Goal: Information Seeking & Learning: Learn about a topic

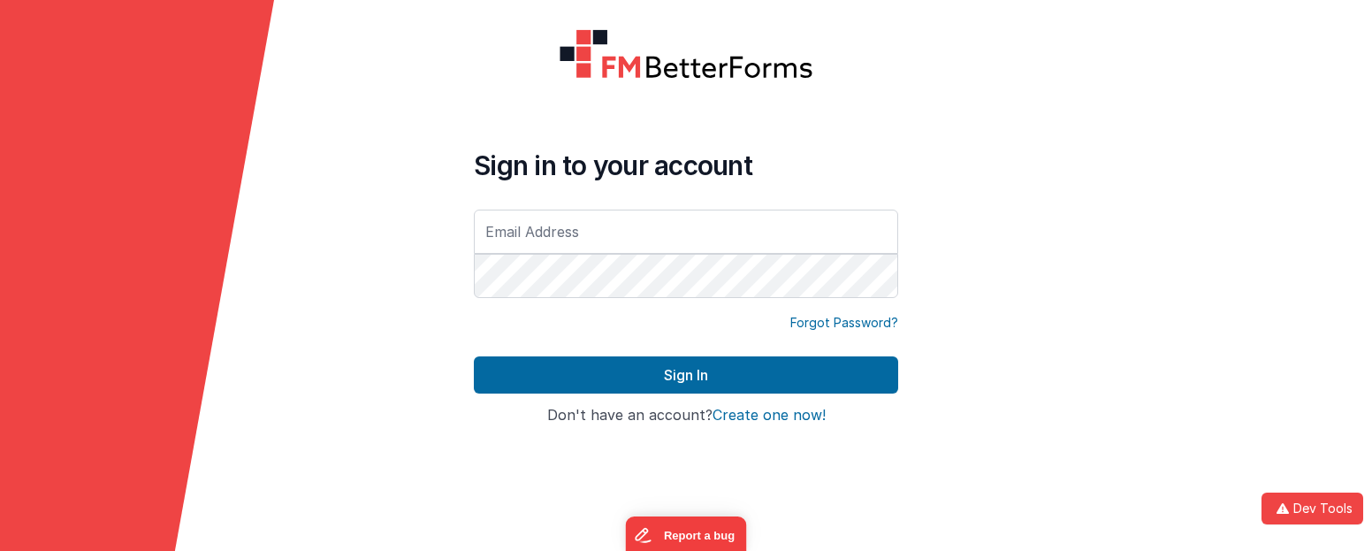
click at [546, 237] on input "text" at bounding box center [686, 231] width 424 height 44
type input "jason@delfsengineering.ca"
click at [570, 233] on input "text" at bounding box center [686, 231] width 424 height 44
click at [1214, 220] on div at bounding box center [1235, 275] width 274 height 551
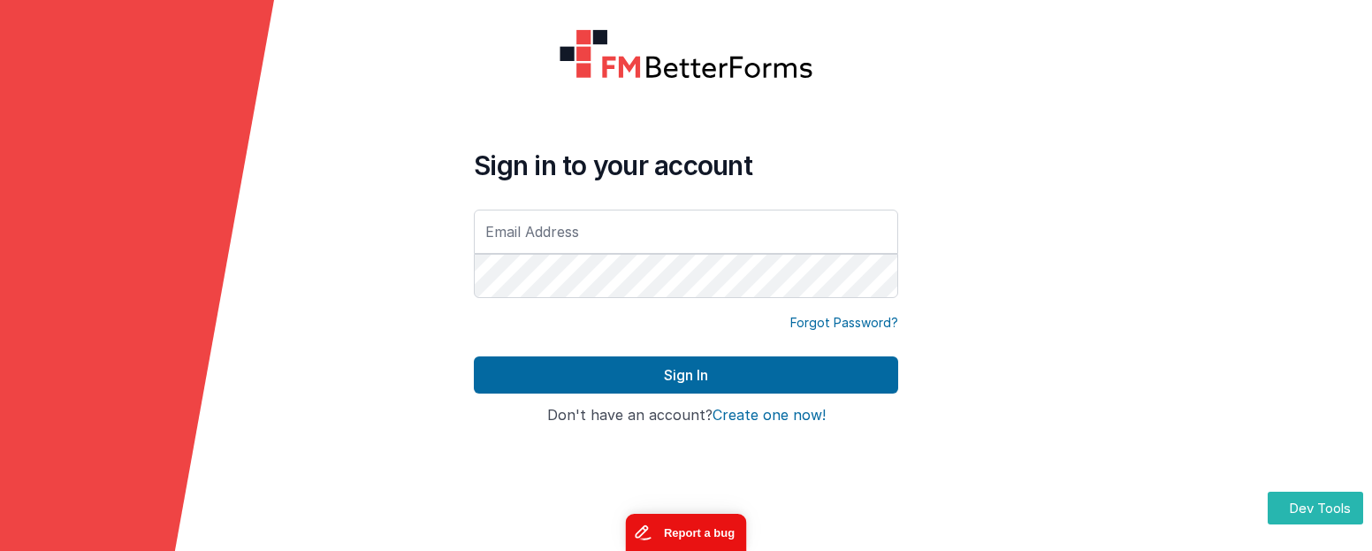
drag, startPoint x: 704, startPoint y: 521, endPoint x: 1328, endPoint y: 1035, distance: 808.6
click at [703, 521] on button "Report a bug" at bounding box center [685, 531] width 121 height 37
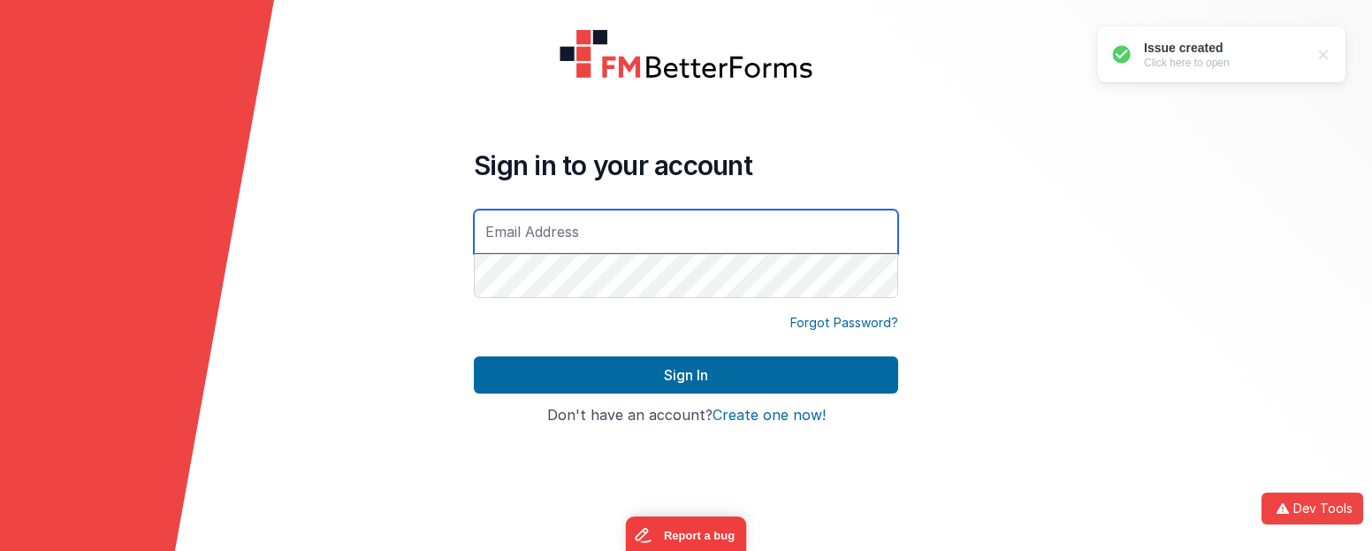
click at [601, 241] on input "text" at bounding box center [686, 231] width 424 height 44
click at [635, 225] on input "text" at bounding box center [686, 231] width 424 height 44
type input "[PERSON_NAME][EMAIL_ADDRESS][DOMAIN_NAME]"
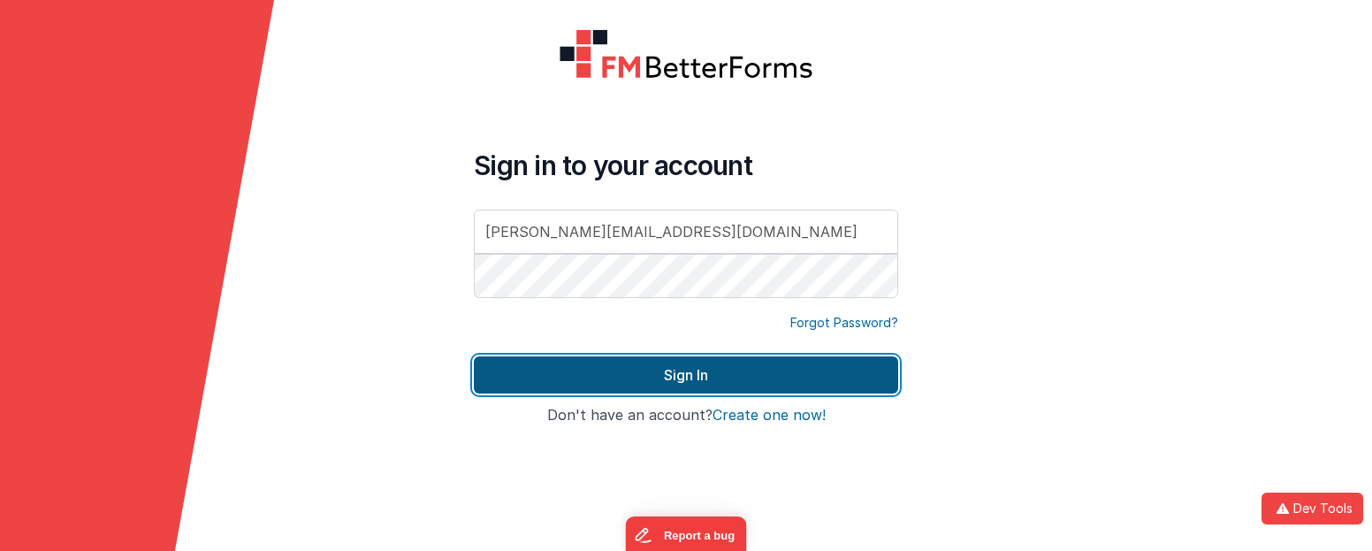
click at [687, 374] on button "Sign In" at bounding box center [686, 374] width 424 height 37
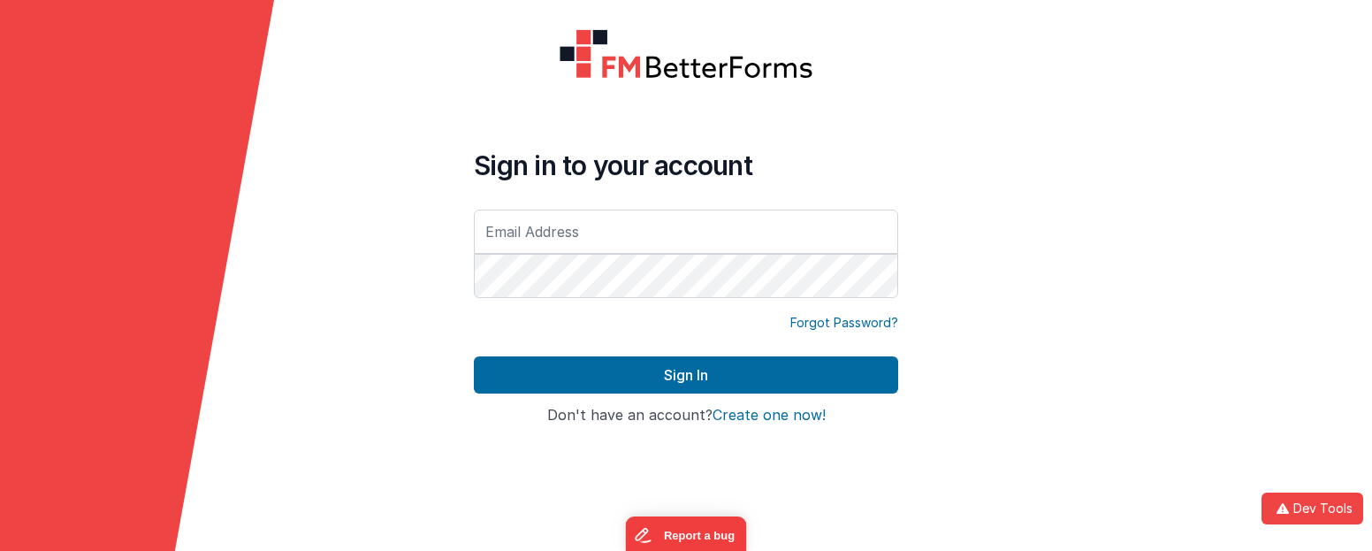
click at [550, 237] on input "text" at bounding box center [686, 231] width 424 height 44
type input "[EMAIL_ADDRESS][PERSON_NAME][PERSON_NAME][DOMAIN_NAME]"
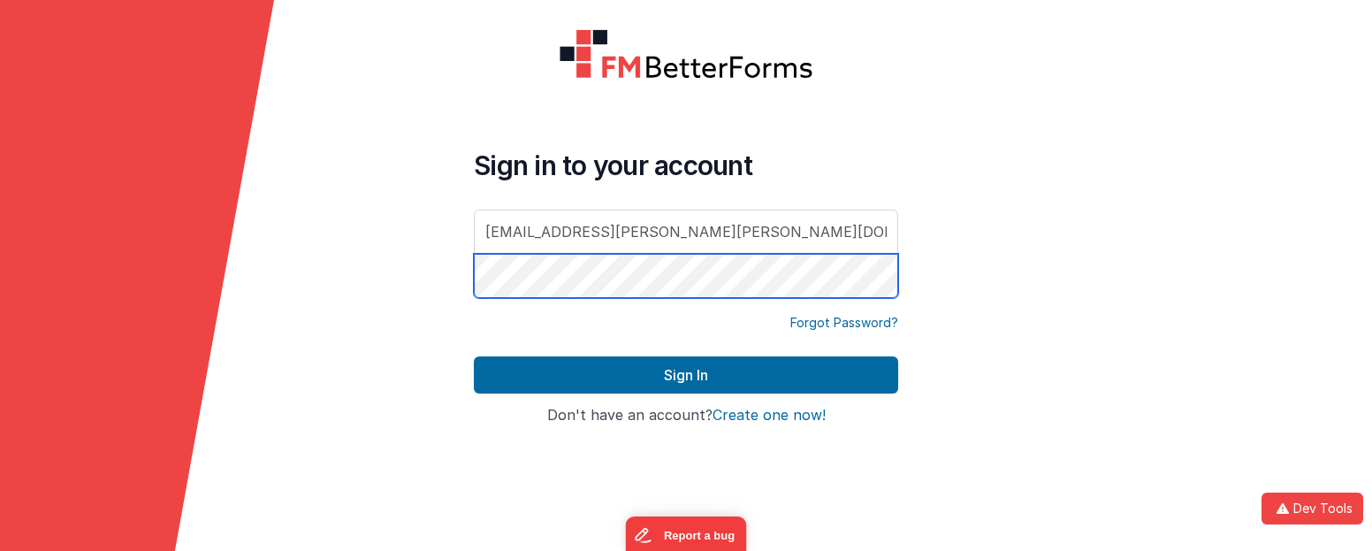
click at [474, 356] on button "Sign In" at bounding box center [686, 374] width 424 height 37
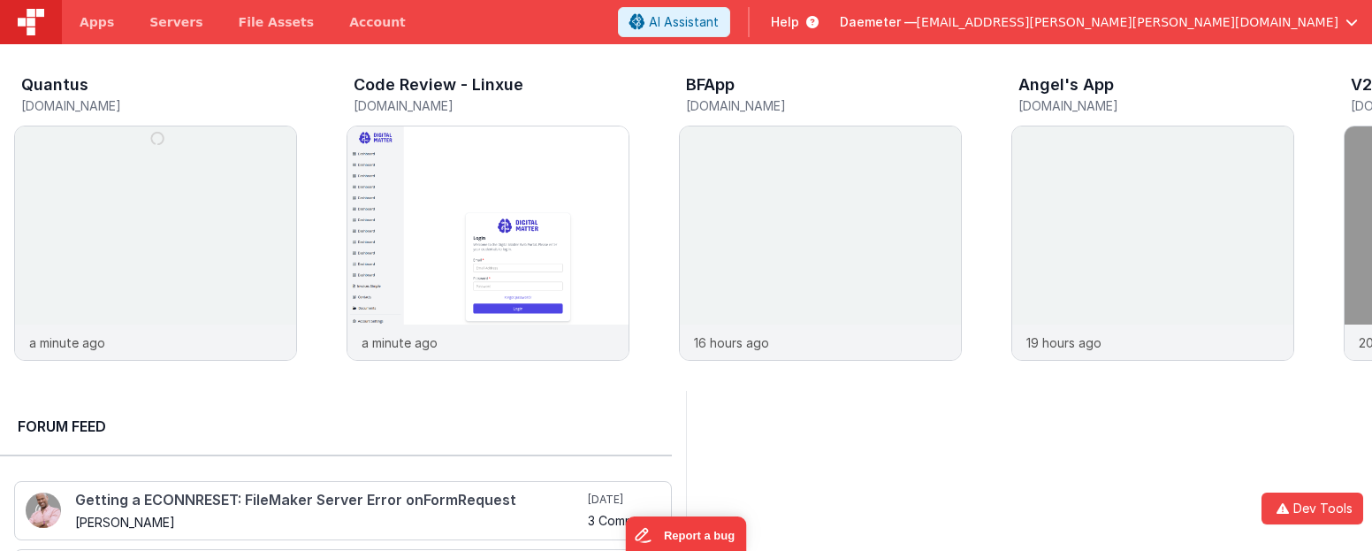
click at [1237, 21] on span "[EMAIL_ADDRESS][PERSON_NAME][PERSON_NAME][DOMAIN_NAME]" at bounding box center [1127, 22] width 422 height 18
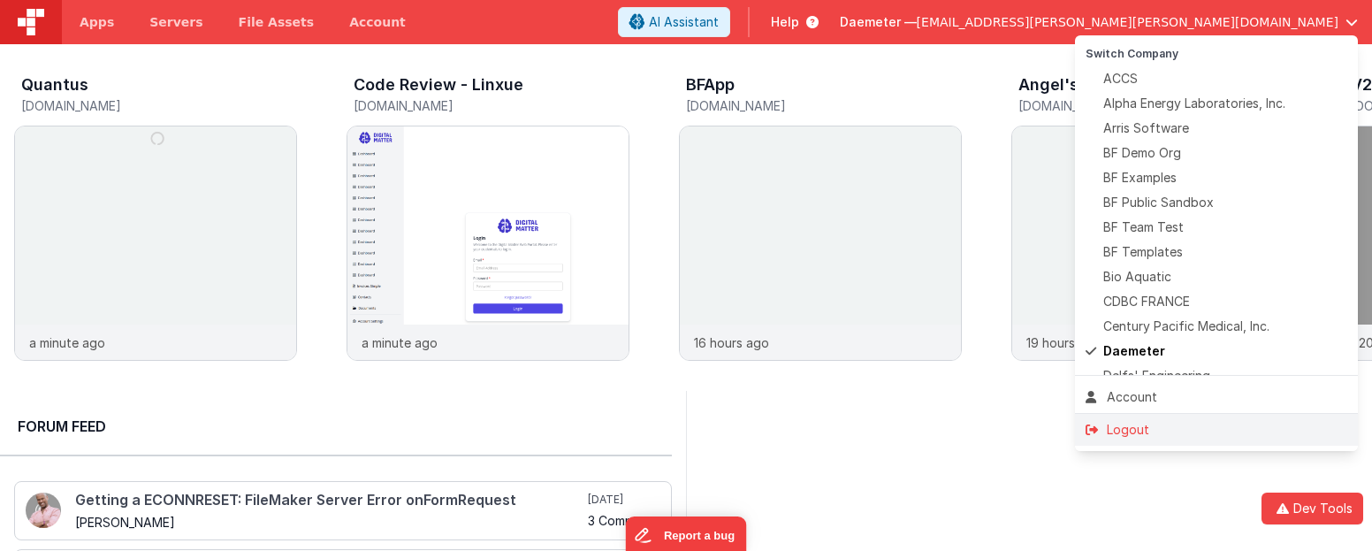
click at [1142, 422] on div "Logout" at bounding box center [1216, 430] width 262 height 18
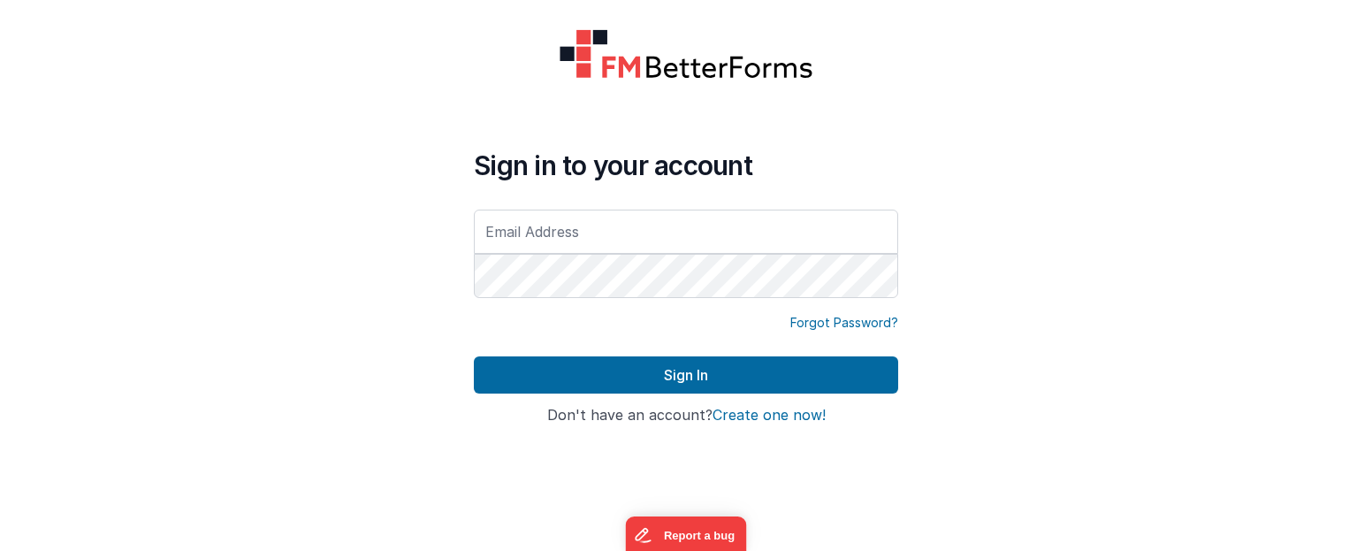
click at [558, 223] on input "text" at bounding box center [686, 231] width 424 height 44
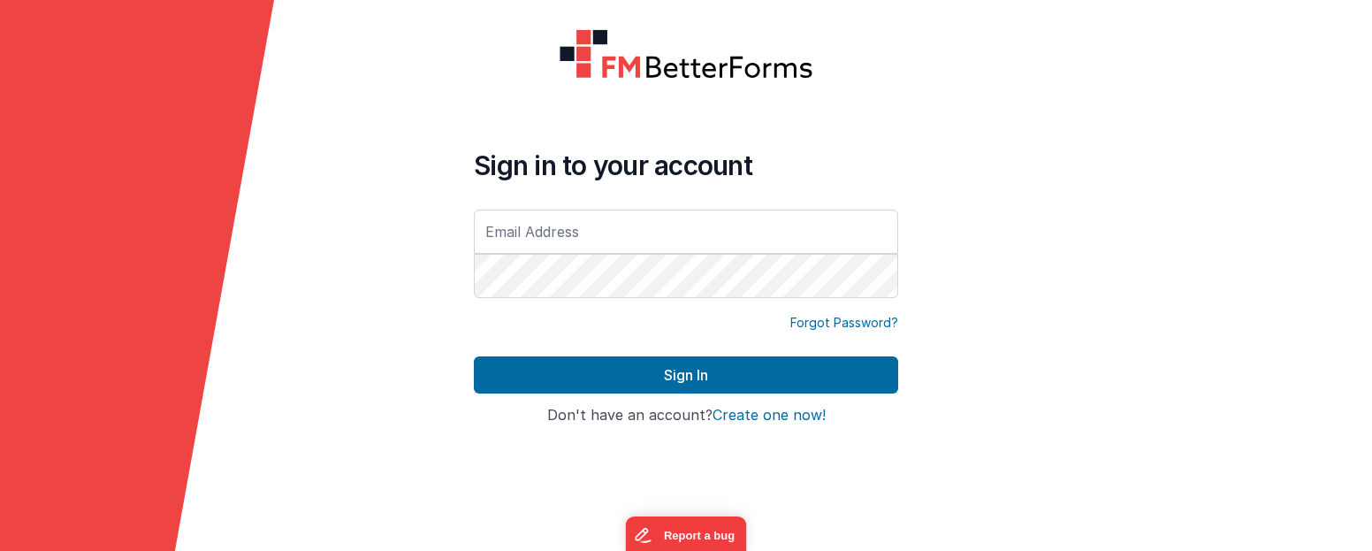
type input "dr.jason.r.perry@gmail.com"
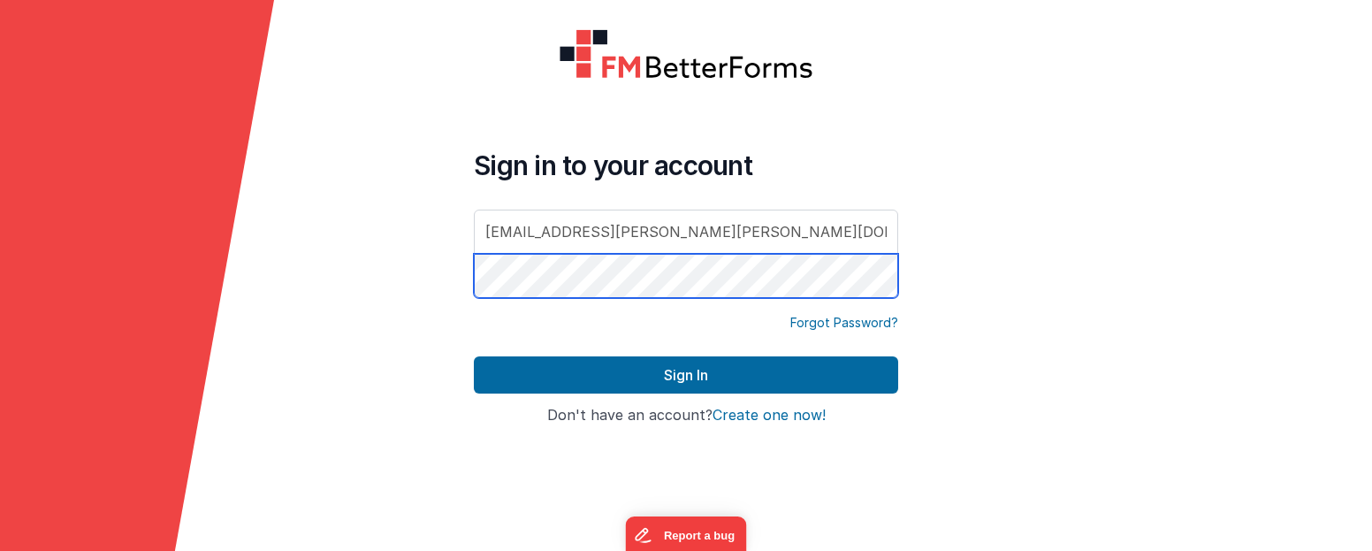
click at [474, 356] on button "Sign In" at bounding box center [686, 374] width 424 height 37
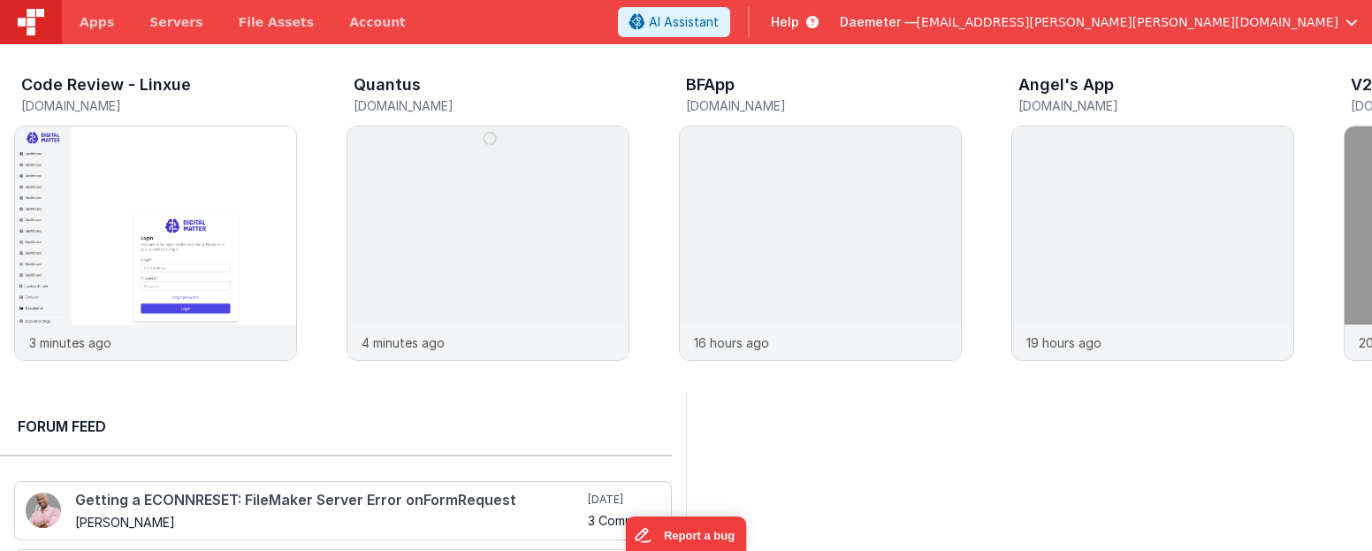
click at [818, 26] on icon at bounding box center [808, 22] width 19 height 18
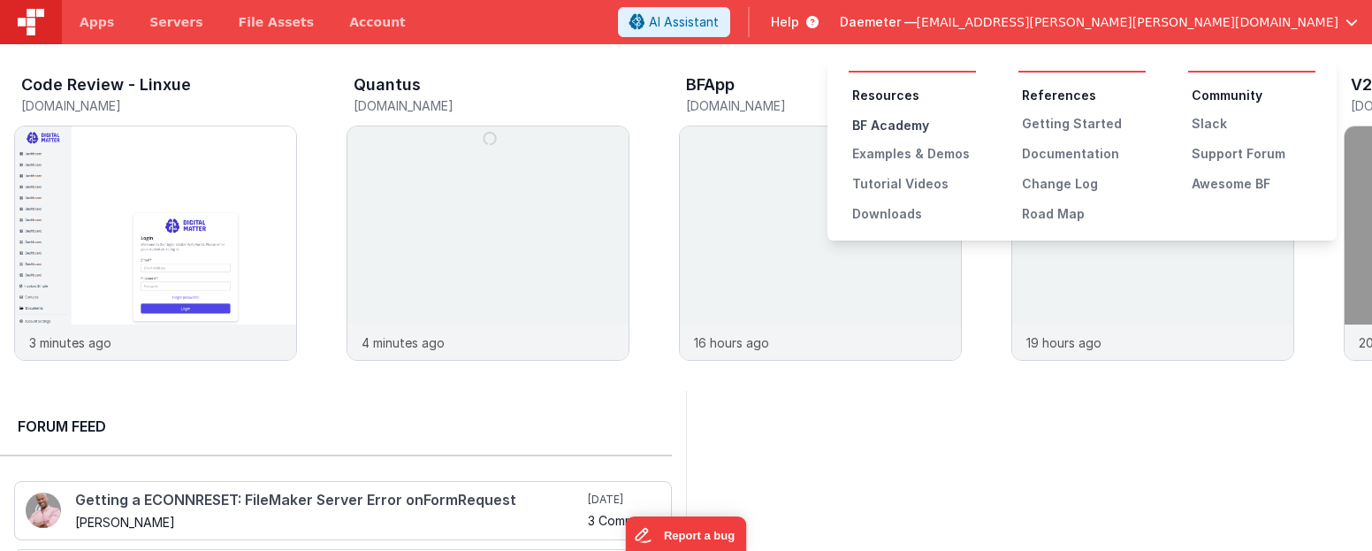
click at [913, 129] on div "BF Academy" at bounding box center [914, 126] width 124 height 18
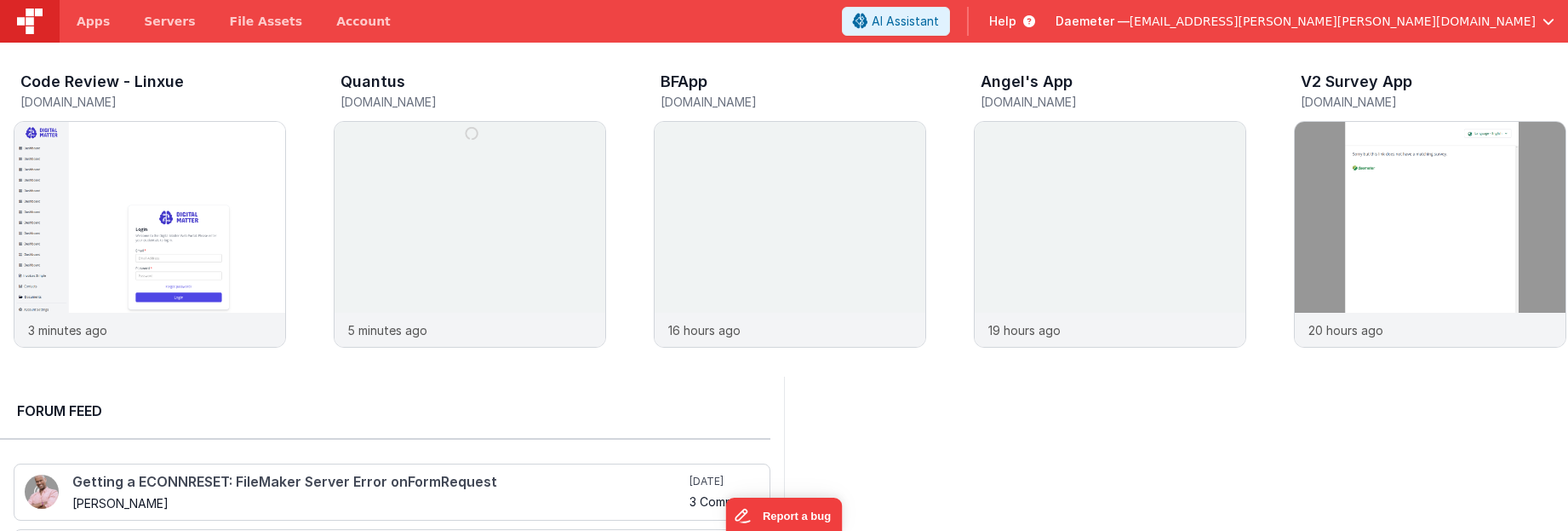
click at [1016, 23] on span "Help" at bounding box center [1003, 21] width 27 height 17
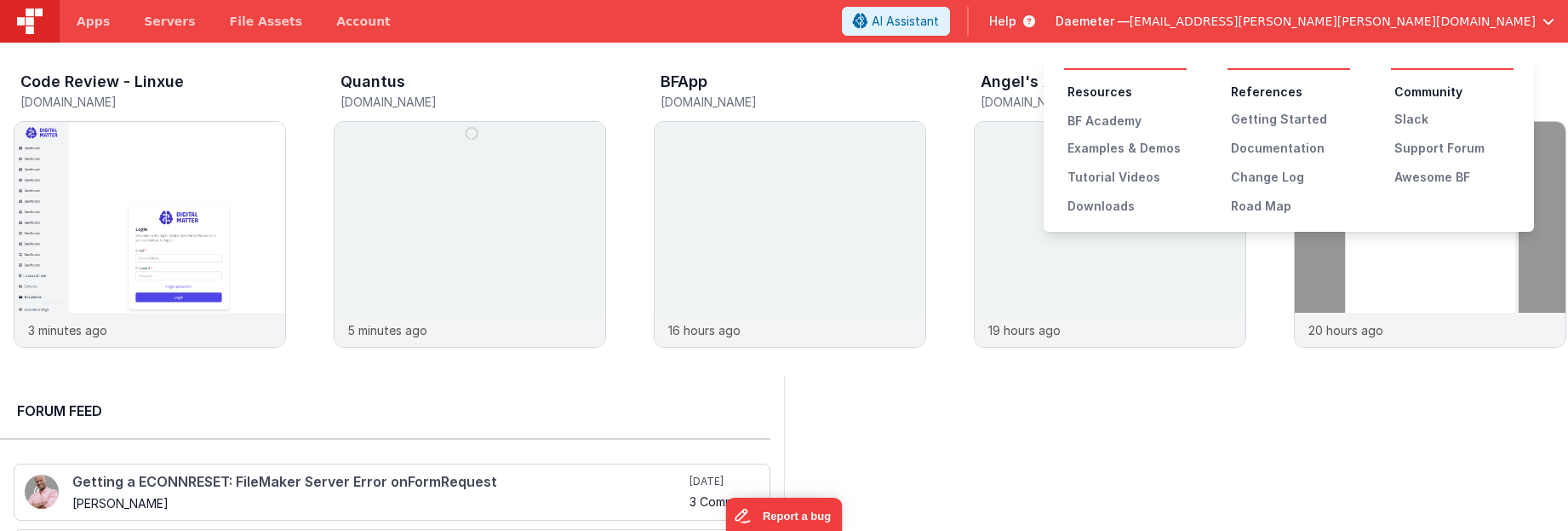
click at [1256, 217] on div "Resources BF Academy Examples & Demos Tutorial Videos Downloads References Gett…" at bounding box center [1288, 144] width 490 height 177
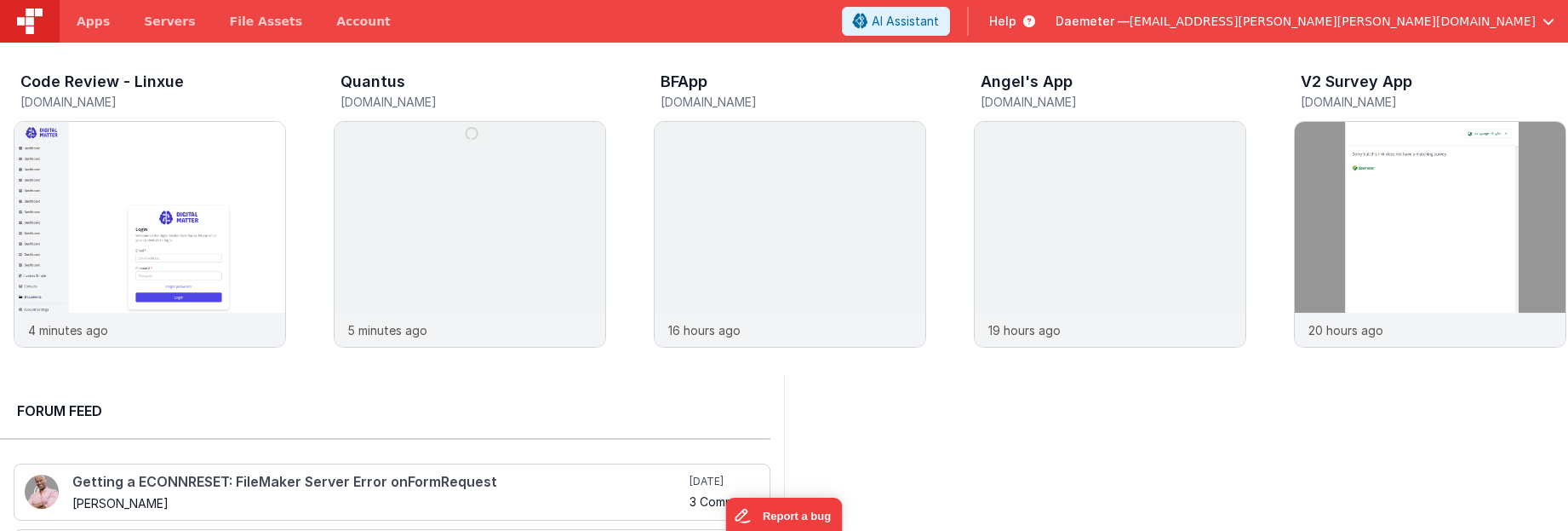
click at [1016, 17] on span "Help" at bounding box center [1003, 21] width 27 height 17
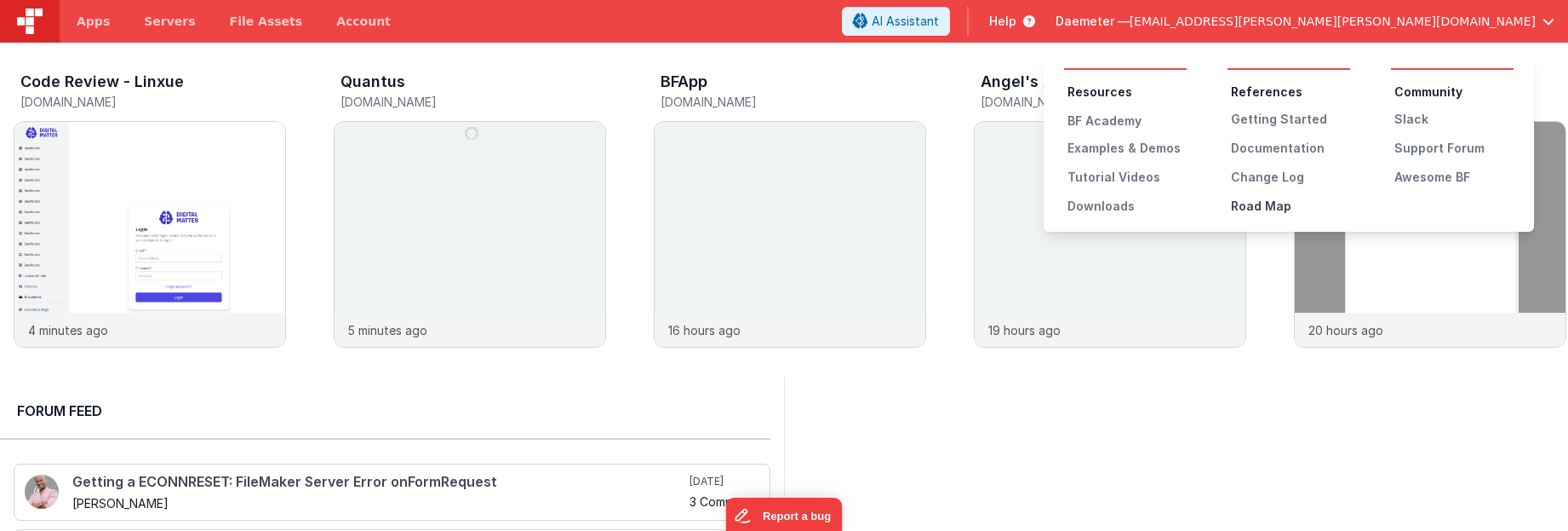
click at [1255, 205] on div "Road Map" at bounding box center [1291, 206] width 119 height 17
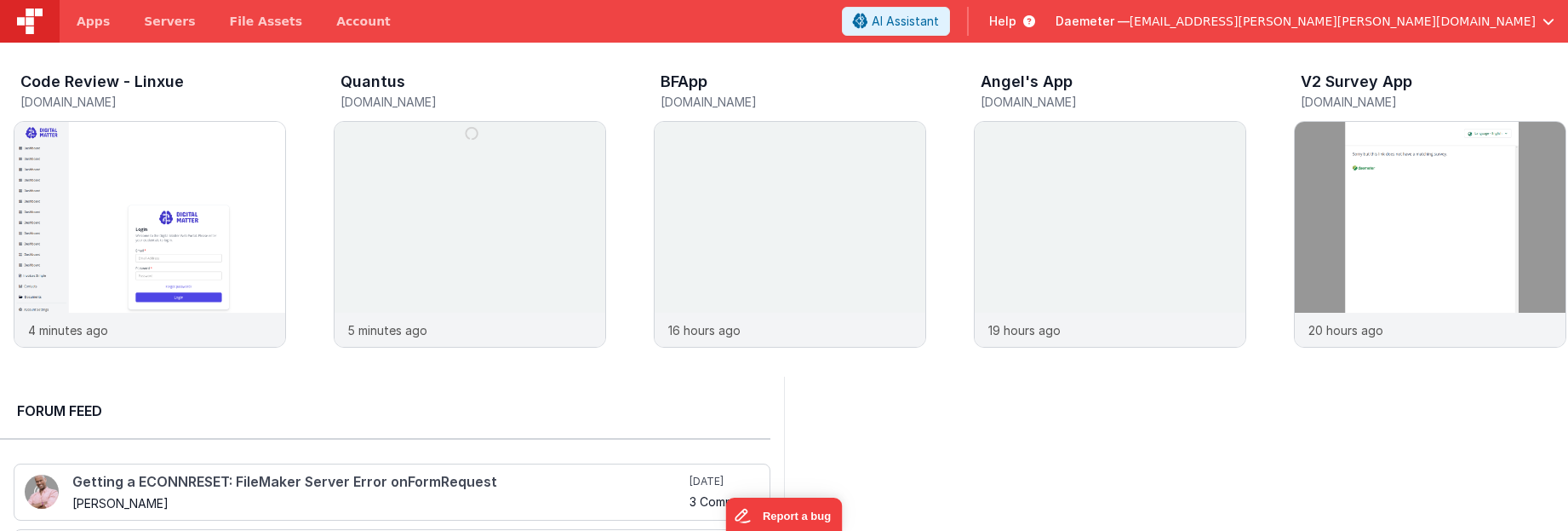
click at [1035, 15] on icon at bounding box center [1025, 21] width 18 height 17
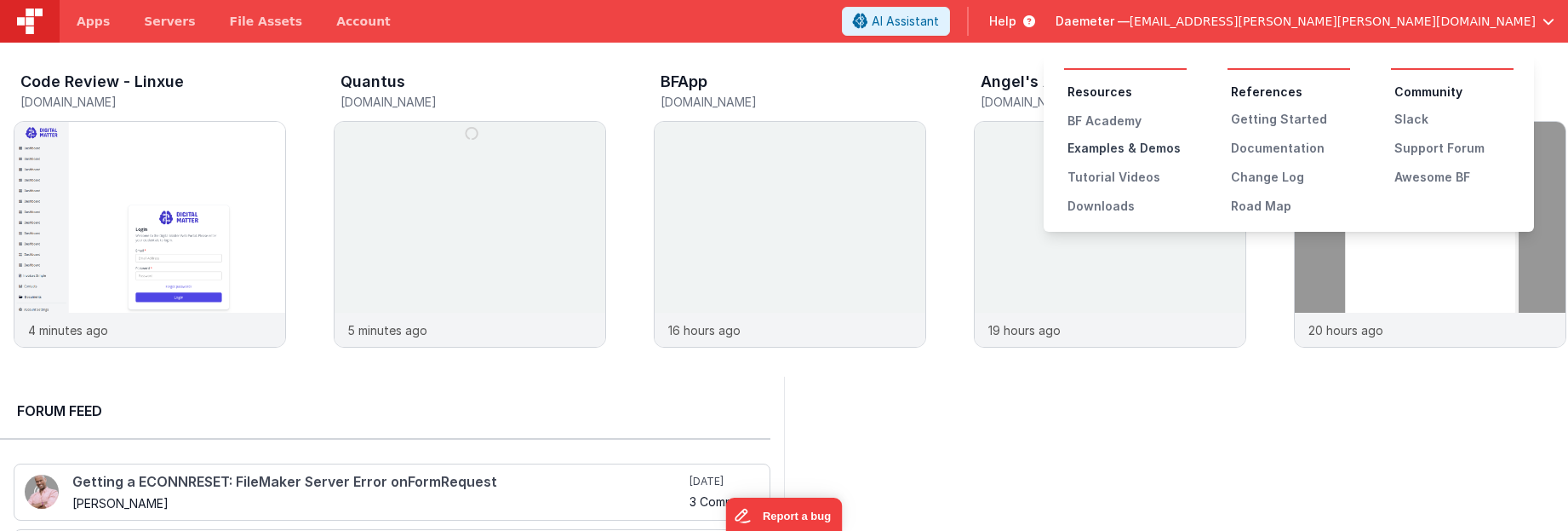
click at [1149, 143] on div "Examples & Demos" at bounding box center [1127, 148] width 119 height 17
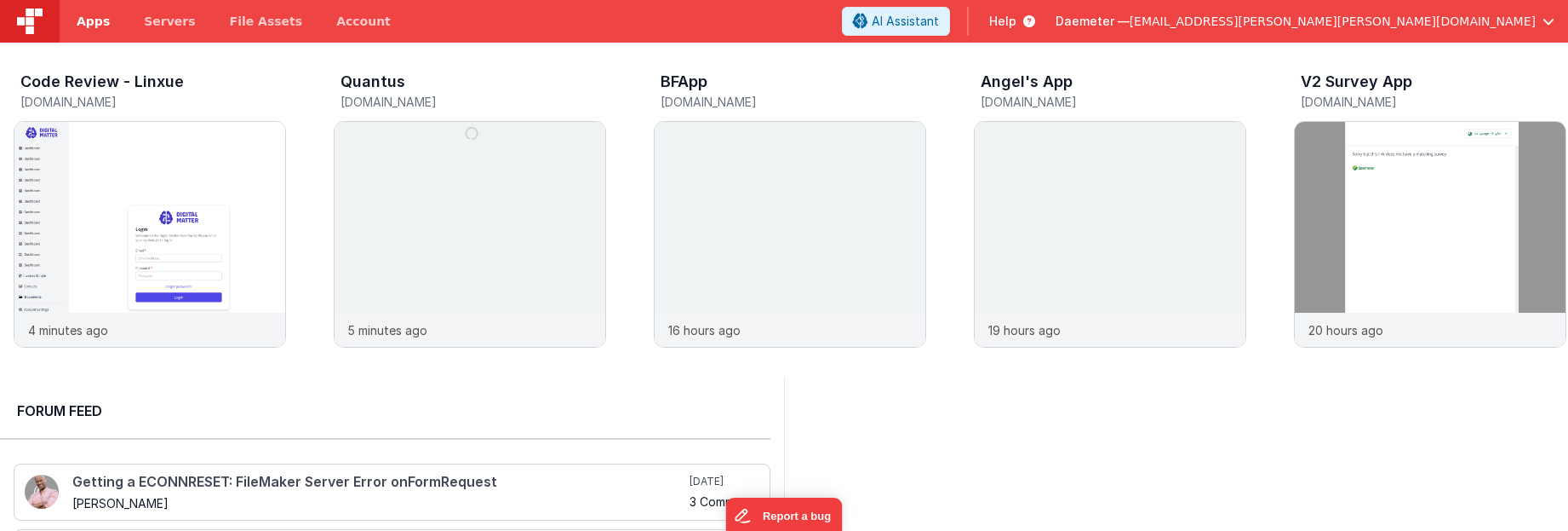
click at [100, 15] on span "Apps" at bounding box center [93, 21] width 33 height 17
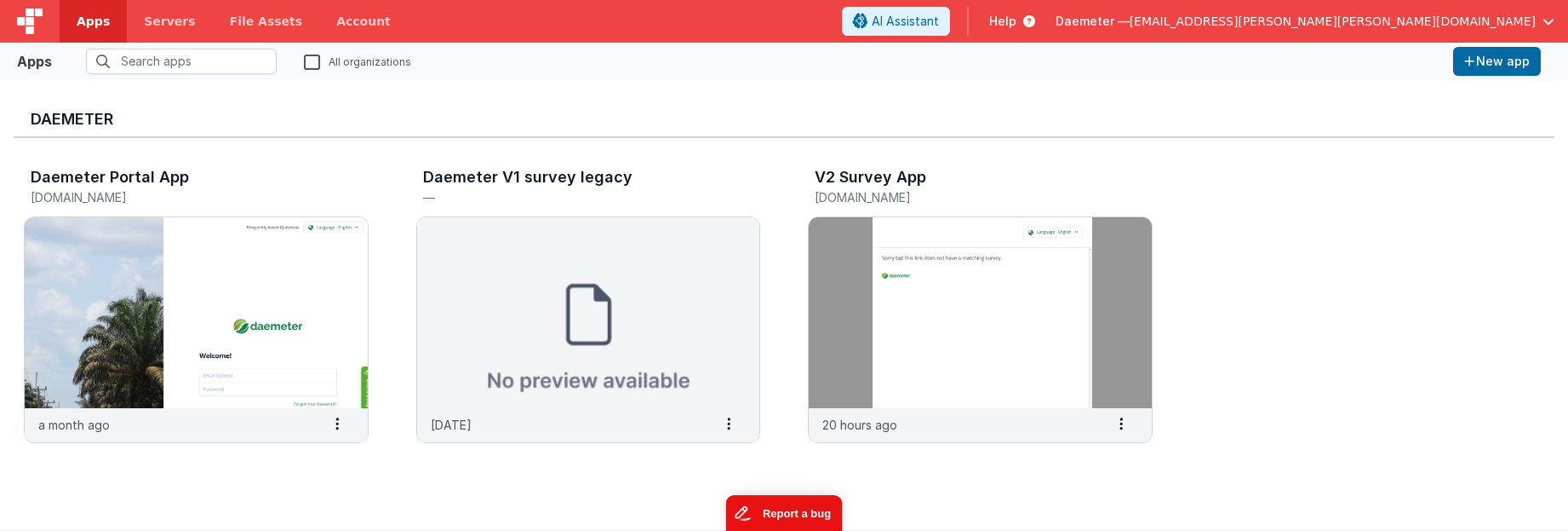
click at [795, 512] on button "Report a bug" at bounding box center [783, 512] width 117 height 36
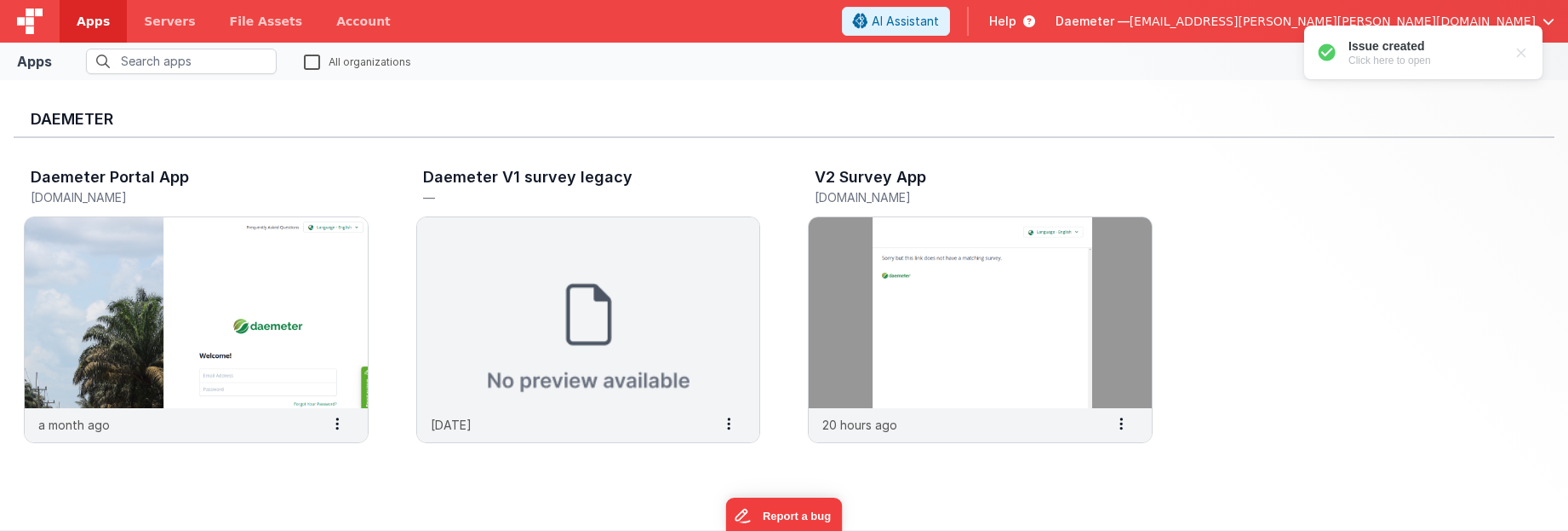
click at [737, 92] on div "Daemeter Daemeter Portal App portal.knowmyoilpalm.org a month ago Settings Copy…" at bounding box center [784, 305] width 1568 height 450
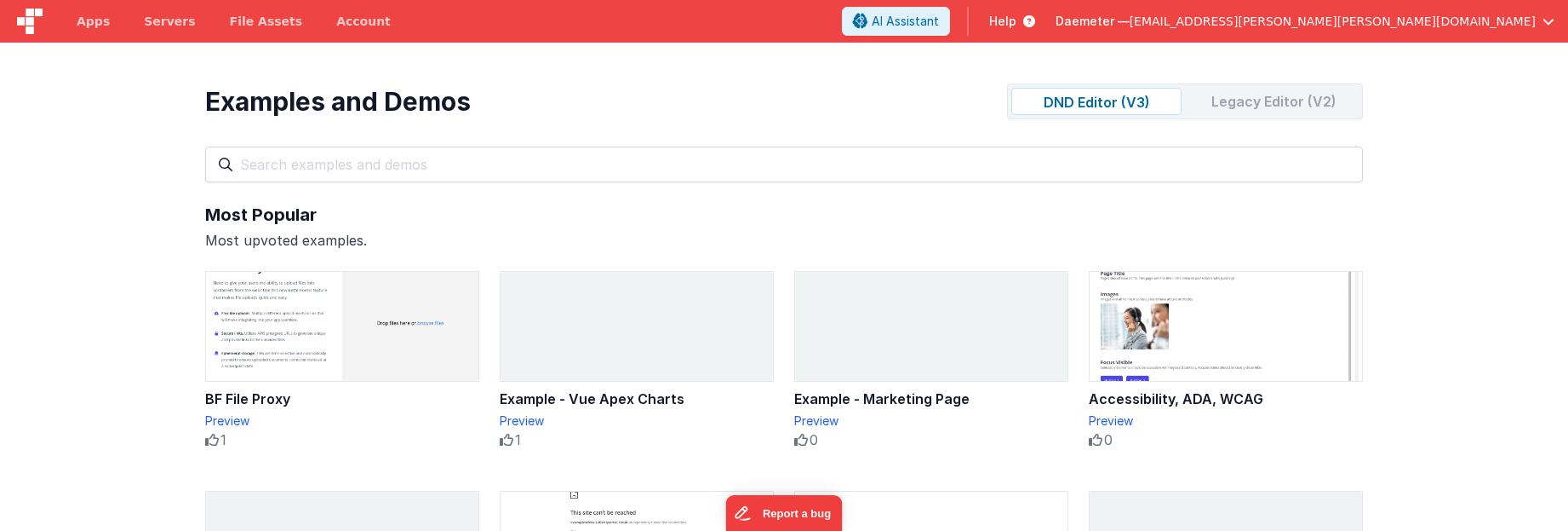
click at [1425, 18] on span "[EMAIL_ADDRESS][PERSON_NAME][PERSON_NAME][DOMAIN_NAME]" at bounding box center [1333, 21] width 406 height 17
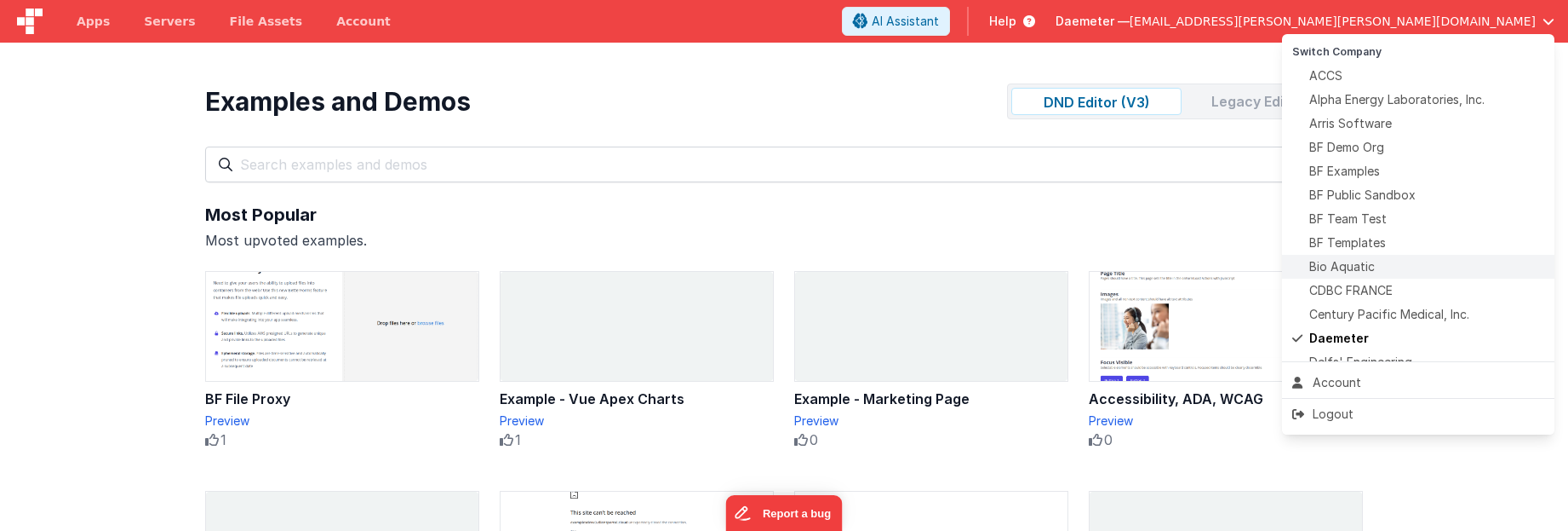
click at [1423, 262] on div "Bio Aquatic" at bounding box center [1418, 267] width 252 height 17
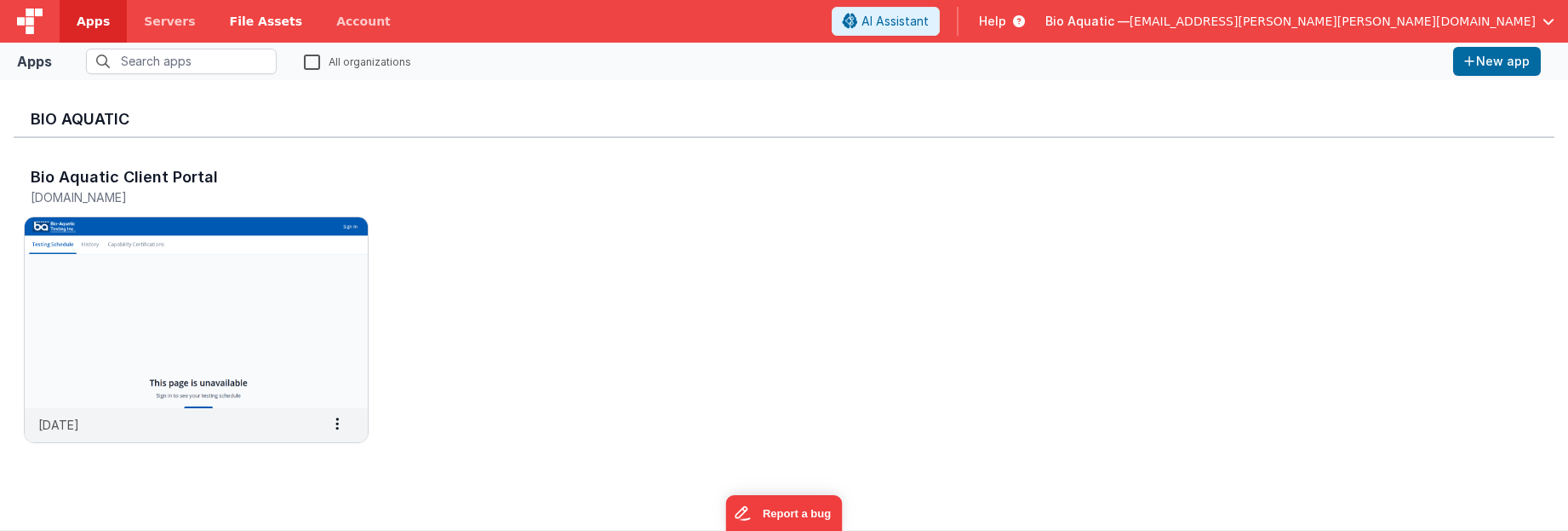
click at [240, 21] on span "File Assets" at bounding box center [267, 21] width 73 height 17
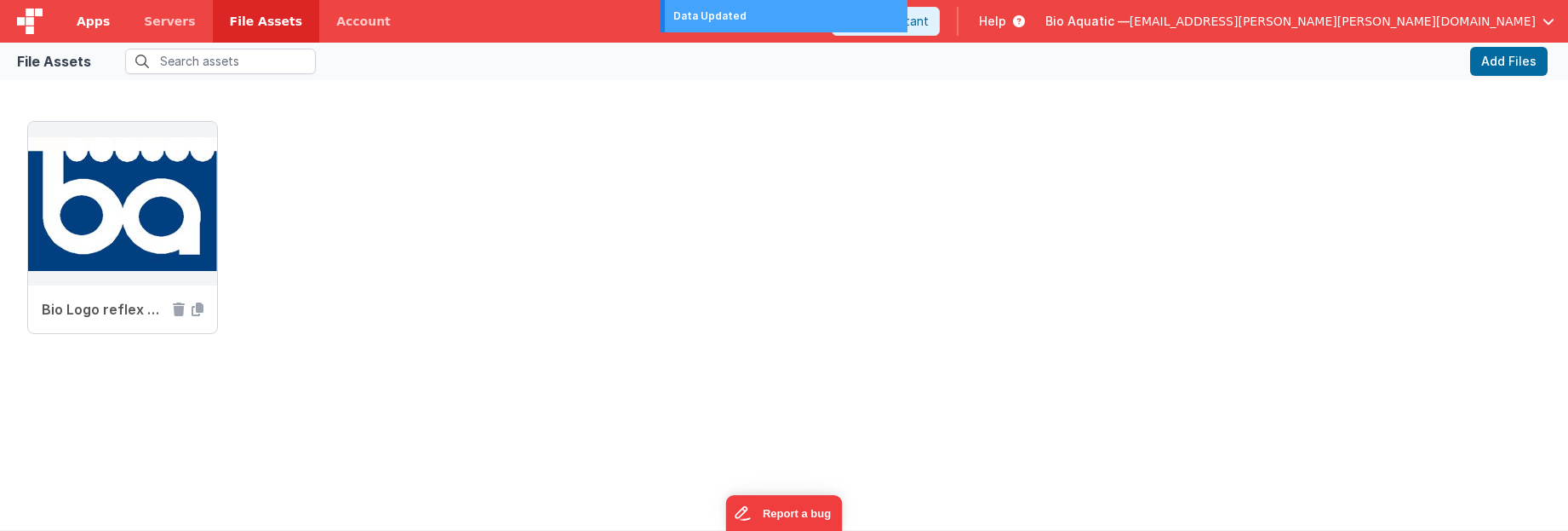
click at [99, 17] on span "Apps" at bounding box center [93, 21] width 33 height 17
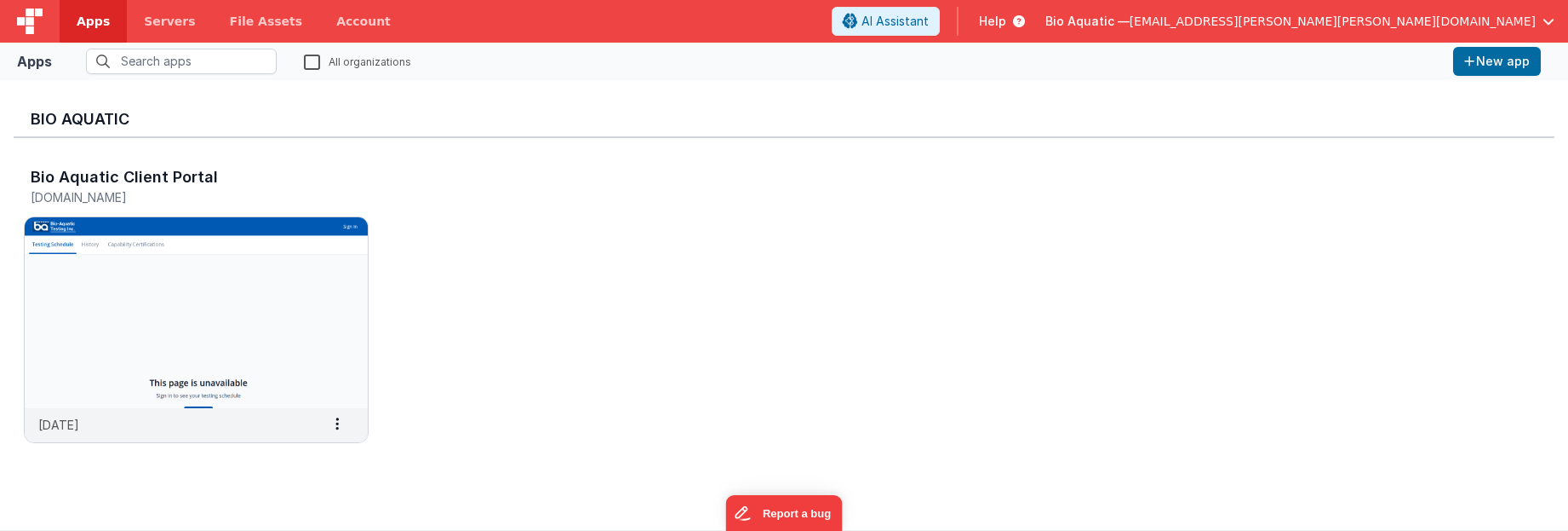
click at [1006, 26] on span "Help" at bounding box center [992, 21] width 27 height 17
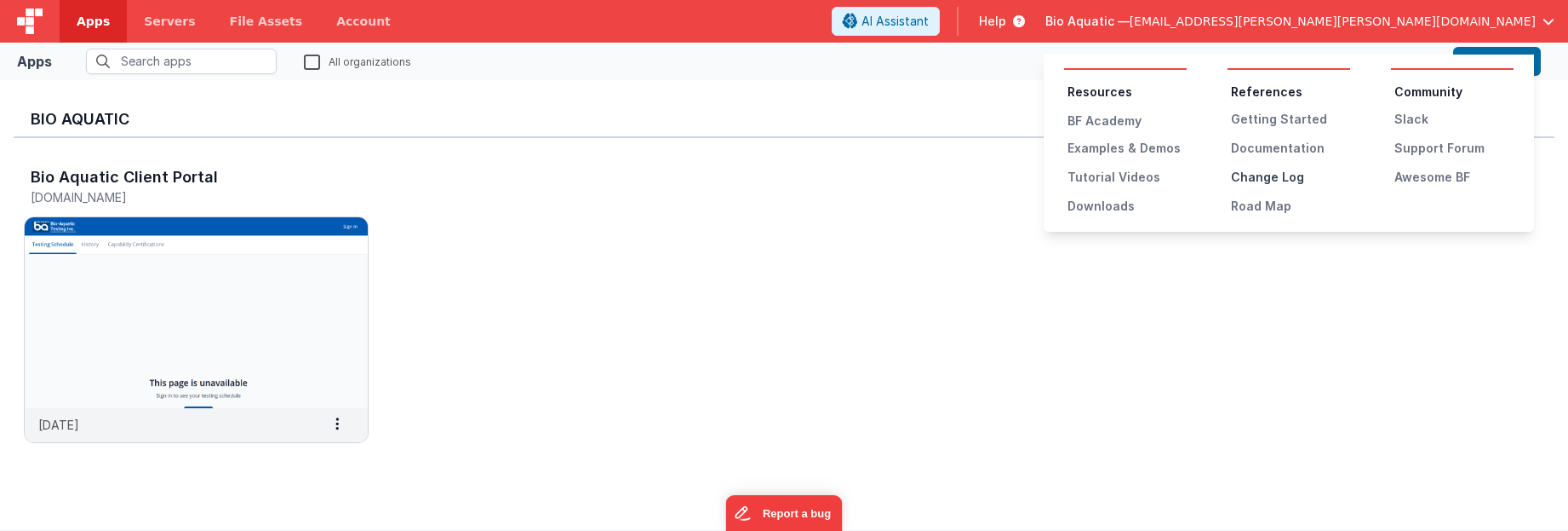
click at [1267, 173] on div "Change Log" at bounding box center [1291, 177] width 119 height 17
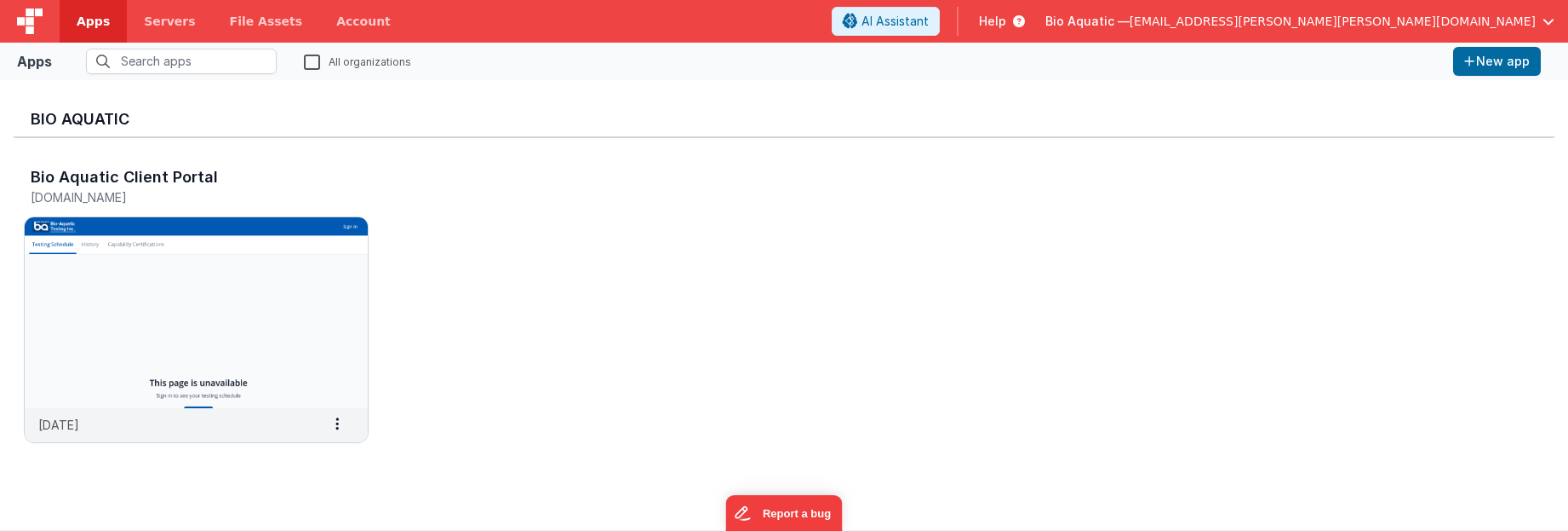
click at [1025, 20] on icon at bounding box center [1015, 21] width 18 height 17
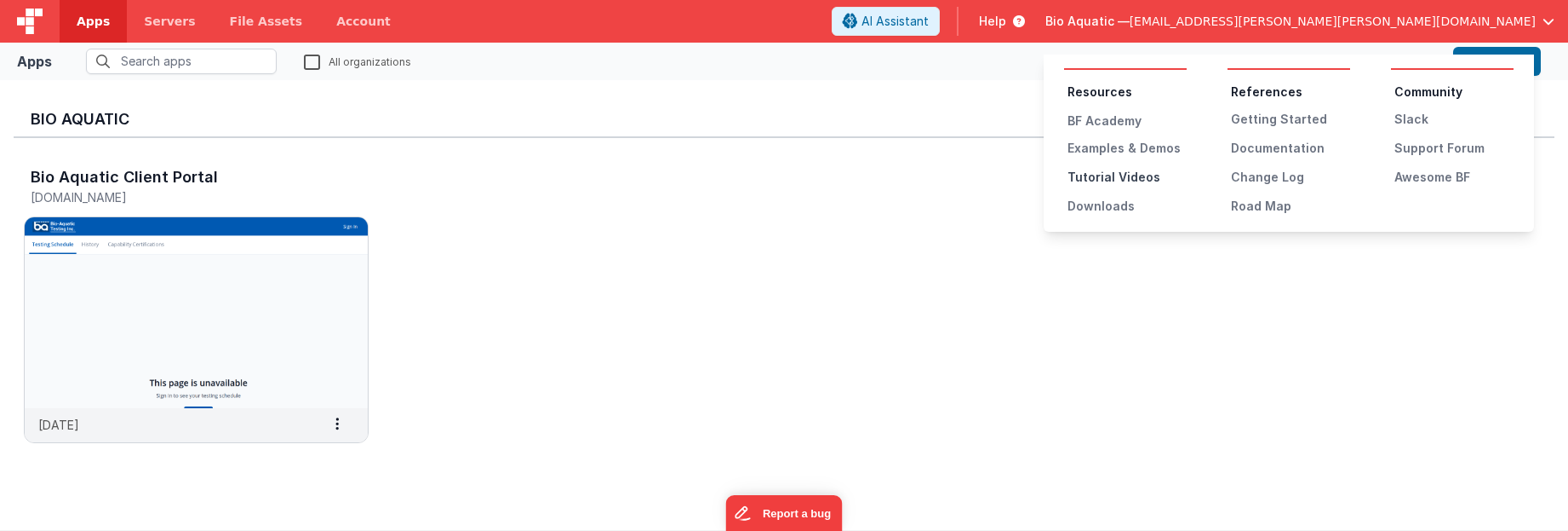
click at [1133, 180] on div "Tutorial Videos" at bounding box center [1127, 177] width 119 height 17
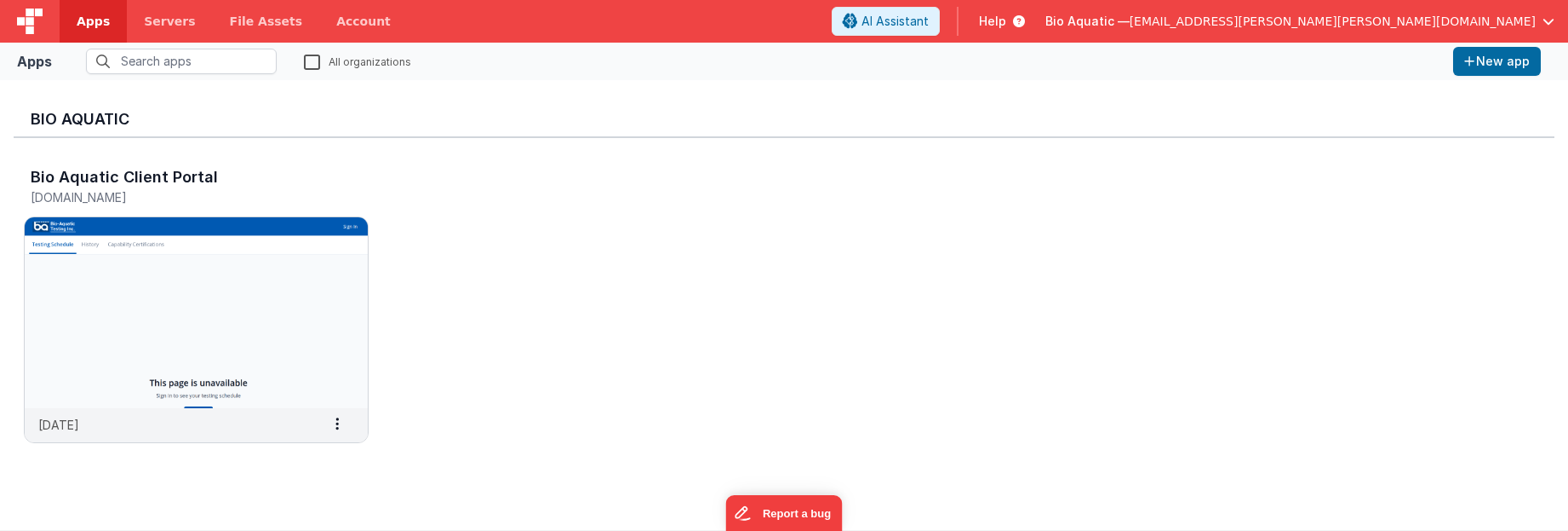
click at [1025, 14] on icon at bounding box center [1015, 21] width 18 height 17
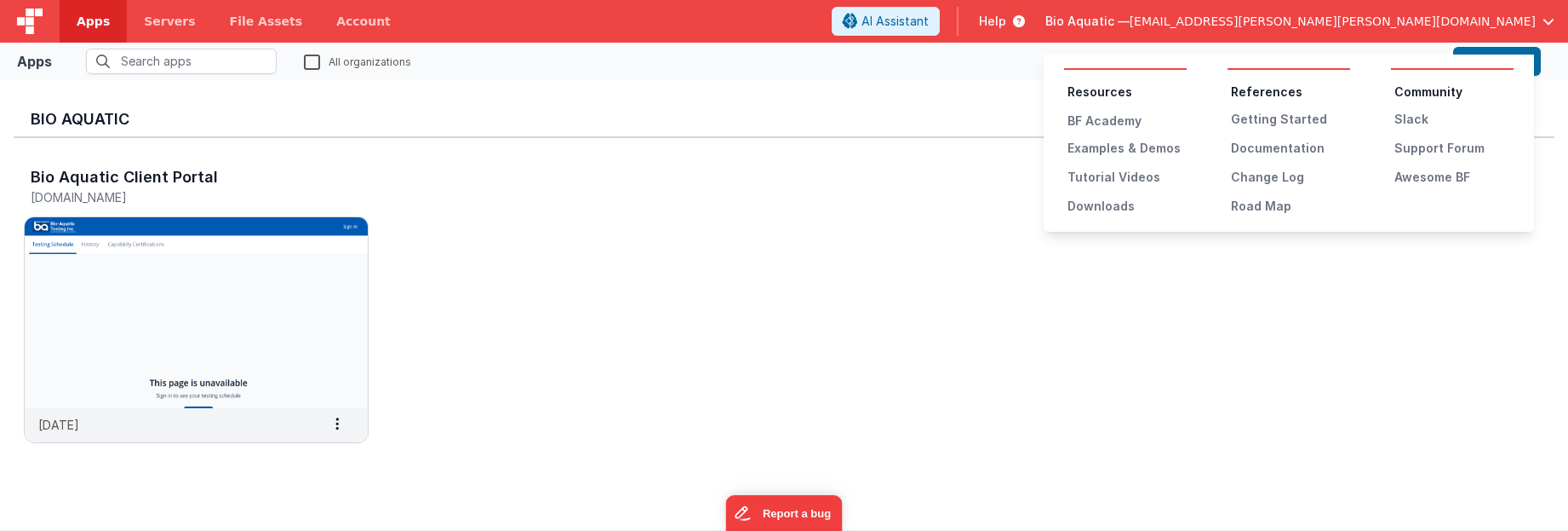
click at [1112, 216] on div "Resources BF Academy Examples & Demos Tutorial Videos Downloads References Gett…" at bounding box center [1288, 144] width 490 height 177
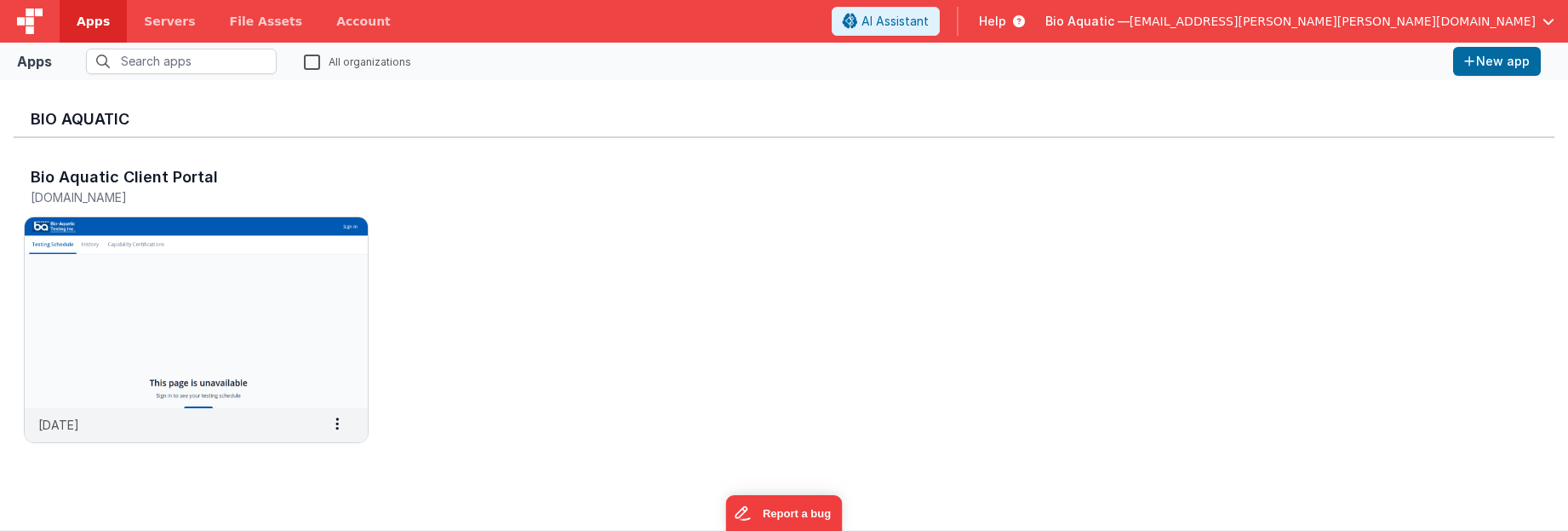
click at [1025, 18] on icon at bounding box center [1015, 21] width 18 height 17
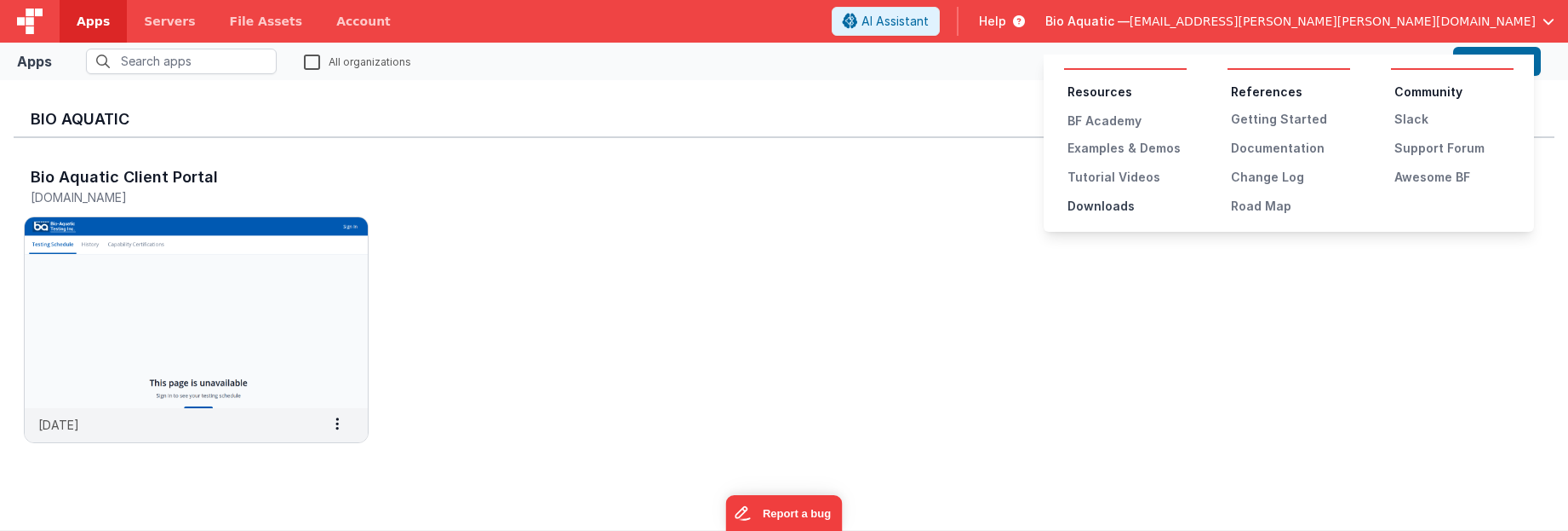
click at [1113, 207] on div "Downloads" at bounding box center [1127, 206] width 119 height 17
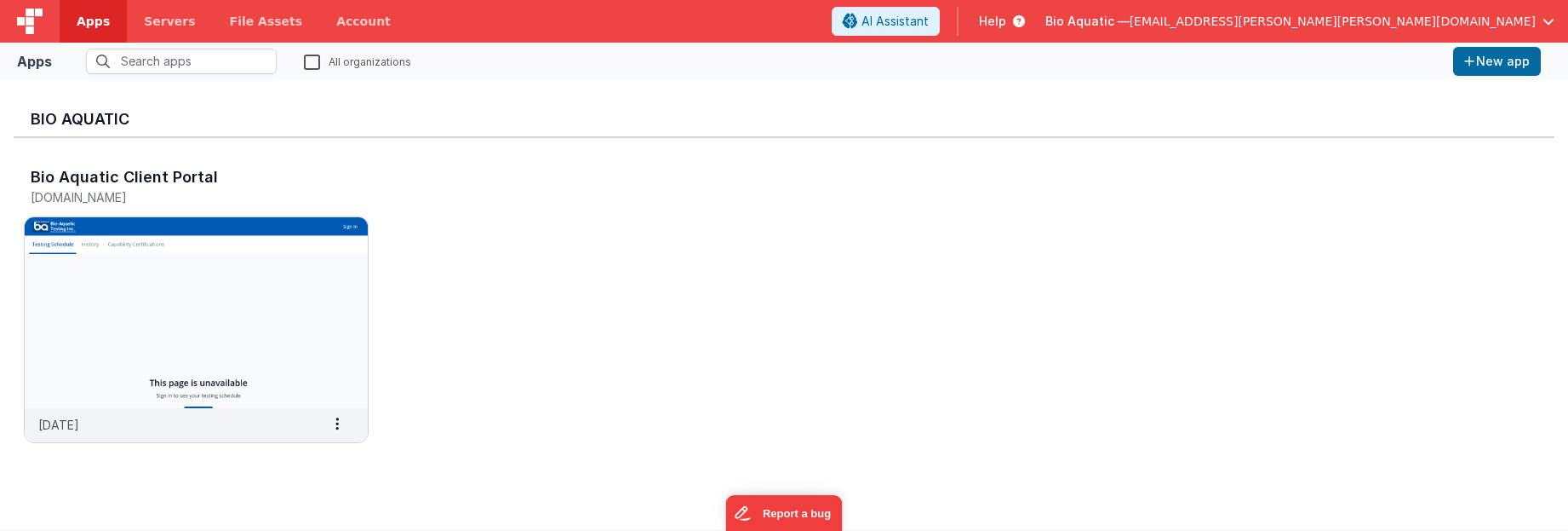
click at [1006, 18] on span "Help" at bounding box center [992, 21] width 27 height 17
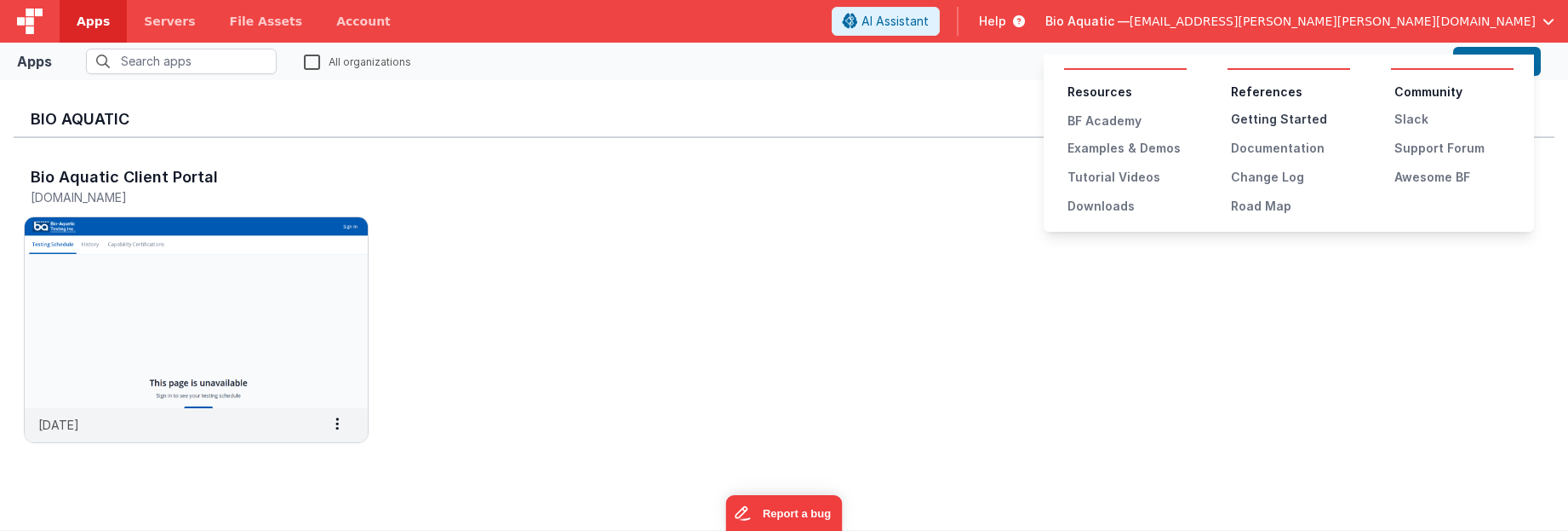
click at [1292, 122] on div "Getting Started" at bounding box center [1291, 119] width 119 height 17
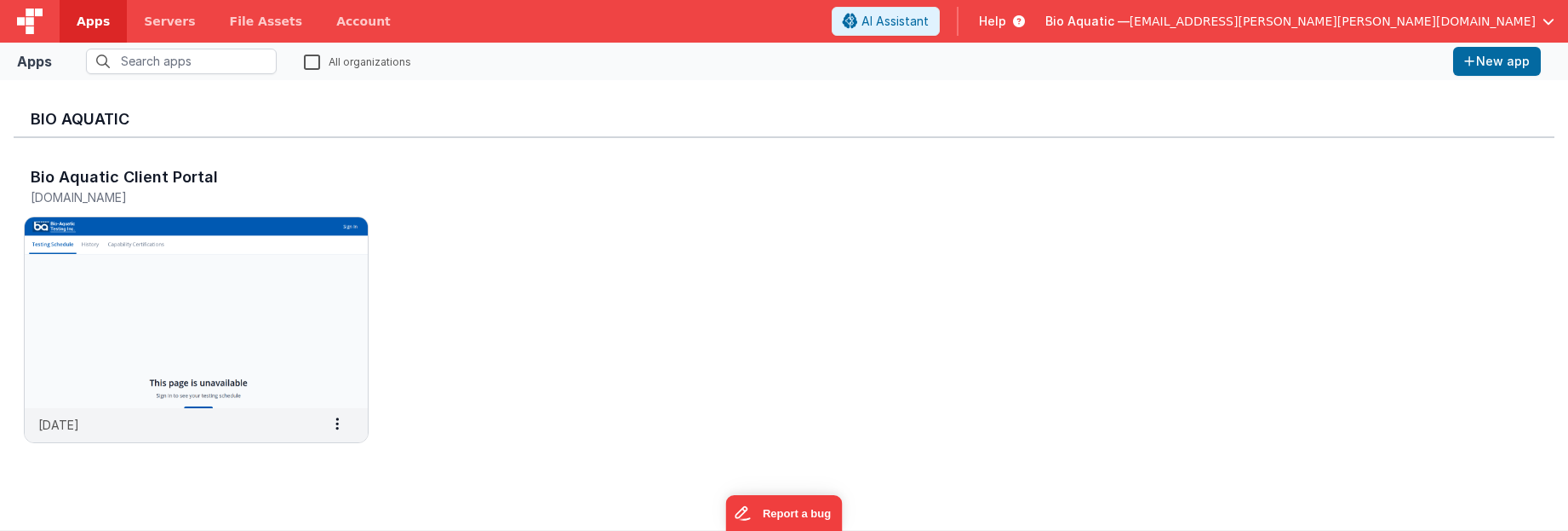
click at [1006, 23] on span "Help" at bounding box center [992, 21] width 27 height 17
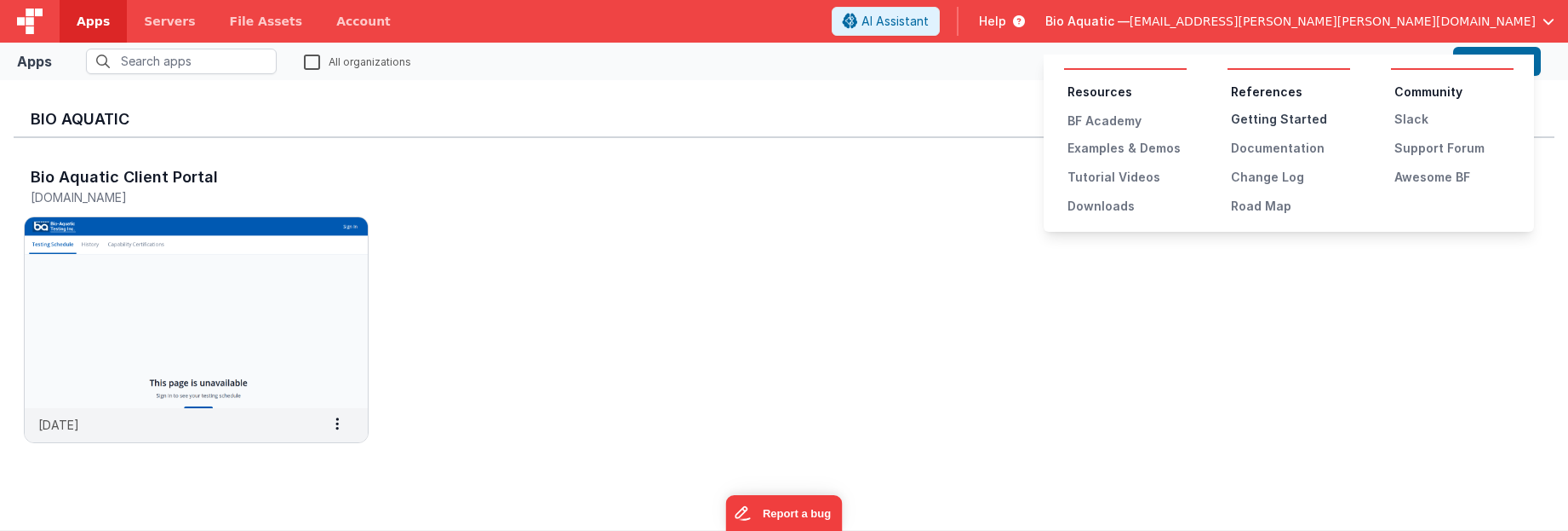
click at [1275, 120] on div "Getting Started" at bounding box center [1291, 119] width 119 height 17
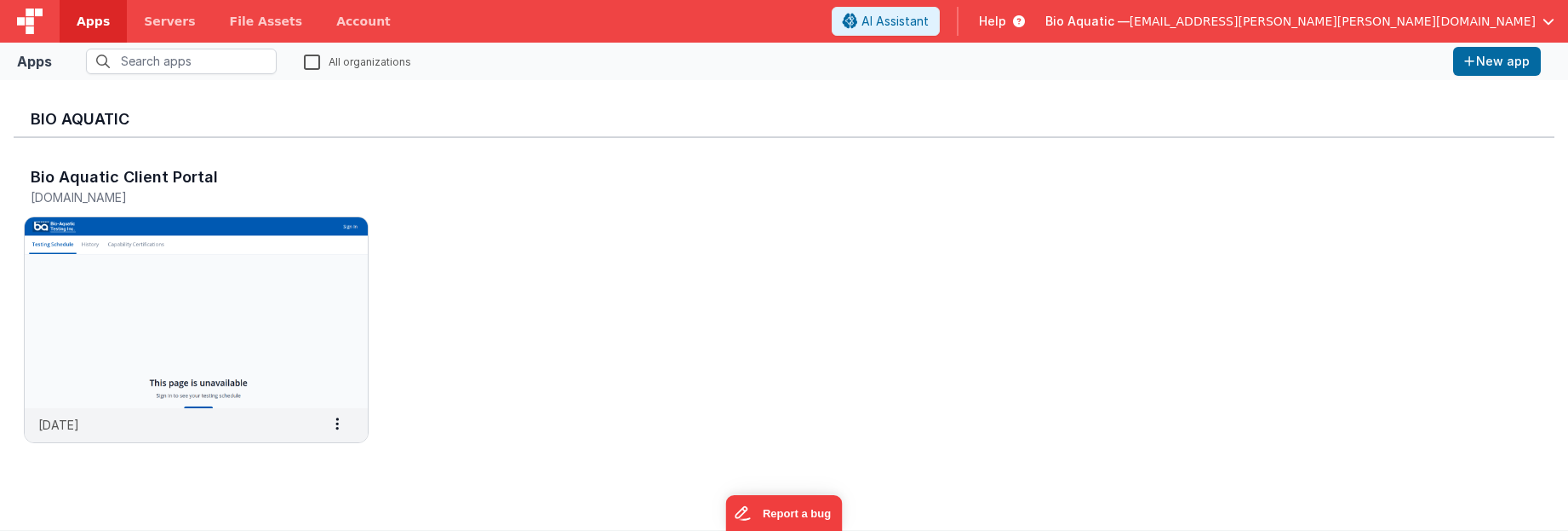
click at [1006, 20] on span "Help" at bounding box center [992, 21] width 27 height 17
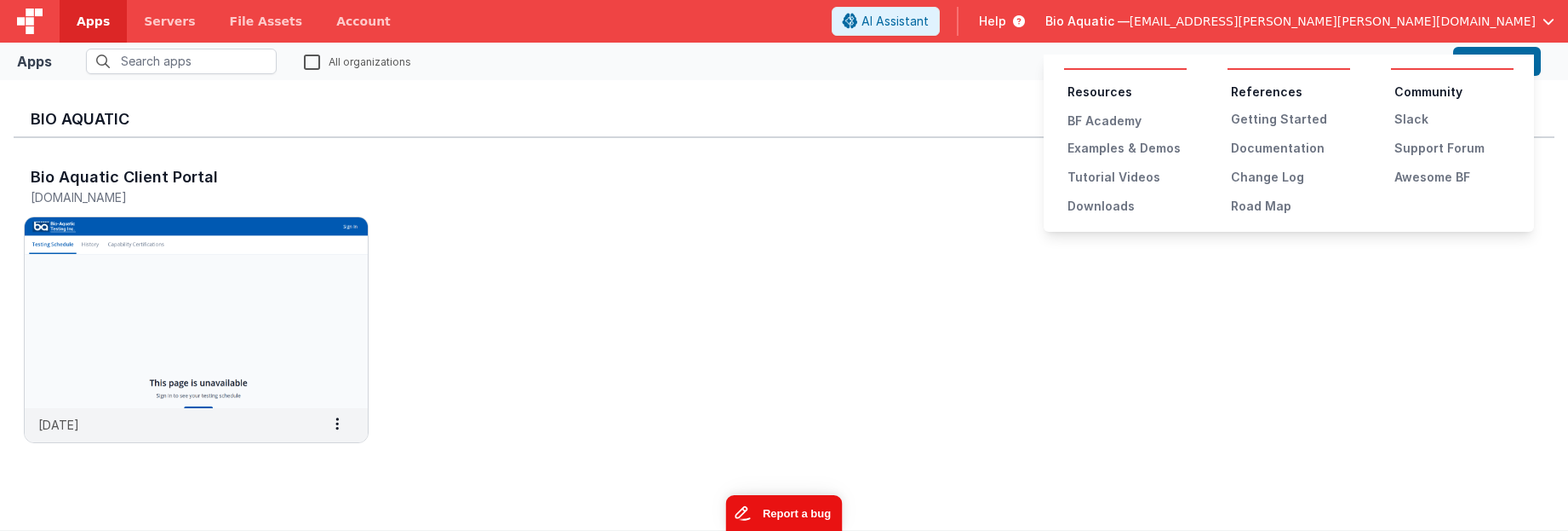
drag, startPoint x: 809, startPoint y: 507, endPoint x: 1533, endPoint y: 1001, distance: 876.5
click at [809, 507] on button "Report a bug" at bounding box center [783, 512] width 117 height 36
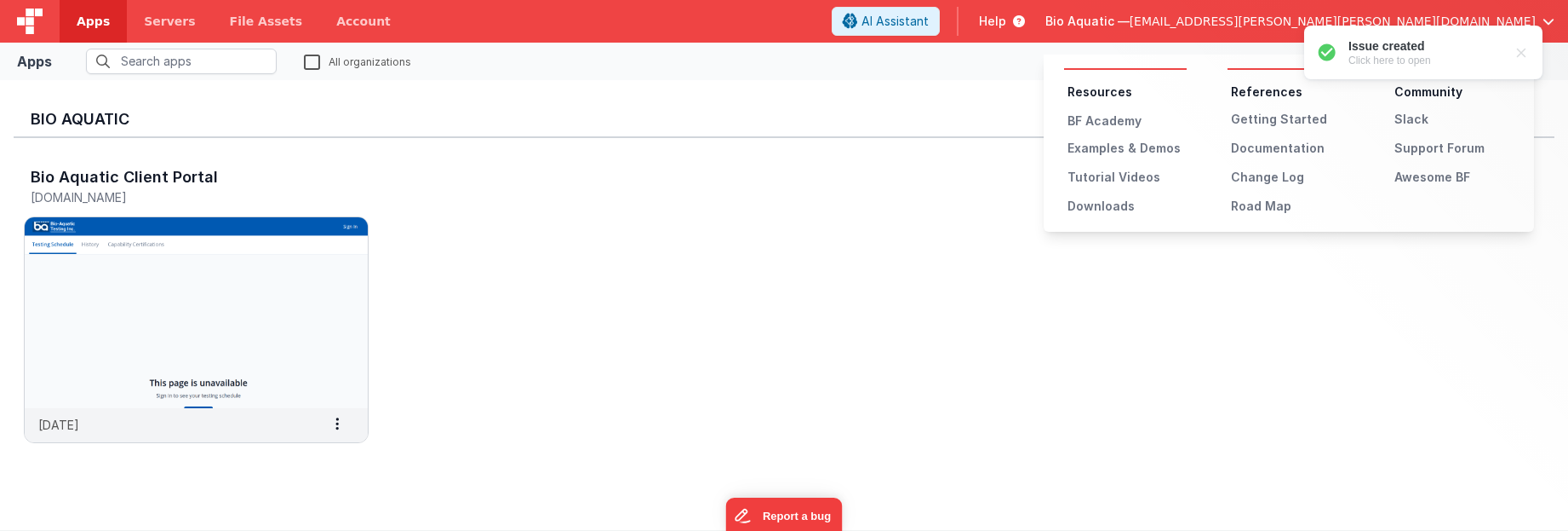
click at [1099, 435] on button at bounding box center [784, 265] width 1568 height 531
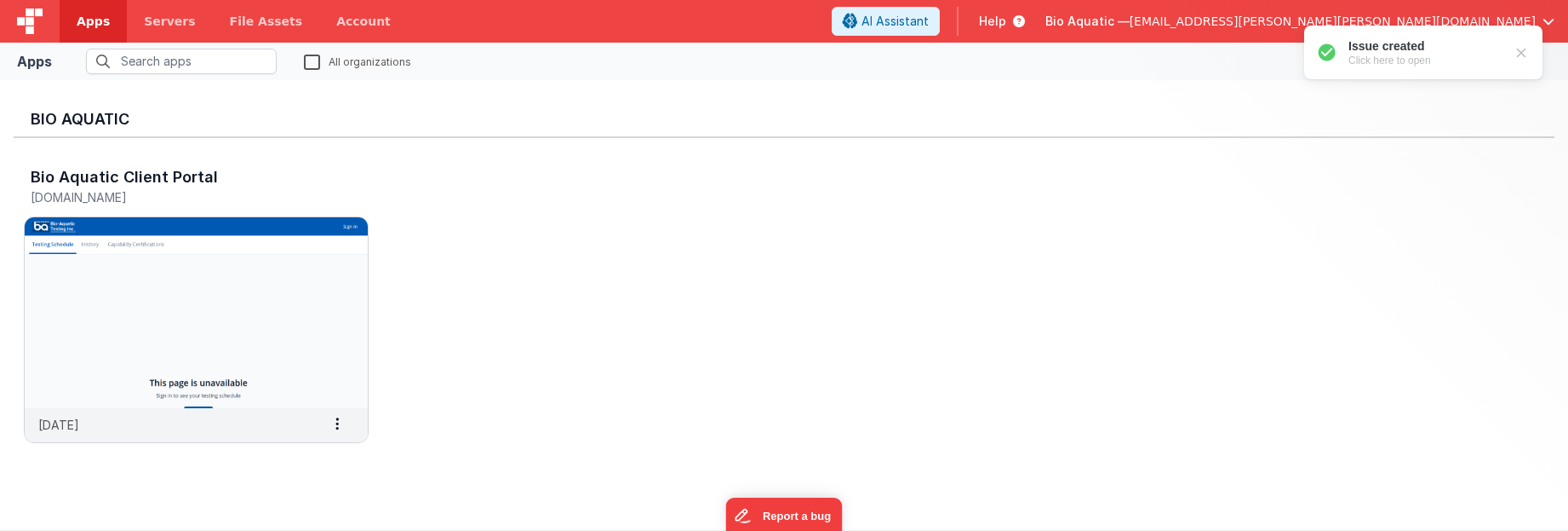
click at [1519, 57] on div at bounding box center [1521, 53] width 17 height 17
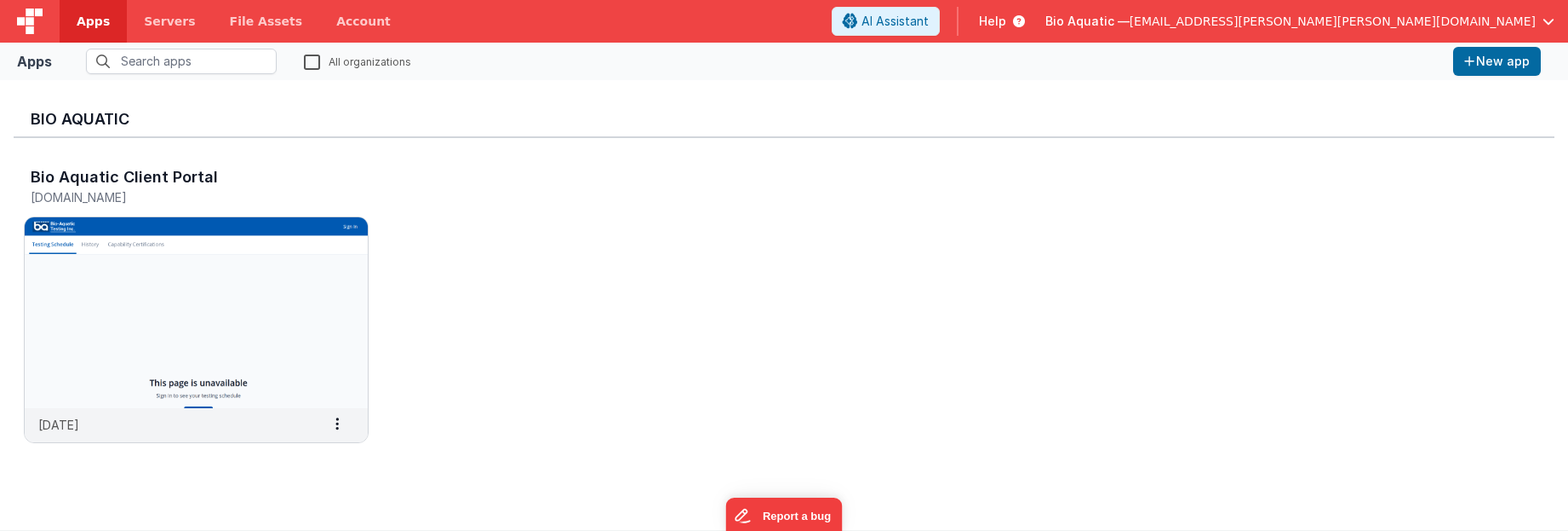
click at [1006, 18] on span "Help" at bounding box center [992, 21] width 27 height 17
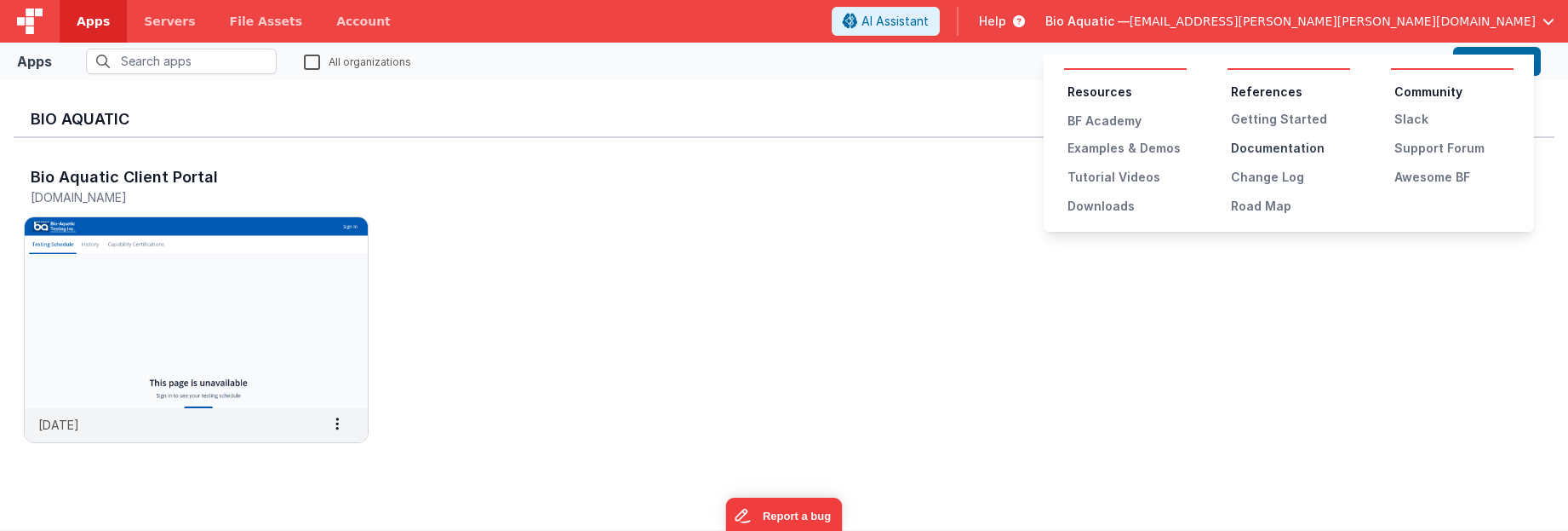
click at [1281, 143] on div "Documentation" at bounding box center [1291, 148] width 119 height 17
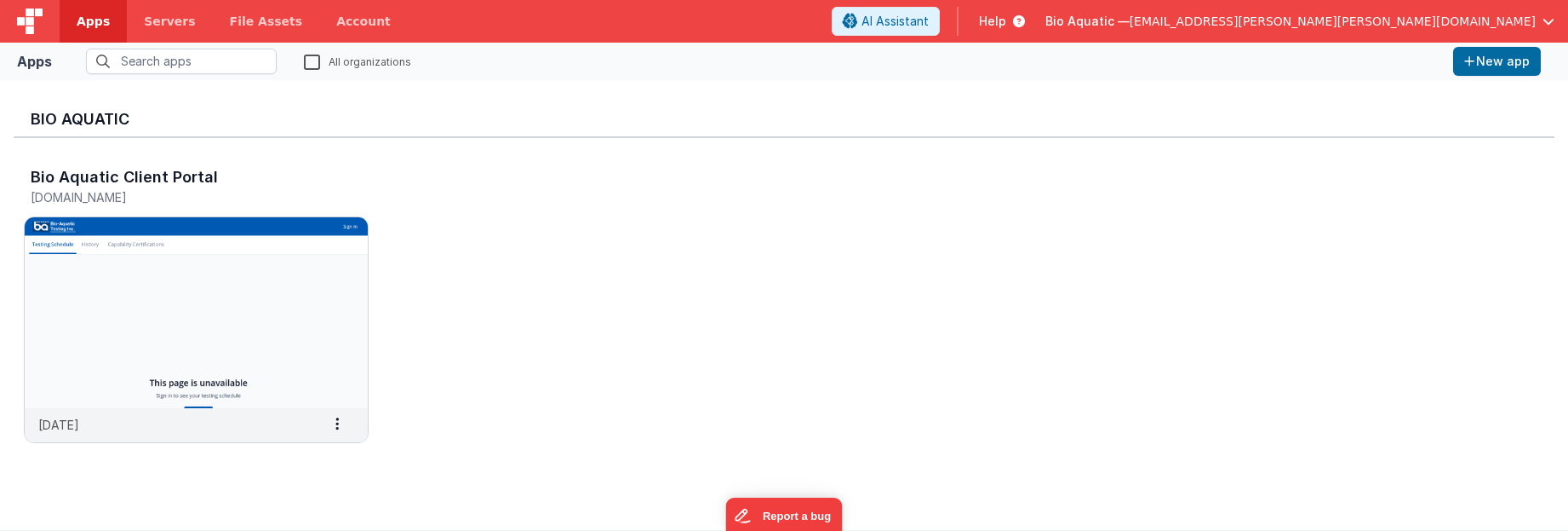
click at [1006, 24] on span "Help" at bounding box center [992, 21] width 27 height 17
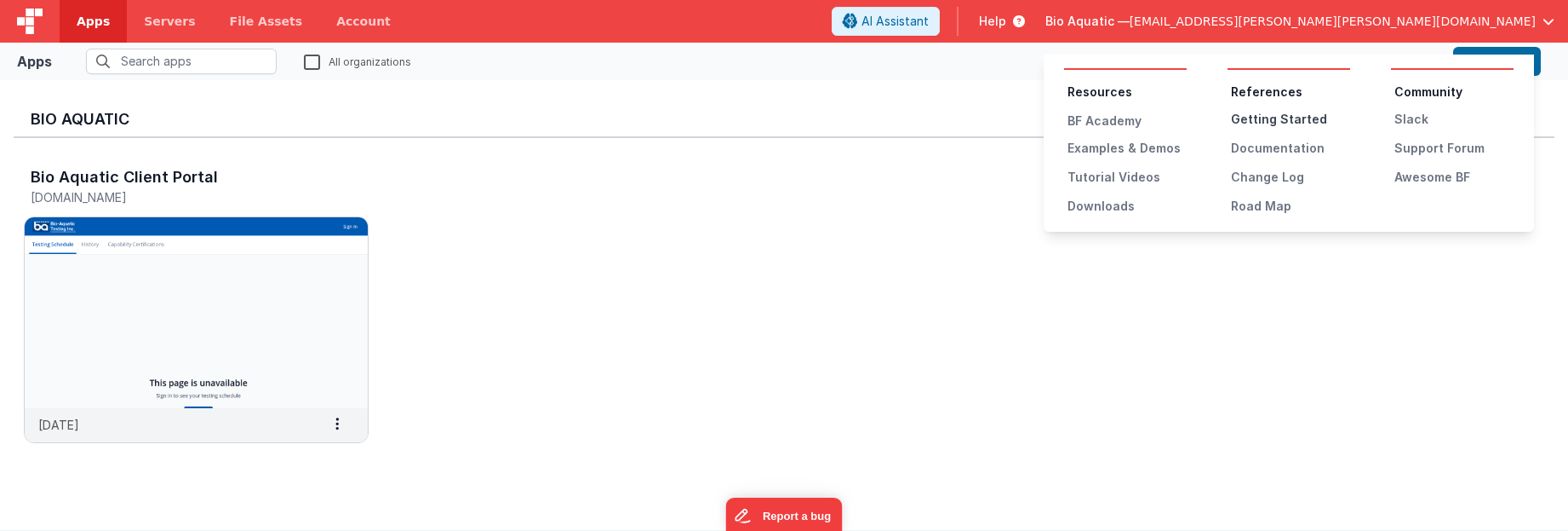
click at [1292, 123] on div "Getting Started" at bounding box center [1291, 119] width 119 height 17
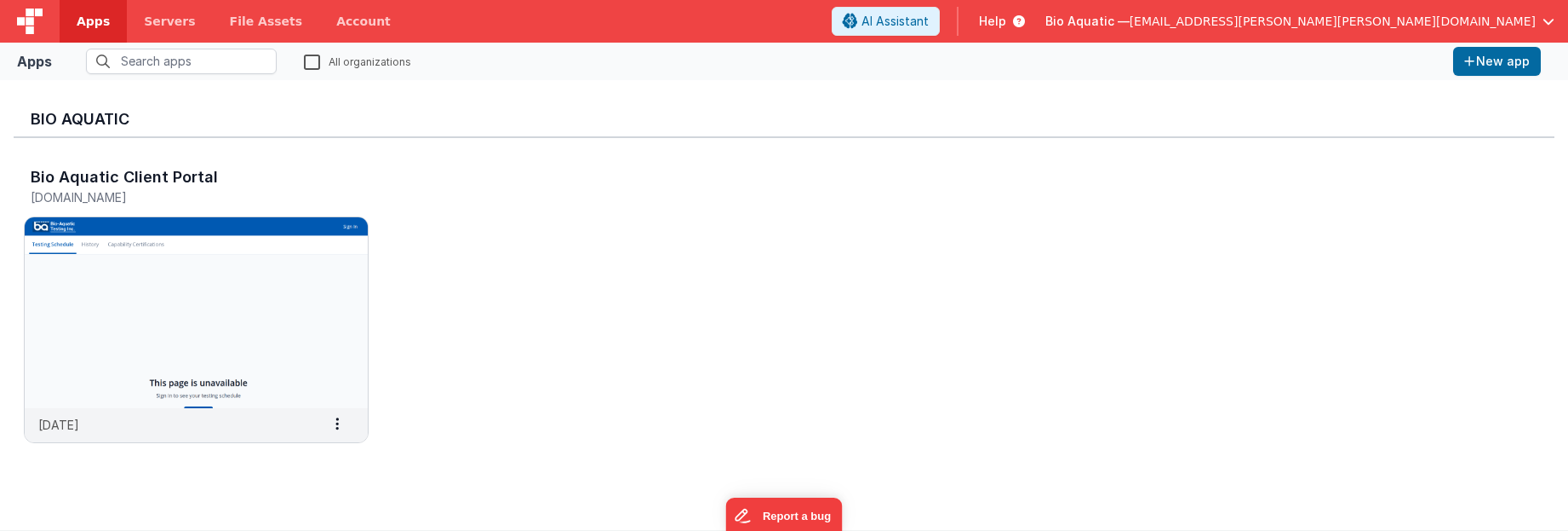
click at [1006, 28] on span "Help" at bounding box center [992, 21] width 27 height 17
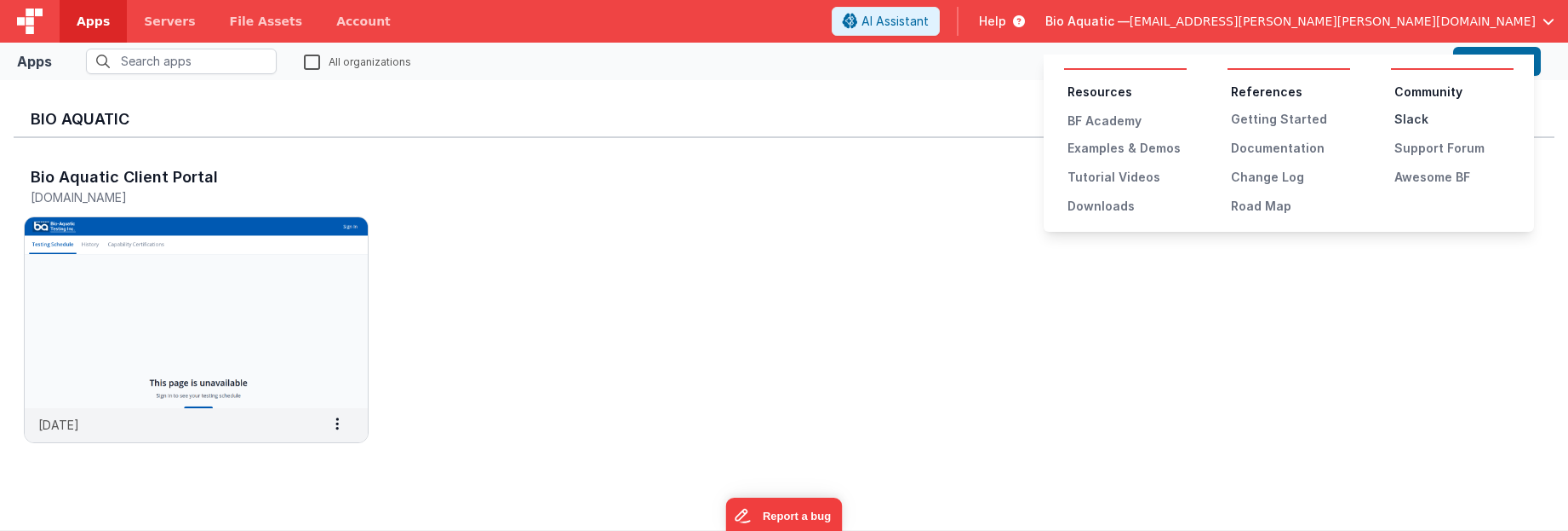
click at [1411, 119] on div "Slack" at bounding box center [1454, 119] width 119 height 17
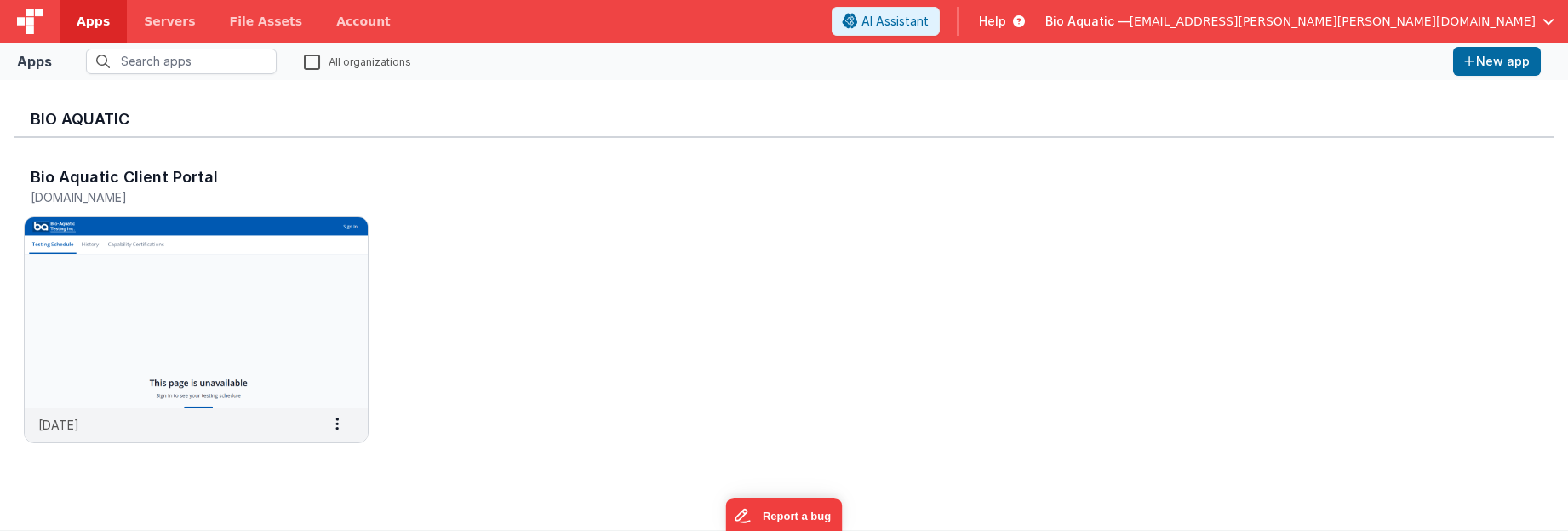
click at [1130, 18] on span "Bio Aquatic —" at bounding box center [1086, 21] width 84 height 17
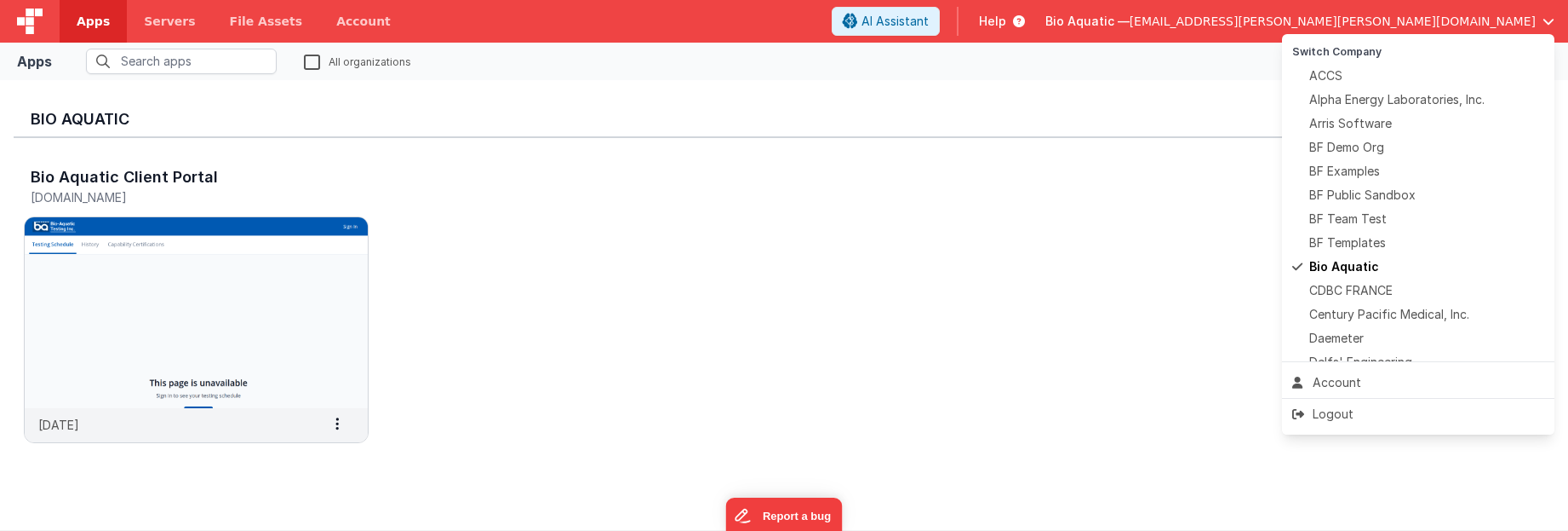
click at [761, 224] on button at bounding box center [784, 265] width 1568 height 531
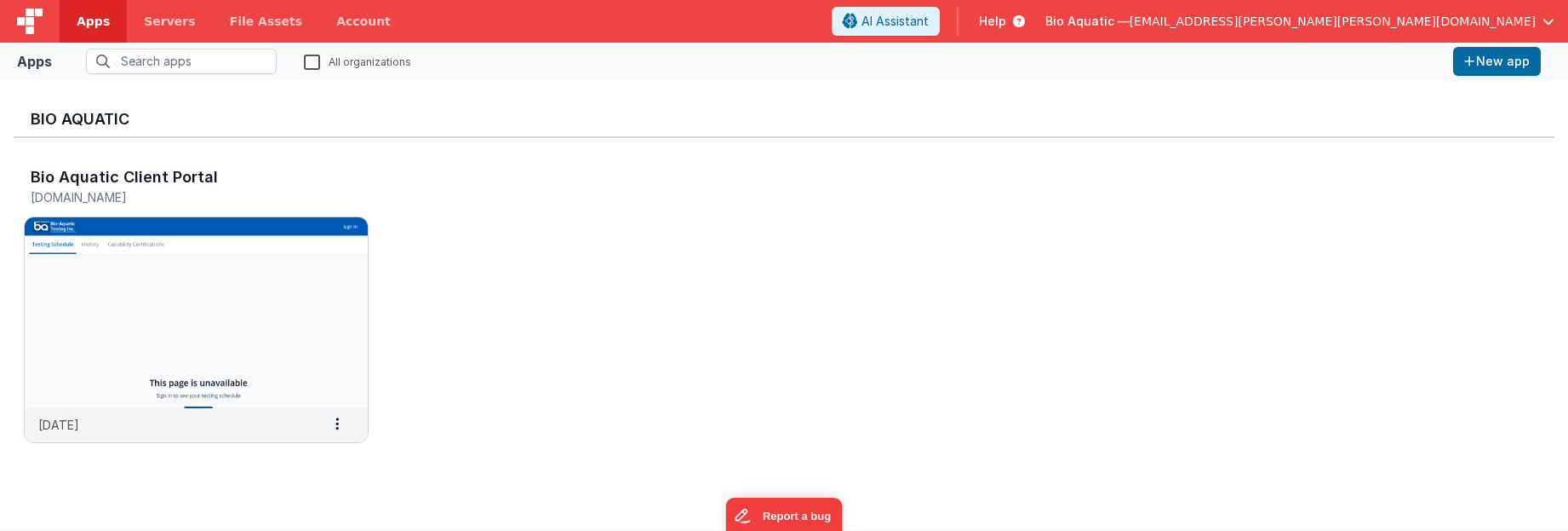
click at [1006, 23] on span "Help" at bounding box center [992, 21] width 27 height 17
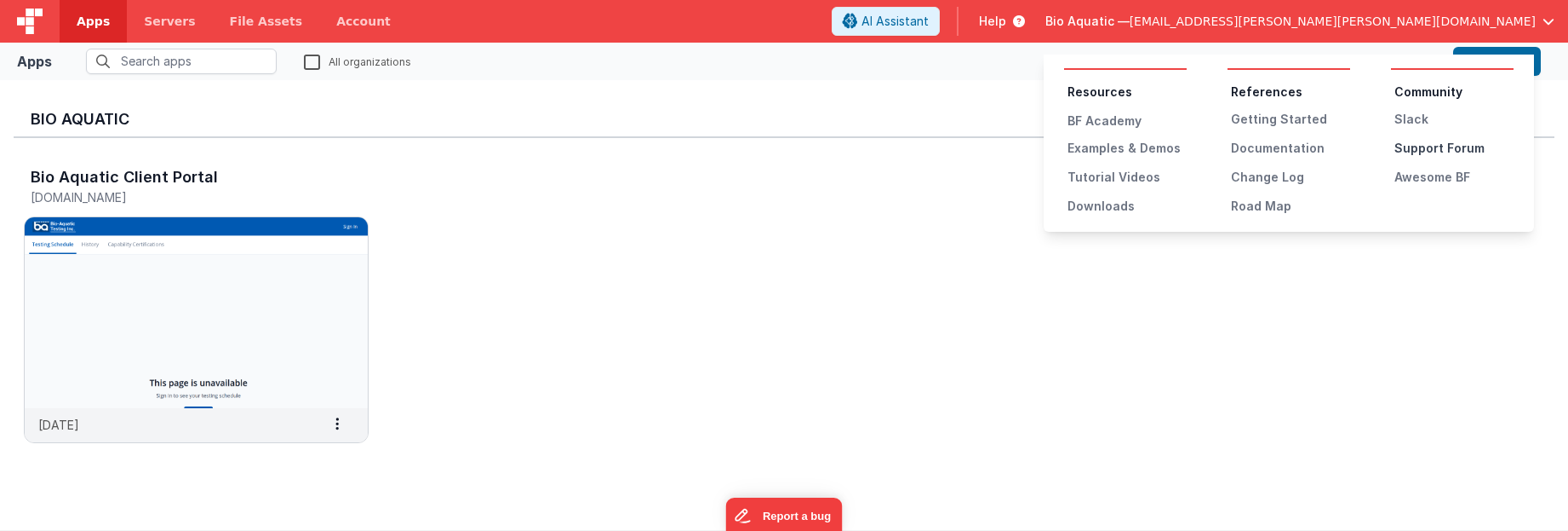
click at [1430, 148] on div "Support Forum" at bounding box center [1454, 148] width 119 height 17
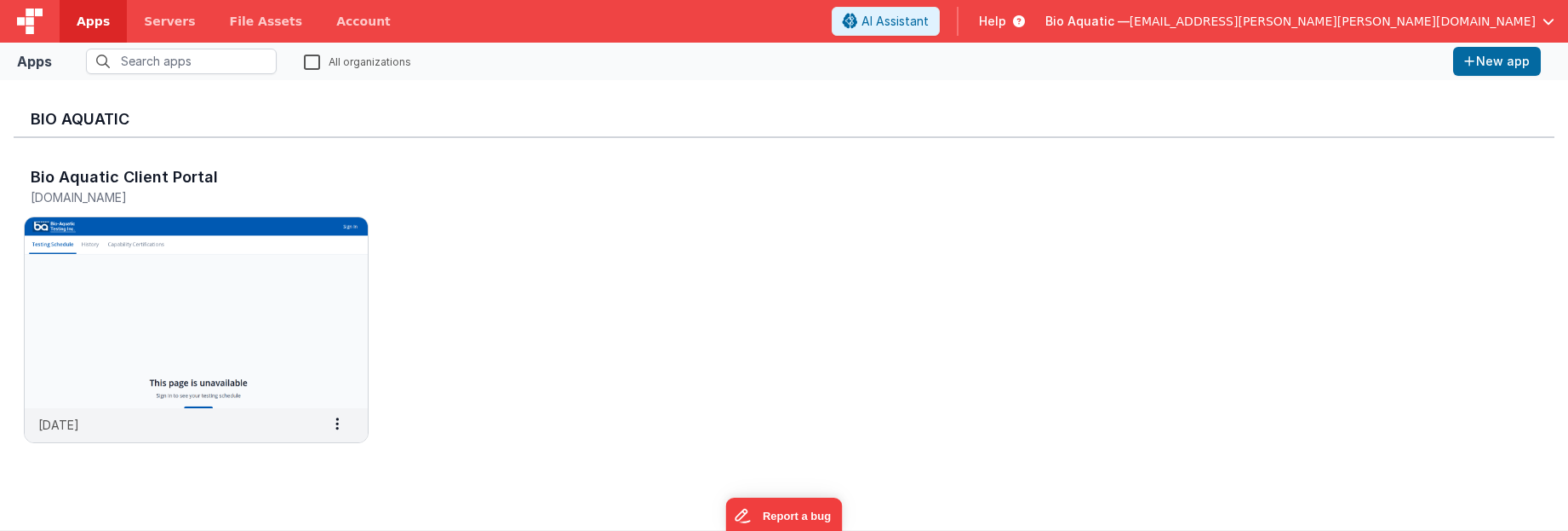
click at [1130, 13] on span "Bio Aquatic —" at bounding box center [1086, 21] width 84 height 17
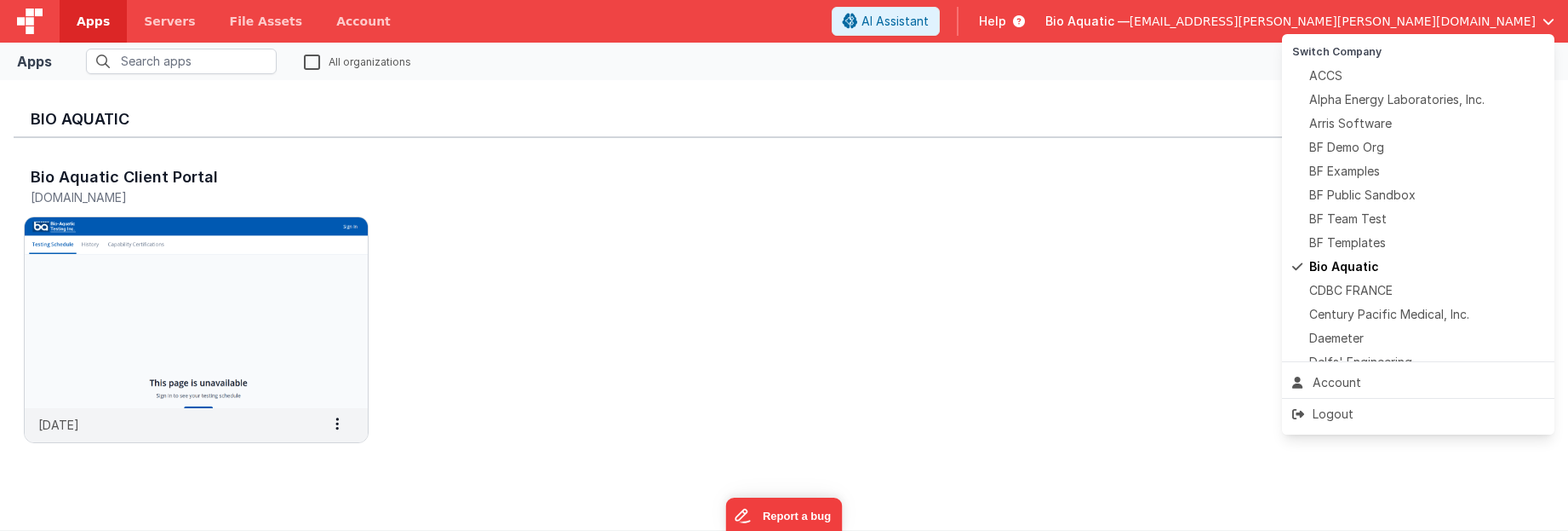
click at [1042, 201] on button at bounding box center [784, 265] width 1568 height 531
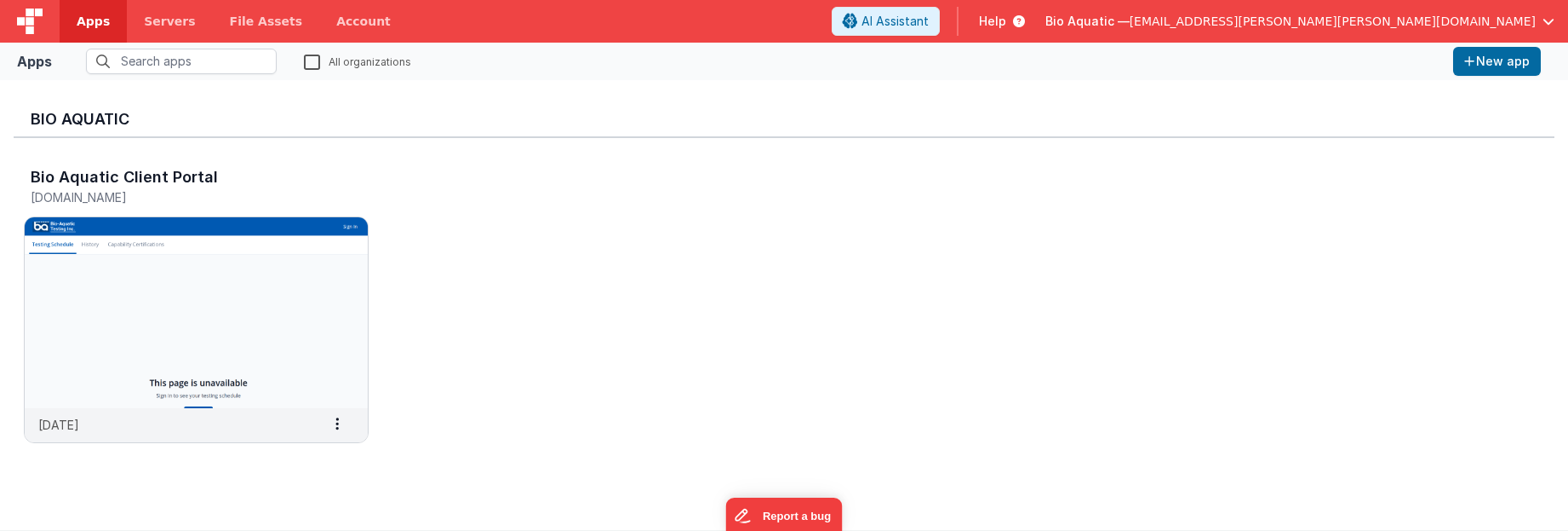
click at [1025, 14] on icon at bounding box center [1015, 21] width 18 height 17
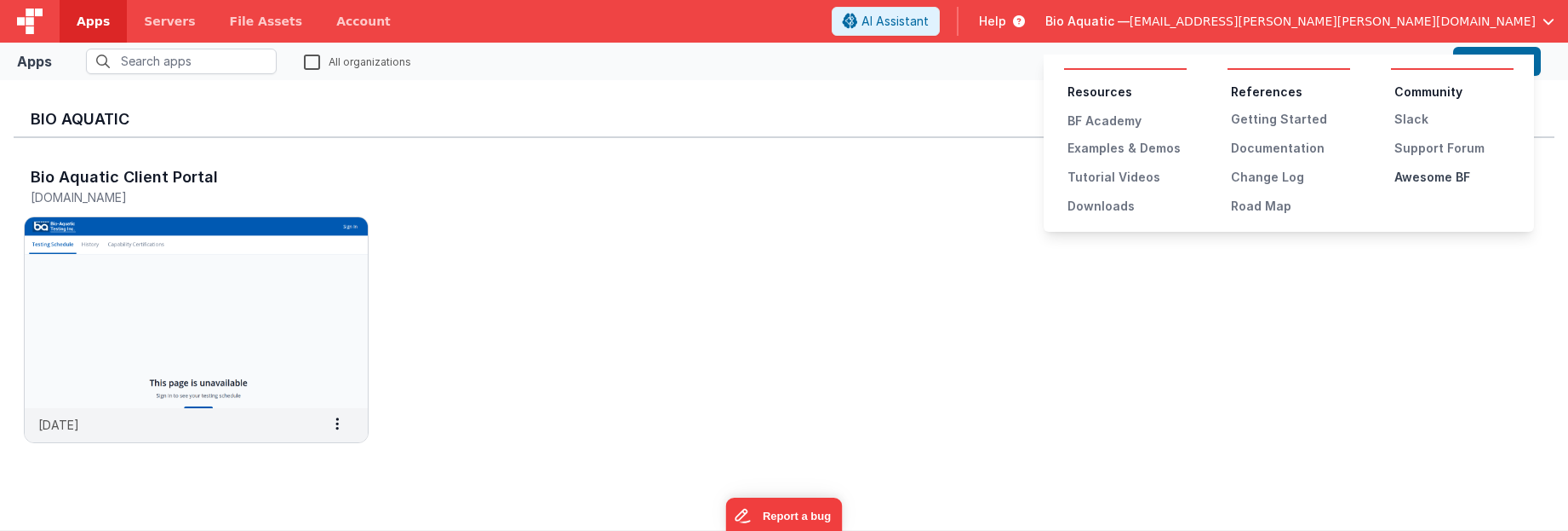
click at [1431, 173] on div "Awesome BF" at bounding box center [1454, 177] width 119 height 17
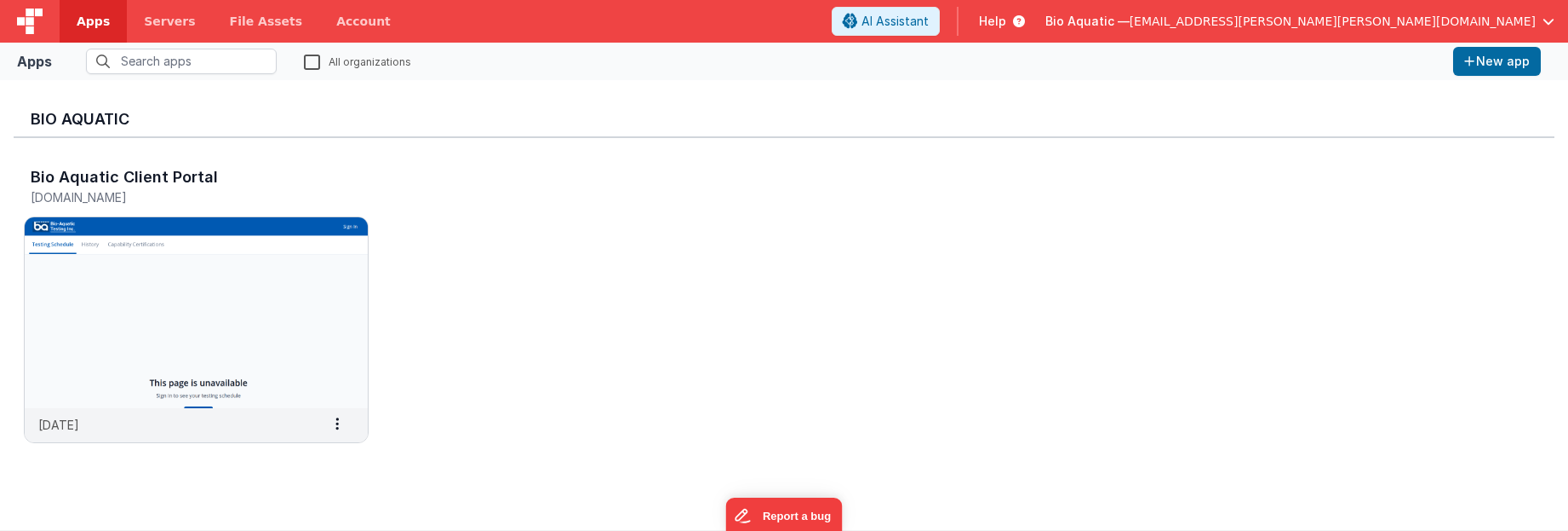
click at [1130, 21] on span "Bio Aquatic —" at bounding box center [1086, 21] width 84 height 17
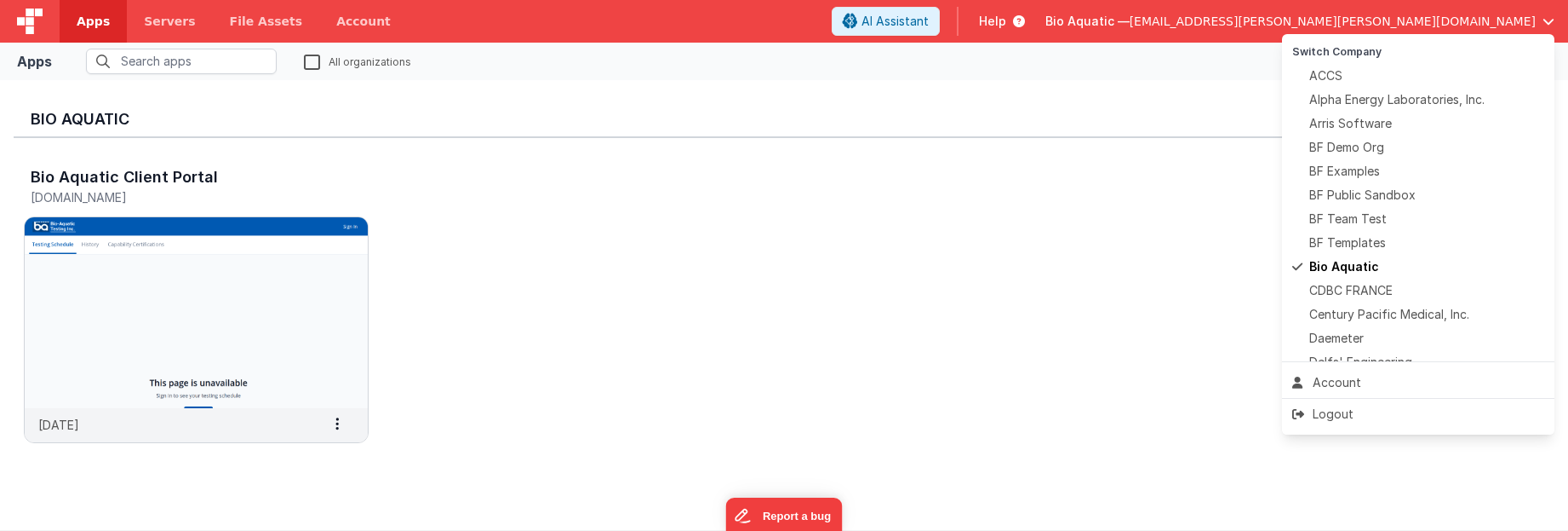
click at [1210, 122] on button at bounding box center [784, 265] width 1568 height 531
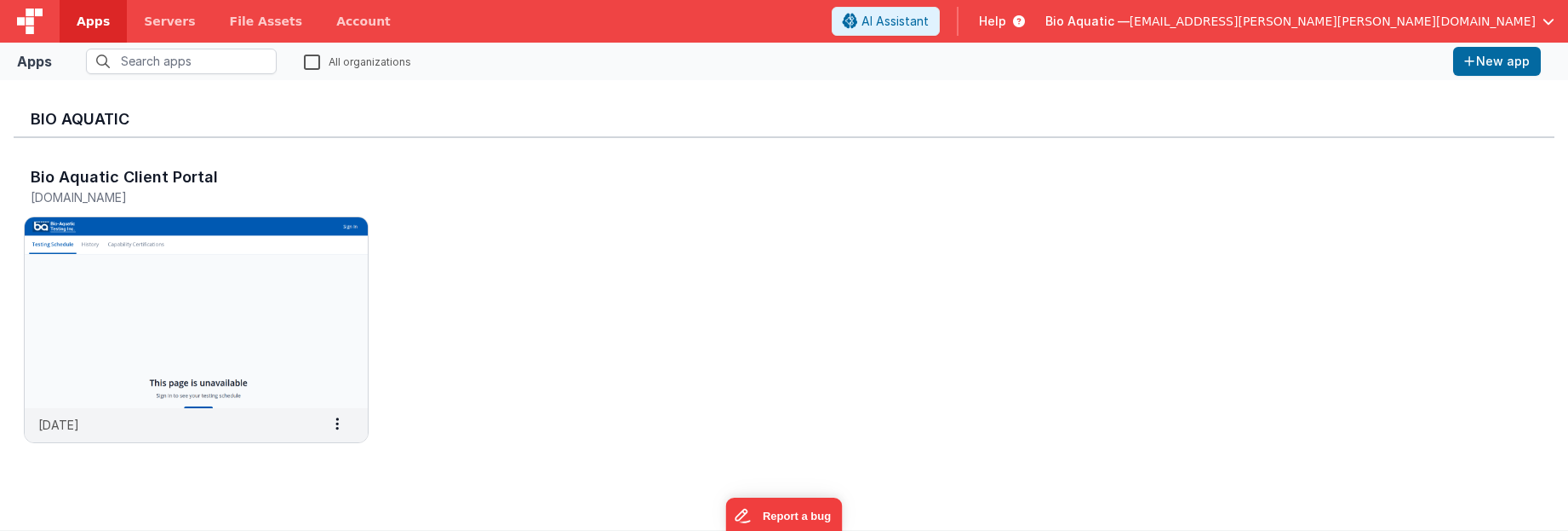
click at [1006, 23] on span "Help" at bounding box center [992, 21] width 27 height 17
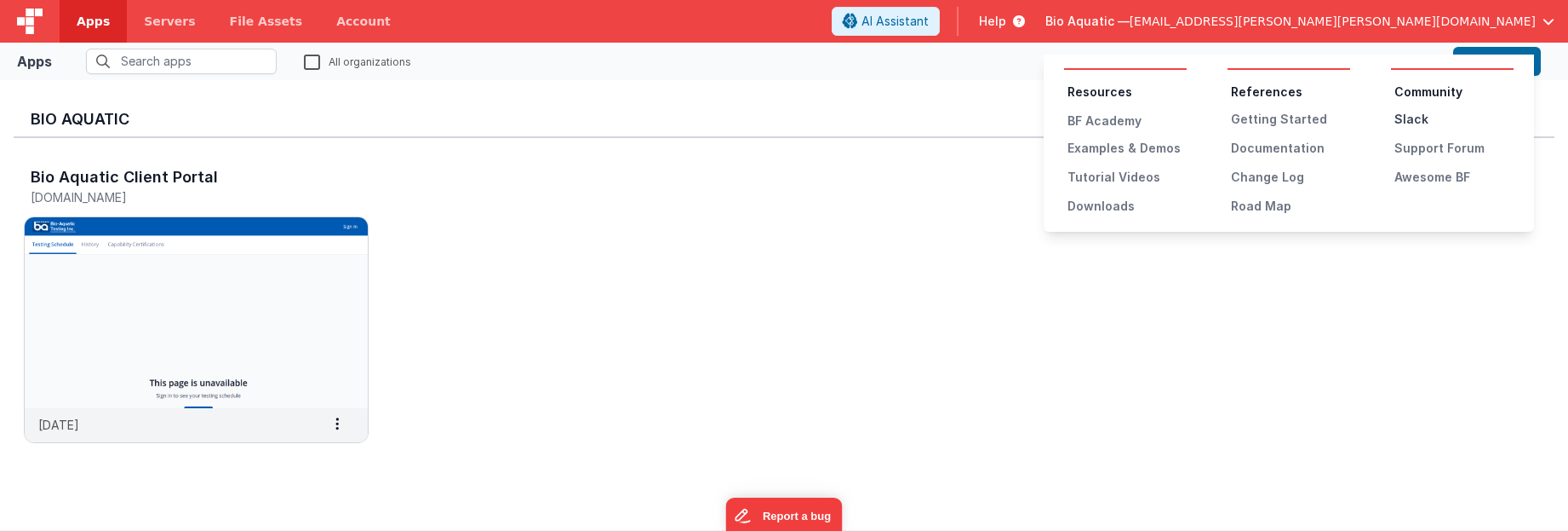
click at [1419, 115] on div "Slack" at bounding box center [1454, 119] width 119 height 17
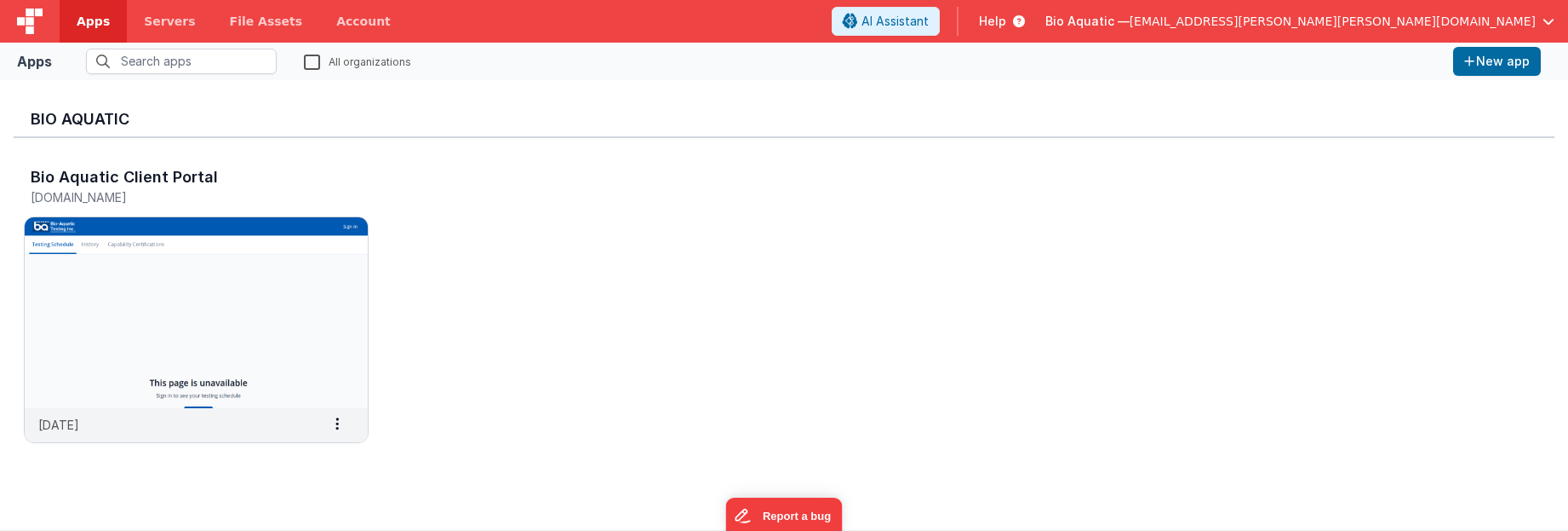
click at [25, 21] on img at bounding box center [30, 21] width 26 height 26
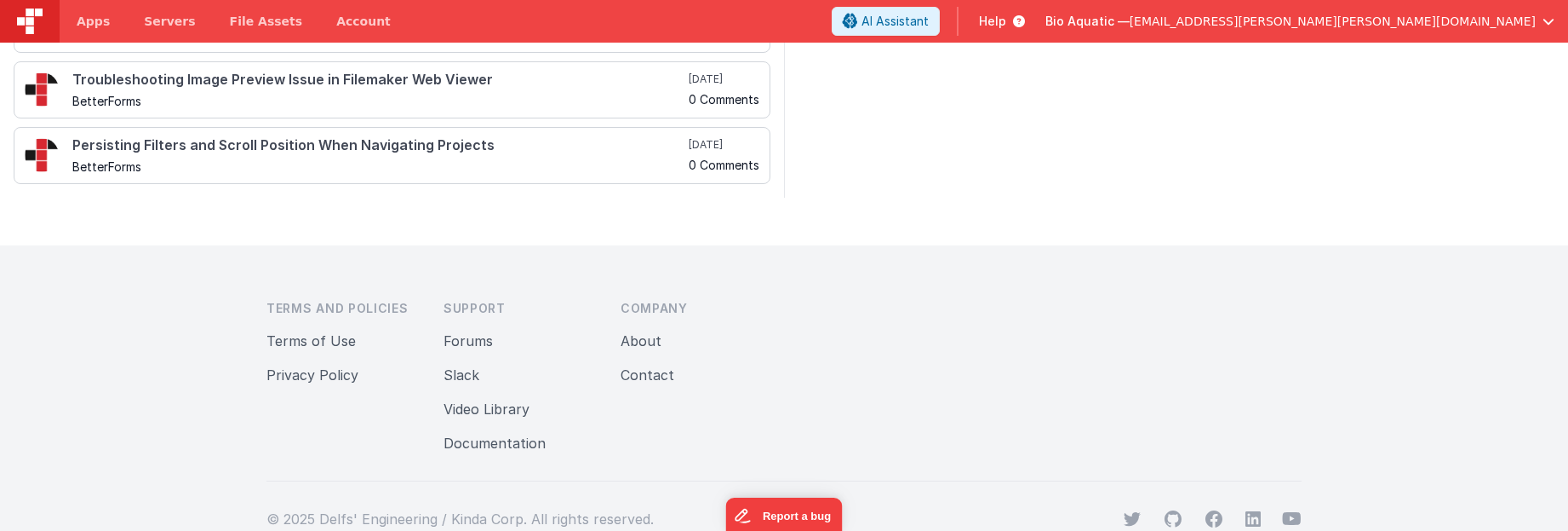
scroll to position [609, 0]
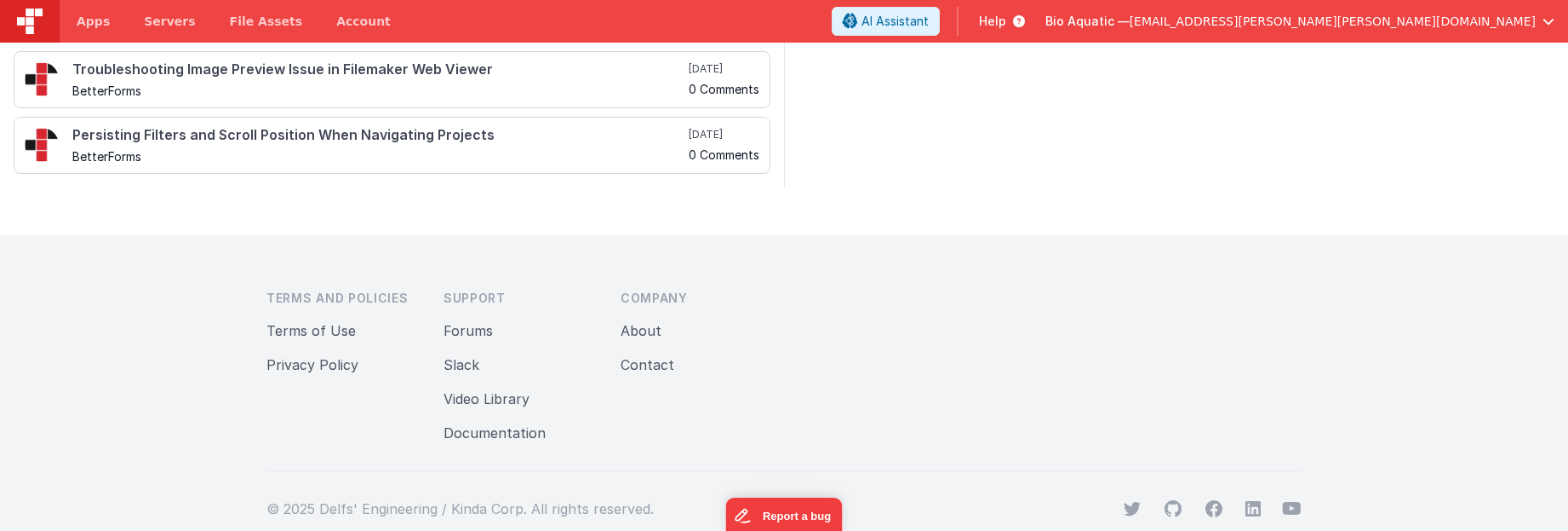
click at [474, 332] on button "Forums" at bounding box center [467, 330] width 49 height 20
click at [457, 360] on link "Slack" at bounding box center [460, 364] width 36 height 17
click at [491, 401] on button "Video Library" at bounding box center [485, 398] width 86 height 20
click at [492, 436] on button "Documentation" at bounding box center [494, 432] width 102 height 20
click at [642, 330] on link "About" at bounding box center [640, 331] width 40 height 17
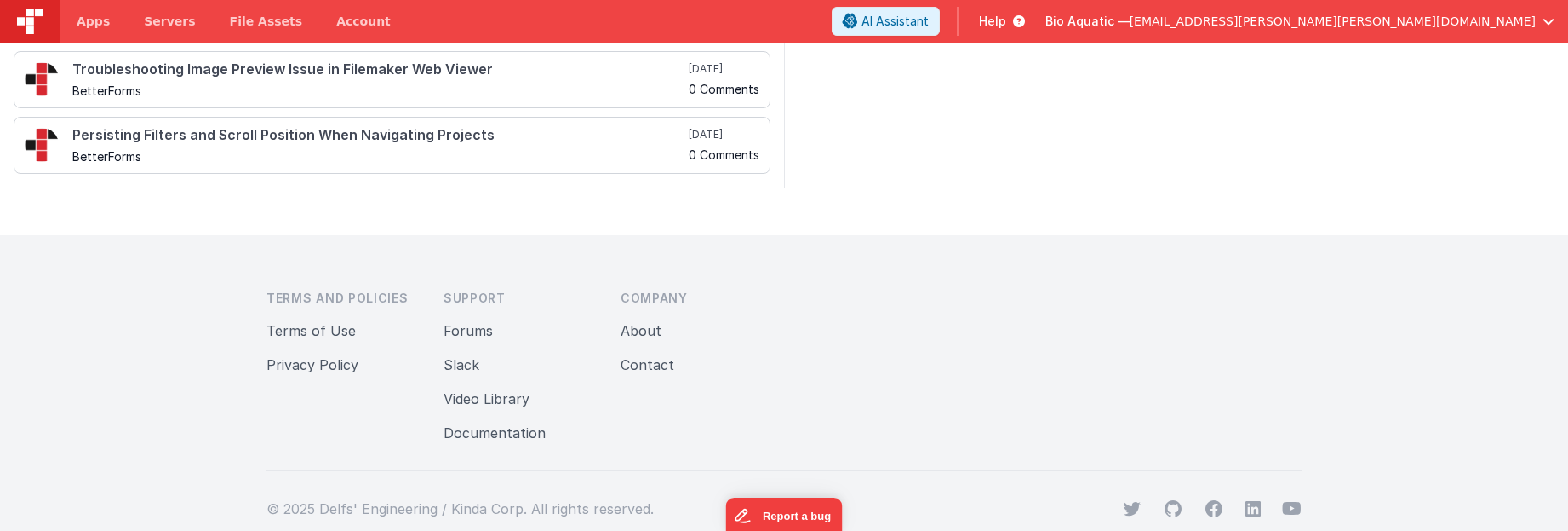
click at [663, 366] on button "Contact" at bounding box center [647, 364] width 54 height 20
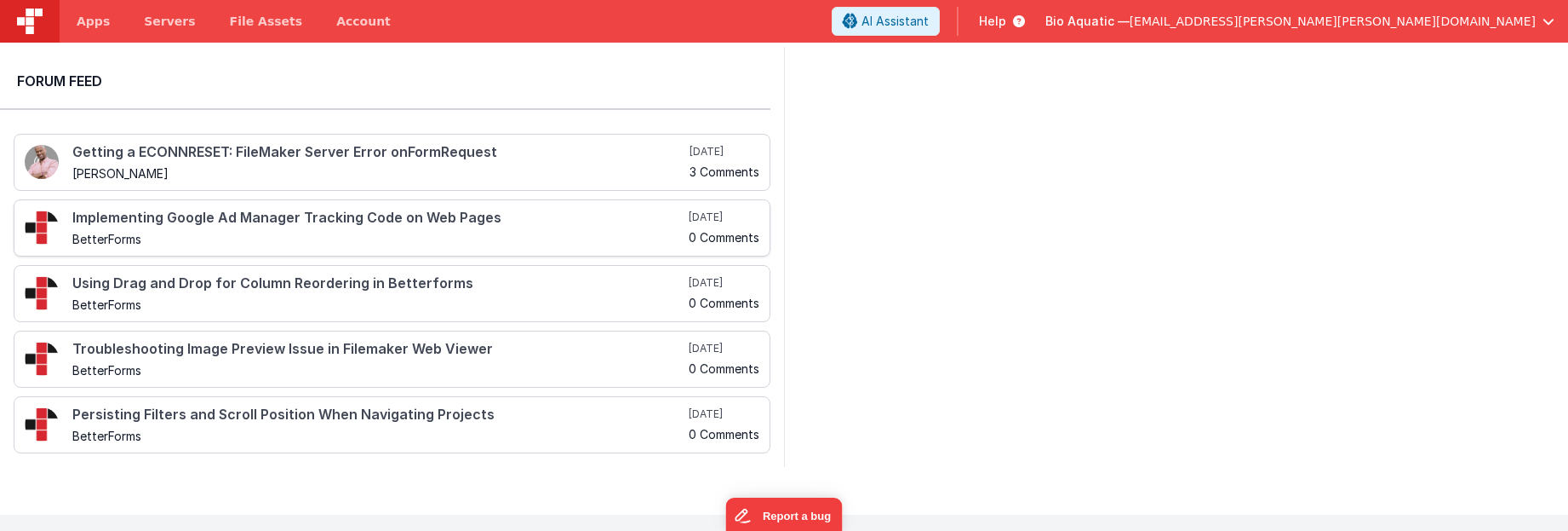
scroll to position [268, 0]
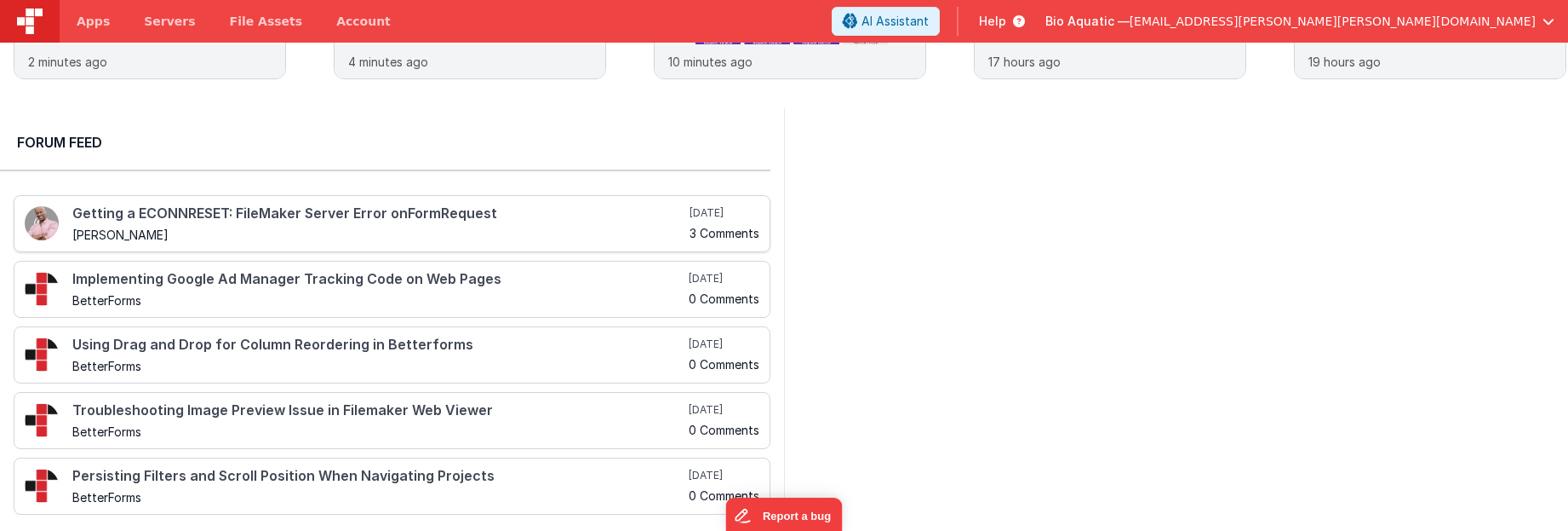
click at [547, 228] on h5 "Charles Delfs" at bounding box center [379, 234] width 614 height 13
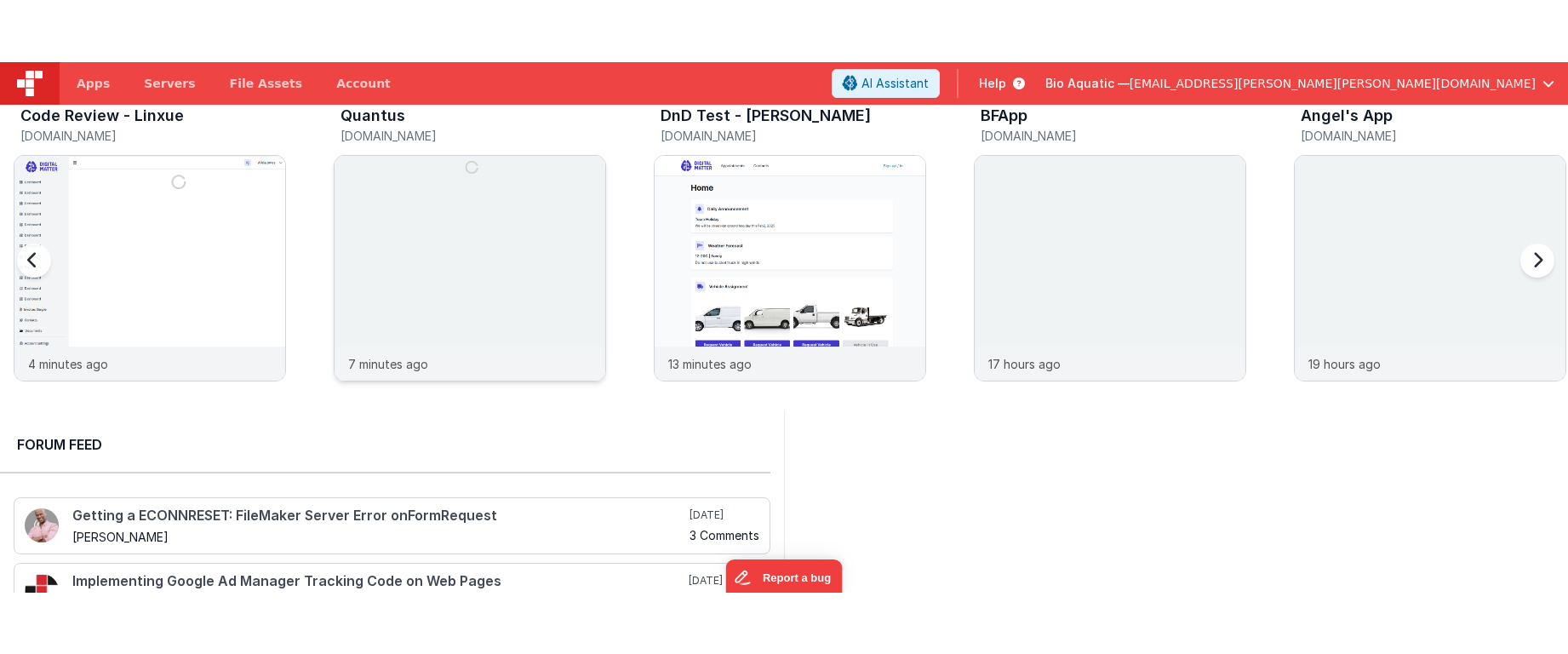
scroll to position [0, 0]
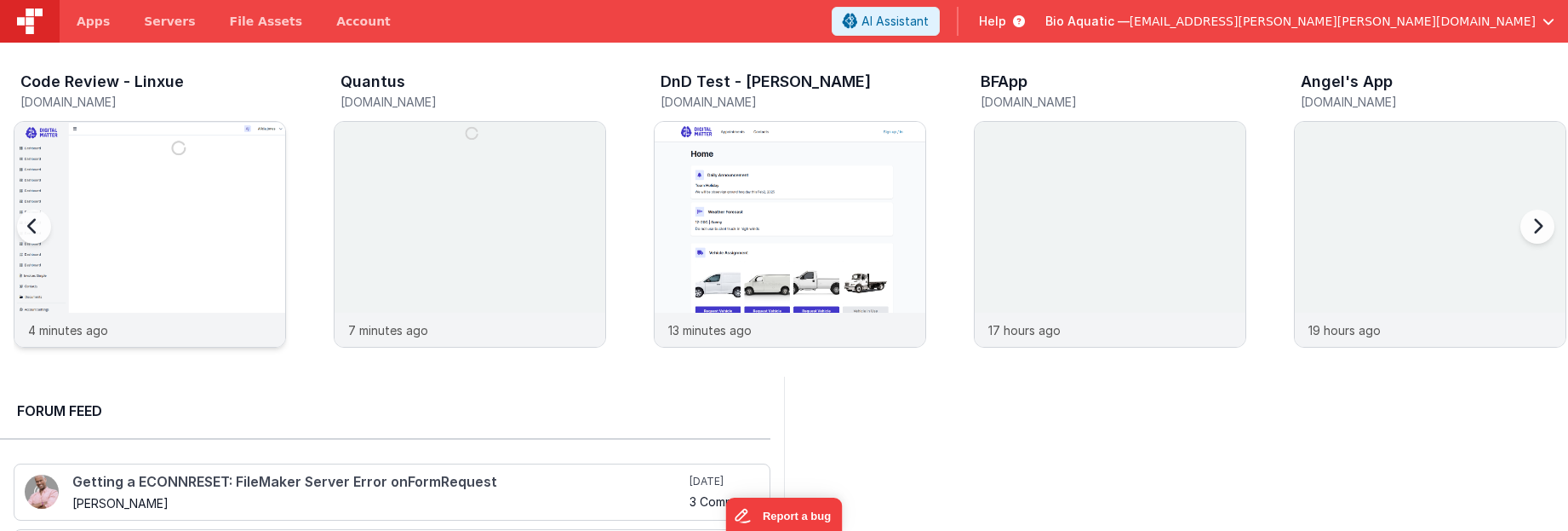
click at [182, 213] on img at bounding box center [149, 256] width 271 height 271
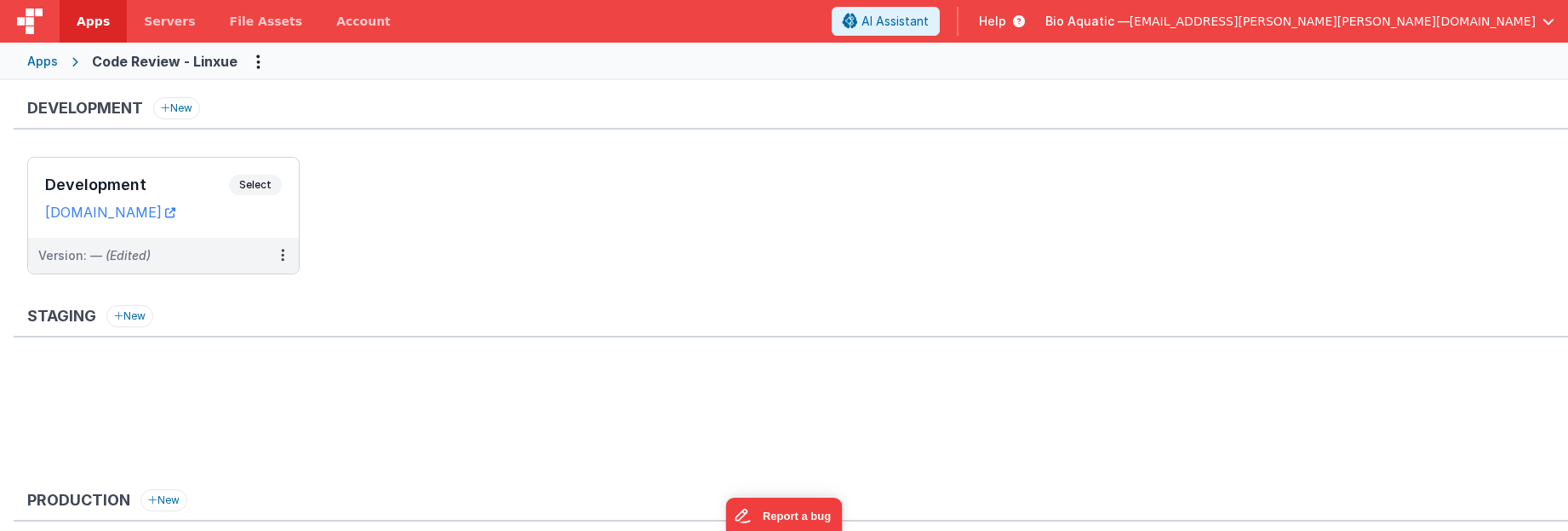
click at [27, 65] on div "Apps" at bounding box center [42, 62] width 31 height 17
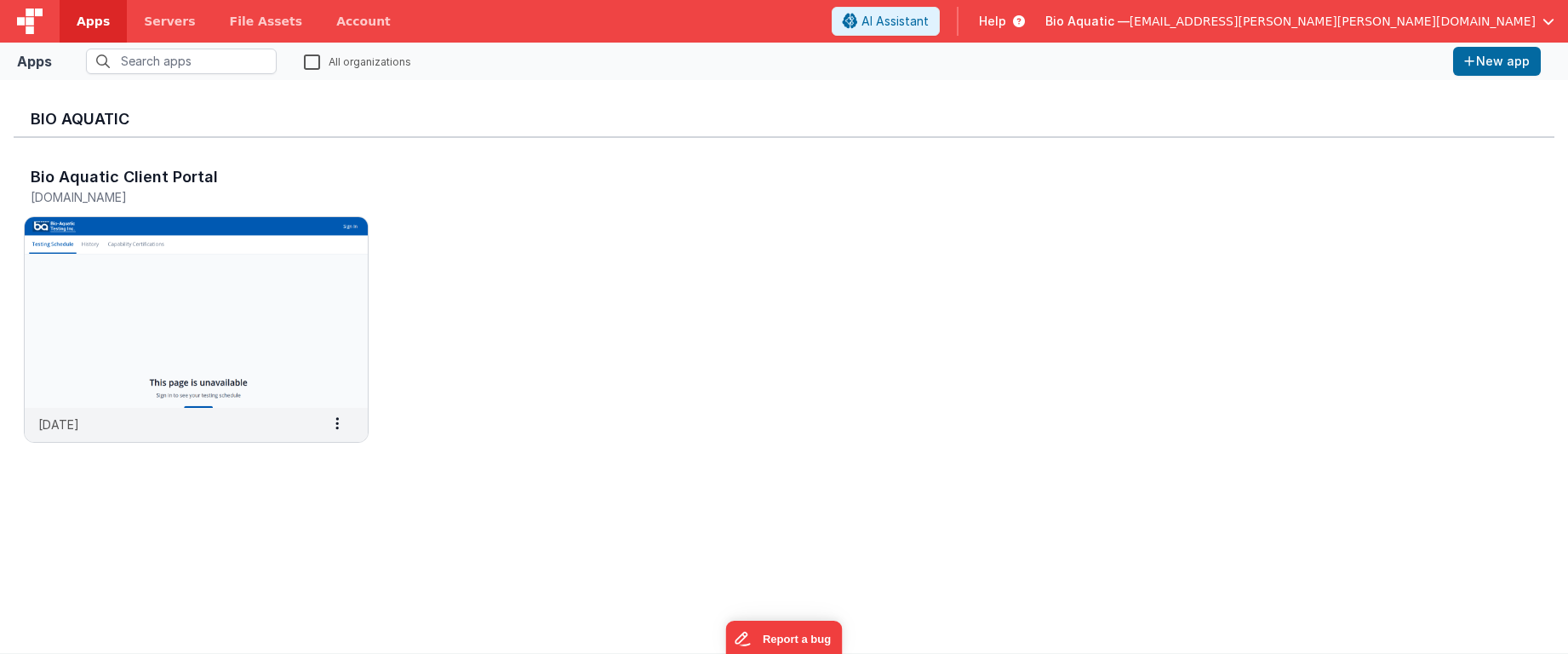
click at [89, 17] on span "Apps" at bounding box center [93, 21] width 33 height 17
click at [311, 59] on label "All organizations" at bounding box center [356, 61] width 107 height 16
click at [0, 0] on input "All organizations" at bounding box center [0, 0] width 0 height 0
click at [310, 59] on label "All organizations" at bounding box center [355, 61] width 104 height 16
click at [0, 0] on input "All organizations" at bounding box center [0, 0] width 0 height 0
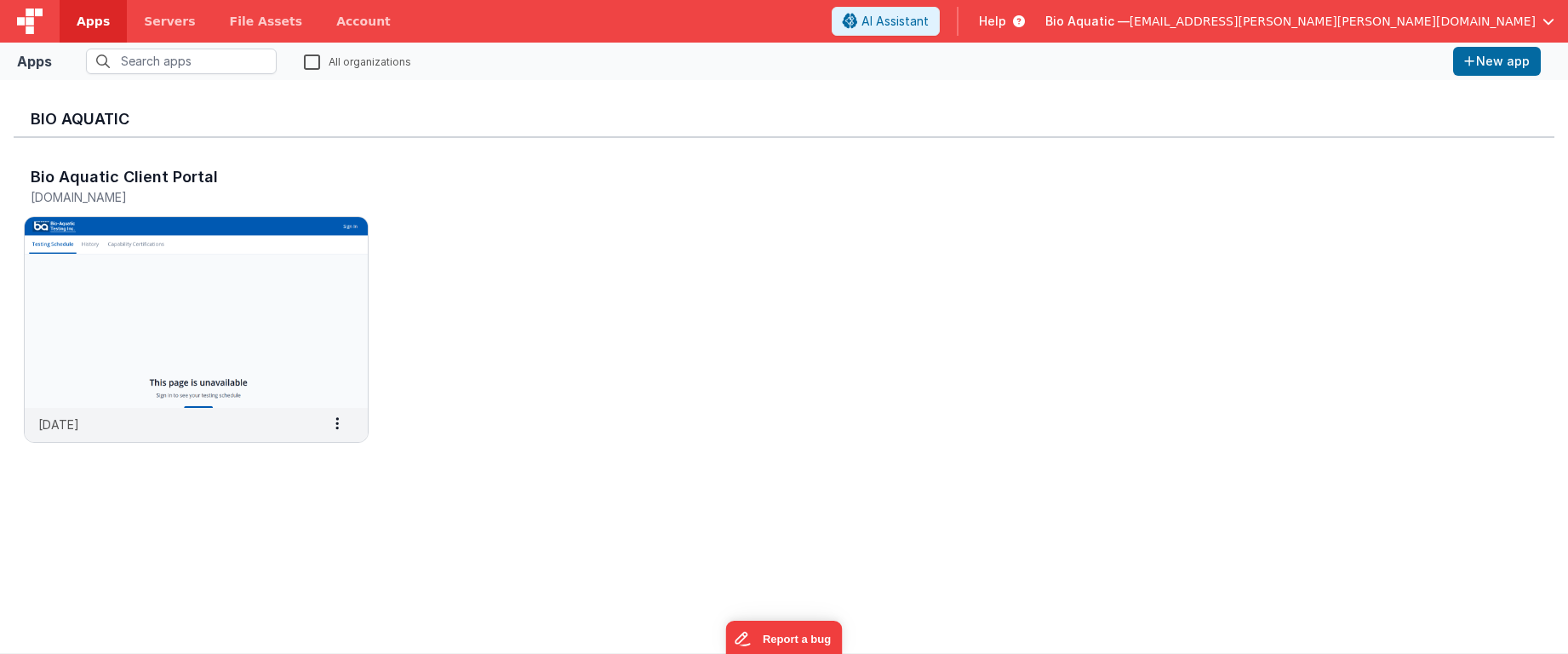
click at [313, 64] on label "All organizations" at bounding box center [356, 61] width 107 height 16
click at [0, 0] on input "All organizations" at bounding box center [0, 0] width 0 height 0
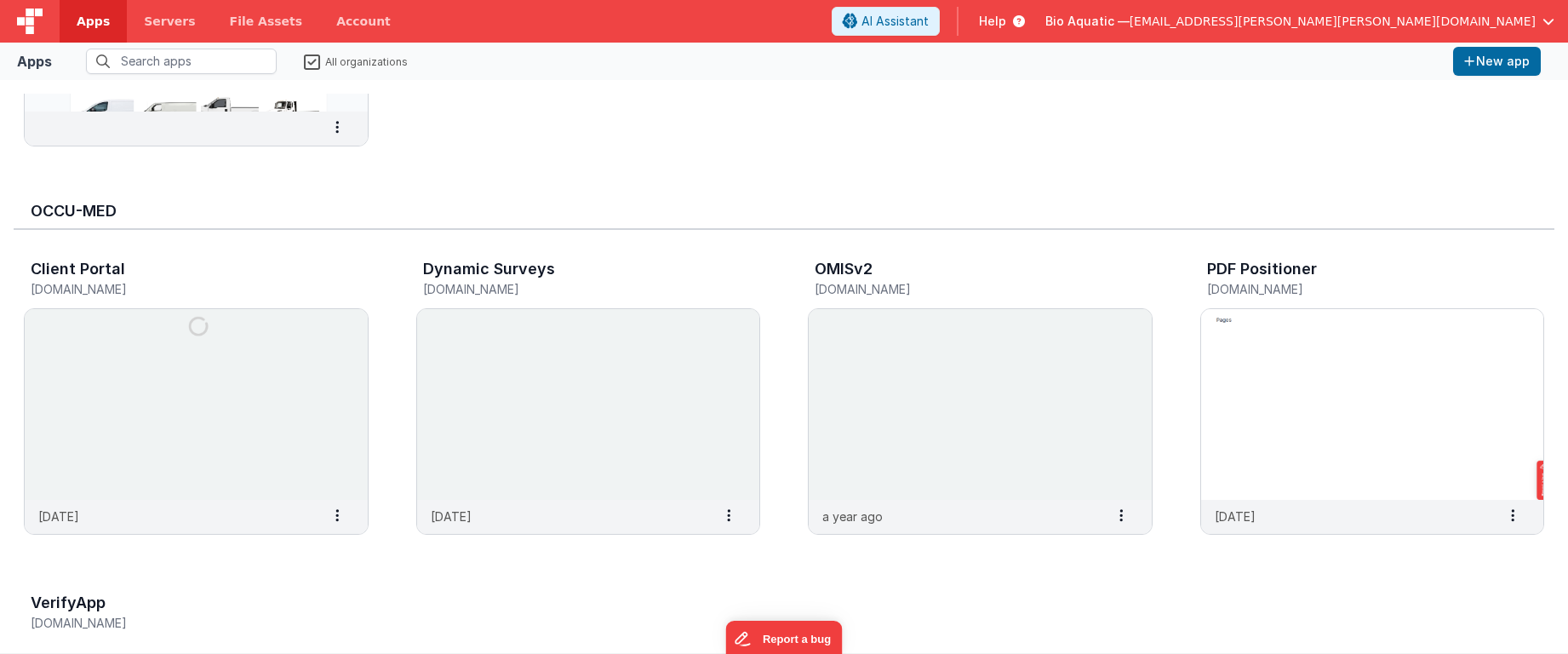
scroll to position [5533, 0]
click at [1417, 26] on span "[EMAIL_ADDRESS][PERSON_NAME][PERSON_NAME][DOMAIN_NAME]" at bounding box center [1333, 21] width 406 height 17
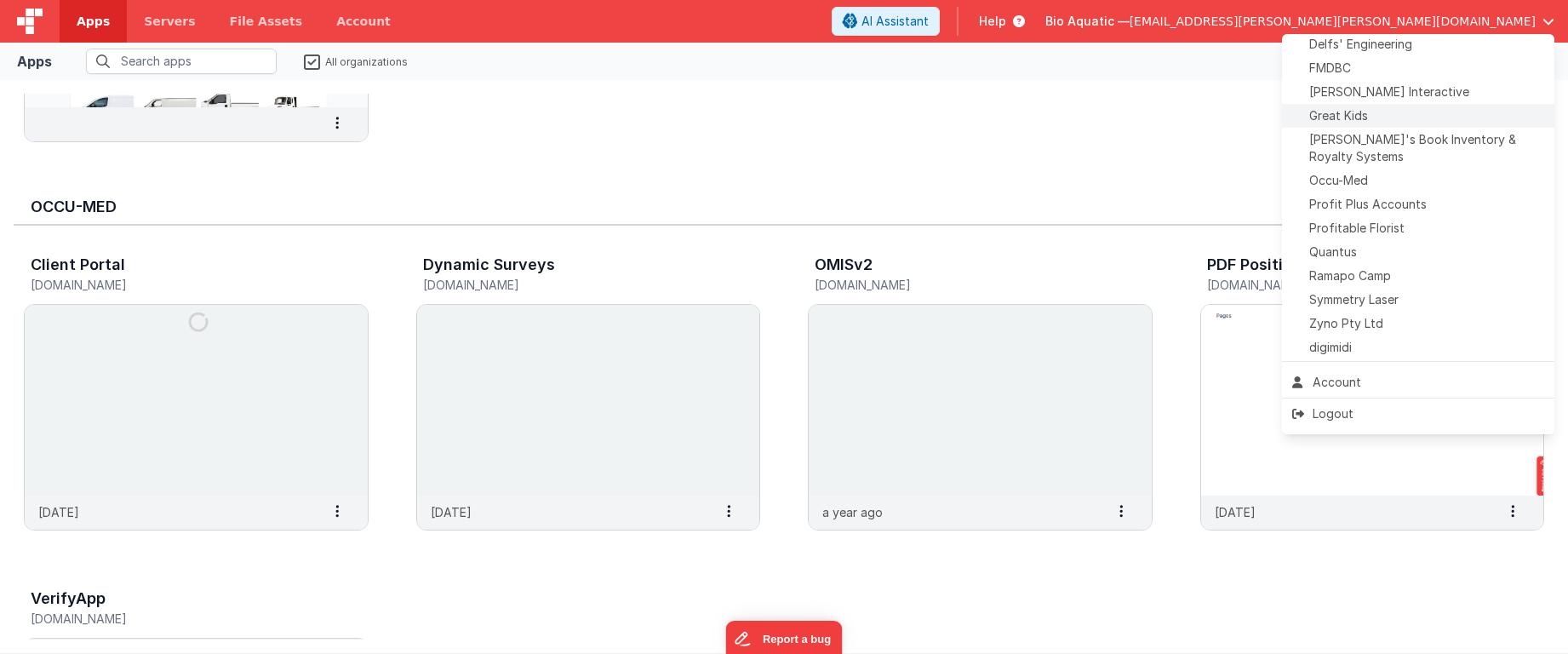
scroll to position [321, 0]
drag, startPoint x: 852, startPoint y: 145, endPoint x: 821, endPoint y: 157, distance: 33.2
click at [850, 145] on button at bounding box center [784, 327] width 1568 height 654
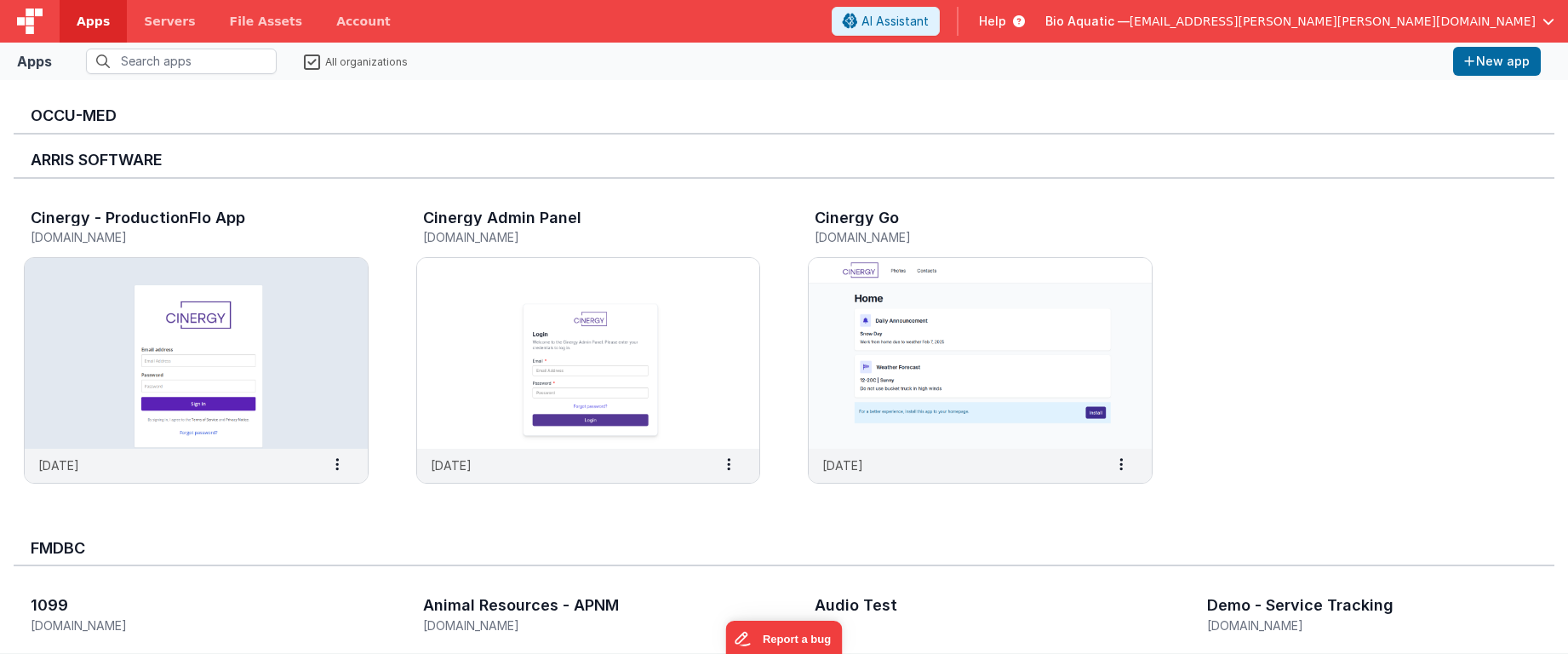
scroll to position [6299, 0]
click at [1434, 9] on div "Bio Aquatic — dr.jason.r.perry@gmail.com" at bounding box center [1299, 21] width 509 height 29
click at [1421, 12] on div "Bio Aquatic — dr.jason.r.perry@gmail.com" at bounding box center [1299, 21] width 509 height 29
click at [1414, 25] on span "[EMAIL_ADDRESS][PERSON_NAME][PERSON_NAME][DOMAIN_NAME]" at bounding box center [1333, 21] width 406 height 17
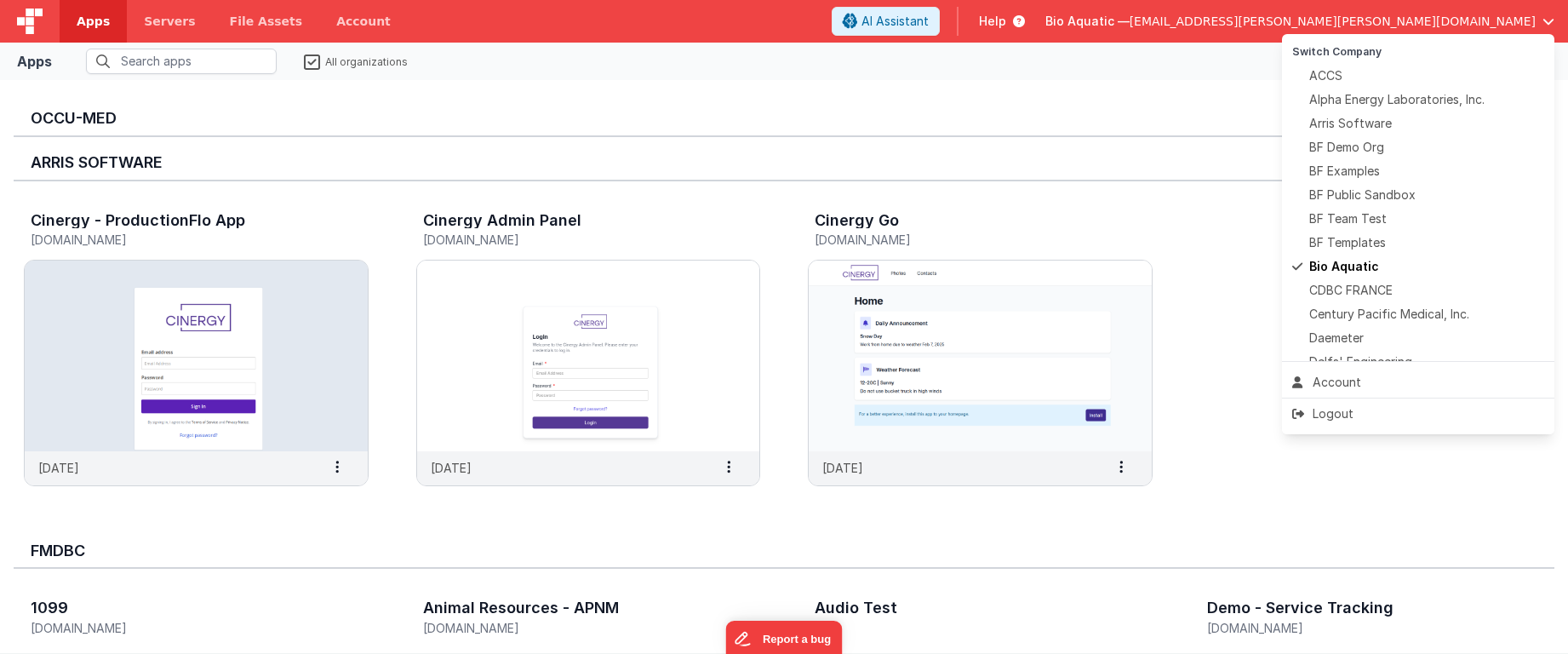
drag, startPoint x: 875, startPoint y: 130, endPoint x: 861, endPoint y: 128, distance: 14.1
click at [875, 129] on button at bounding box center [784, 327] width 1568 height 654
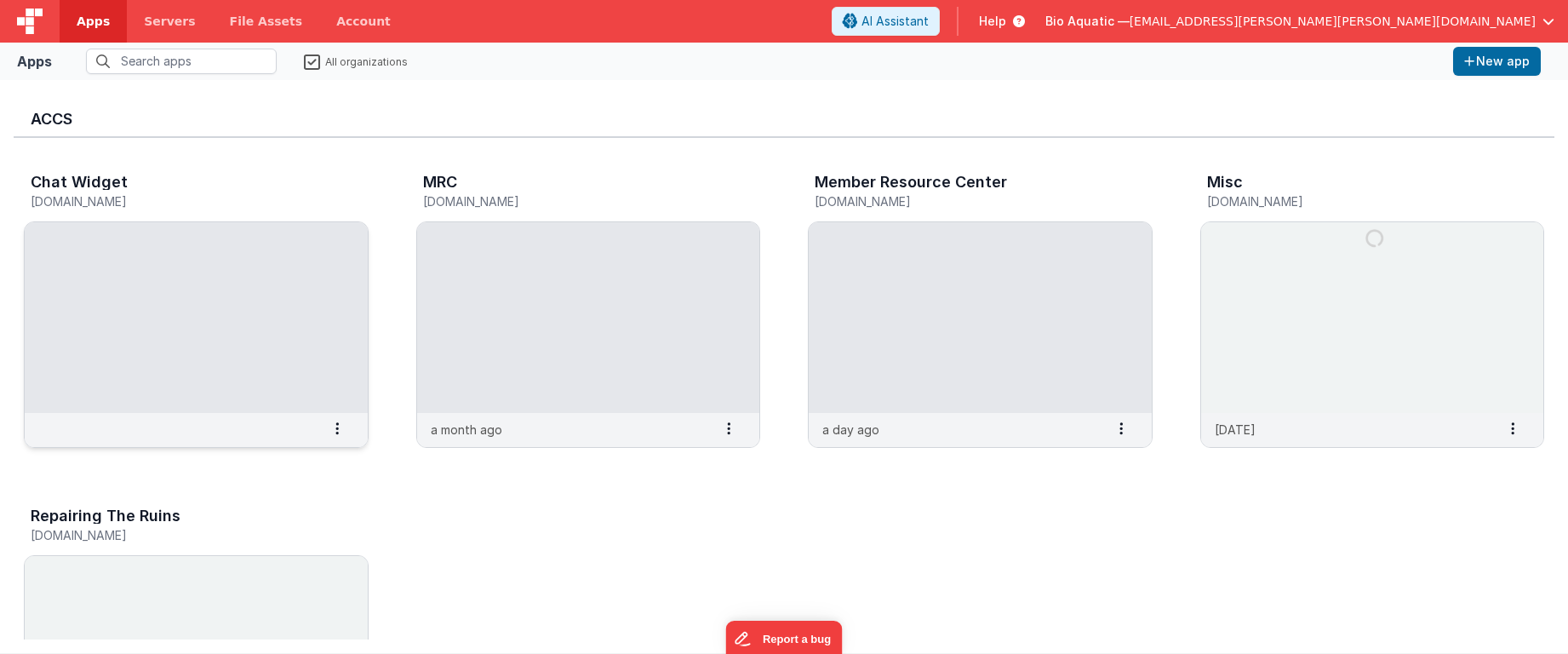
scroll to position [13618, 0]
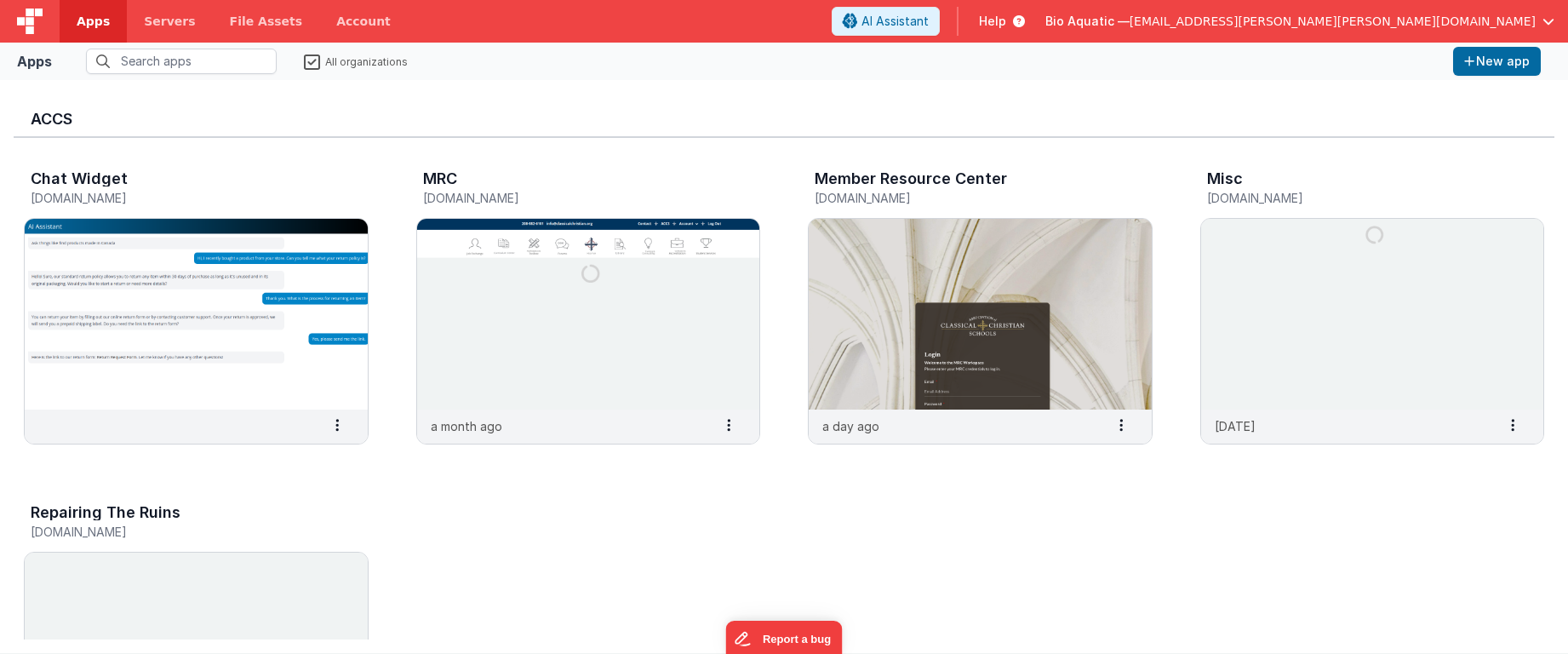
click at [19, 12] on img at bounding box center [30, 21] width 26 height 26
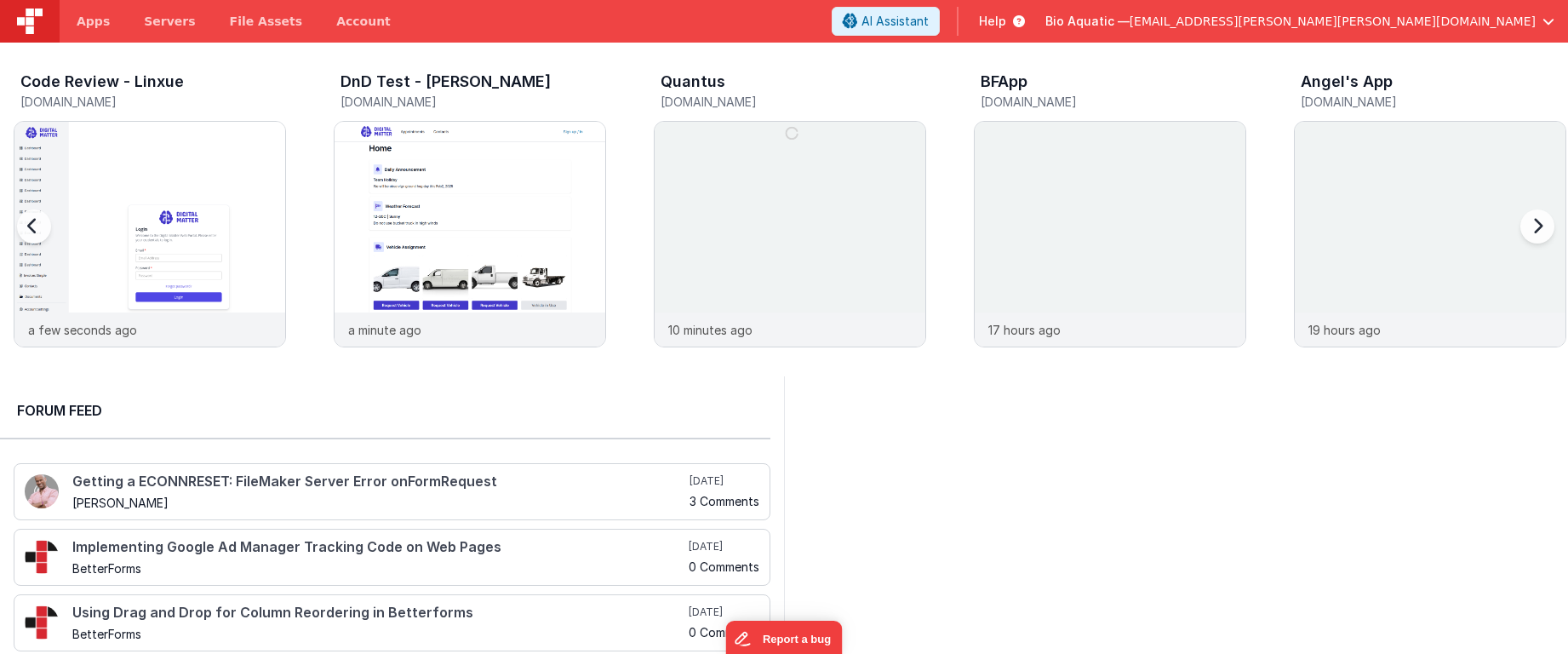
click at [1527, 230] on div at bounding box center [1533, 236] width 68 height 246
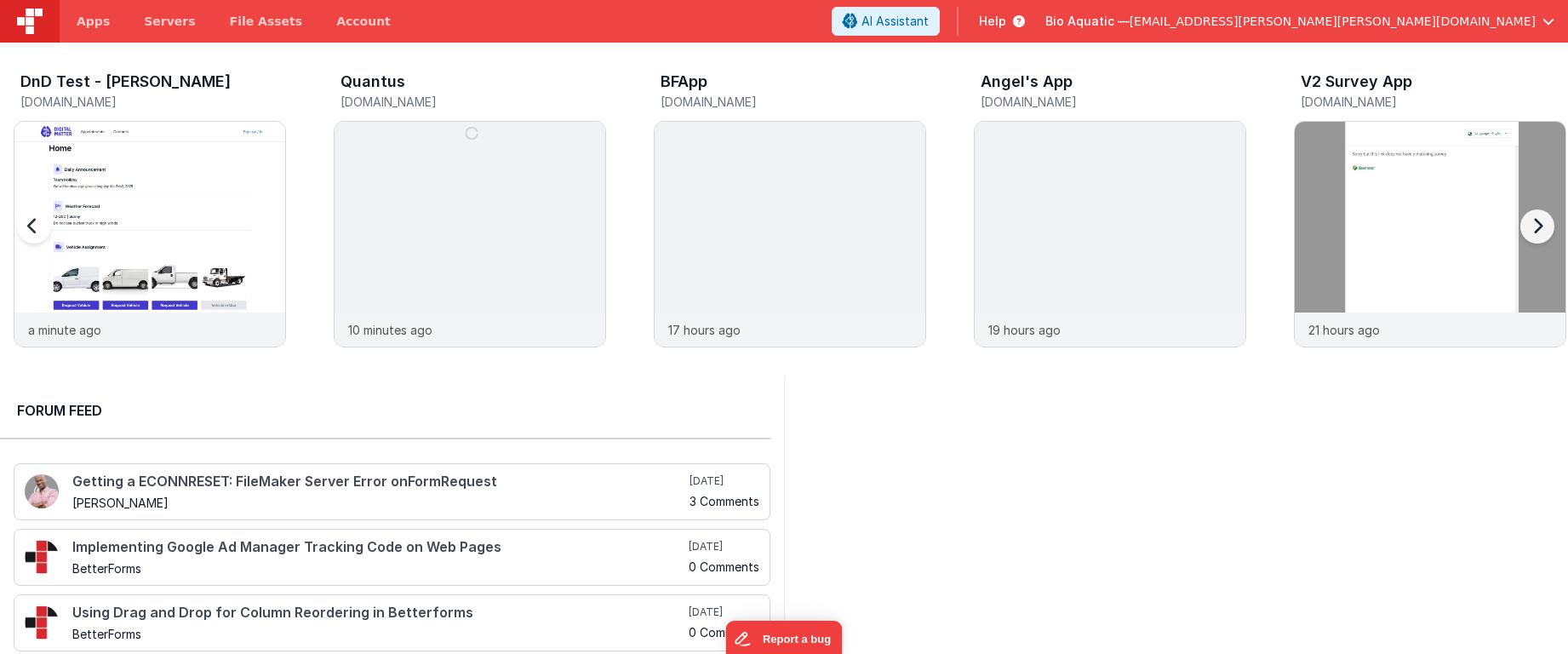
click at [1527, 230] on div at bounding box center [1533, 236] width 68 height 246
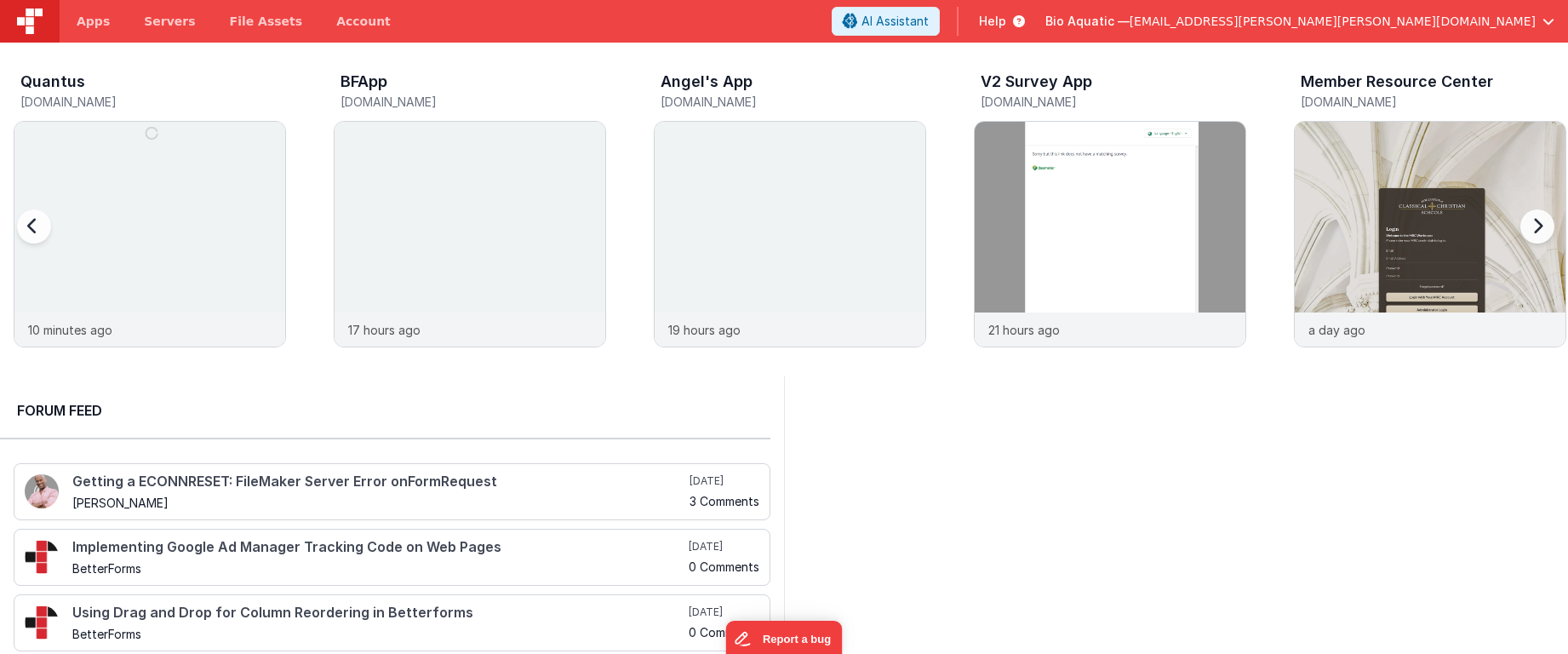
click at [1528, 229] on div at bounding box center [1533, 236] width 68 height 246
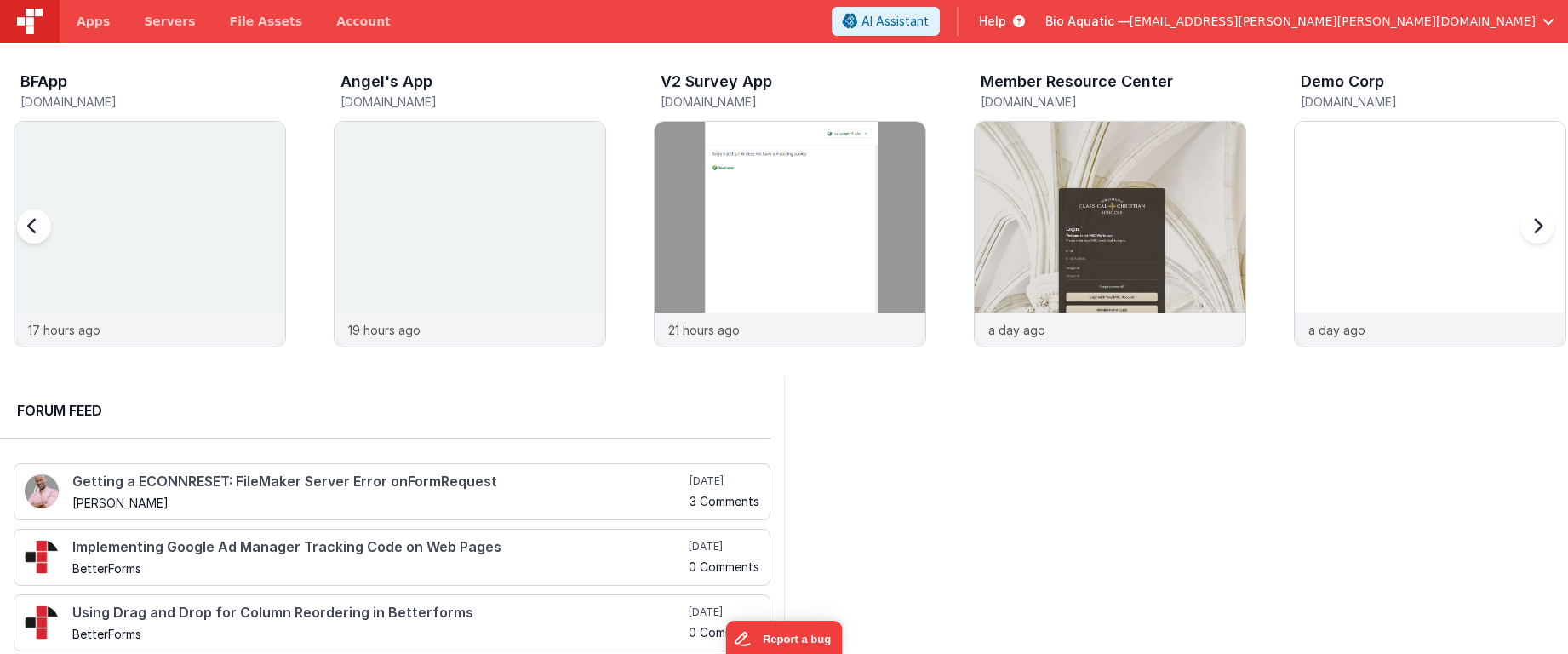
click at [1528, 226] on div at bounding box center [1533, 236] width 68 height 246
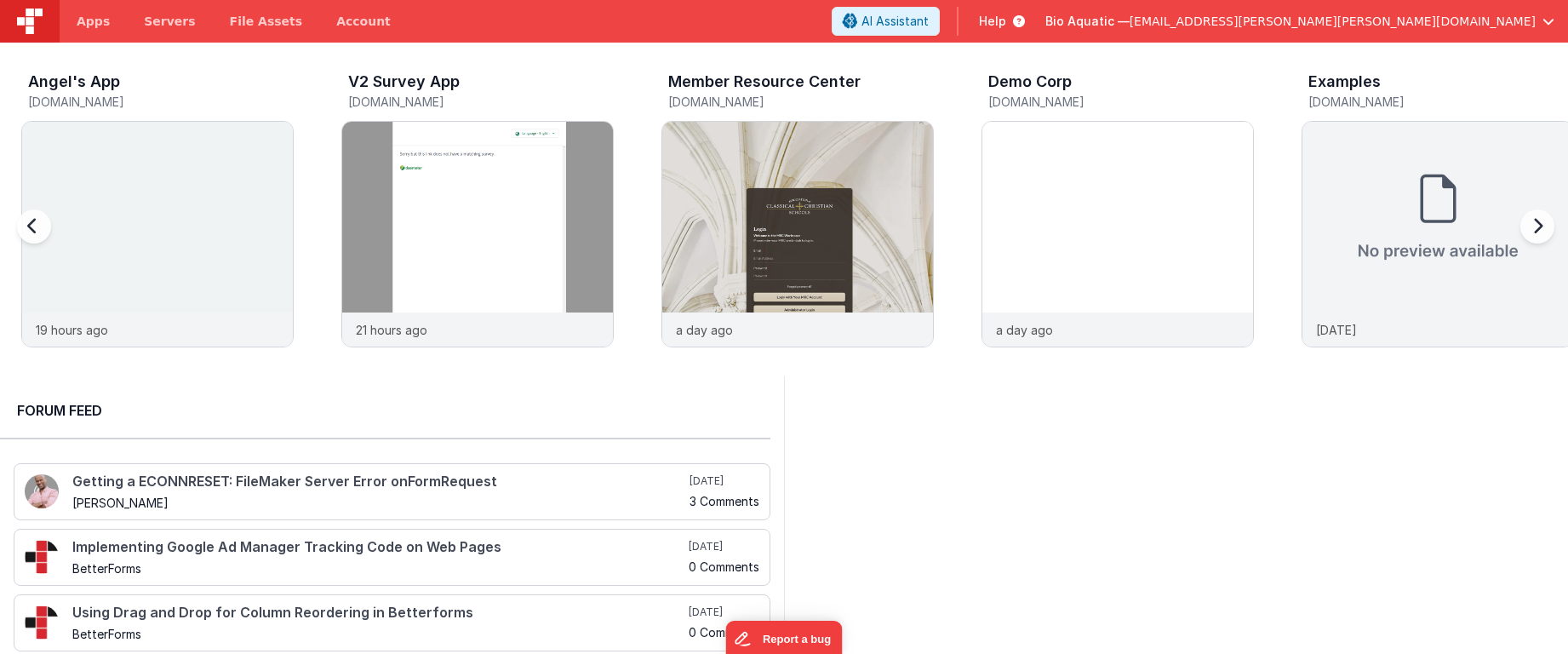
scroll to position [0, 1280]
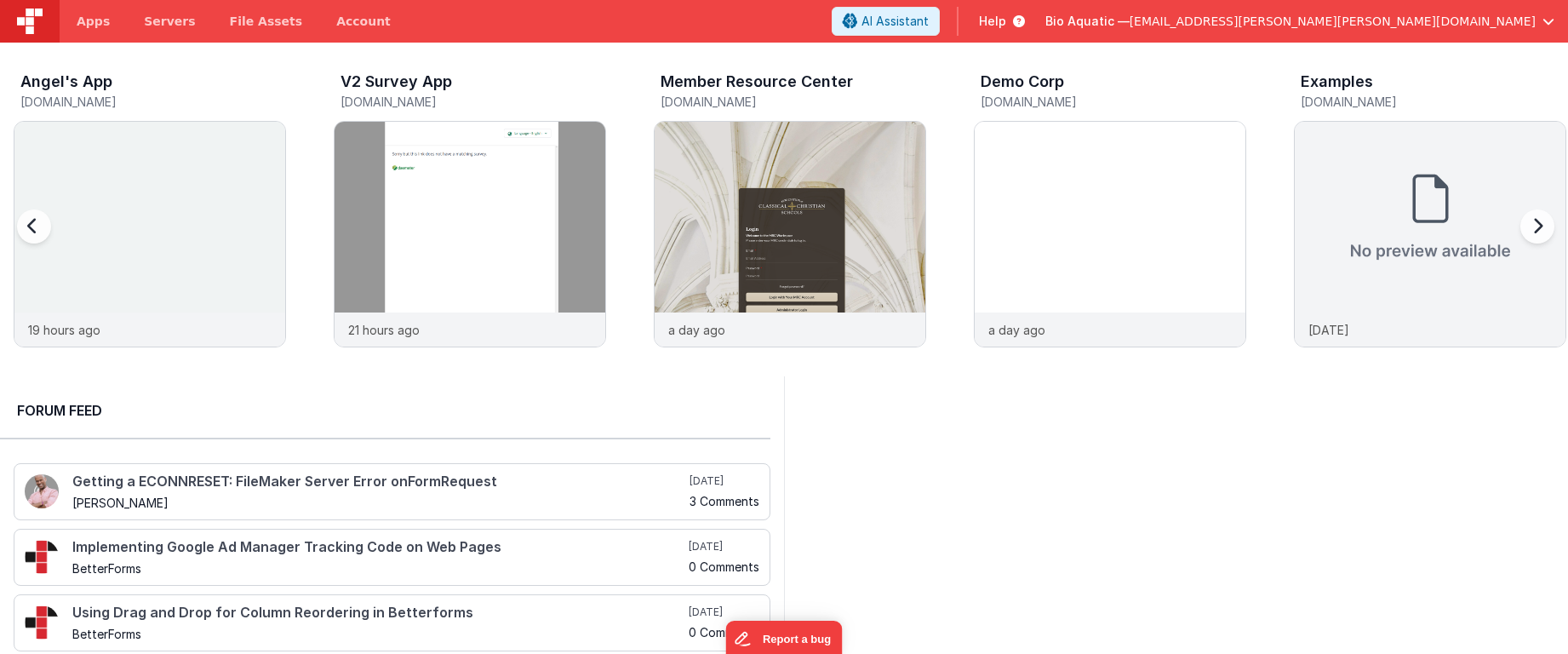
click at [1529, 224] on div at bounding box center [1533, 236] width 68 height 246
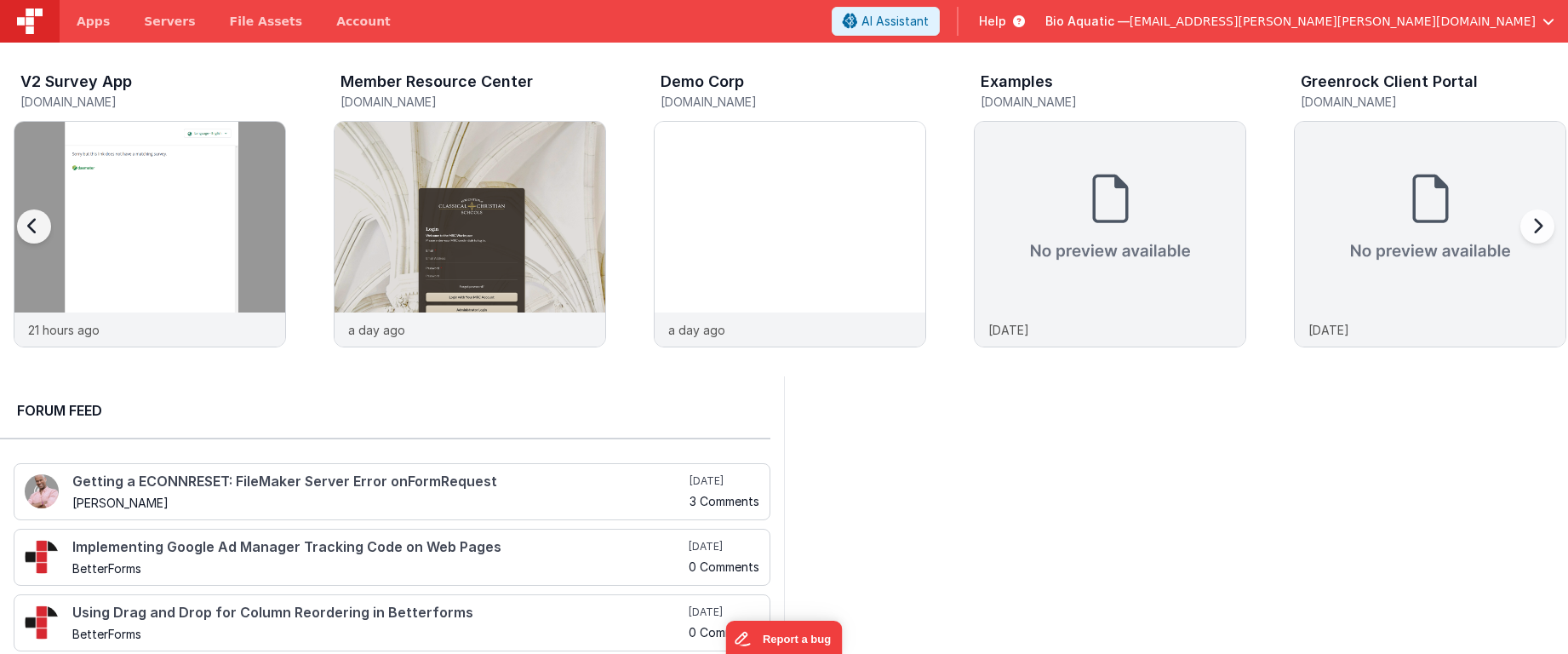
click at [1529, 224] on div at bounding box center [1533, 236] width 68 height 246
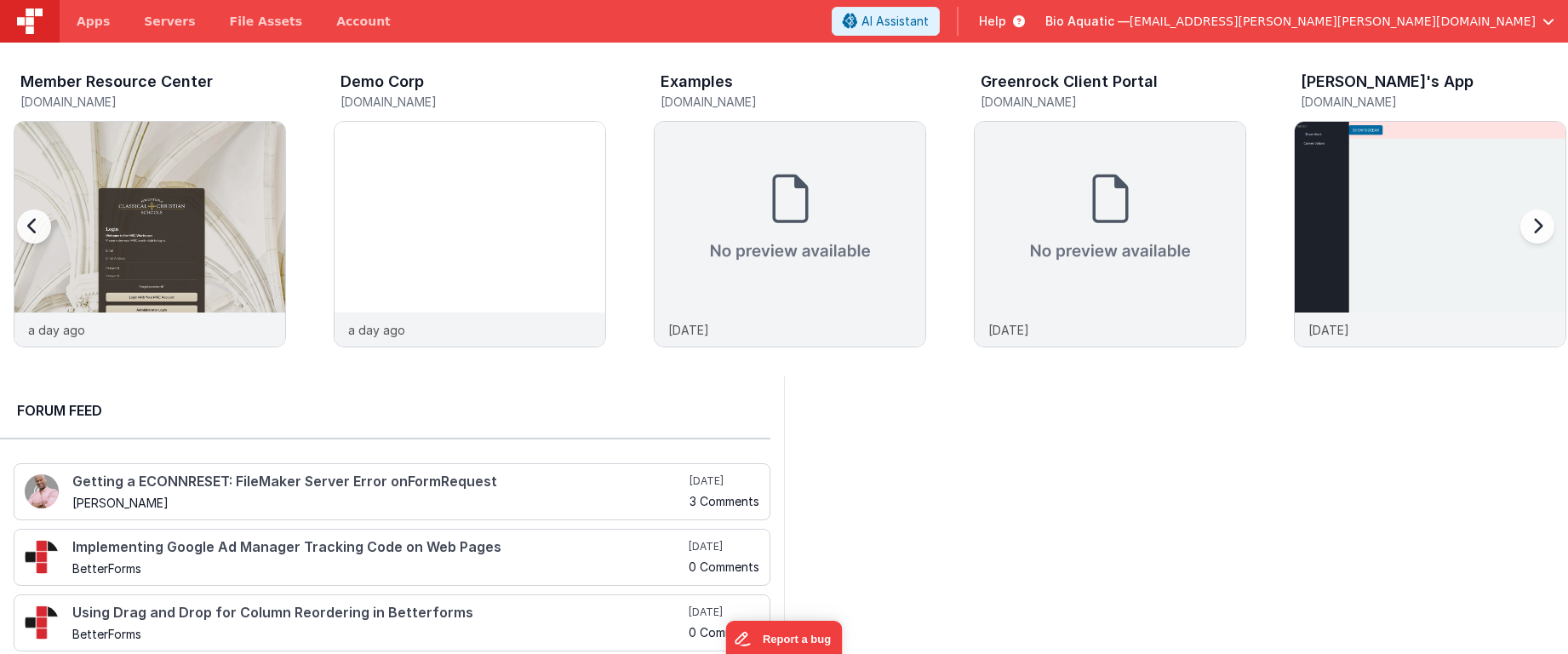
click at [1529, 224] on div at bounding box center [1533, 236] width 68 height 246
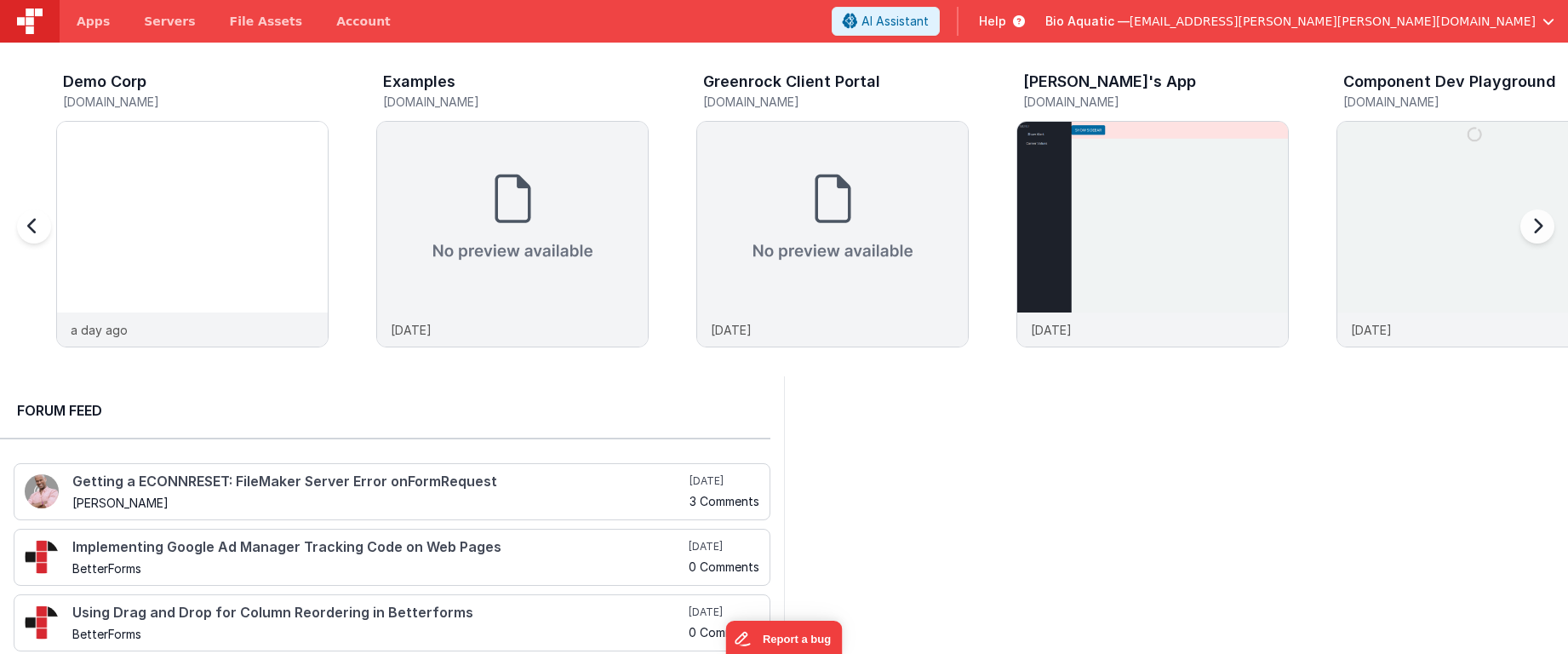
click at [1529, 224] on div at bounding box center [1533, 236] width 68 height 246
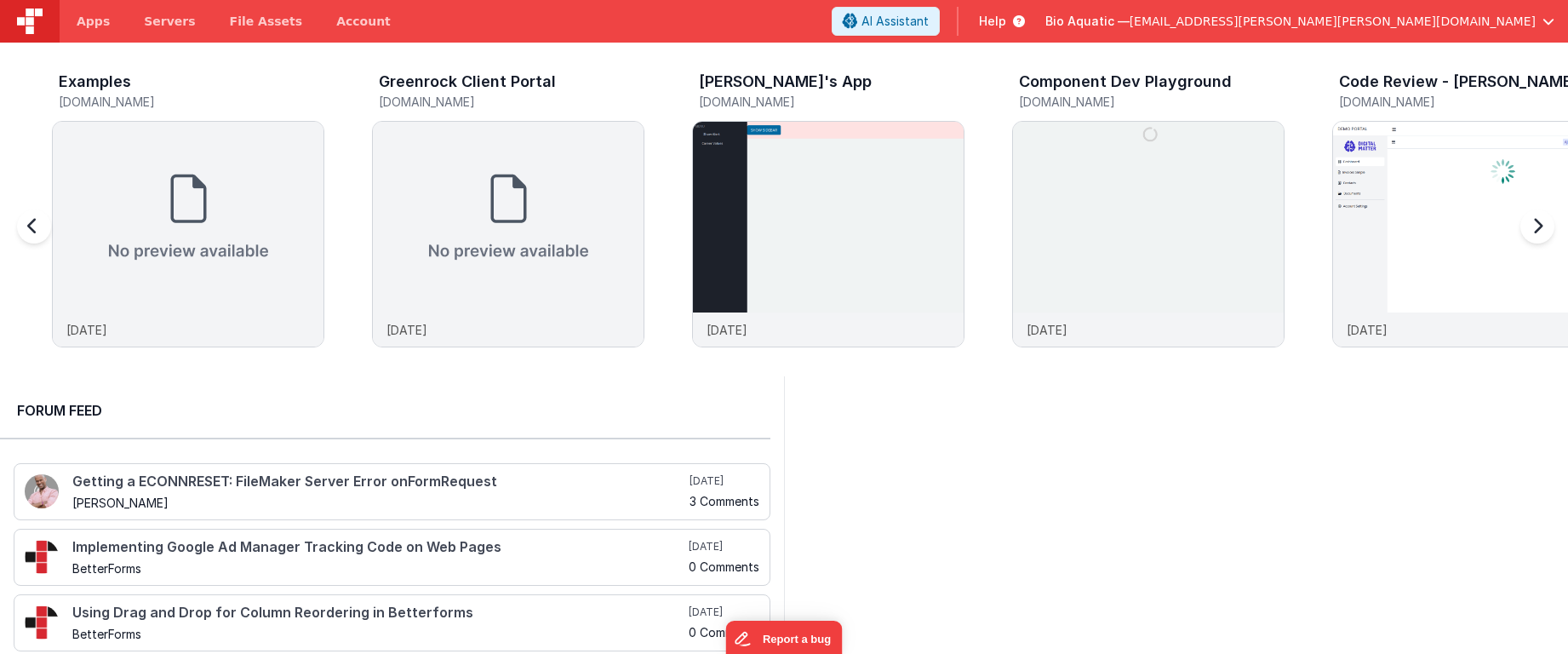
click at [1529, 224] on div at bounding box center [1533, 236] width 68 height 246
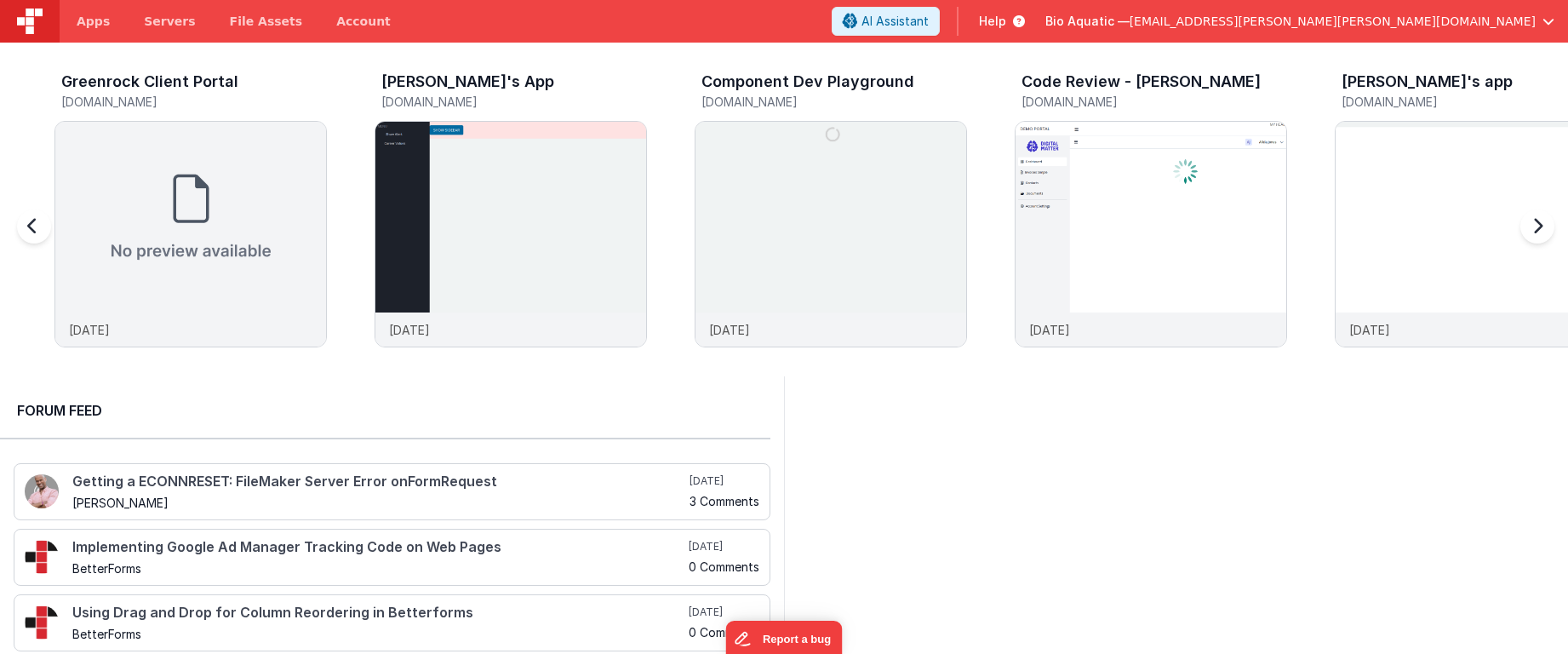
click at [1529, 224] on div at bounding box center [1533, 236] width 68 height 246
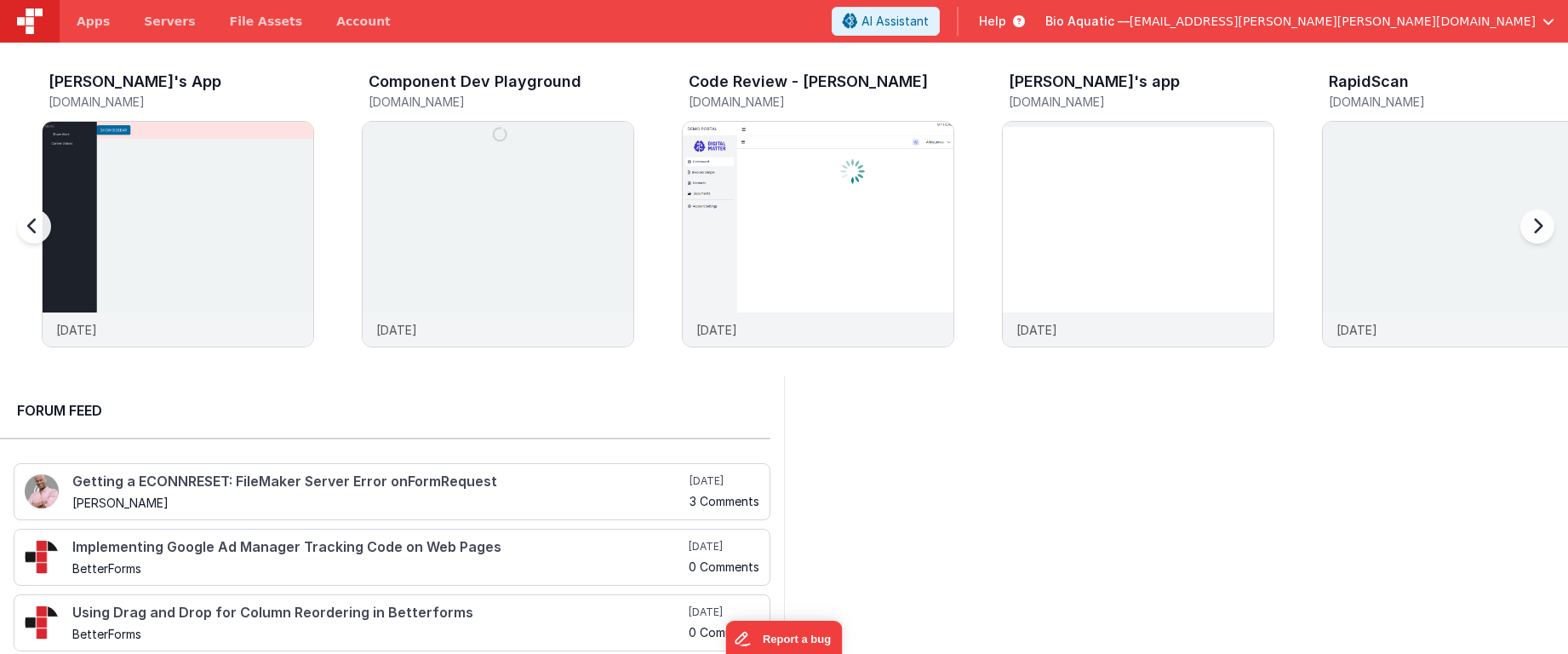
click at [1529, 224] on div at bounding box center [1533, 236] width 68 height 246
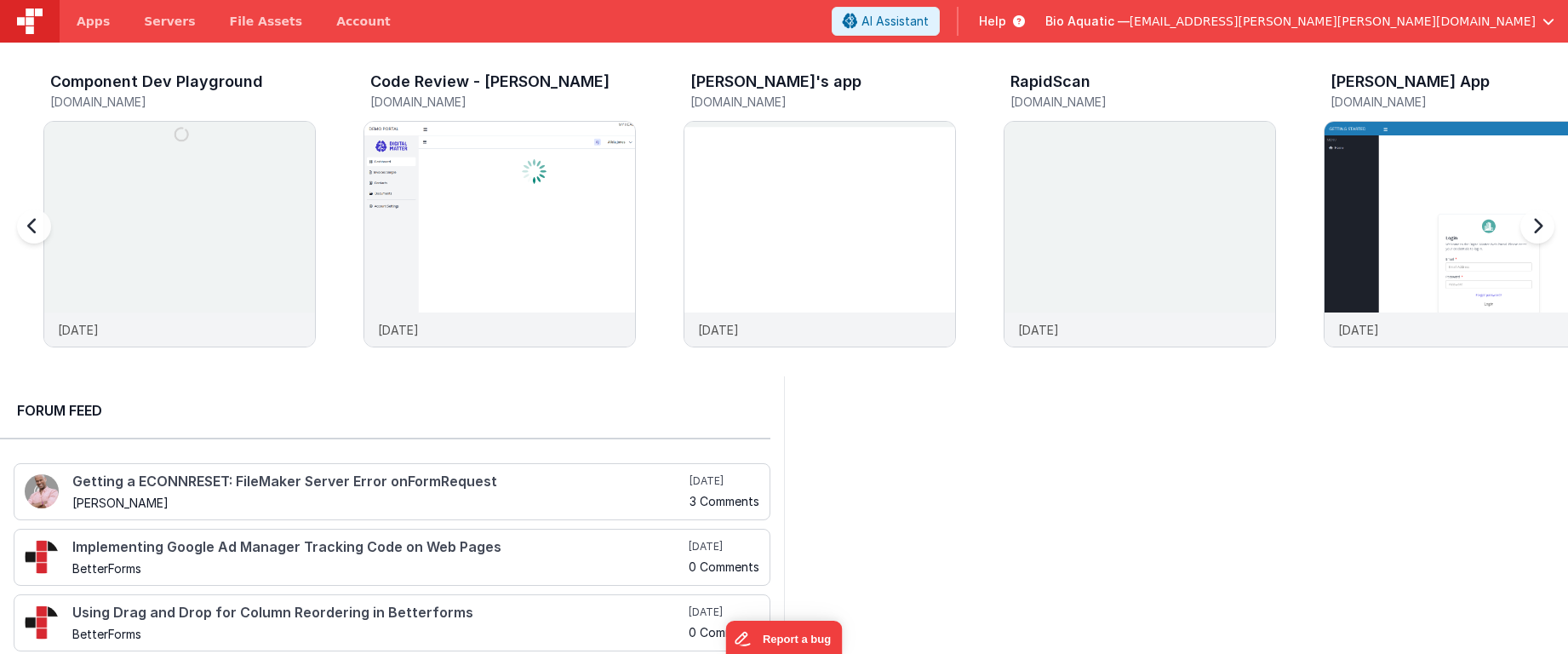
click at [1529, 224] on div at bounding box center [1533, 236] width 68 height 246
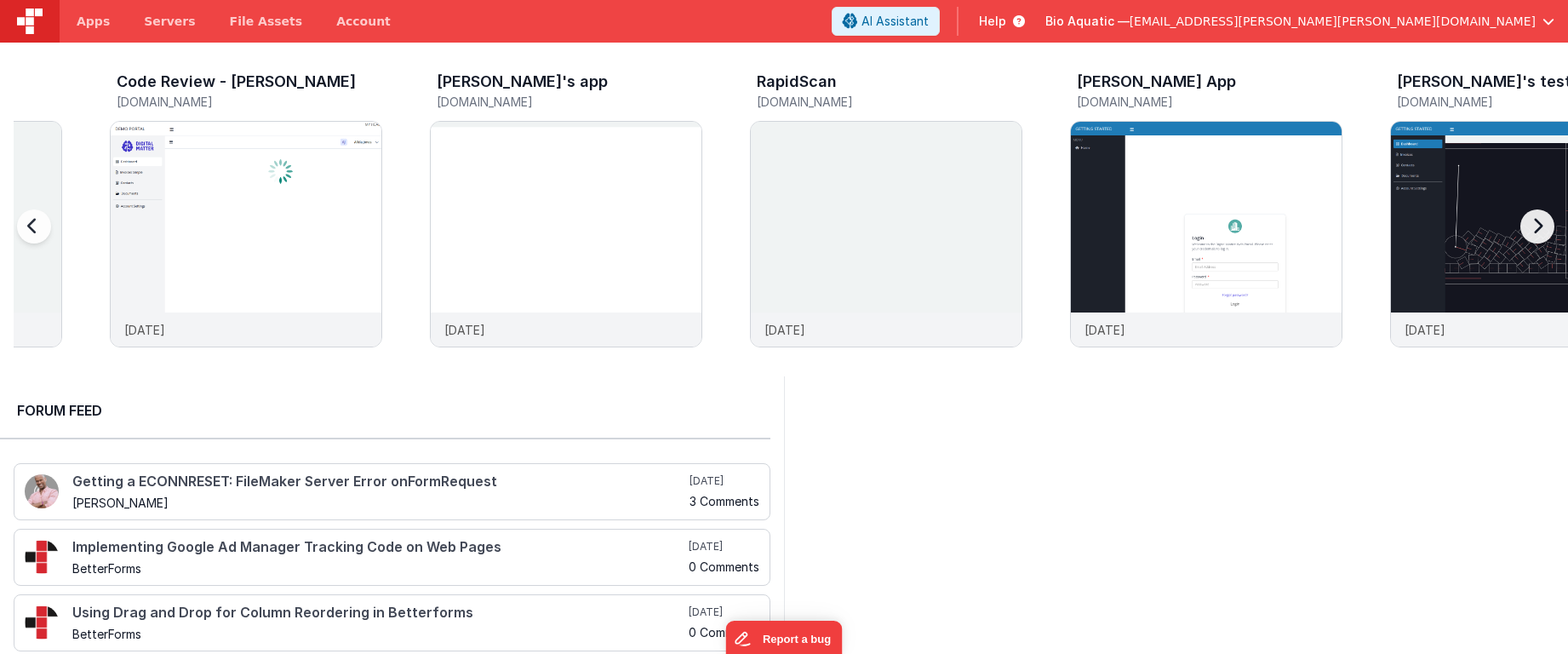
click at [1529, 224] on div at bounding box center [1533, 236] width 68 height 246
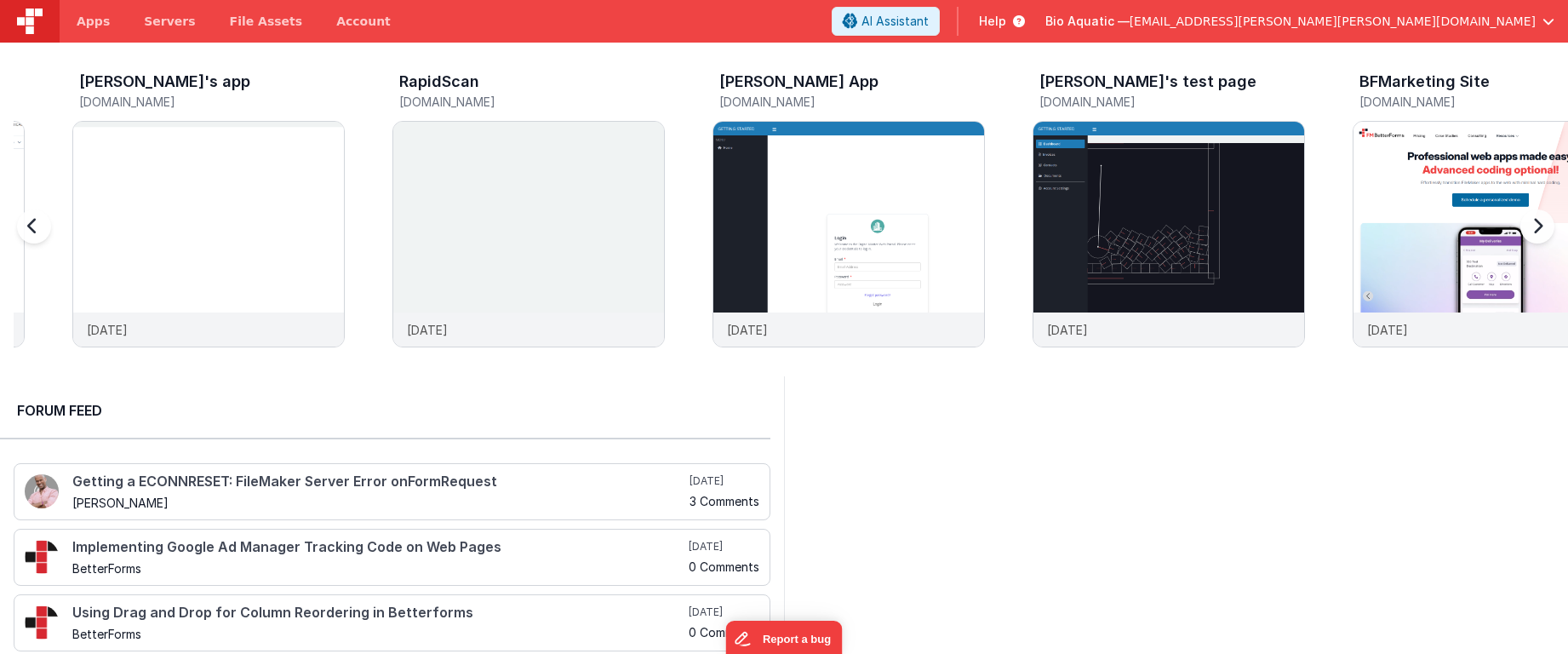
click at [1529, 224] on div at bounding box center [1533, 236] width 68 height 246
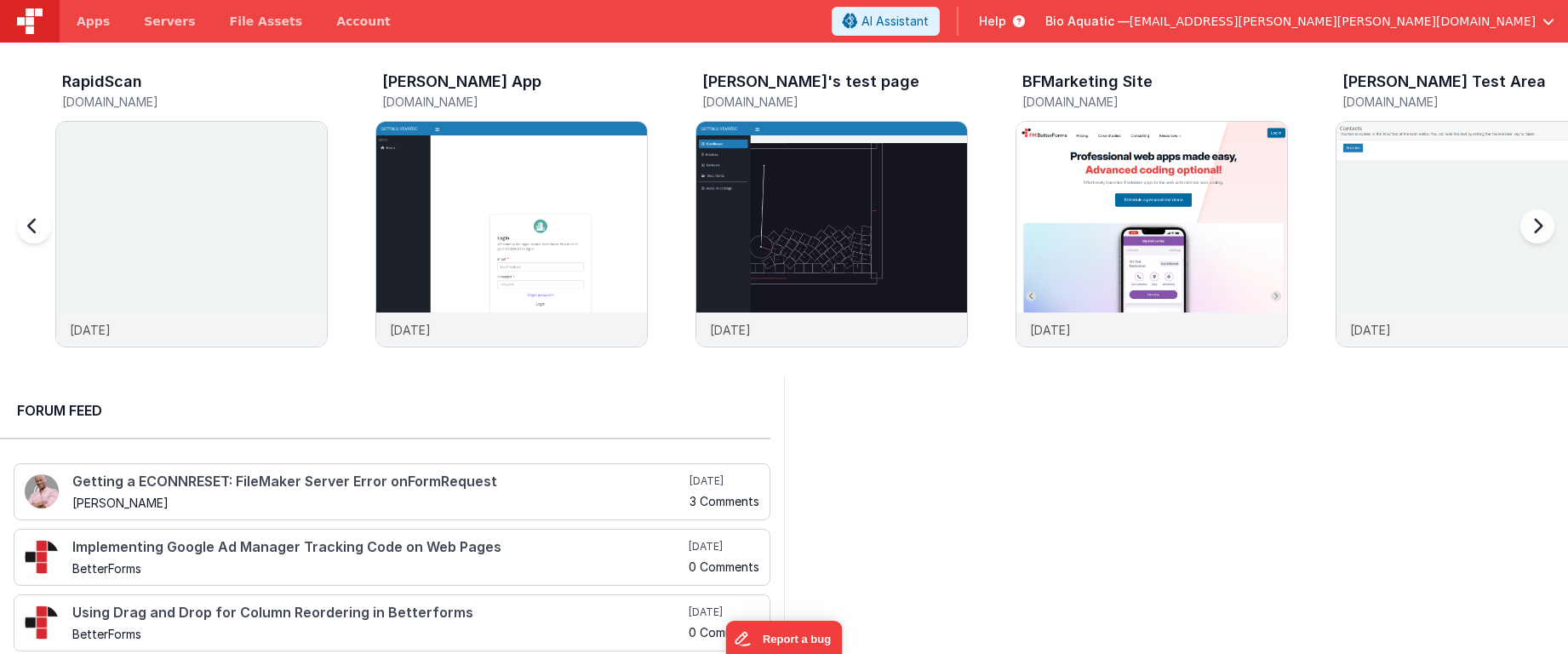
click at [1529, 224] on div at bounding box center [1533, 236] width 68 height 246
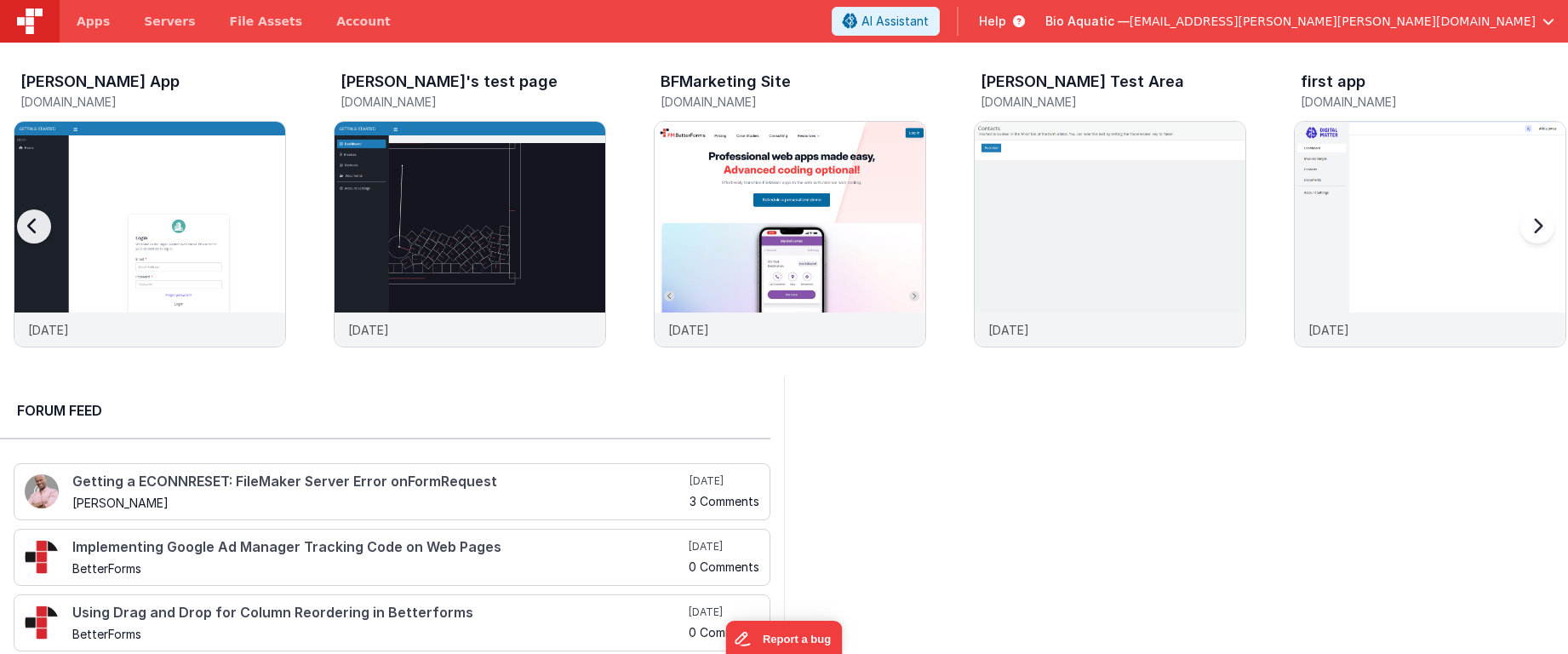
click at [1529, 224] on div at bounding box center [1533, 236] width 68 height 246
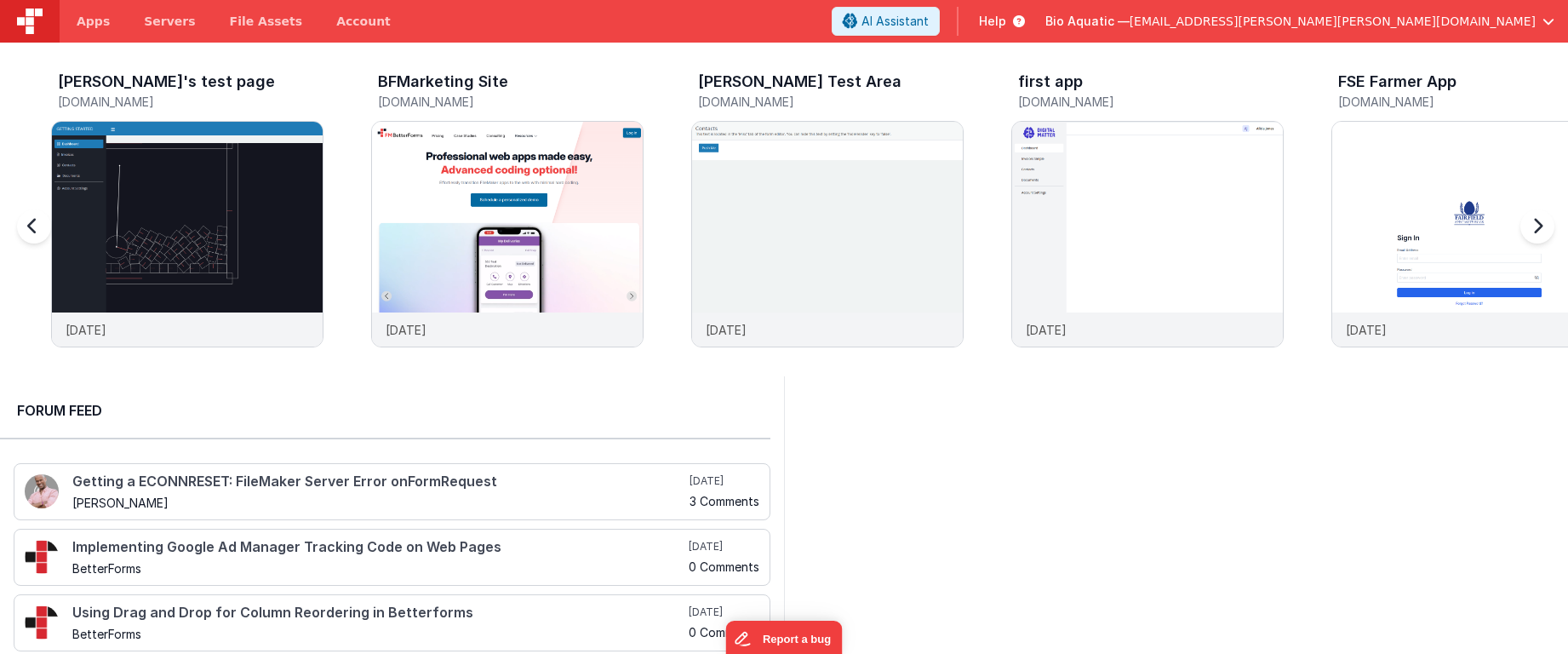
click at [1529, 224] on div at bounding box center [1533, 236] width 68 height 246
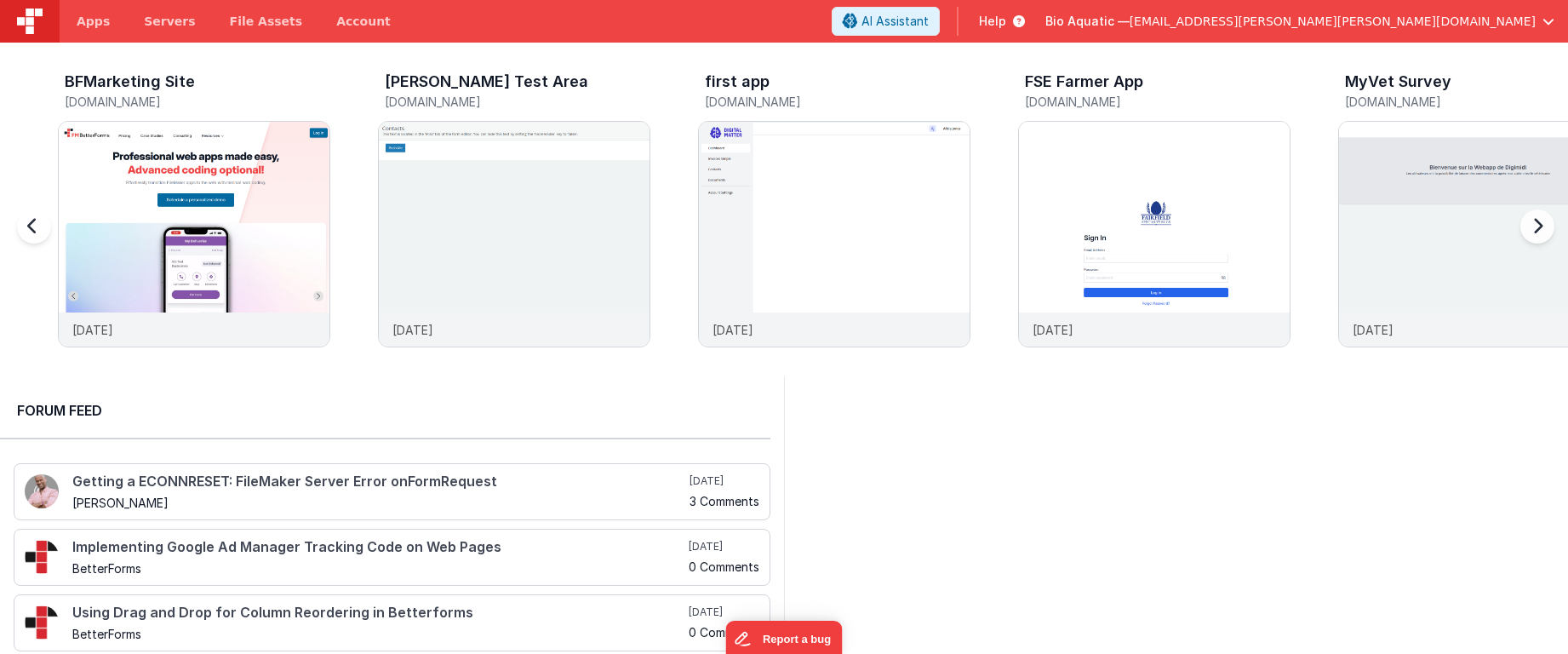
click at [1529, 224] on div at bounding box center [1533, 236] width 68 height 246
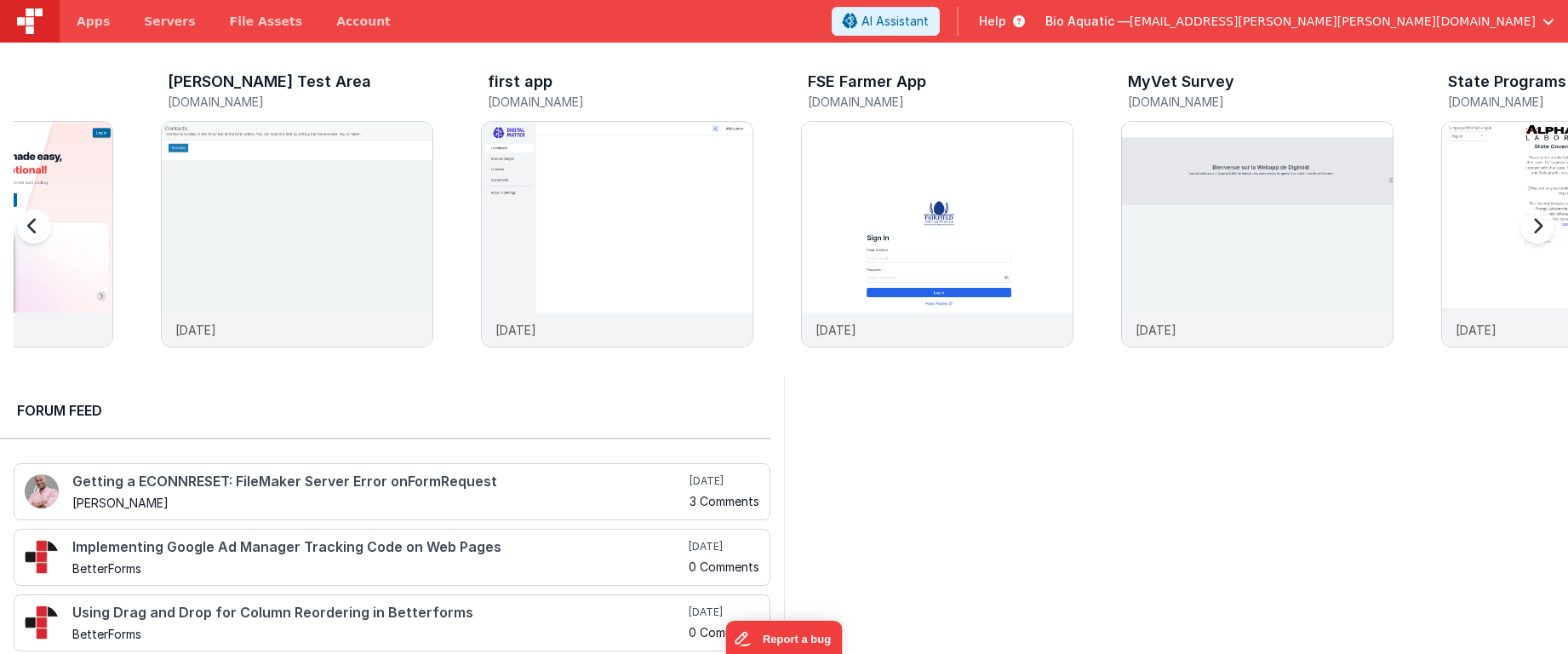
click at [1529, 224] on div at bounding box center [1533, 236] width 68 height 246
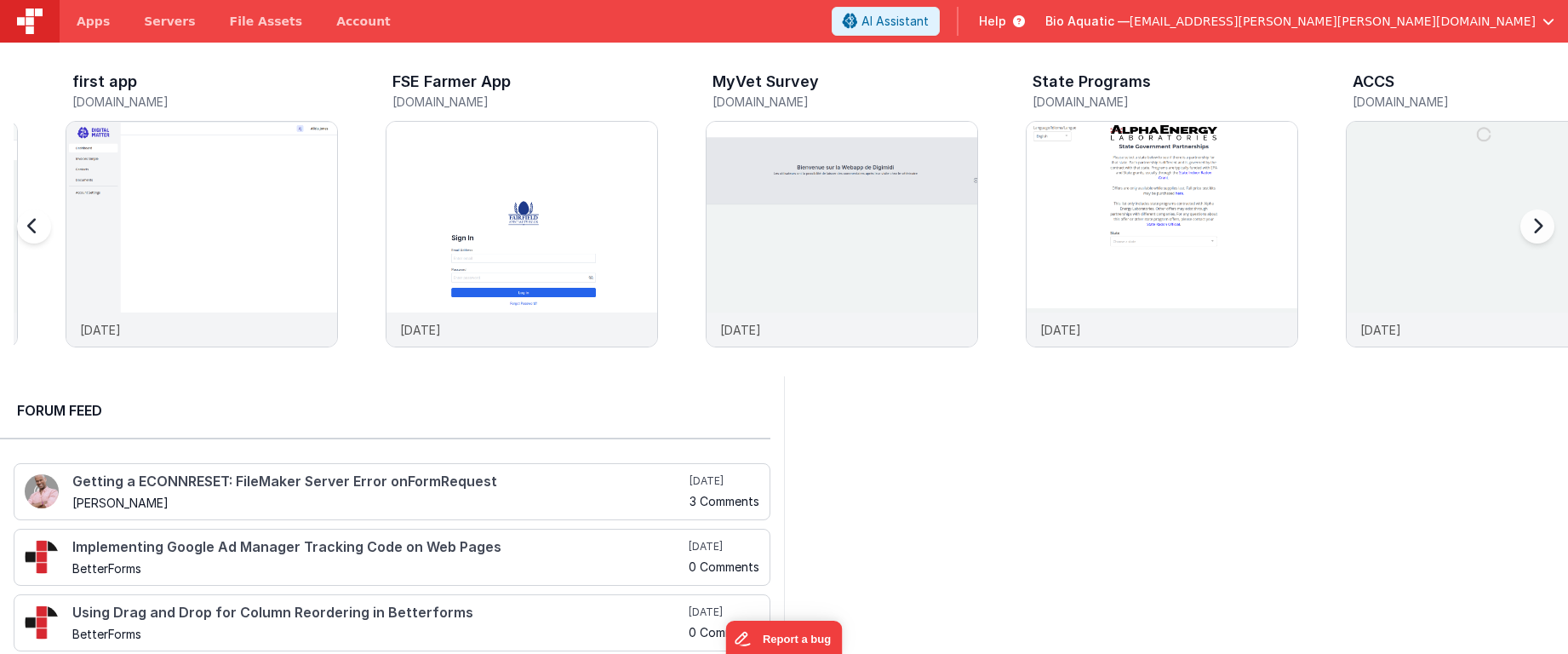
click at [1529, 224] on div at bounding box center [1533, 236] width 68 height 246
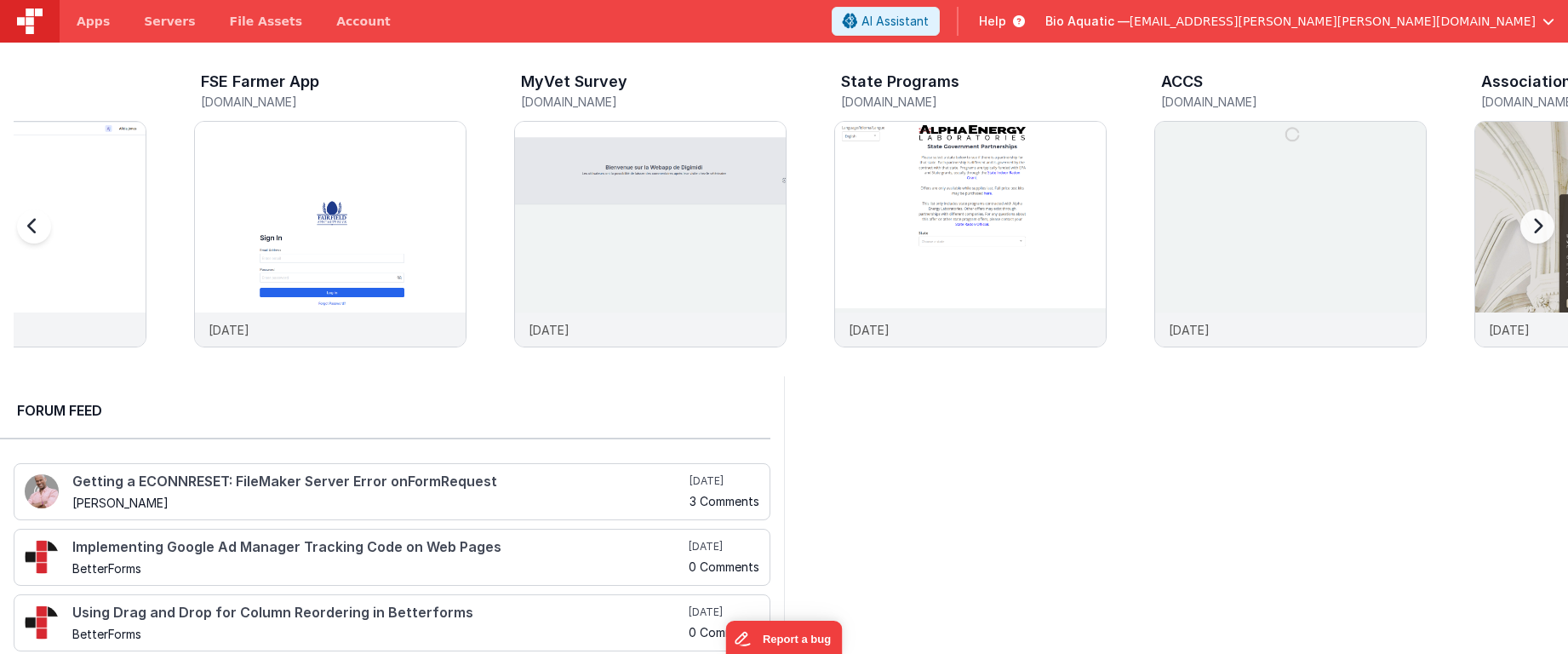
click at [1529, 224] on div at bounding box center [1533, 236] width 68 height 246
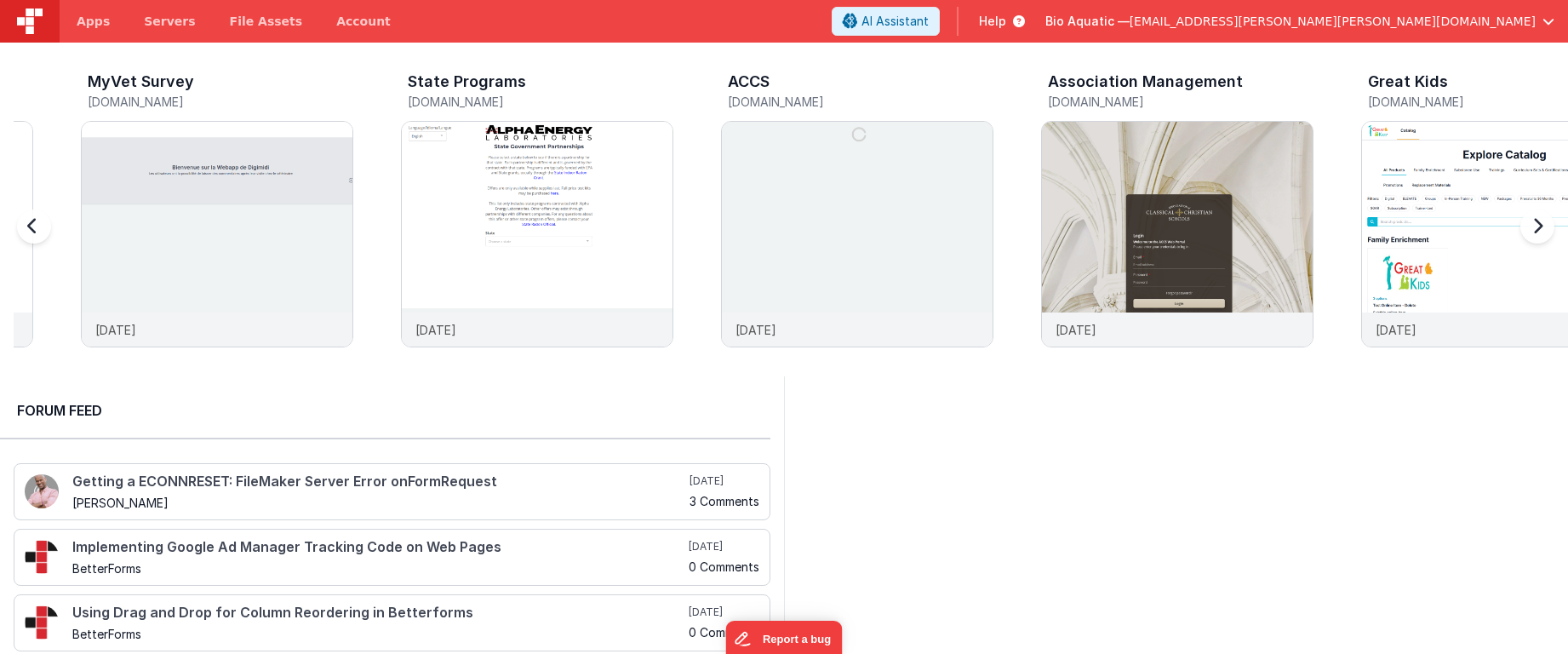
click at [1529, 224] on div at bounding box center [1533, 236] width 68 height 246
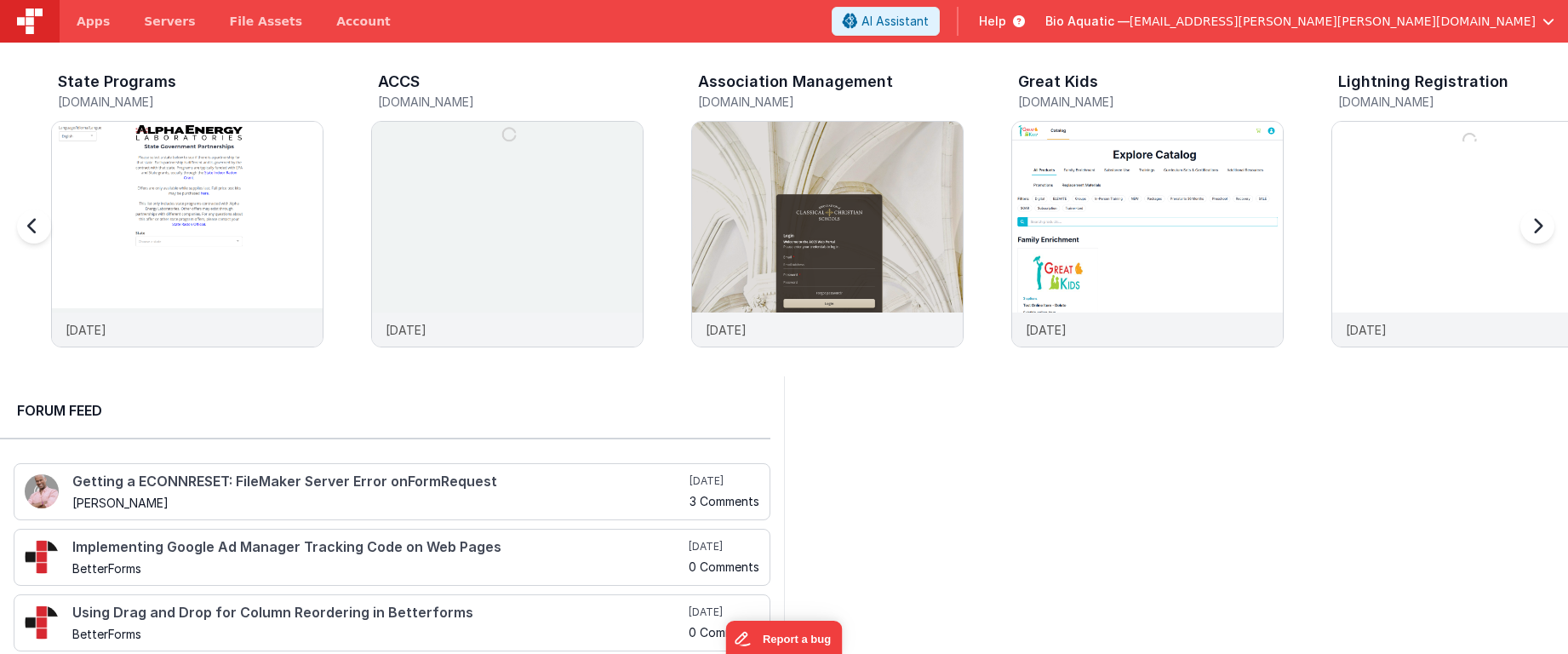
click at [1529, 224] on div at bounding box center [1533, 236] width 68 height 246
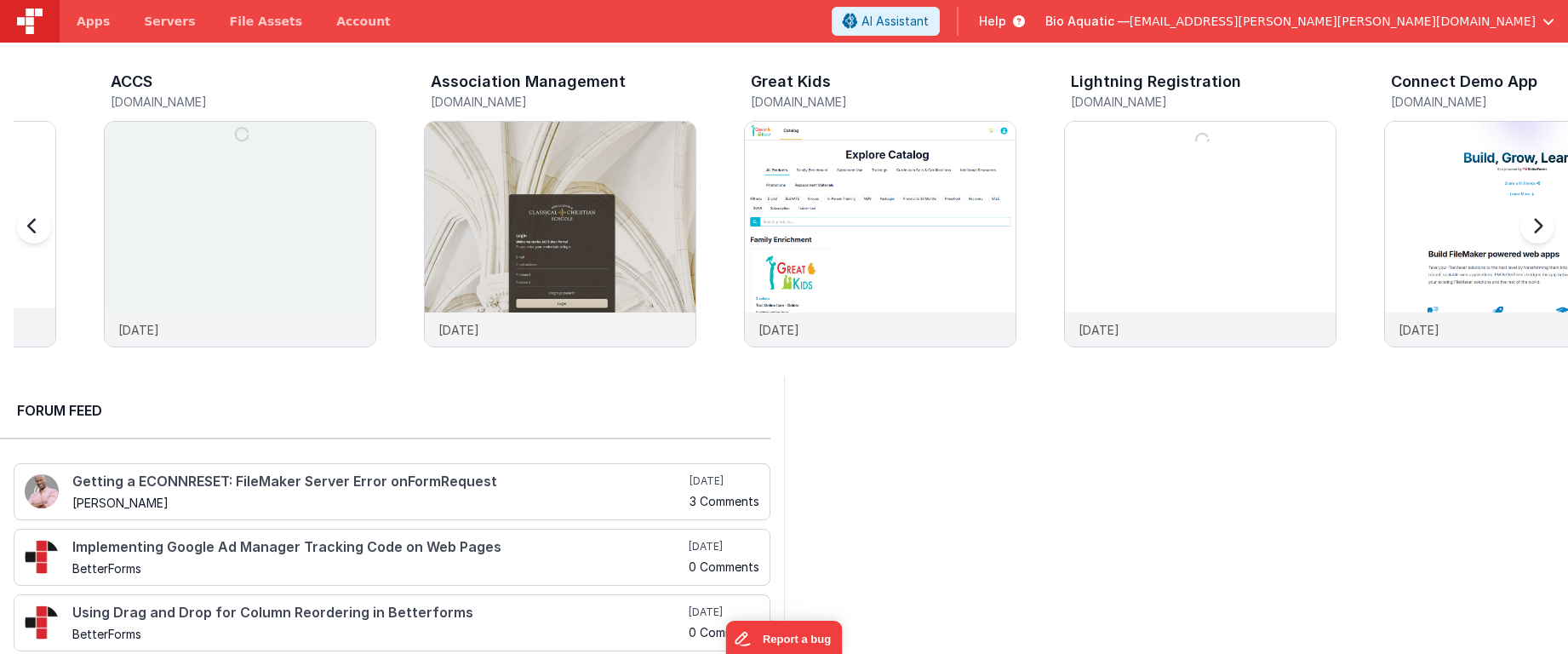
click at [1529, 224] on div at bounding box center [1533, 236] width 68 height 246
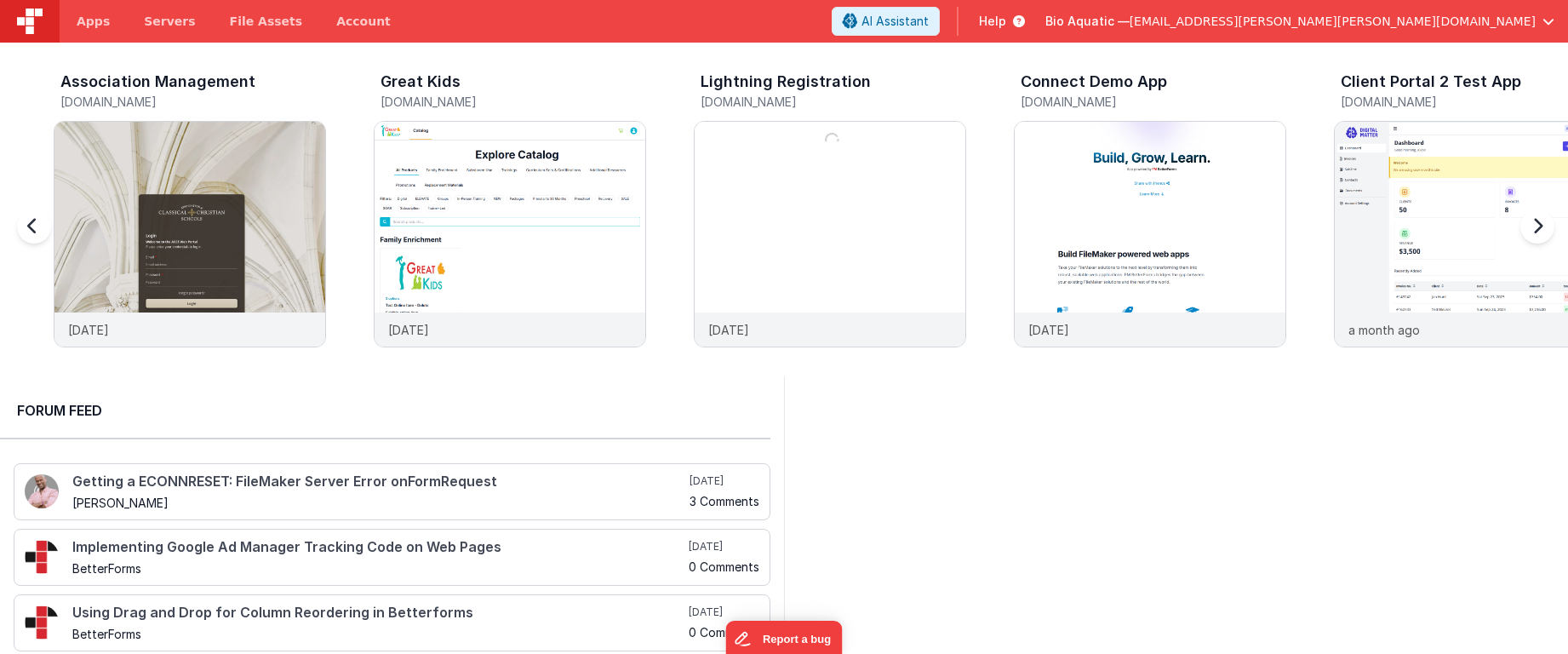
click at [1529, 224] on div at bounding box center [1533, 236] width 68 height 246
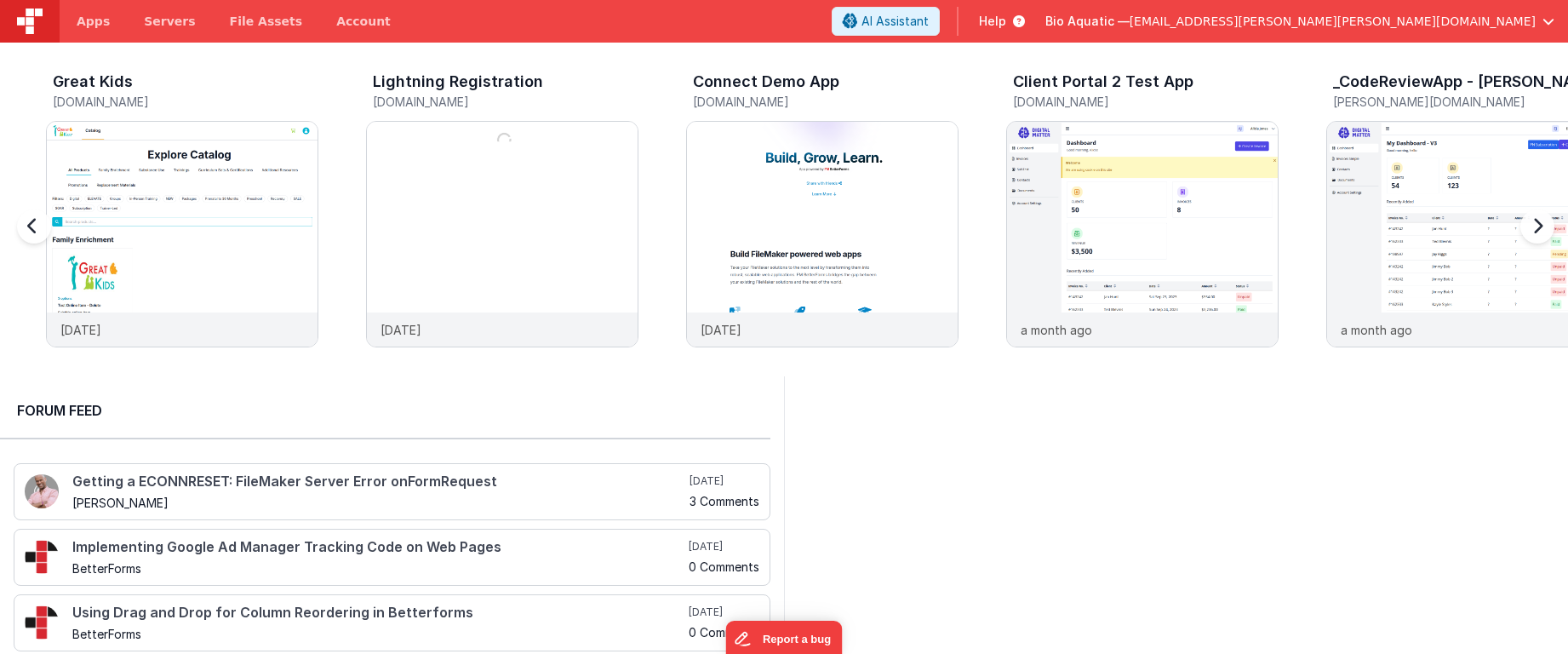
click at [1529, 224] on div at bounding box center [1533, 236] width 68 height 246
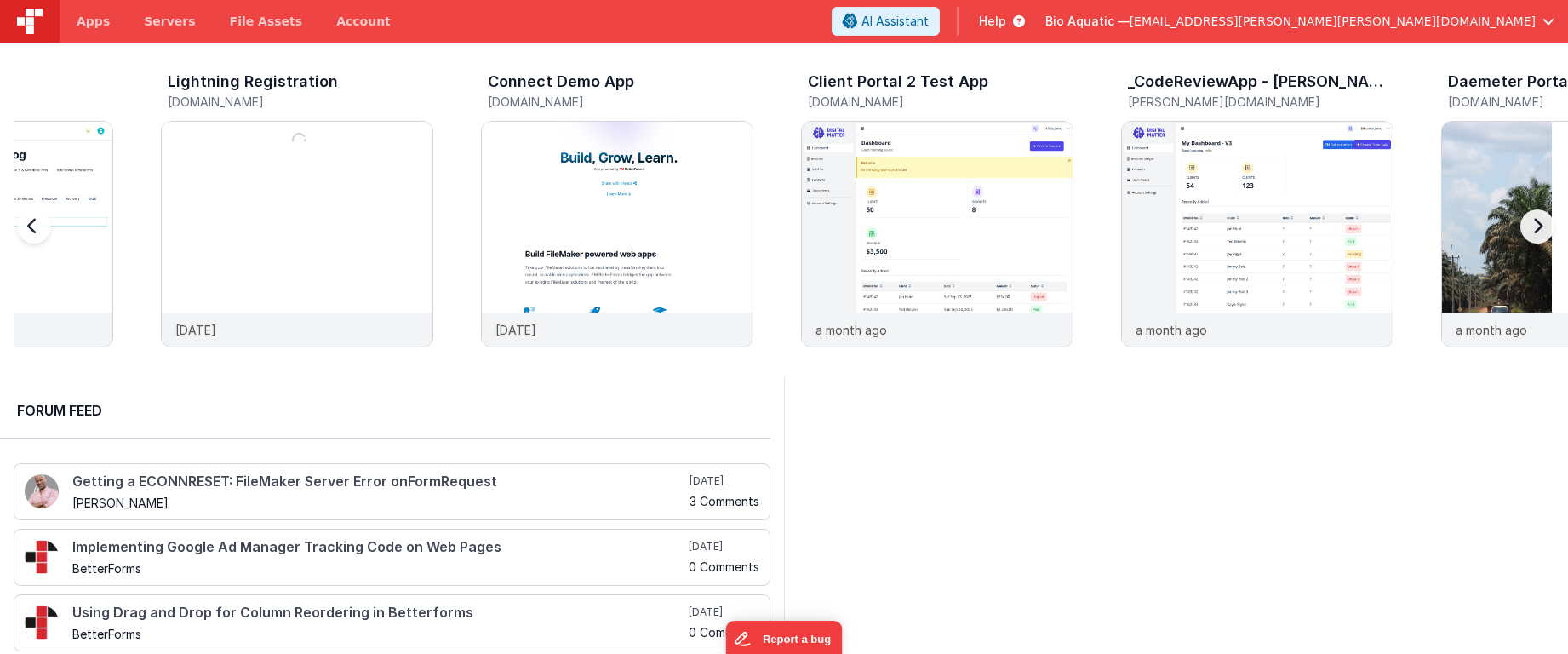
click at [1529, 224] on div at bounding box center [1533, 236] width 68 height 246
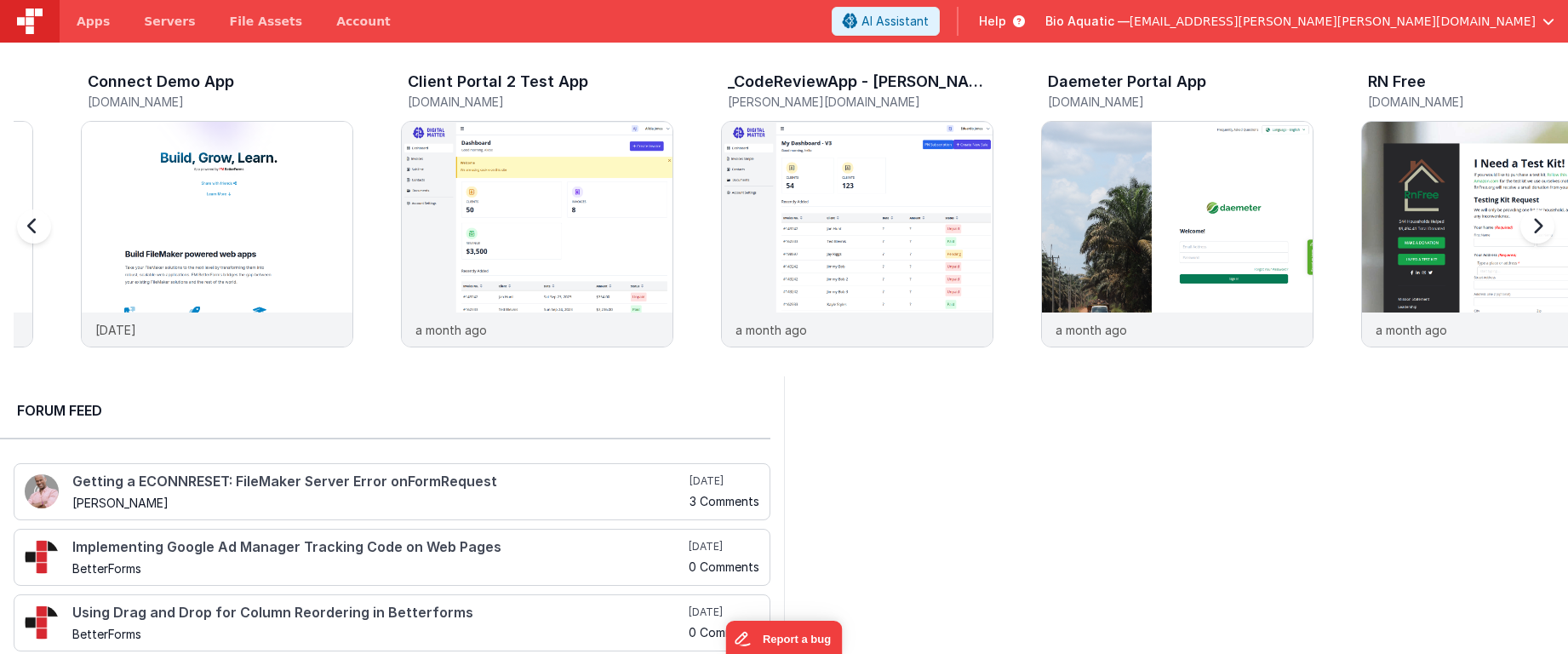
click at [1529, 224] on div at bounding box center [1533, 236] width 68 height 246
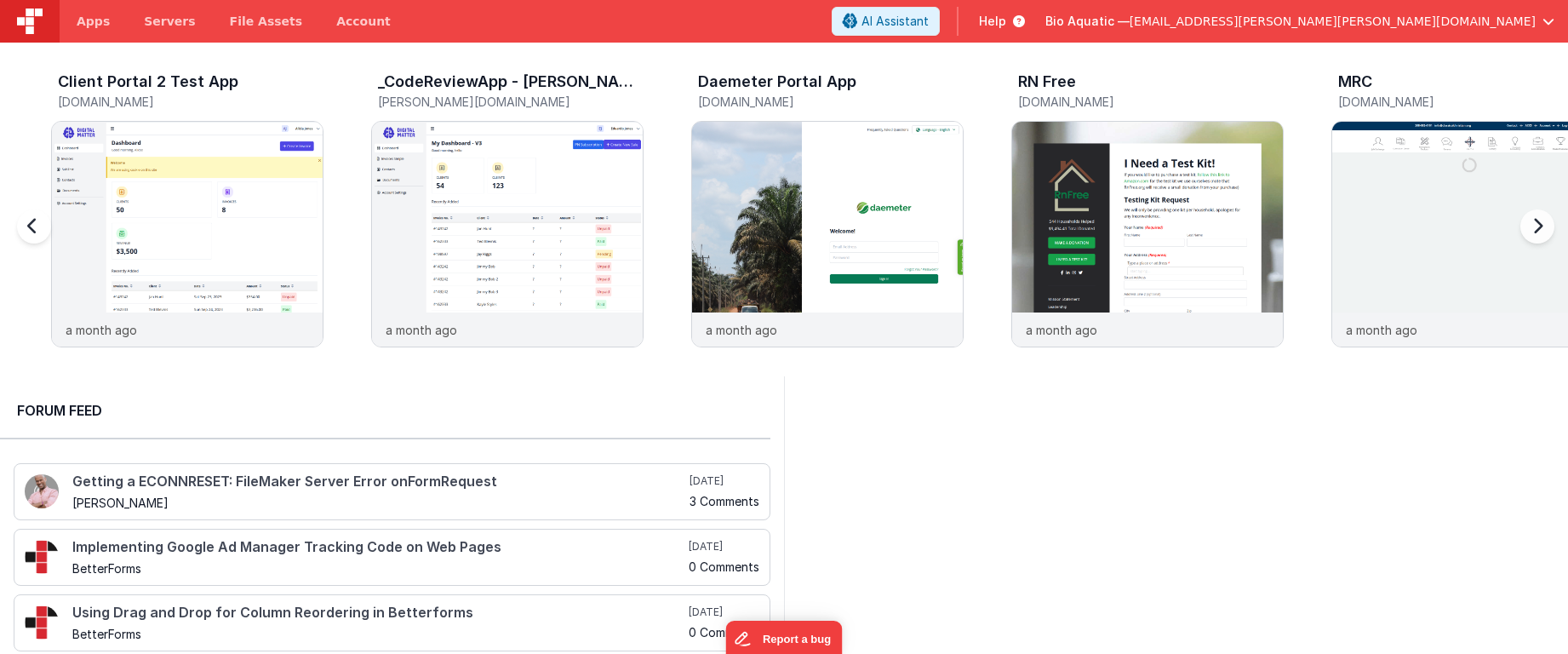
click at [1529, 224] on div at bounding box center [1533, 236] width 68 height 246
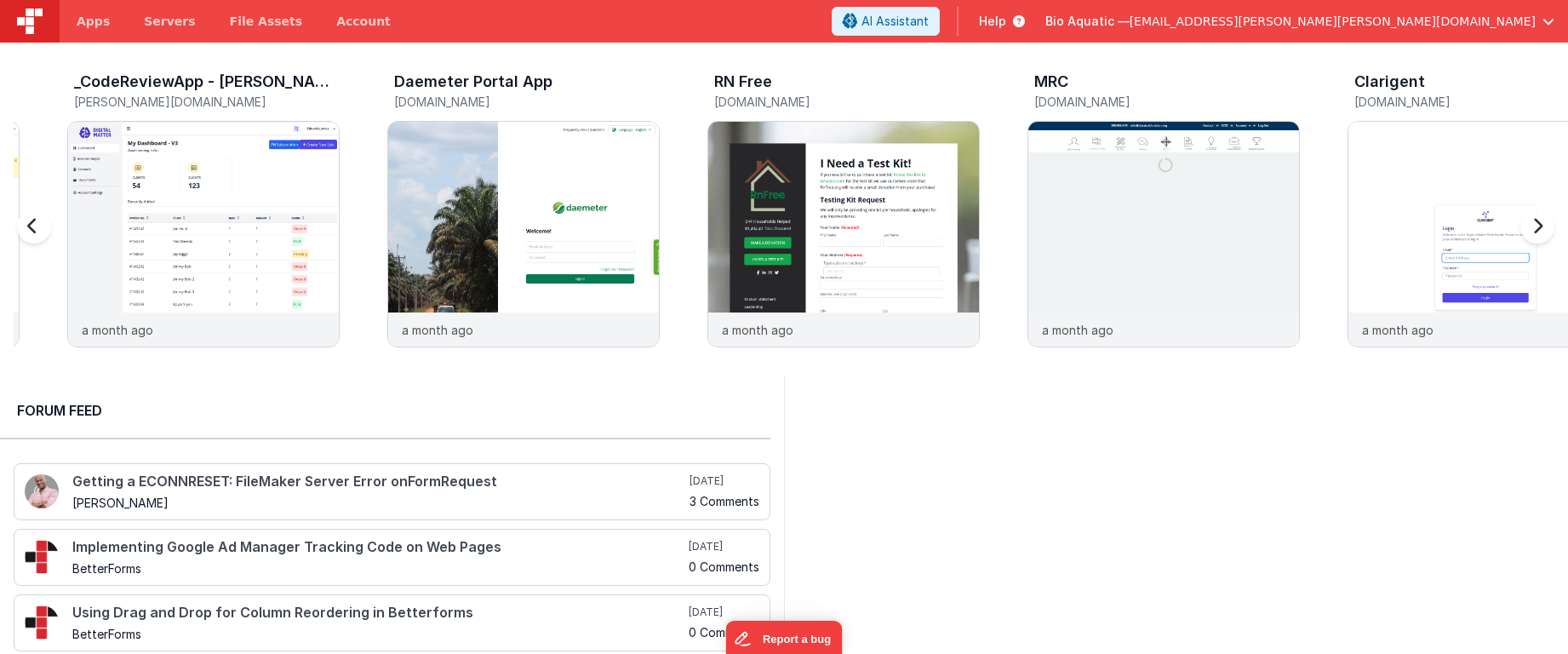
click at [1529, 224] on div at bounding box center [1533, 236] width 68 height 246
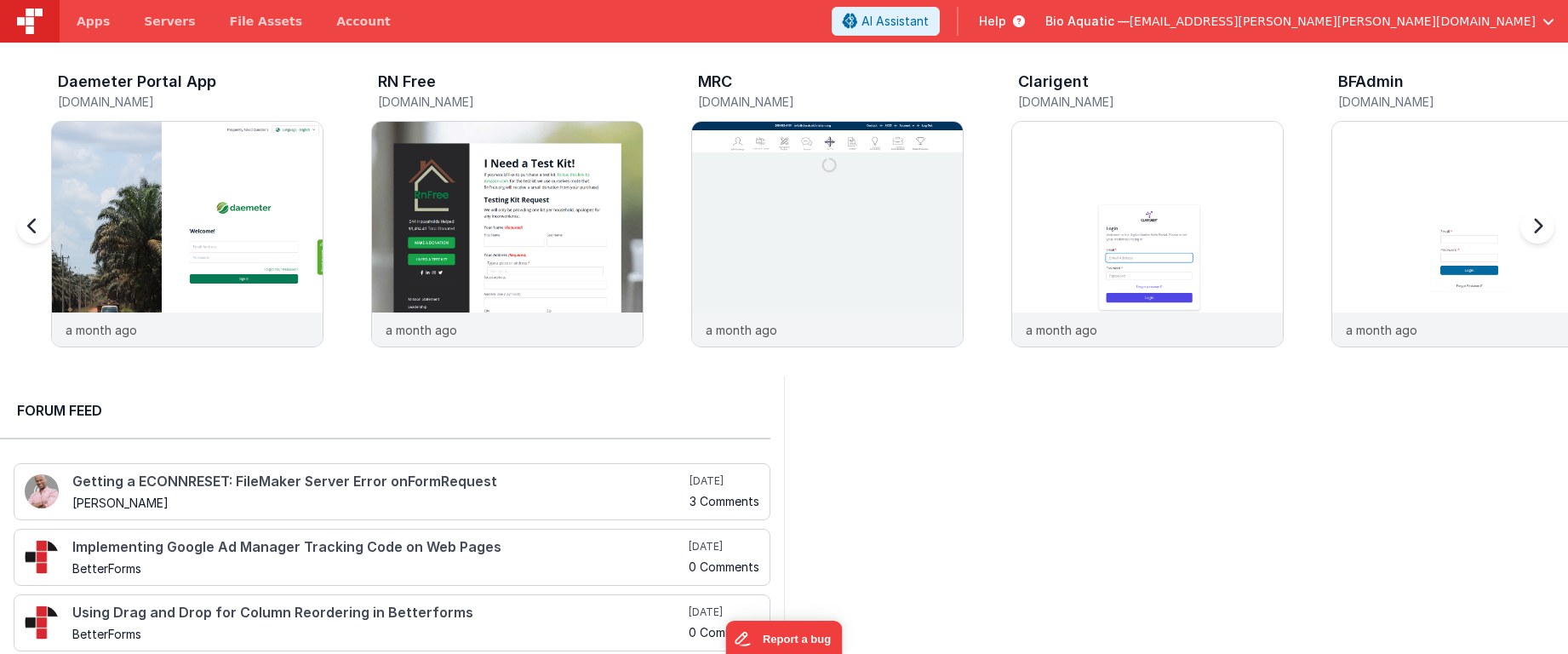
click at [1529, 224] on div at bounding box center [1533, 236] width 68 height 246
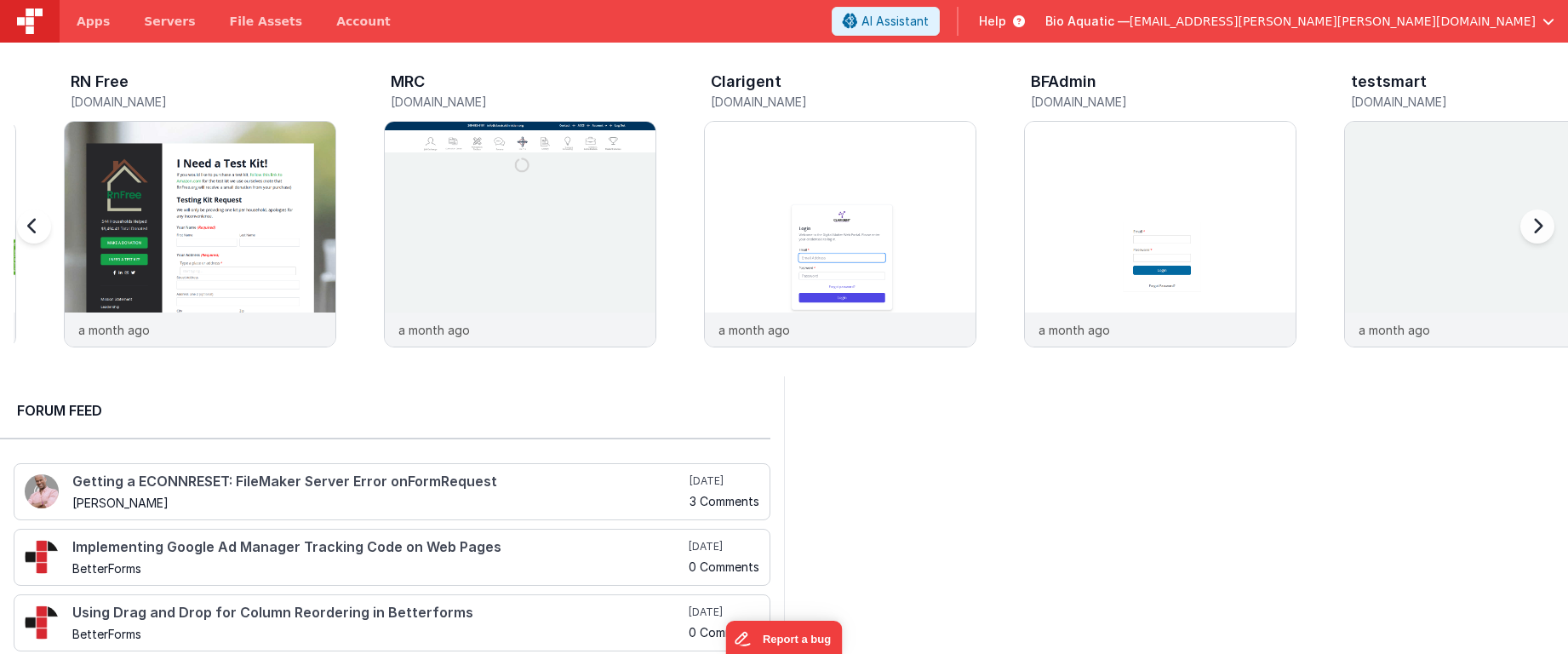
click at [1529, 224] on div at bounding box center [1533, 236] width 68 height 246
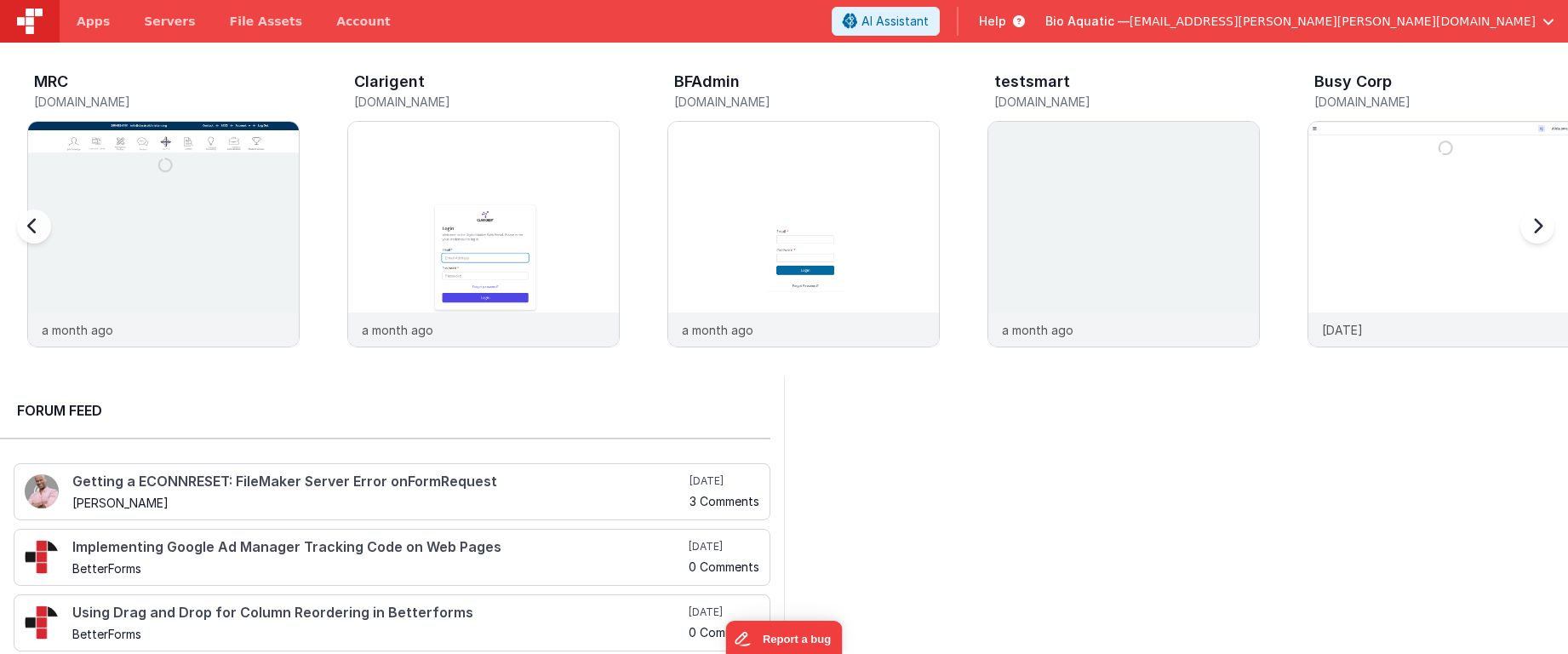
scroll to position [0, 10241]
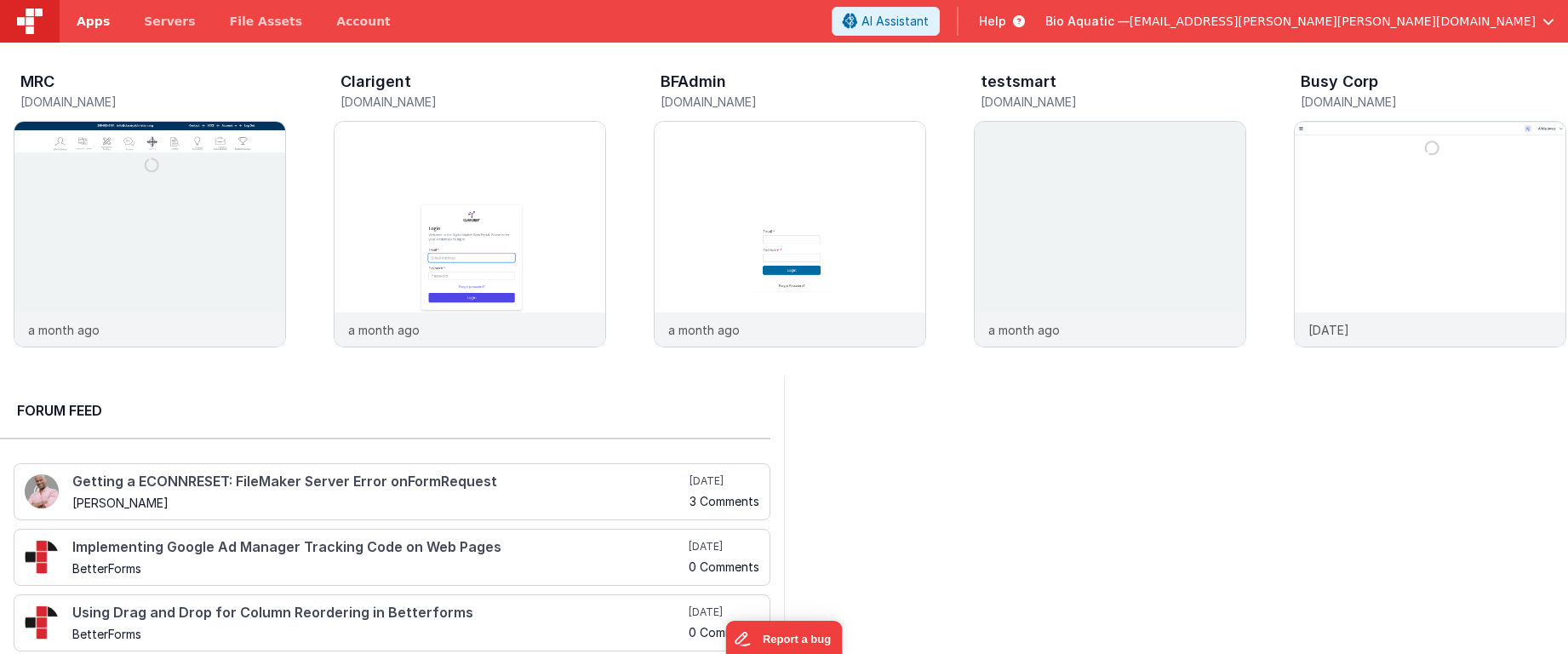
click at [87, 35] on link "Apps" at bounding box center [93, 21] width 67 height 42
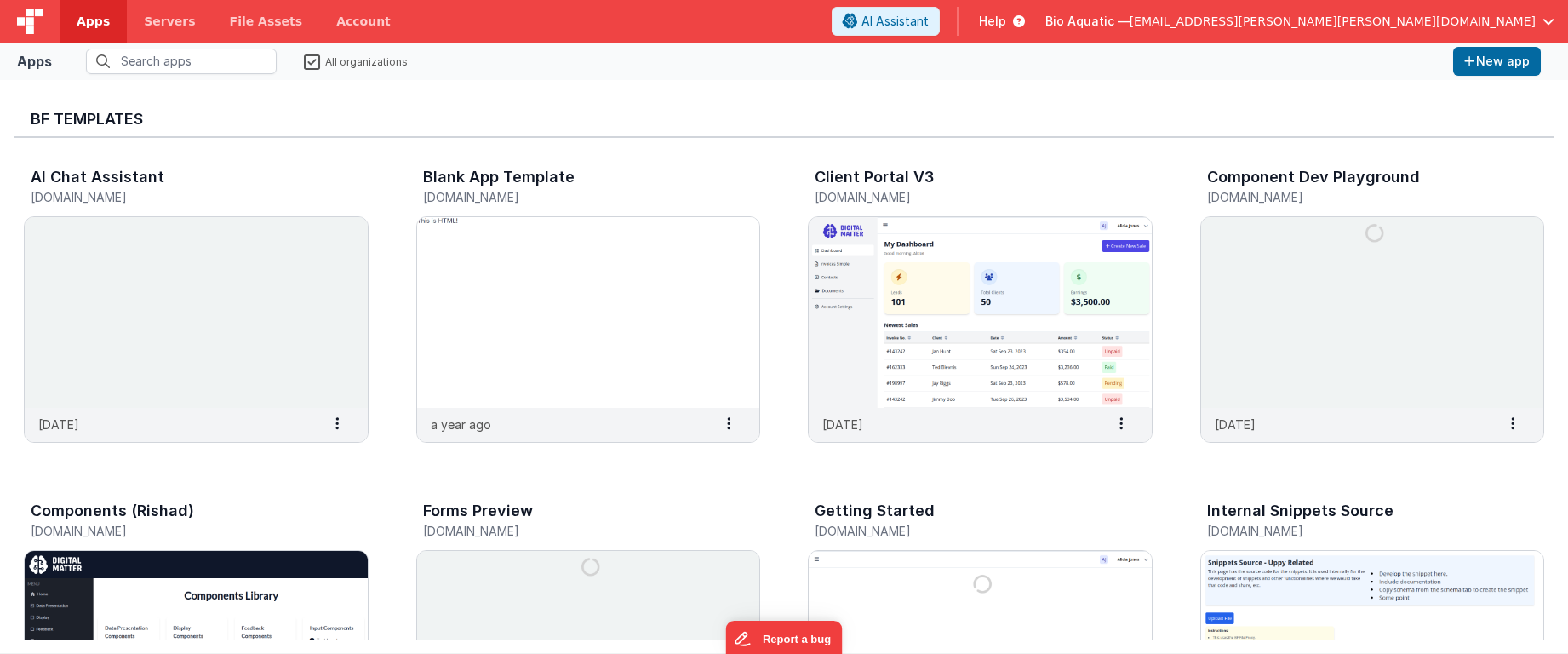
click at [311, 62] on label "All organizations" at bounding box center [355, 61] width 104 height 16
click at [0, 0] on input "All organizations" at bounding box center [0, 0] width 0 height 0
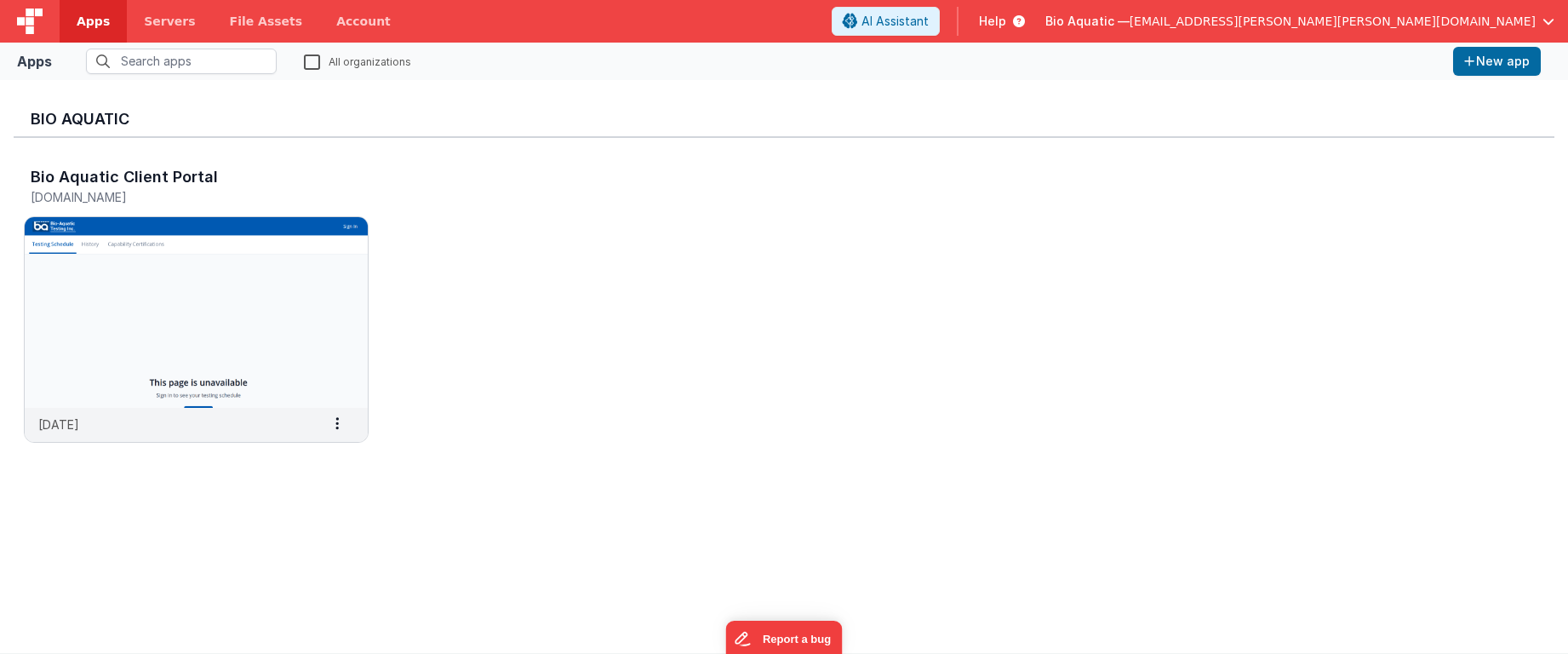
click at [1383, 9] on div "Bio Aquatic — dr.jason.r.perry@gmail.com" at bounding box center [1299, 21] width 509 height 29
click at [1130, 17] on span "Bio Aquatic —" at bounding box center [1086, 21] width 84 height 17
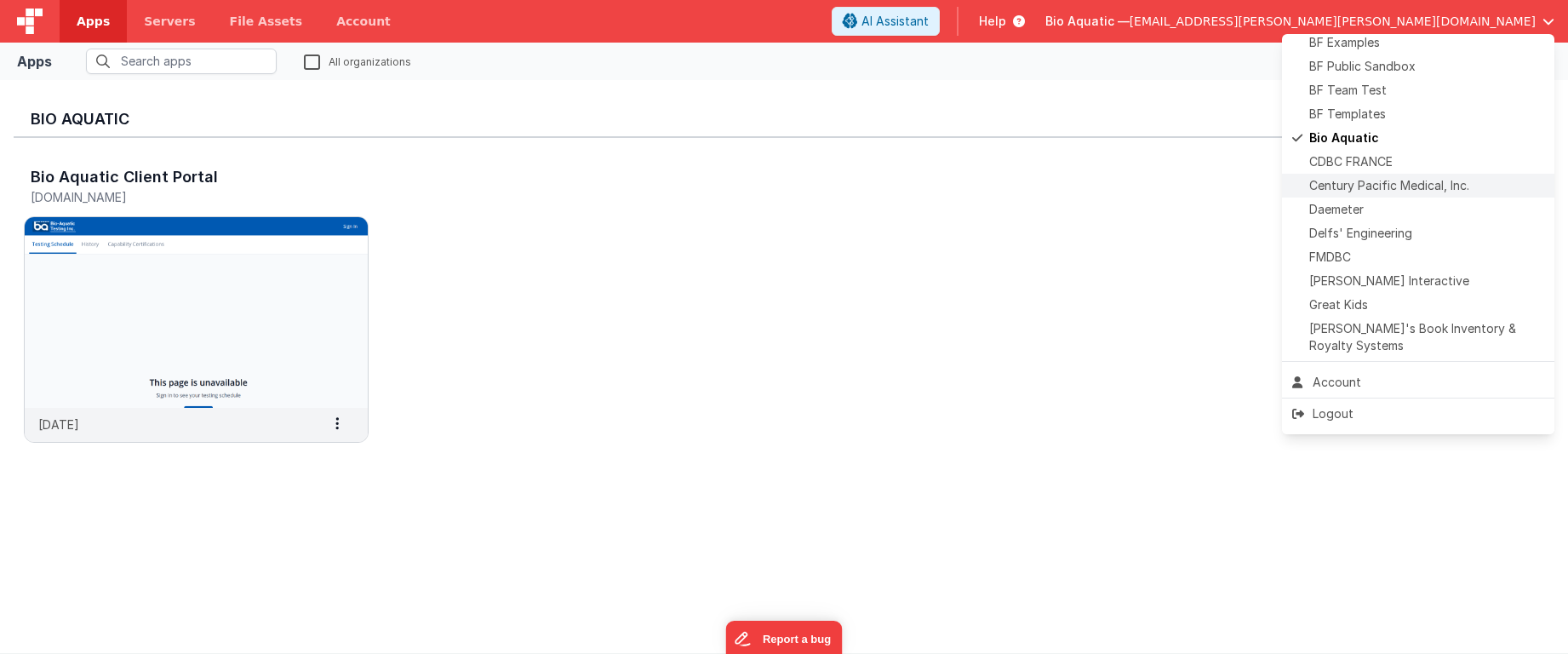
scroll to position [170, 0]
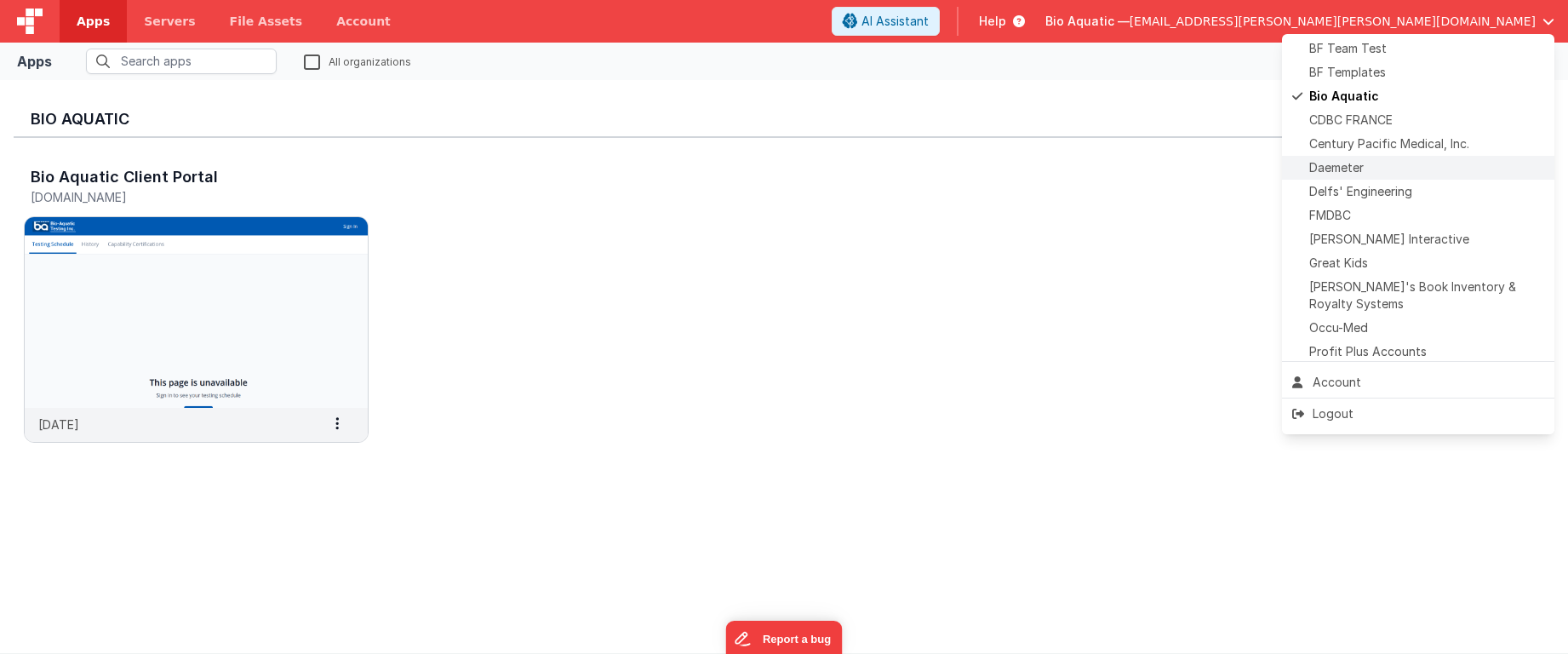
click at [1361, 173] on span "Daemeter" at bounding box center [1336, 168] width 55 height 17
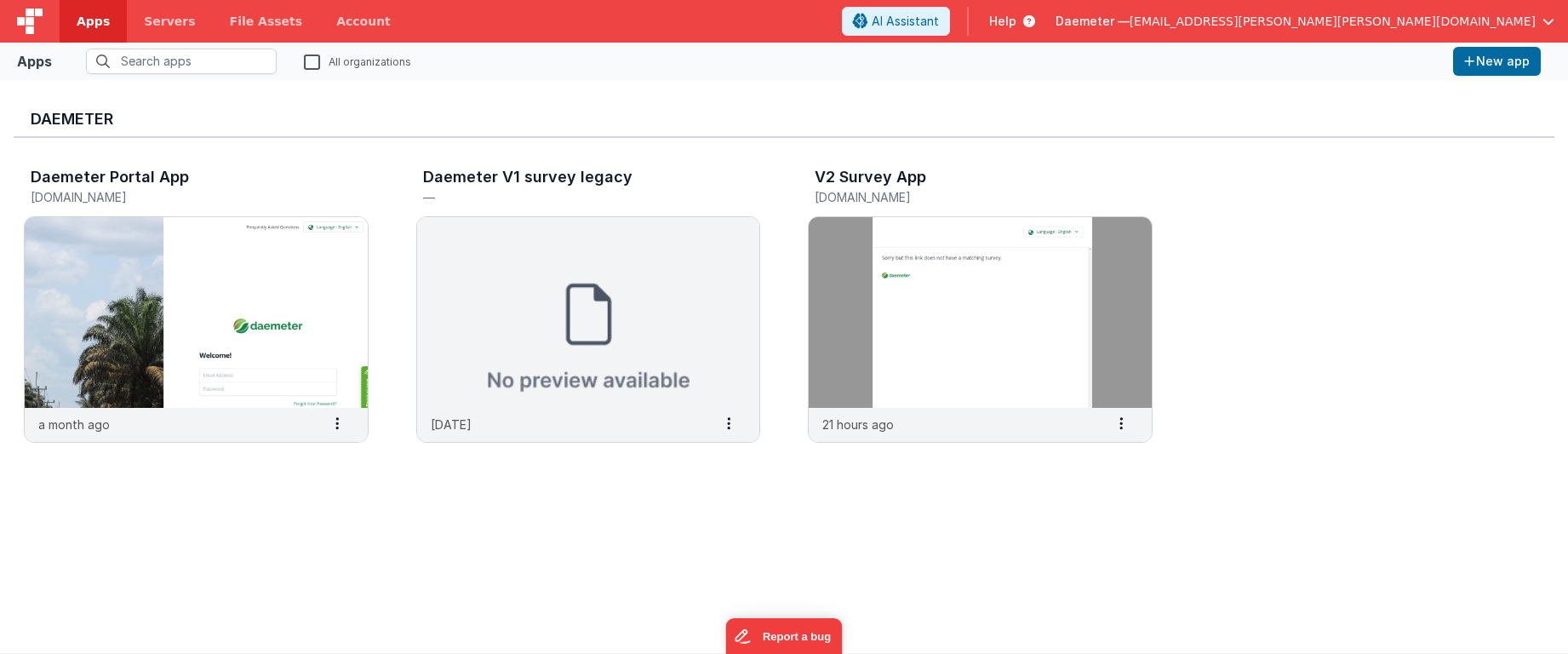
drag, startPoint x: 311, startPoint y: 69, endPoint x: 311, endPoint y: 55, distance: 14.0
click at [311, 59] on label "All organizations" at bounding box center [356, 61] width 107 height 16
click at [0, 0] on input "All organizations" at bounding box center [0, 0] width 0 height 0
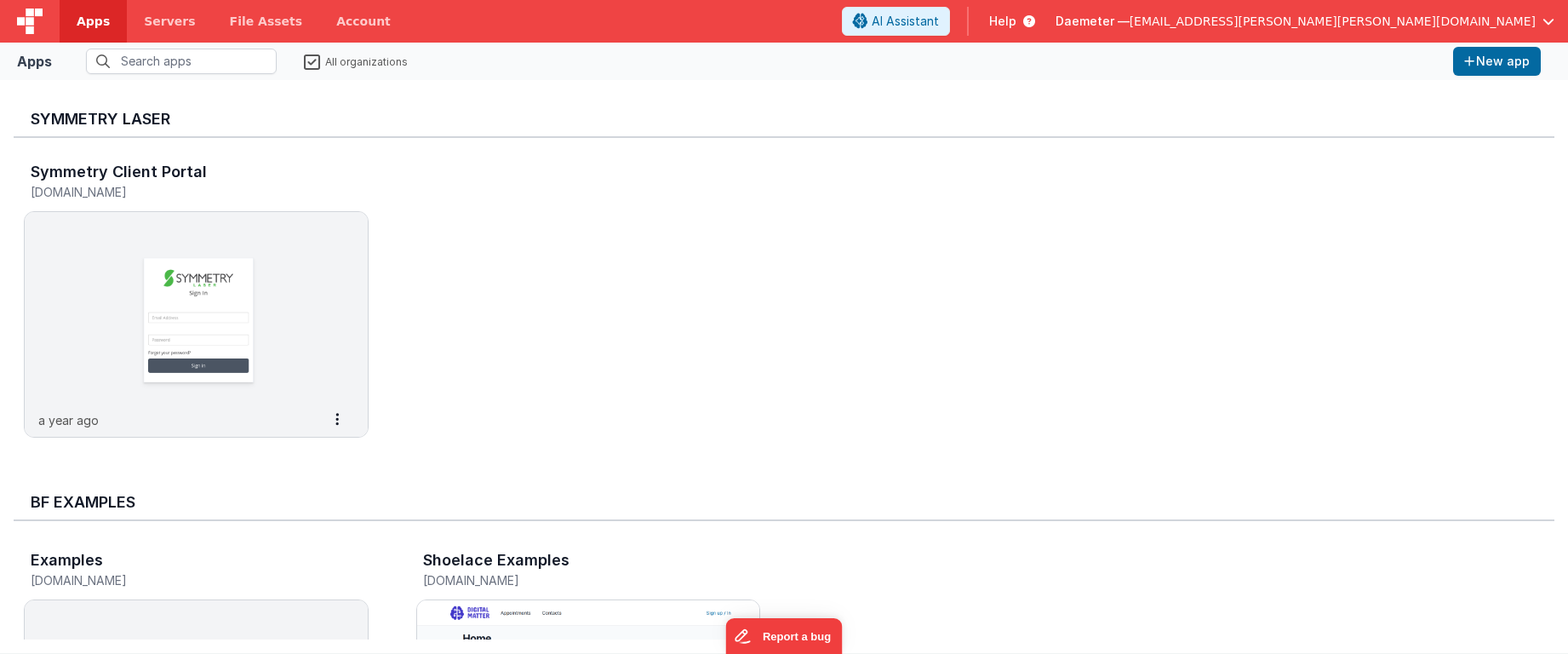
scroll to position [4256, 0]
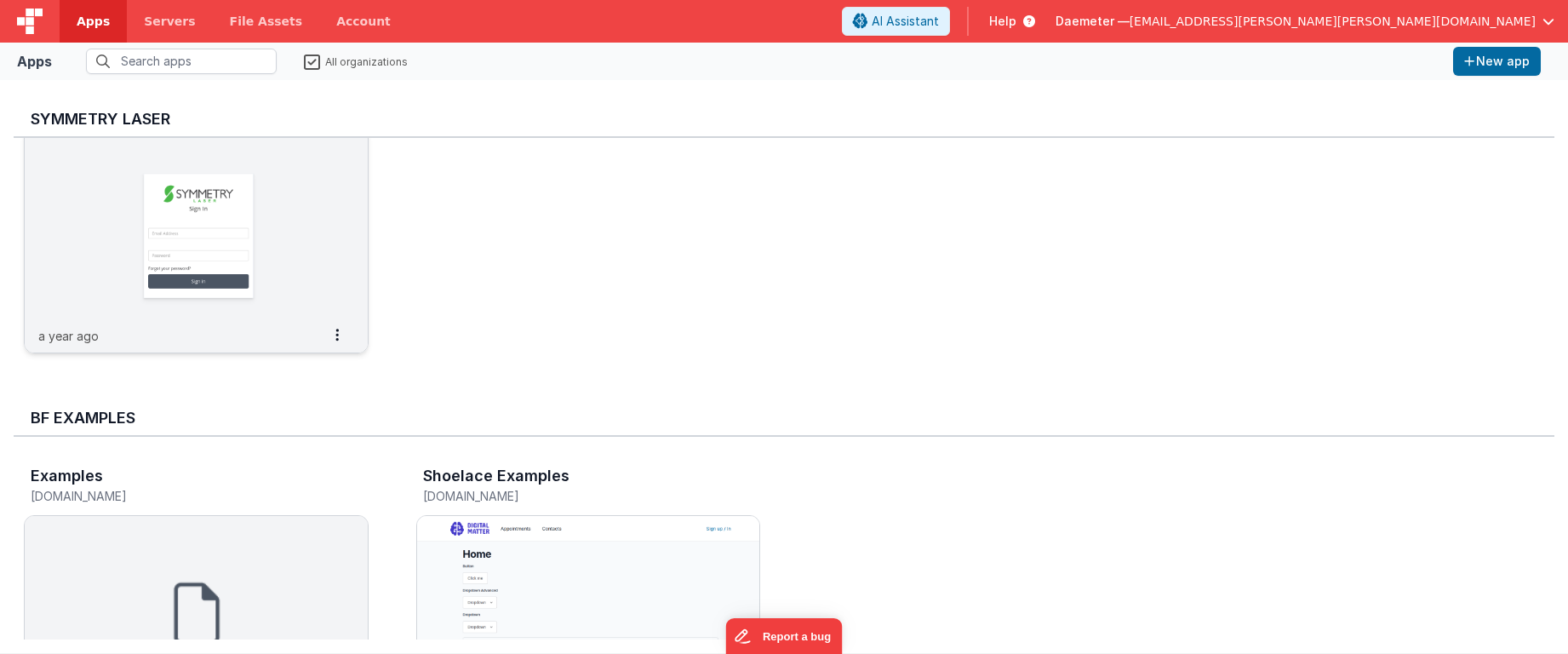
click at [231, 264] on img at bounding box center [196, 223] width 343 height 191
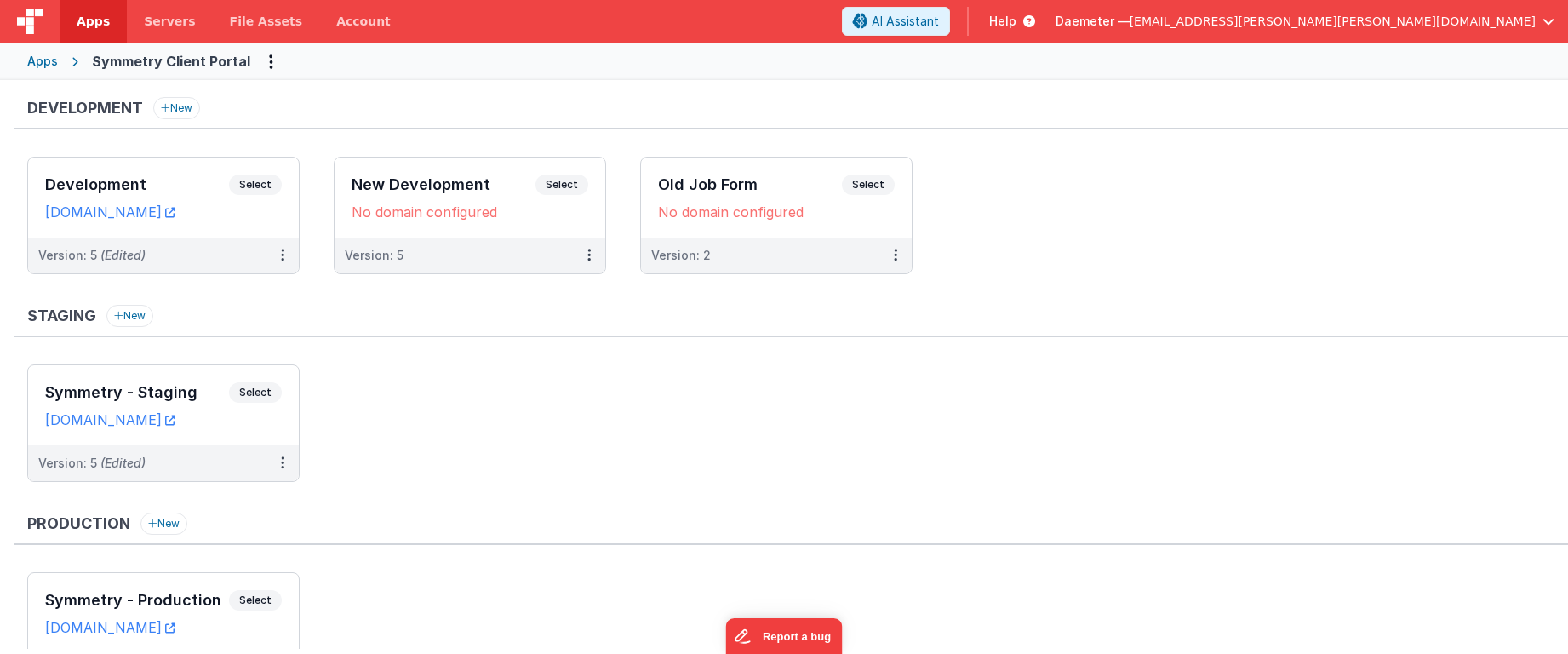
click at [46, 57] on div "Apps" at bounding box center [42, 62] width 31 height 17
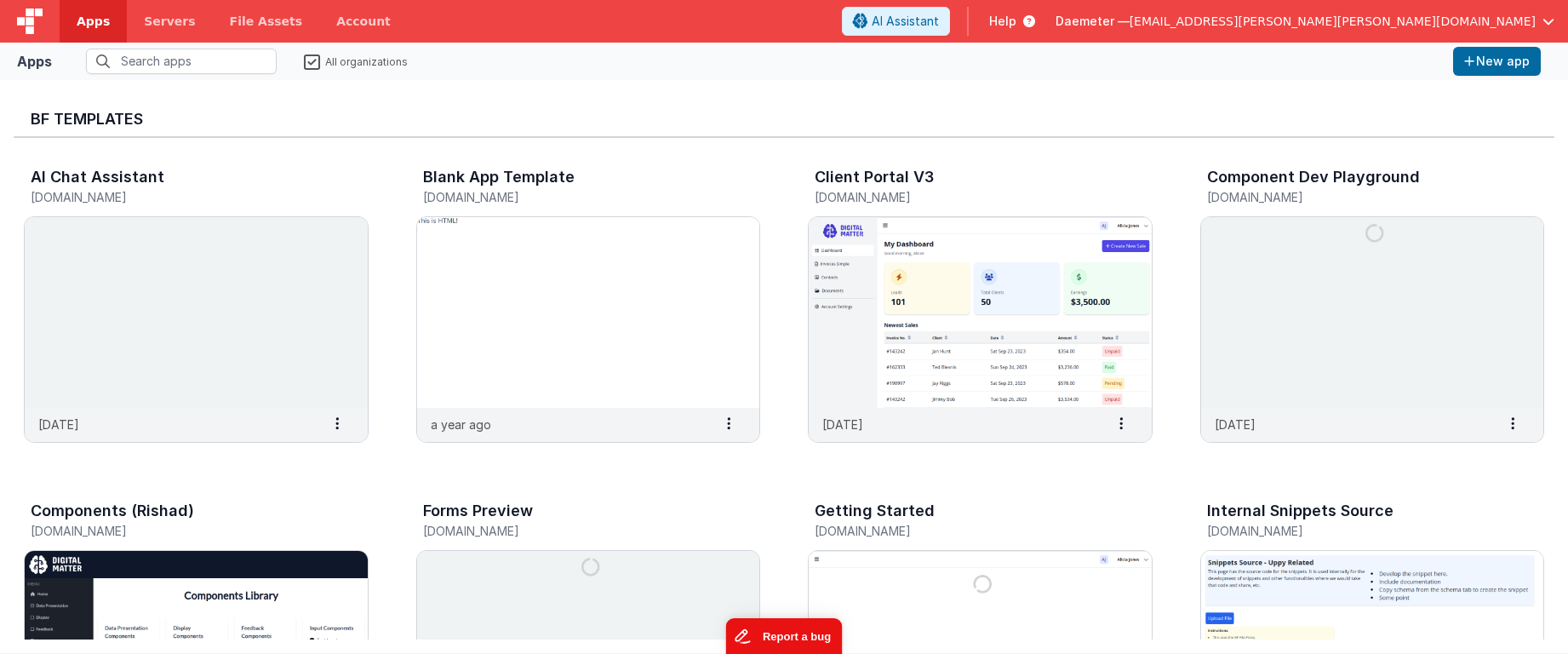
click at [782, 530] on button "Report a bug" at bounding box center [783, 636] width 117 height 36
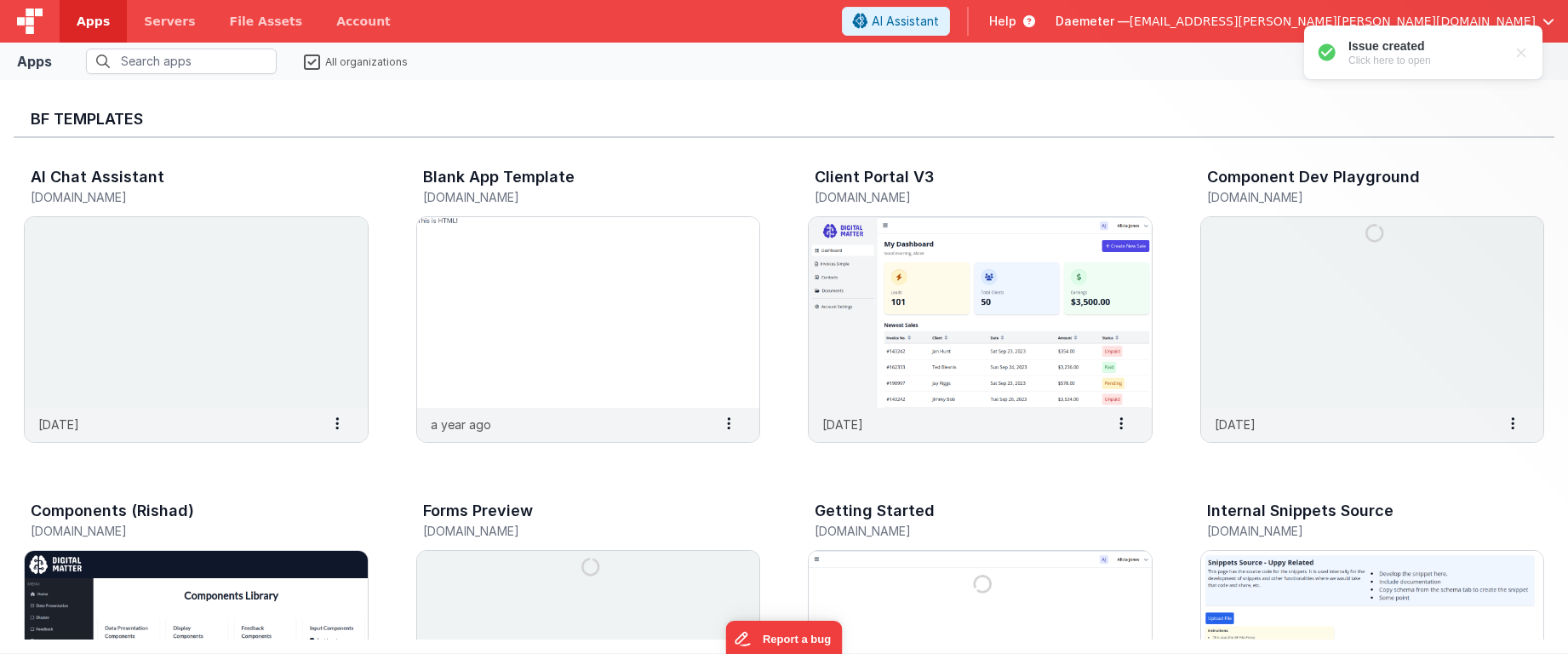
drag, startPoint x: 697, startPoint y: 116, endPoint x: 492, endPoint y: 105, distance: 205.3
click at [696, 115] on h3 "BF Templates" at bounding box center [784, 119] width 1506 height 17
click at [152, 27] on span "Servers" at bounding box center [169, 21] width 51 height 17
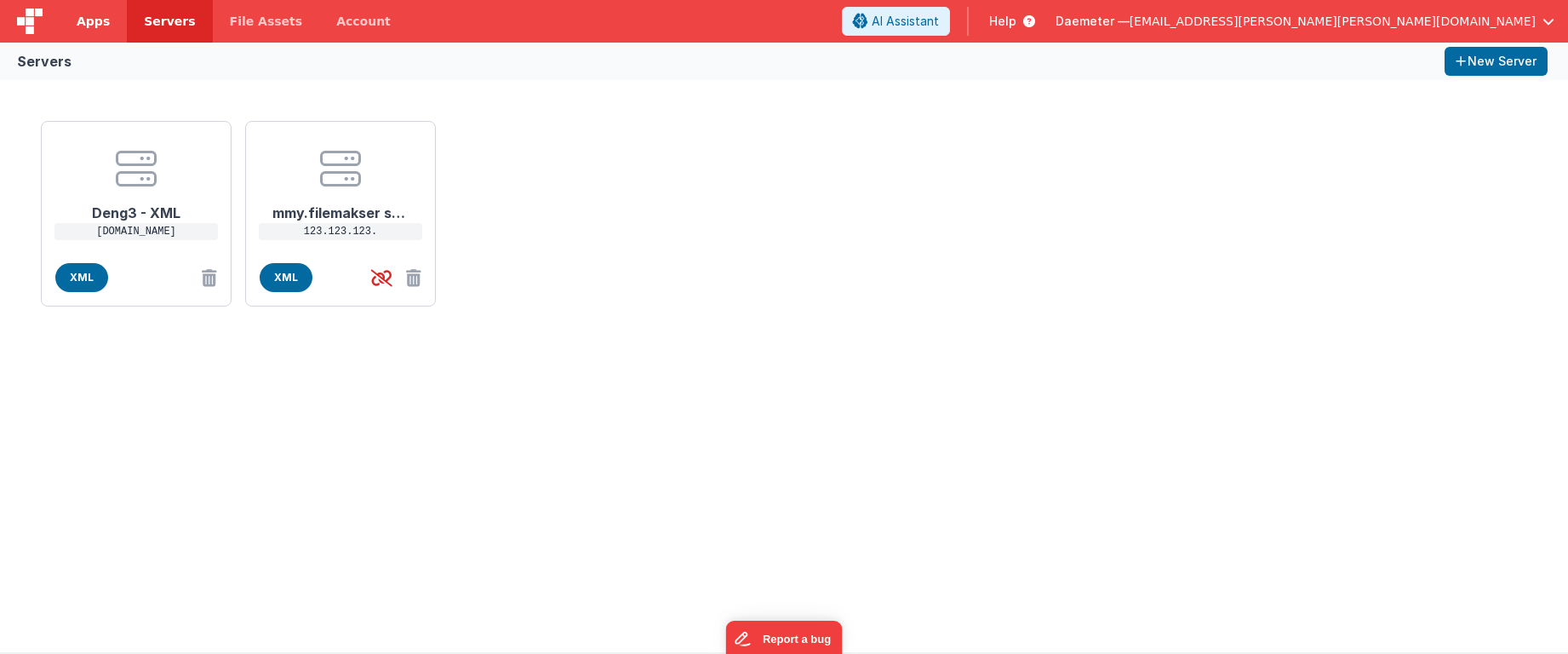
click at [114, 21] on link "Apps" at bounding box center [93, 21] width 67 height 42
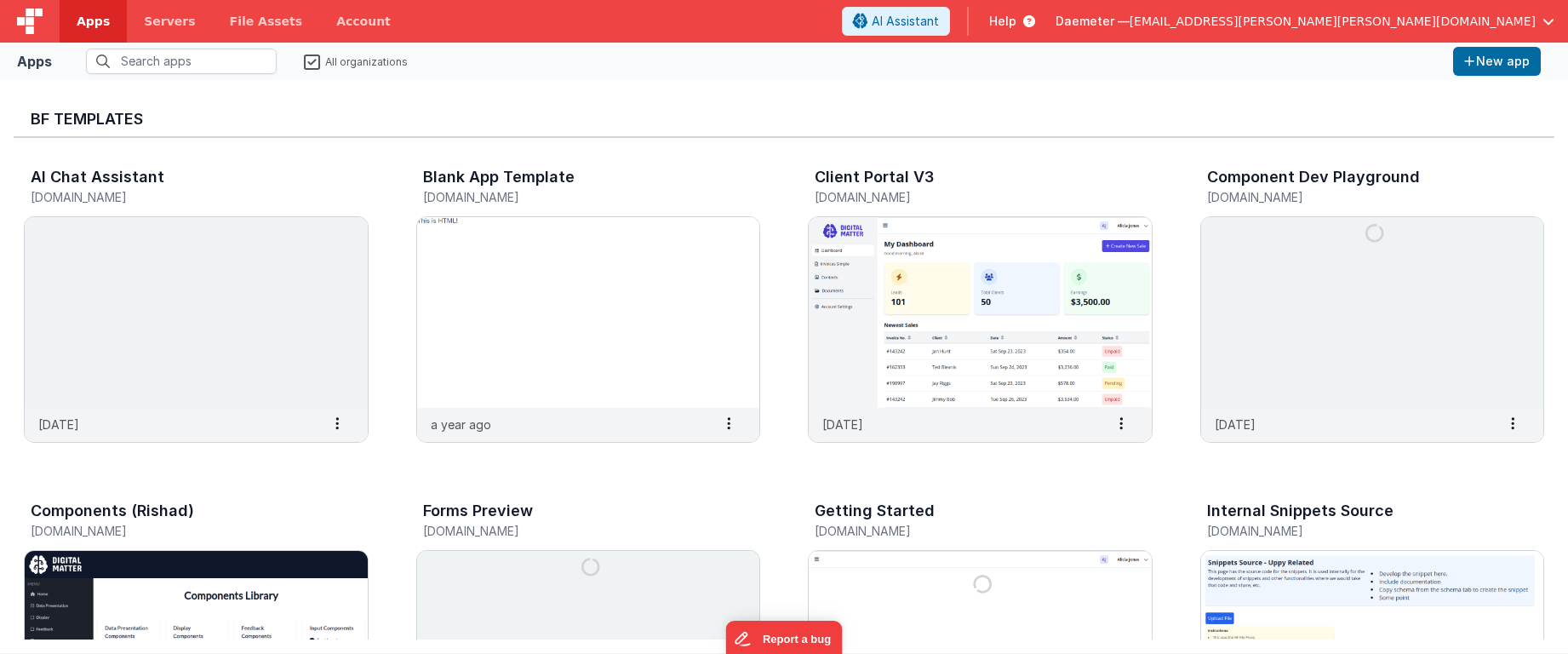
click at [314, 55] on label "All organizations" at bounding box center [355, 61] width 104 height 16
click at [0, 0] on input "All organizations" at bounding box center [0, 0] width 0 height 0
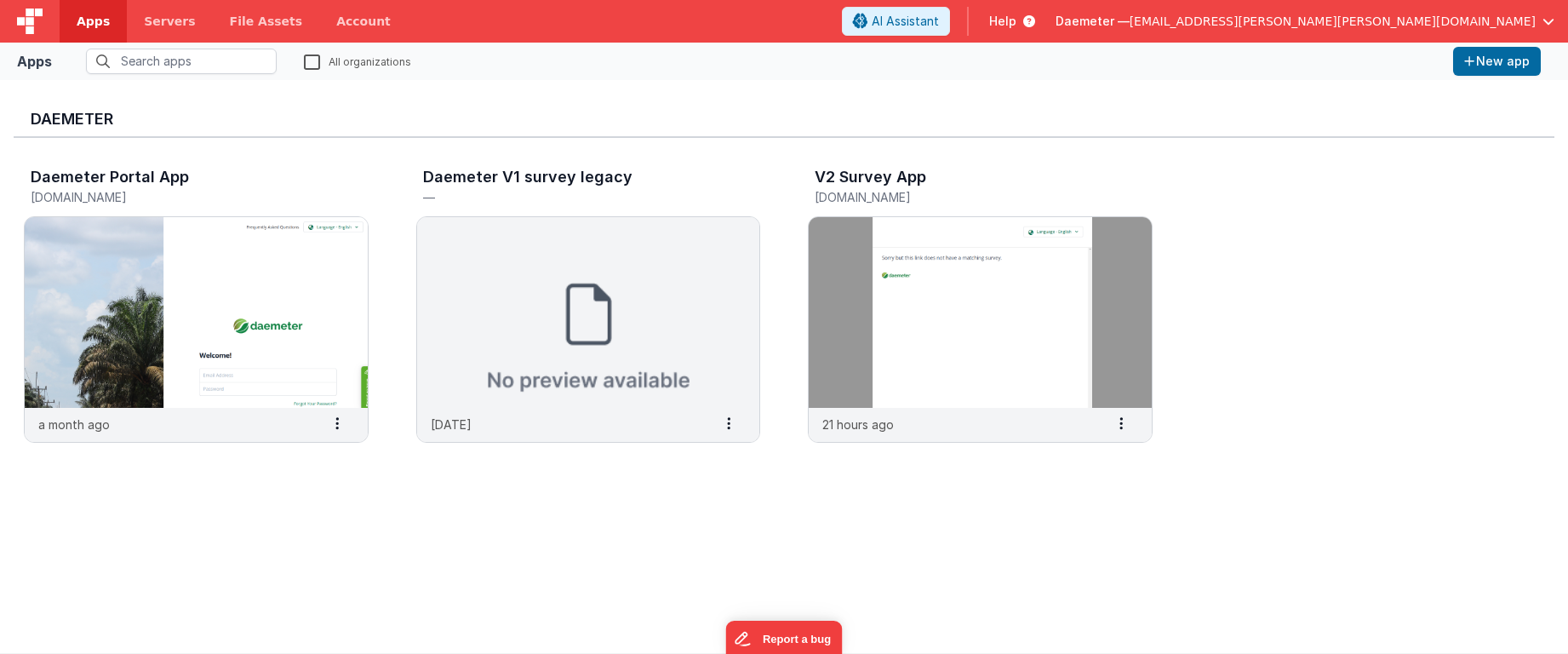
click at [1263, 208] on div "Daemeter Portal App portal.knowmyoilpalm.org a month ago Settings Copy API Key …" at bounding box center [784, 309] width 1541 height 344
click at [946, 293] on img at bounding box center [980, 312] width 343 height 191
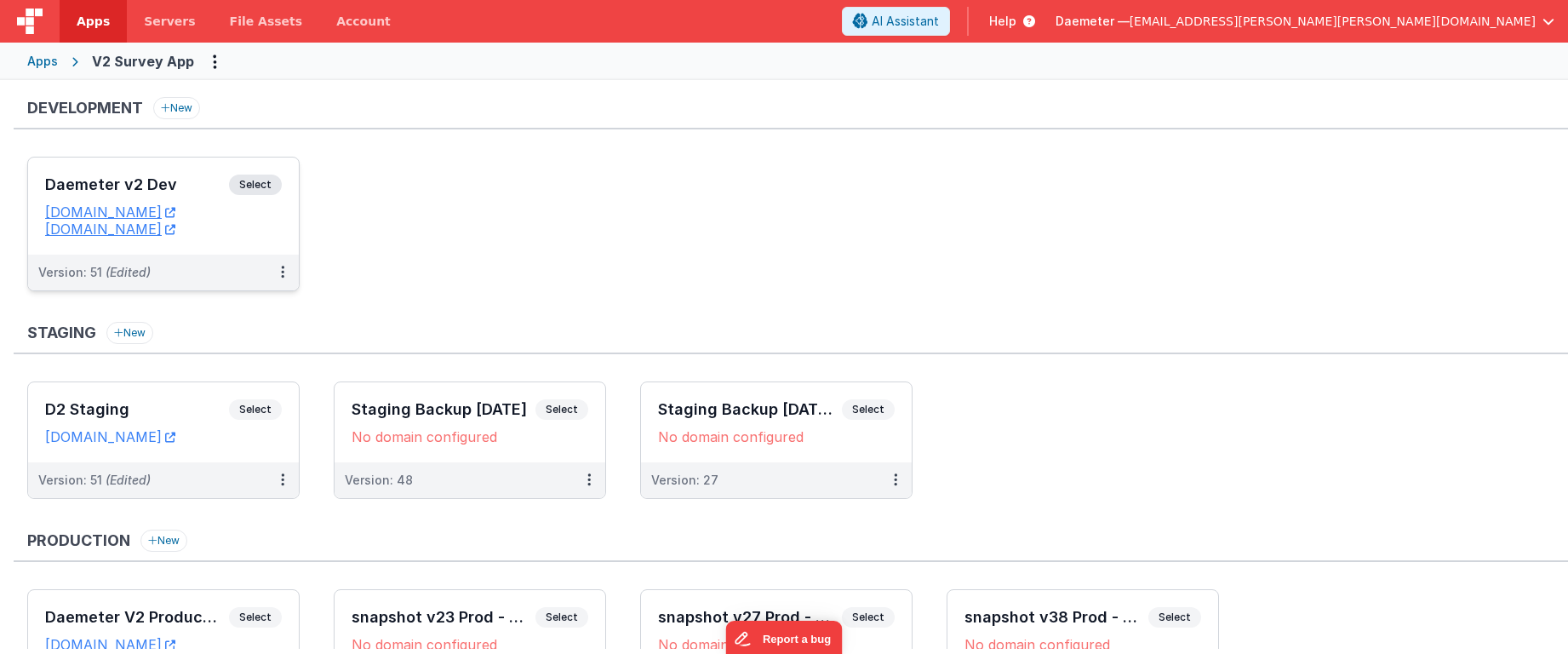
click at [179, 178] on h3 "Daemeter v2 Dev" at bounding box center [137, 185] width 184 height 17
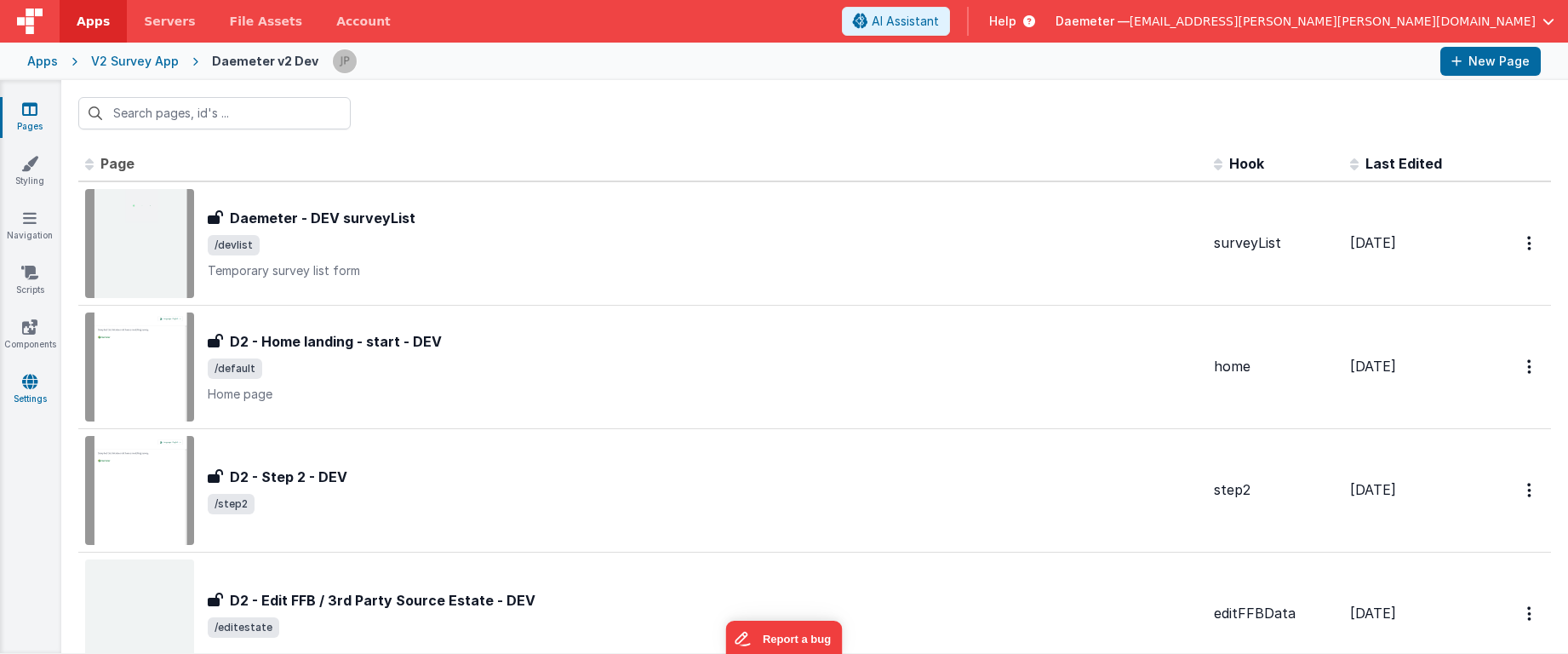
click at [20, 392] on link "Settings" at bounding box center [30, 389] width 62 height 34
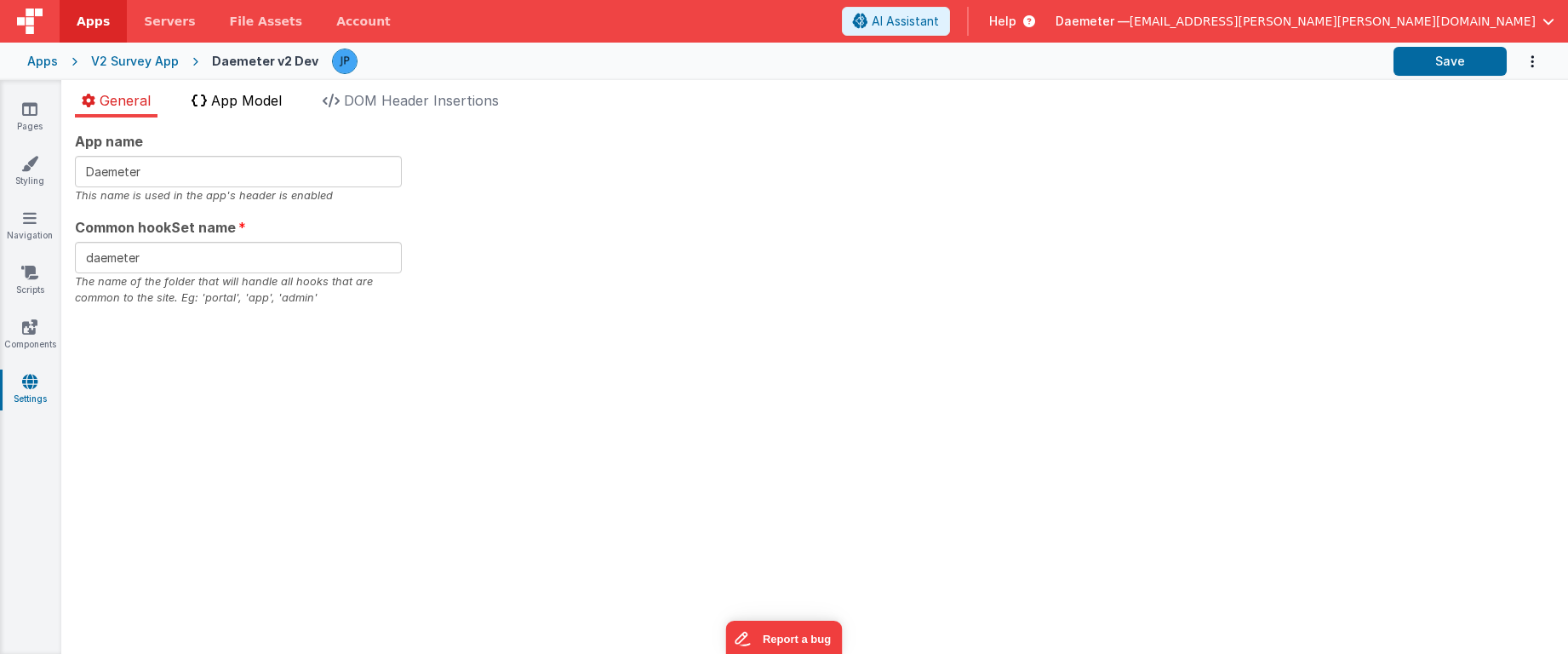
click at [237, 111] on li "App Model" at bounding box center [237, 104] width 104 height 27
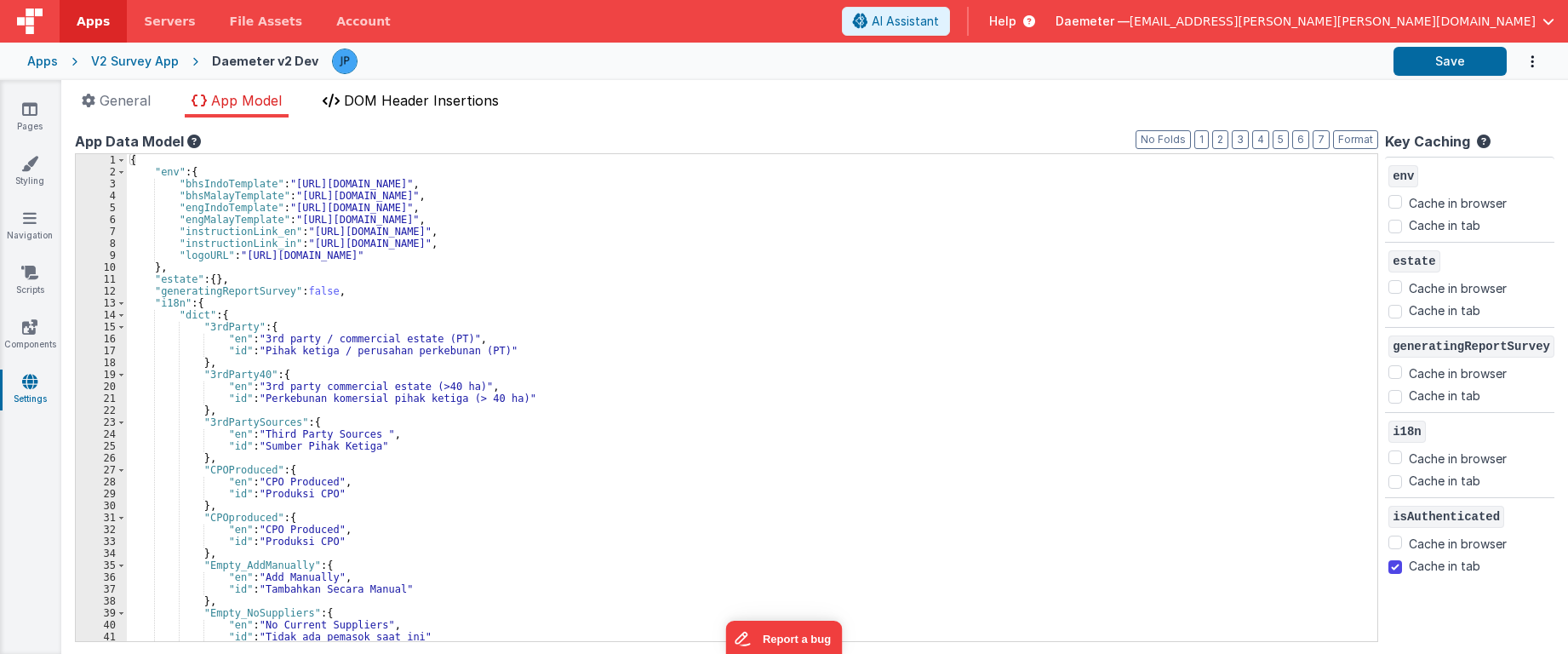
click at [441, 100] on span "DOM Header Insertions" at bounding box center [421, 100] width 155 height 17
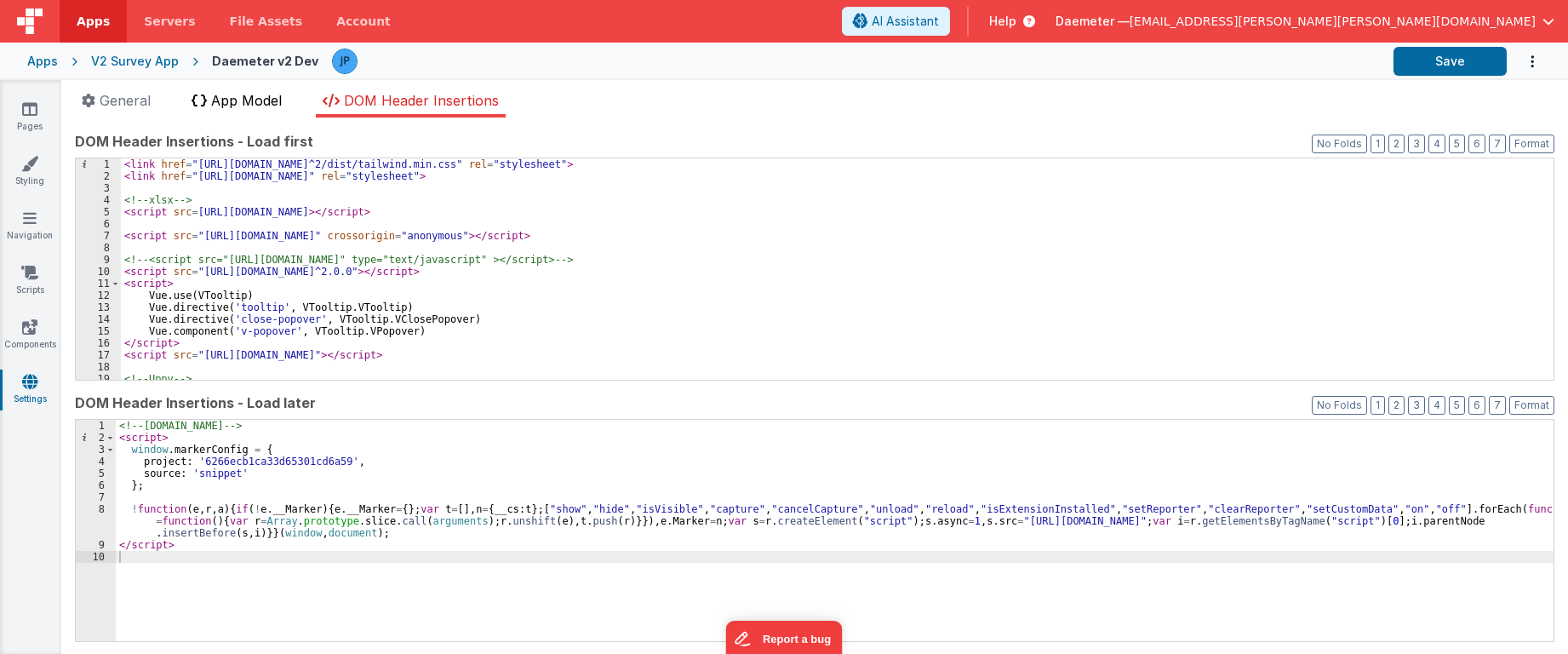
click at [251, 103] on span "App Model" at bounding box center [246, 100] width 70 height 17
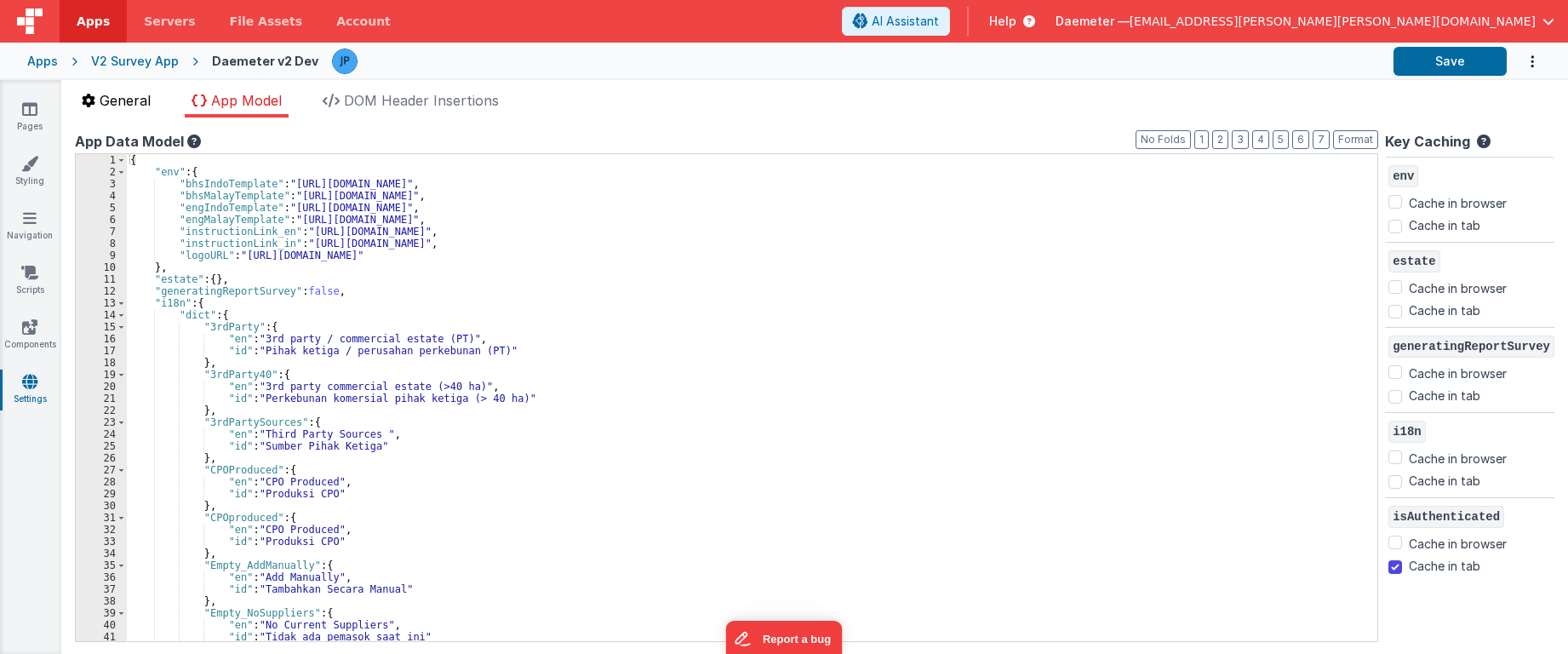
click at [147, 92] on span "General" at bounding box center [124, 100] width 51 height 17
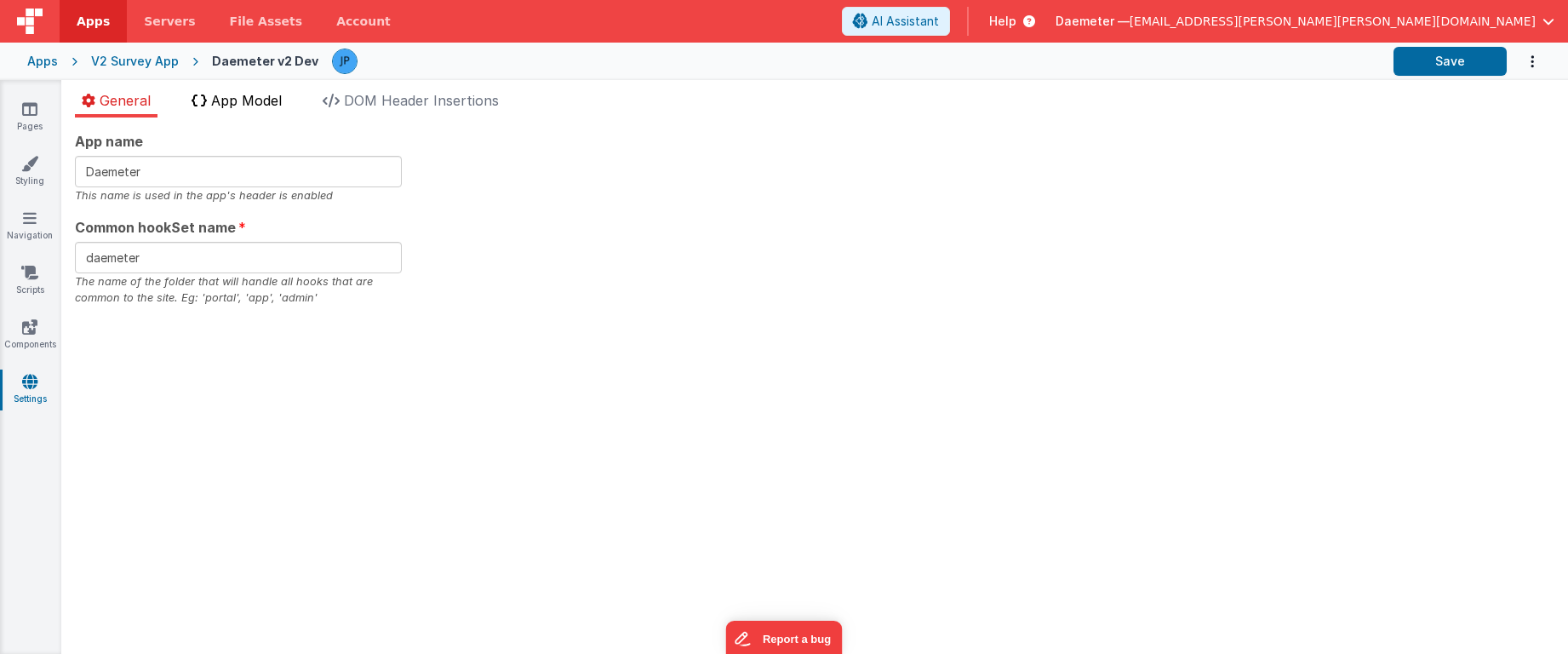
click at [237, 91] on li "App Model" at bounding box center [237, 104] width 104 height 27
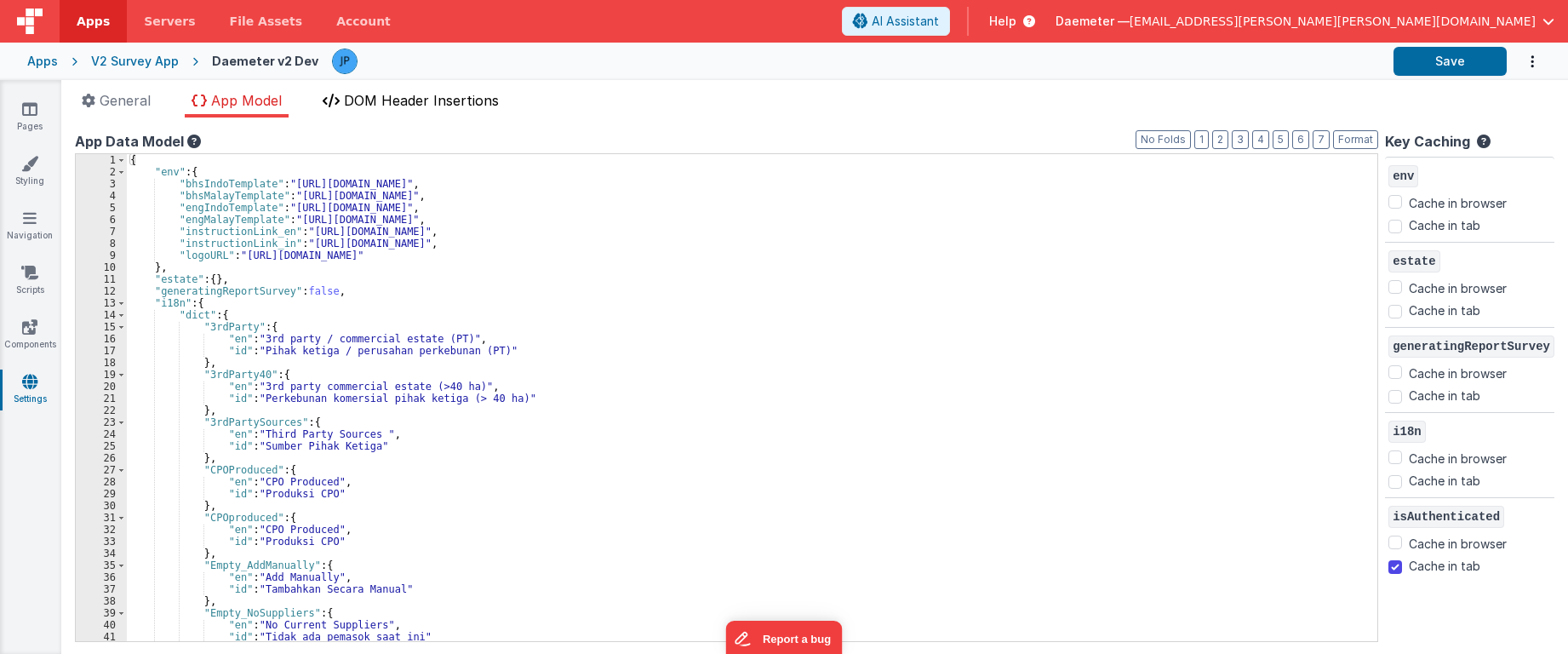
click at [404, 92] on span "DOM Header Insertions" at bounding box center [421, 100] width 155 height 17
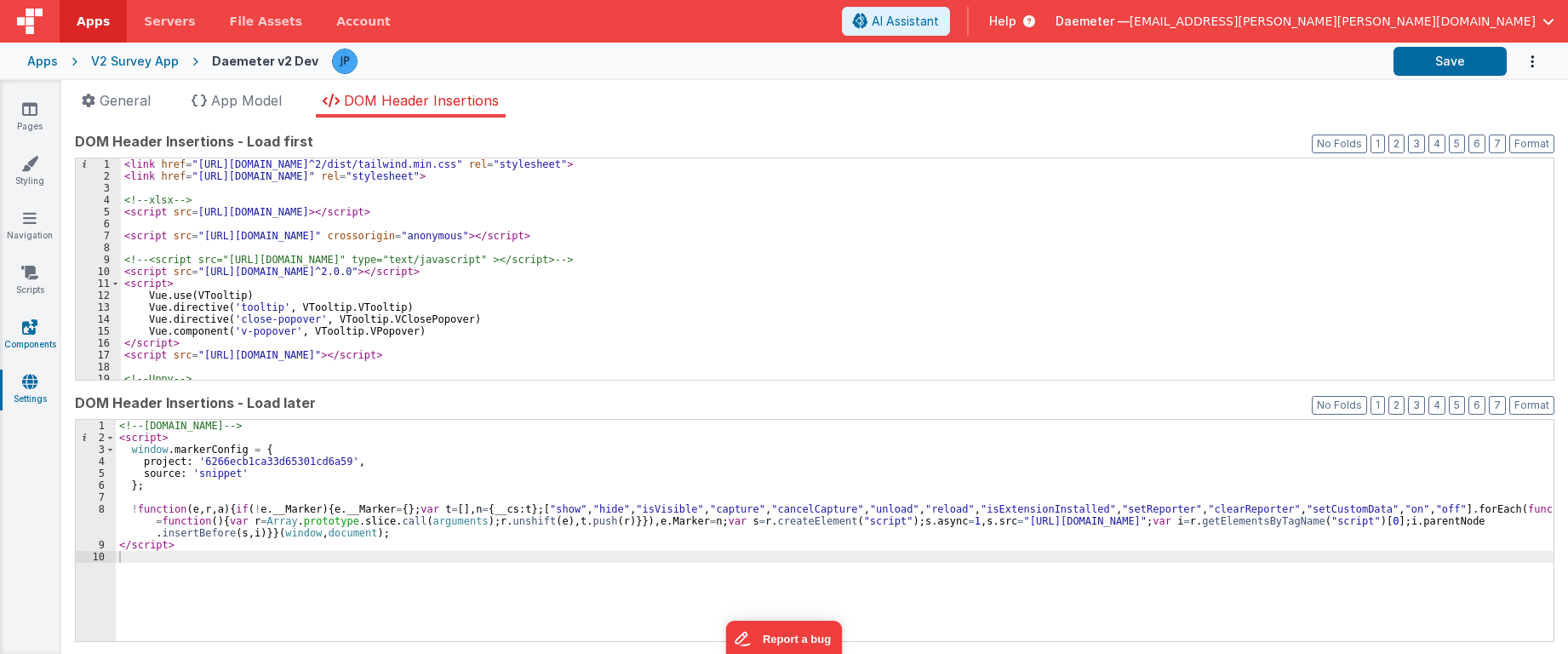
click at [36, 321] on icon at bounding box center [30, 327] width 15 height 17
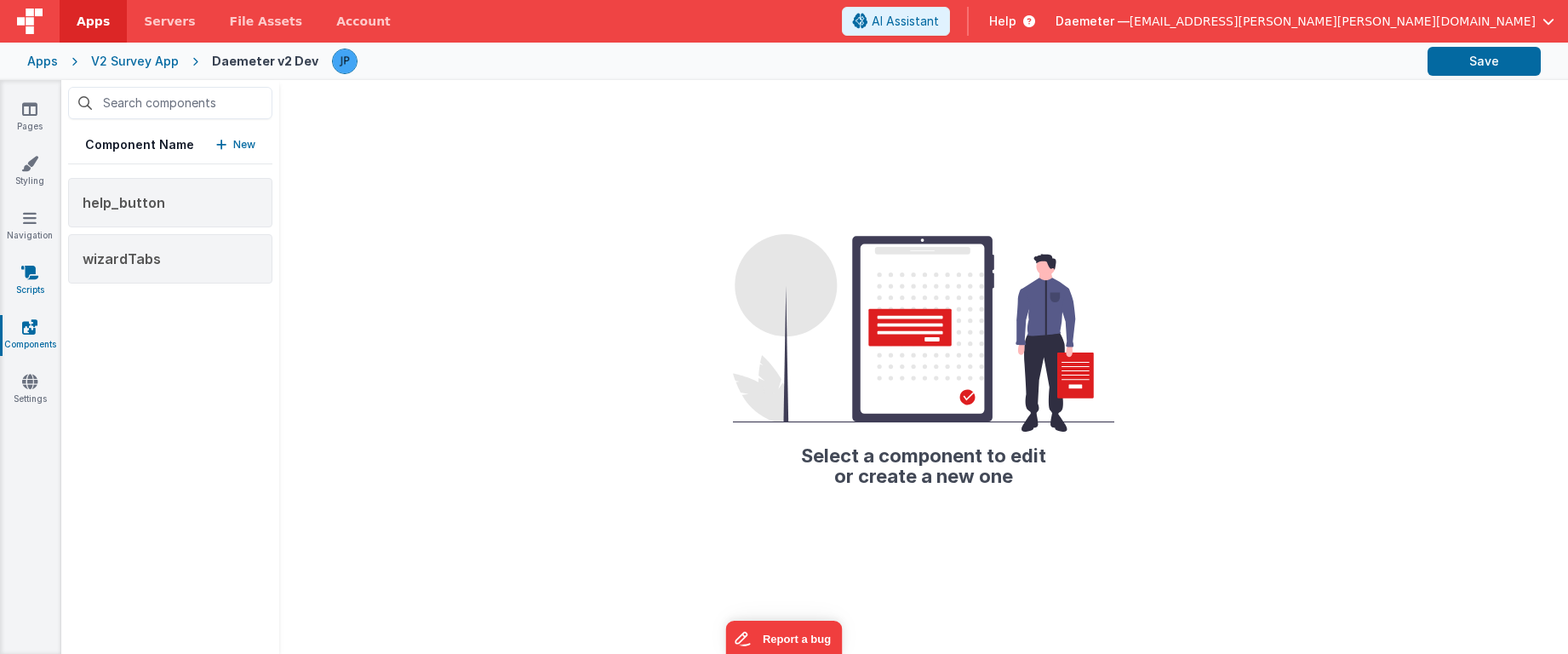
click at [40, 269] on link "Scripts" at bounding box center [30, 280] width 62 height 34
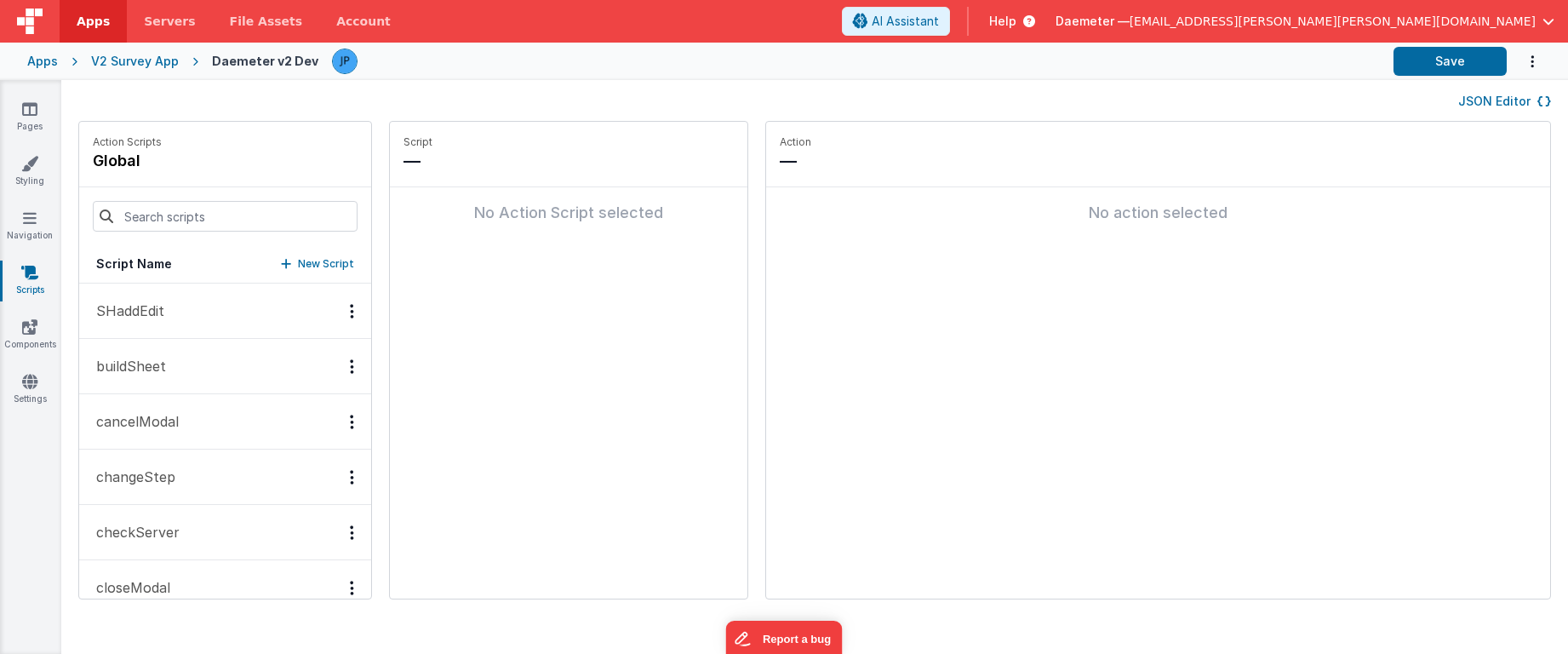
click at [172, 315] on button "SHaddEdit" at bounding box center [224, 310] width 292 height 55
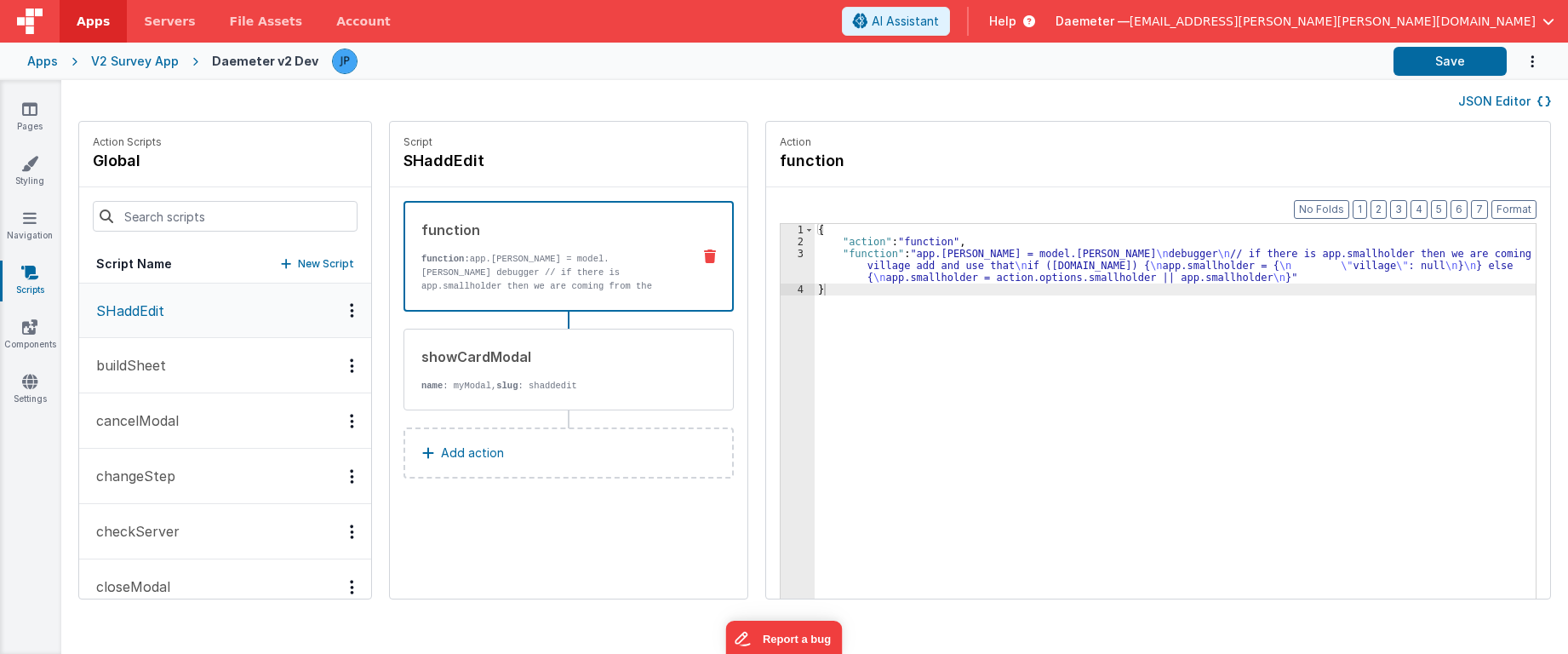
click at [176, 345] on button "buildSheet" at bounding box center [224, 365] width 292 height 55
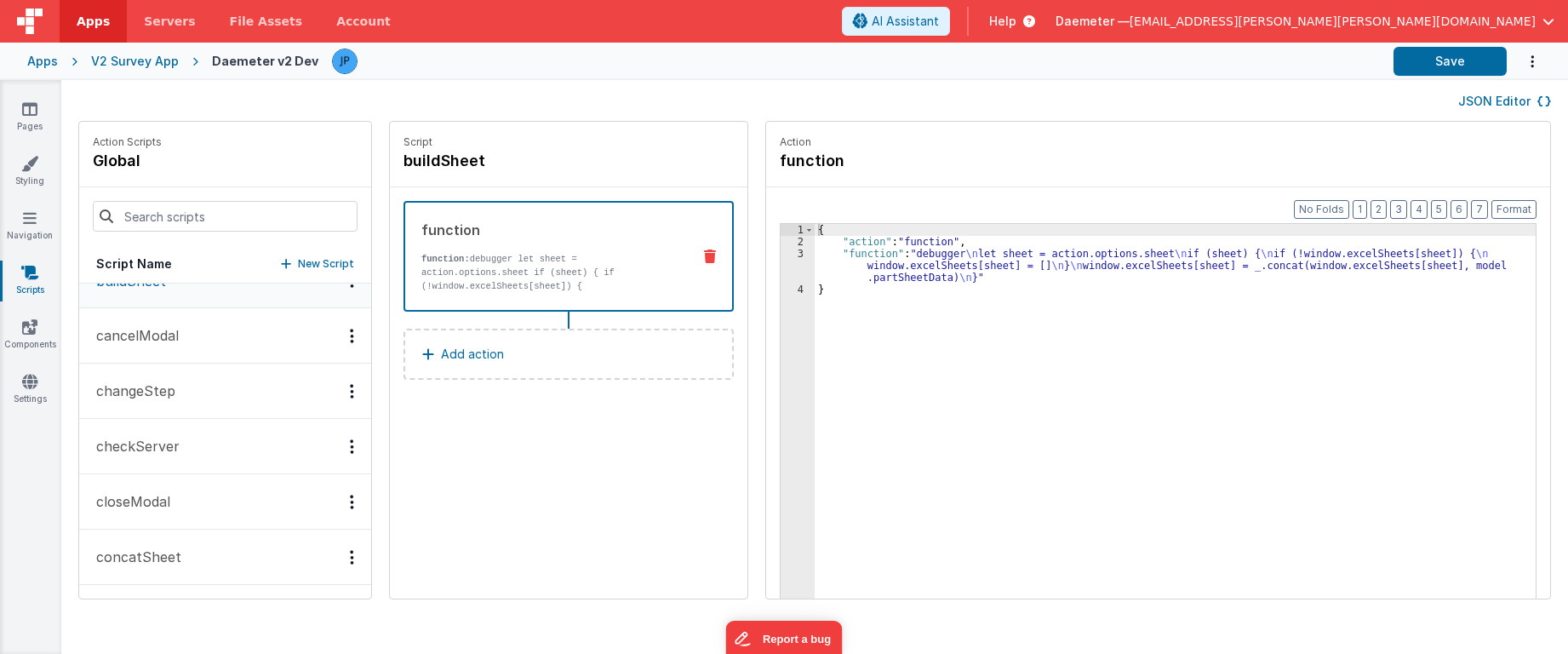
scroll to position [170, 0]
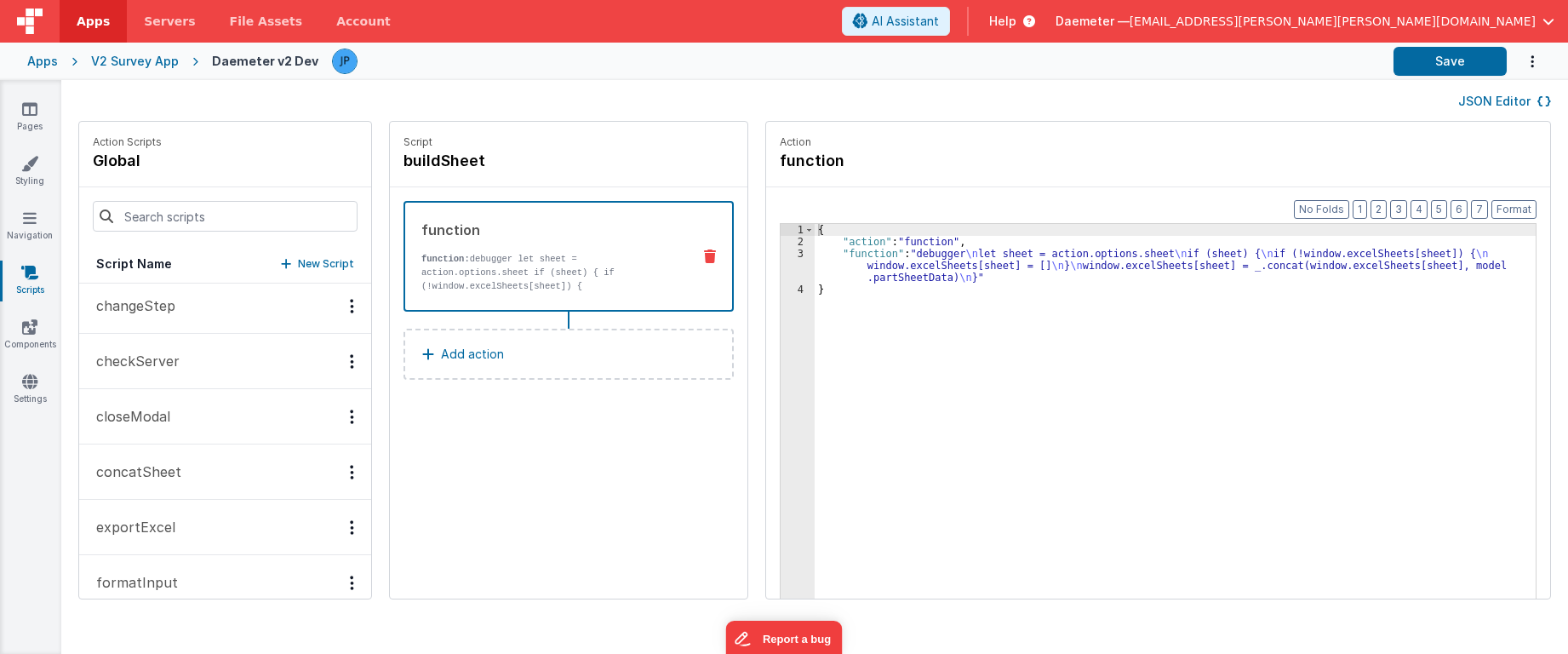
click at [185, 512] on button "exportExcel" at bounding box center [224, 527] width 292 height 55
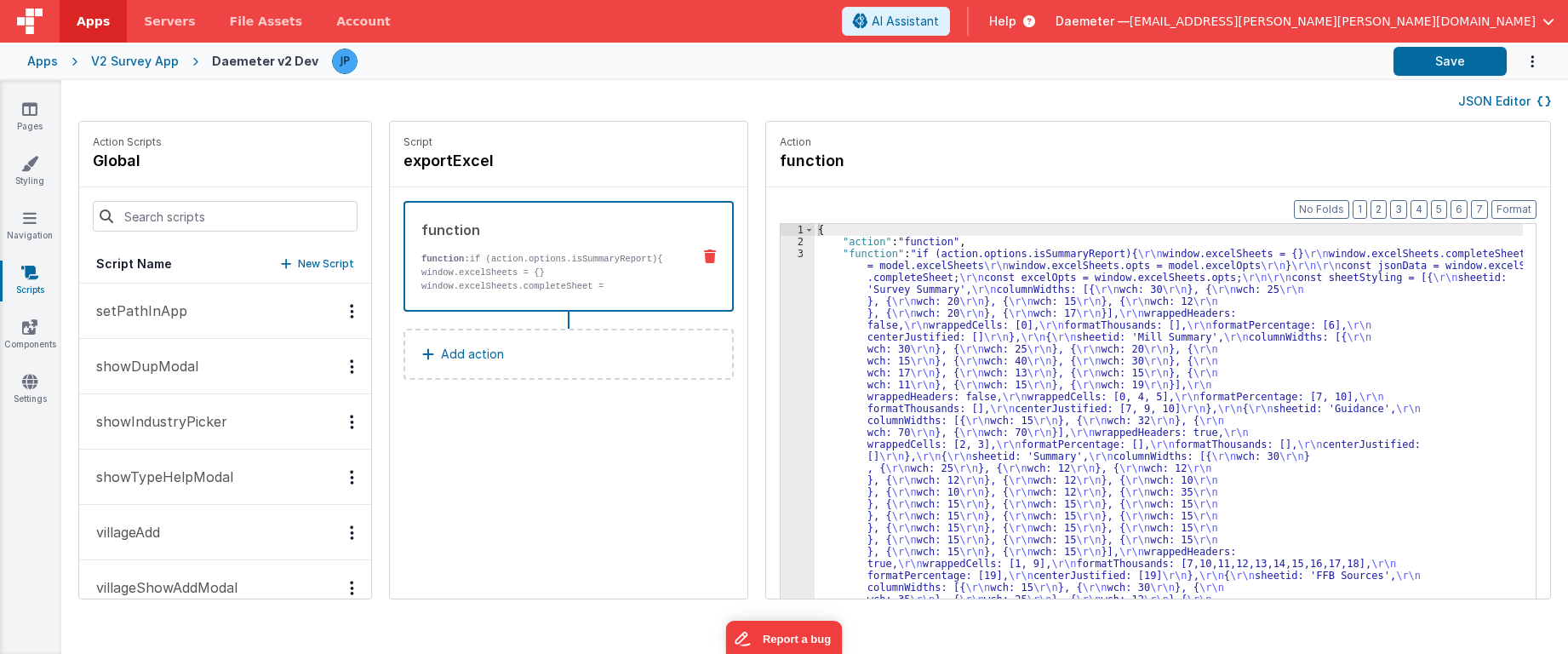
scroll to position [1247, 0]
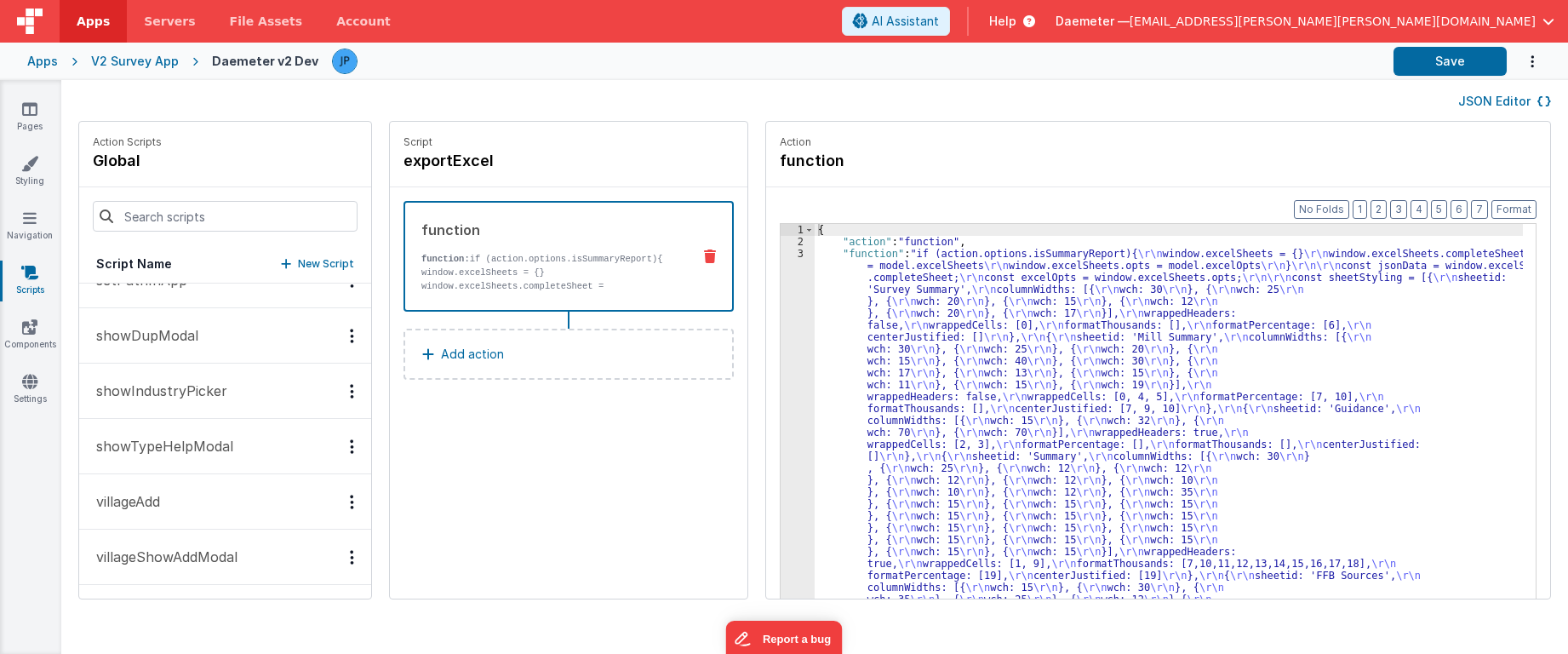
click at [209, 530] on p "villageShowAddModal" at bounding box center [161, 556] width 151 height 20
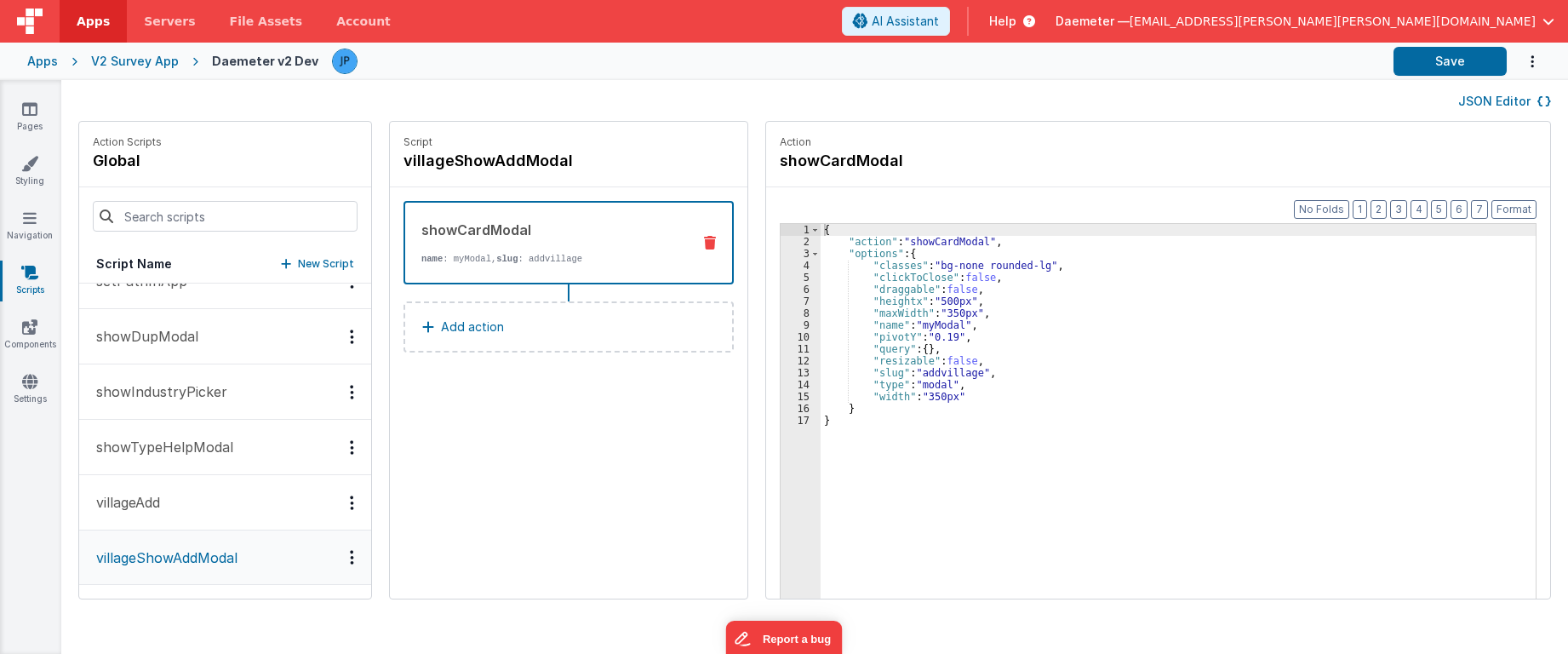
click at [204, 504] on button "villageAdd" at bounding box center [224, 502] width 292 height 55
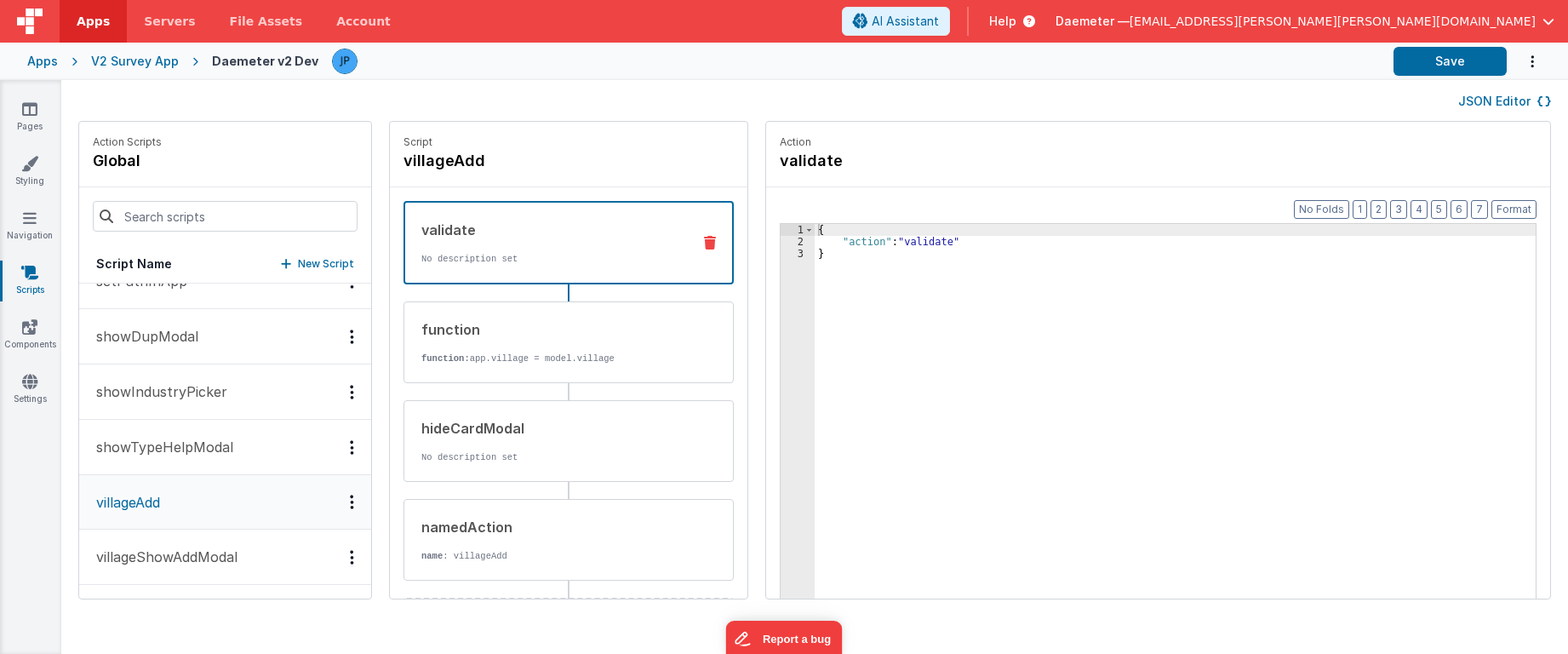
click at [206, 446] on p "showTypeHelpModal" at bounding box center [159, 446] width 147 height 20
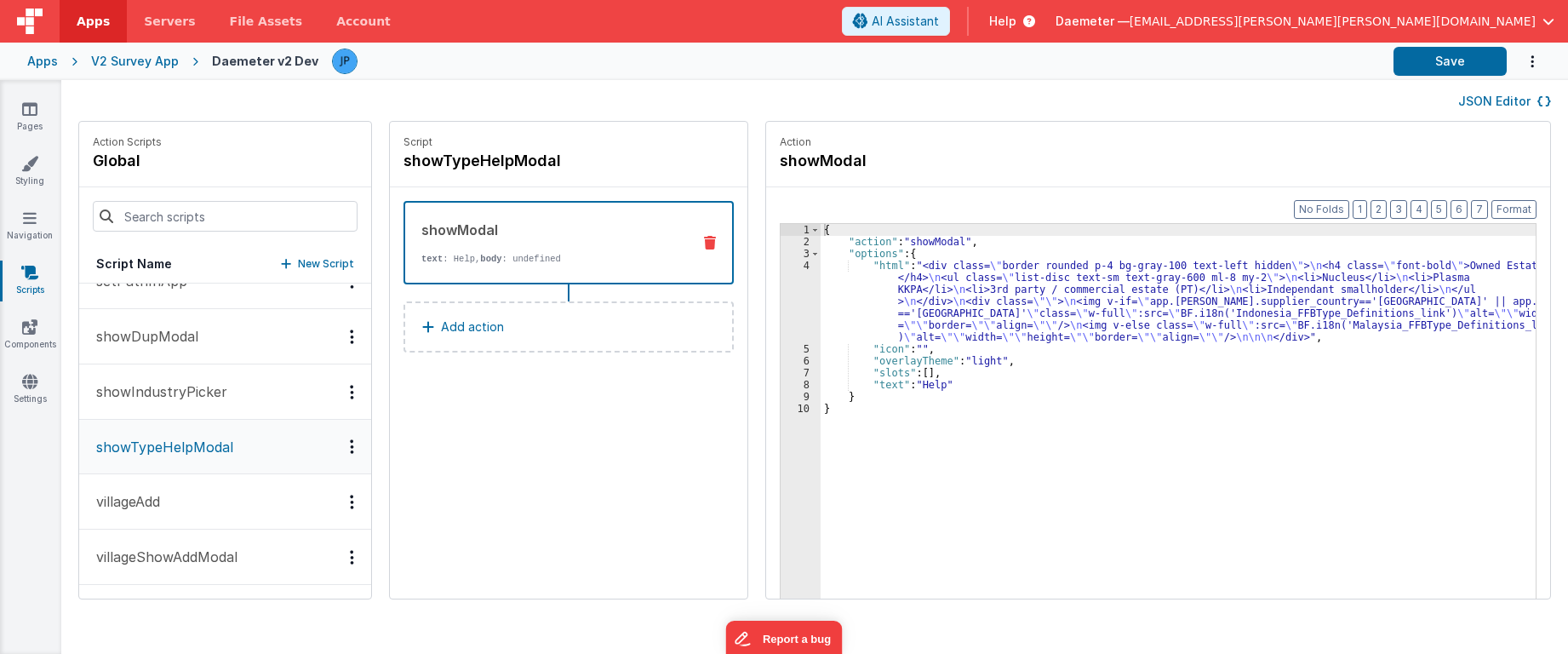
click at [226, 376] on button "showIndustryPicker" at bounding box center [224, 391] width 292 height 55
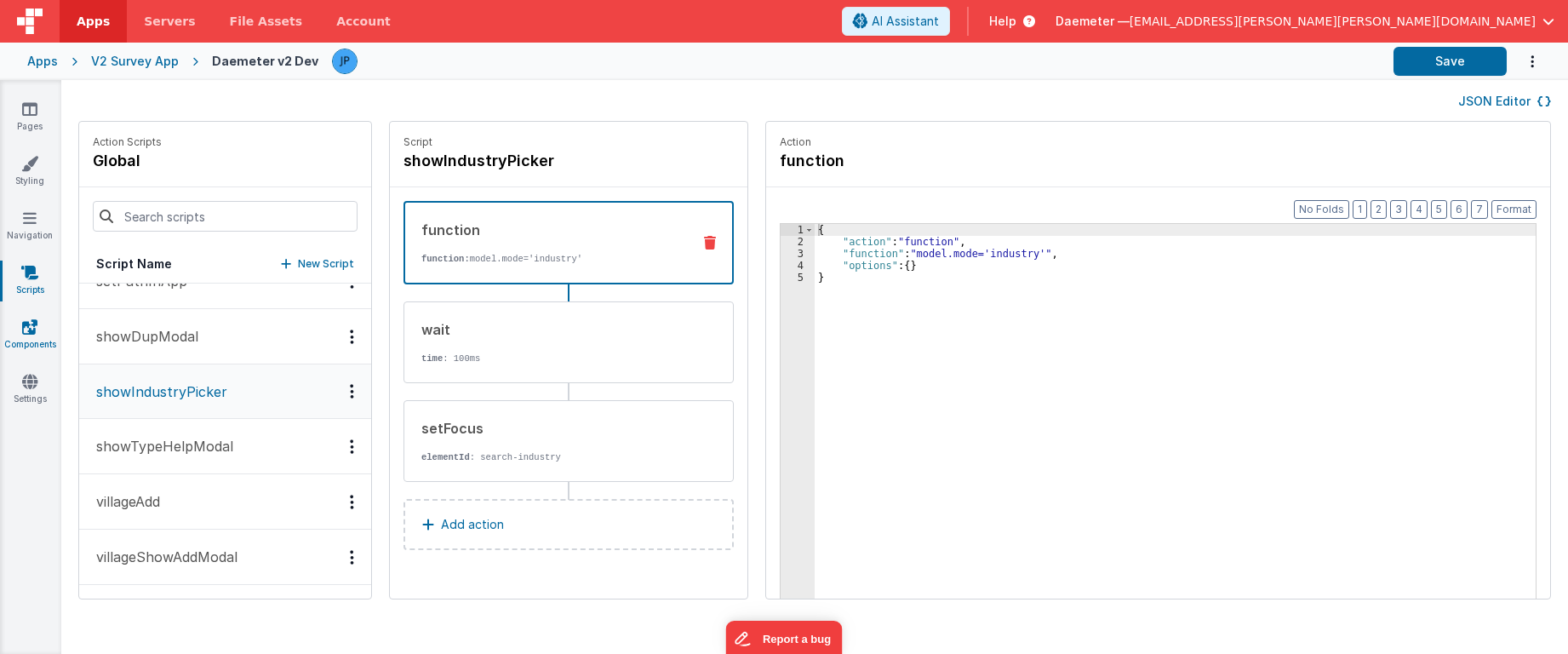
click at [25, 321] on icon at bounding box center [30, 327] width 15 height 17
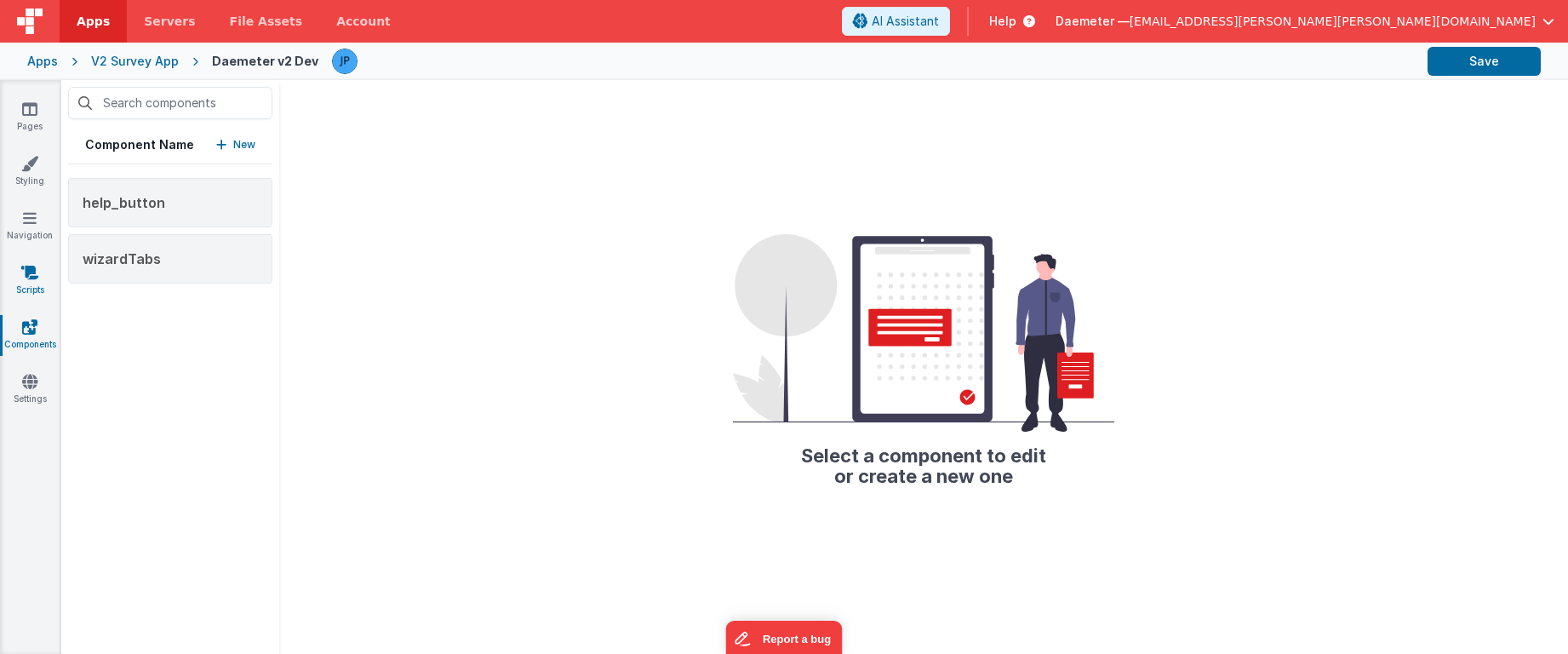
click at [29, 281] on link "Scripts" at bounding box center [30, 280] width 62 height 34
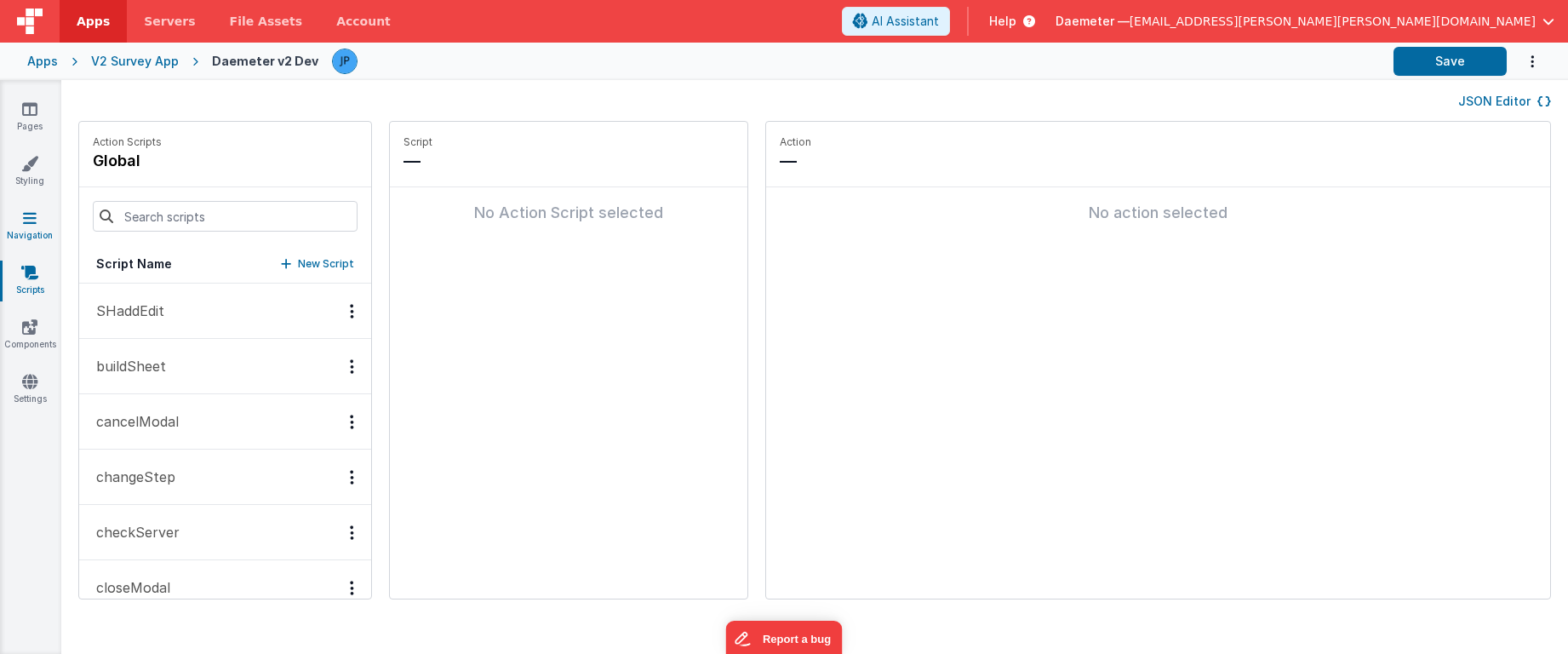
click at [24, 230] on link "Navigation" at bounding box center [30, 225] width 62 height 34
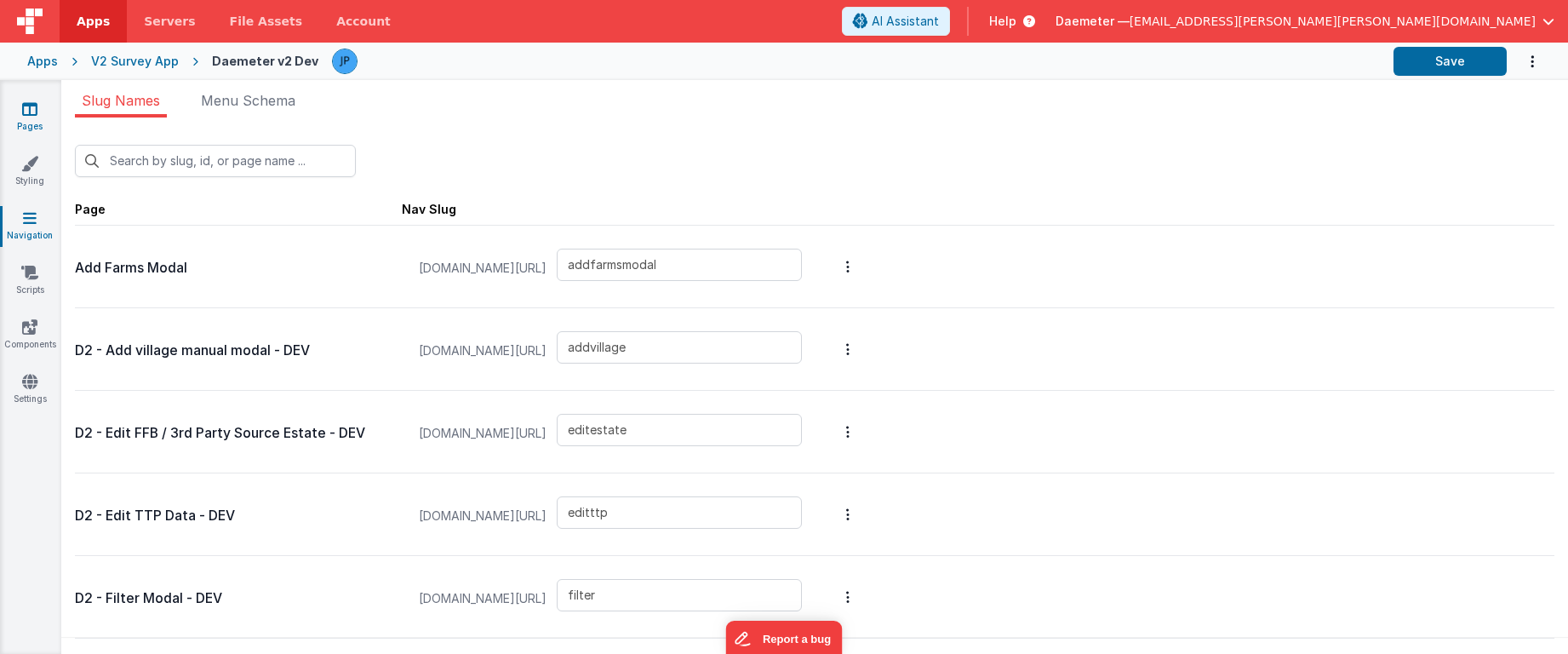
click at [40, 108] on link "Pages" at bounding box center [30, 117] width 62 height 34
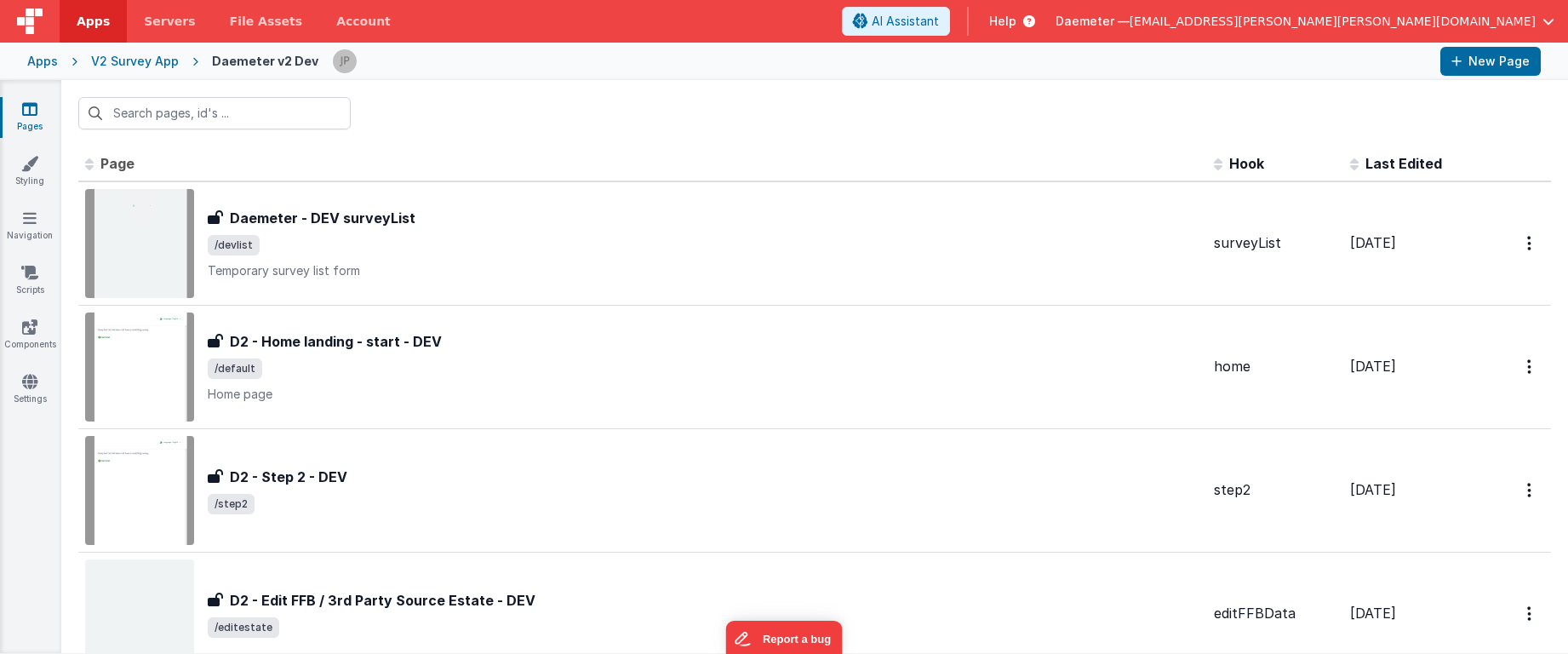
click at [42, 60] on div "Apps" at bounding box center [42, 62] width 31 height 17
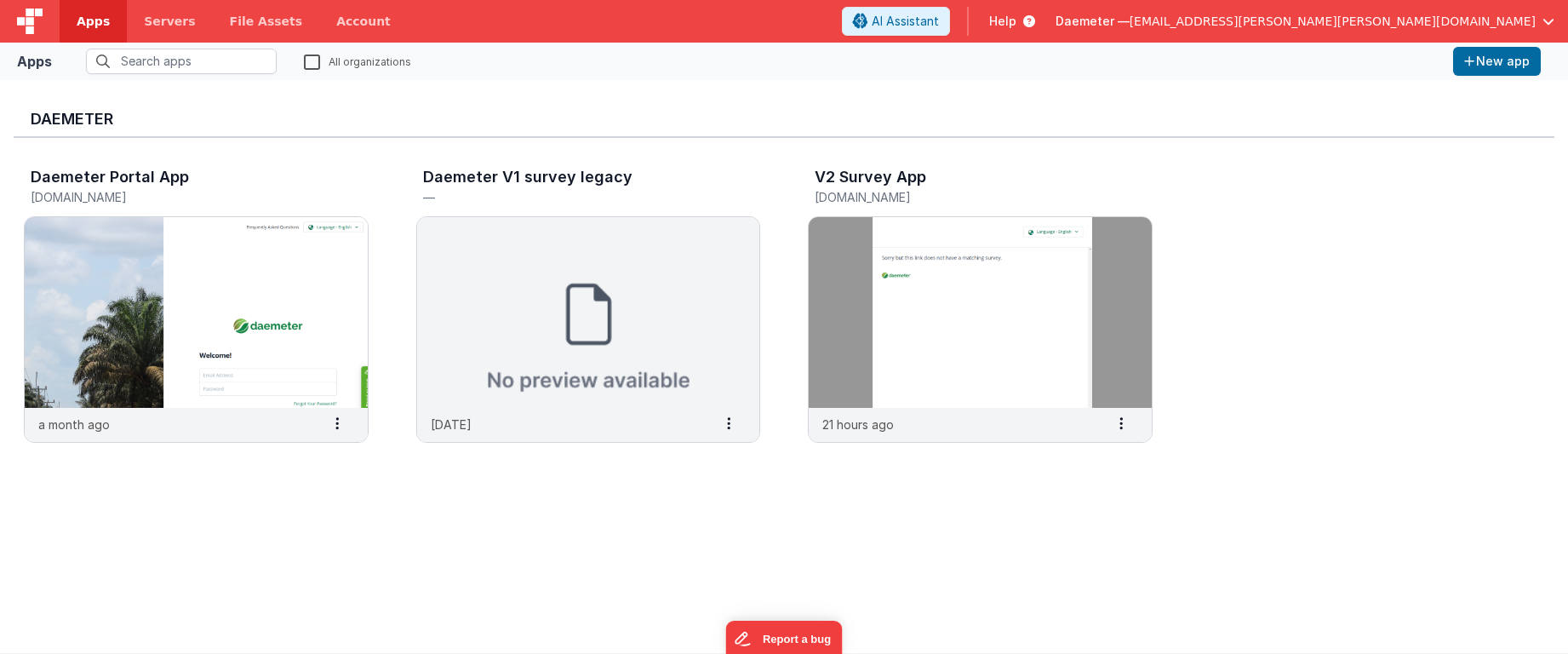
click at [30, 25] on img at bounding box center [30, 21] width 26 height 26
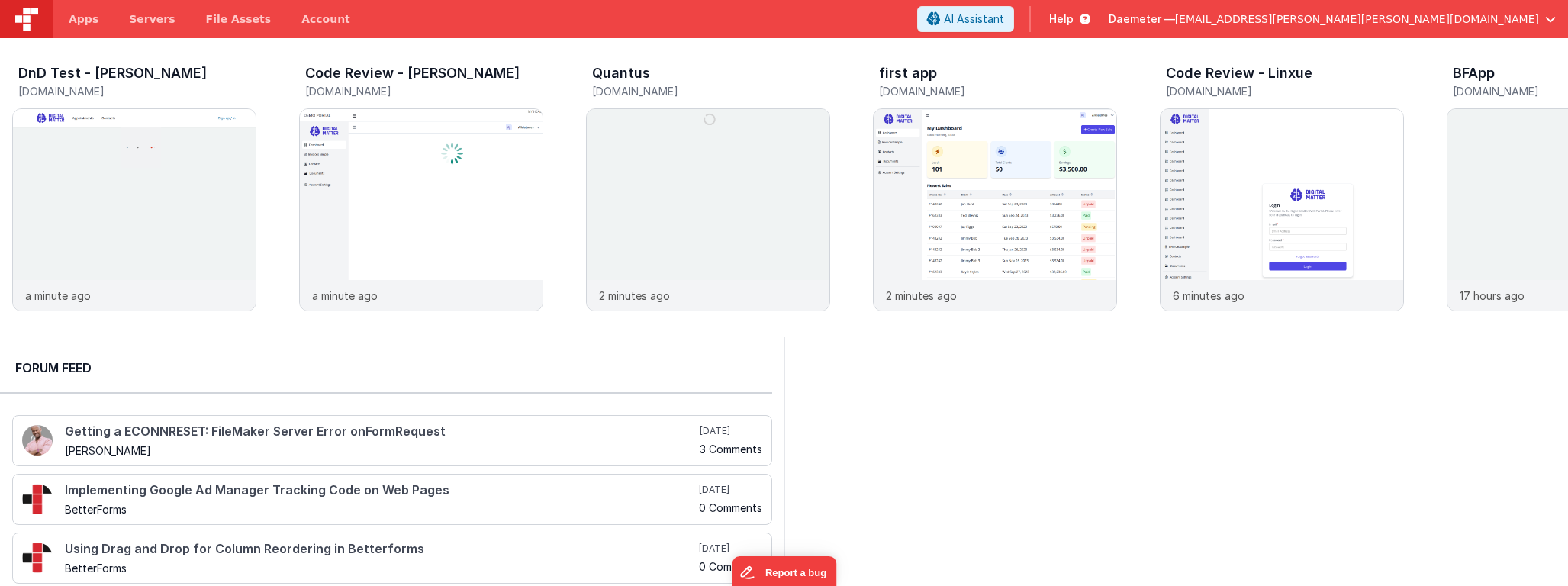
click at [1405, 17] on span "[EMAIL_ADDRESS][PERSON_NAME][PERSON_NAME][DOMAIN_NAME]" at bounding box center [1357, 19] width 364 height 16
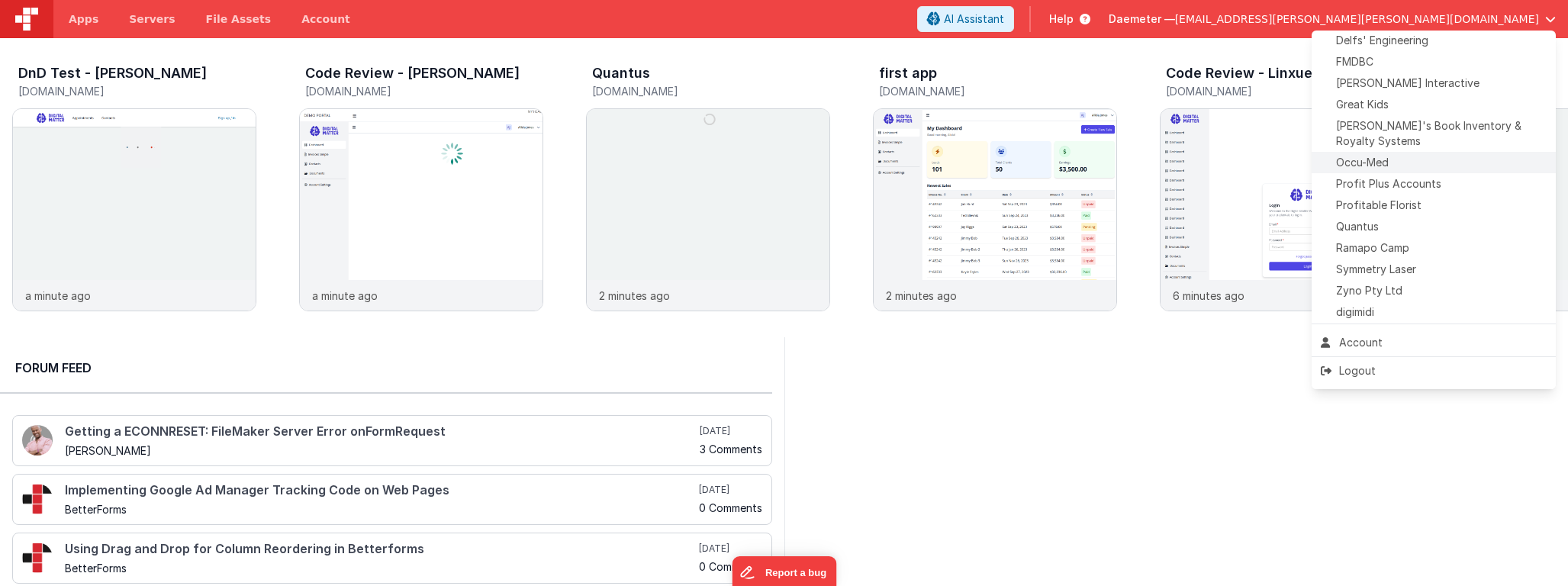
scroll to position [287, 0]
click at [1367, 345] on div "Account" at bounding box center [1434, 343] width 226 height 16
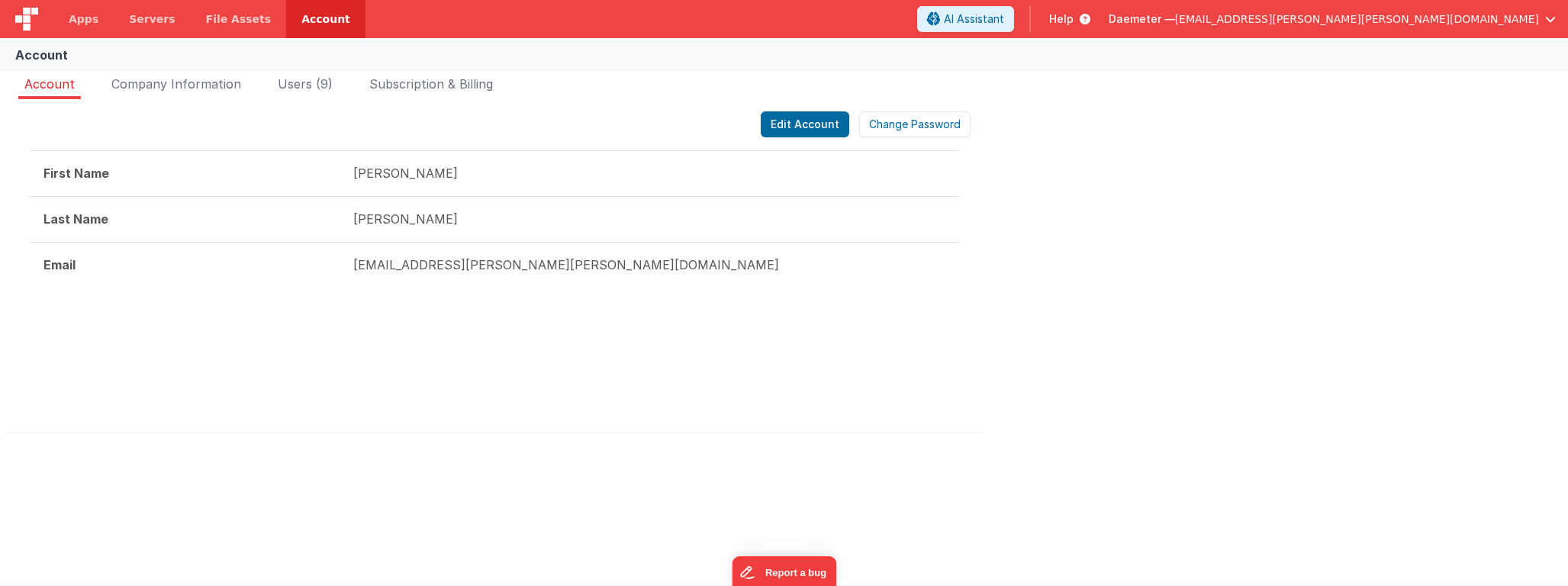
click at [1405, 16] on span "[EMAIL_ADDRESS][PERSON_NAME][PERSON_NAME][DOMAIN_NAME]" at bounding box center [1357, 19] width 364 height 16
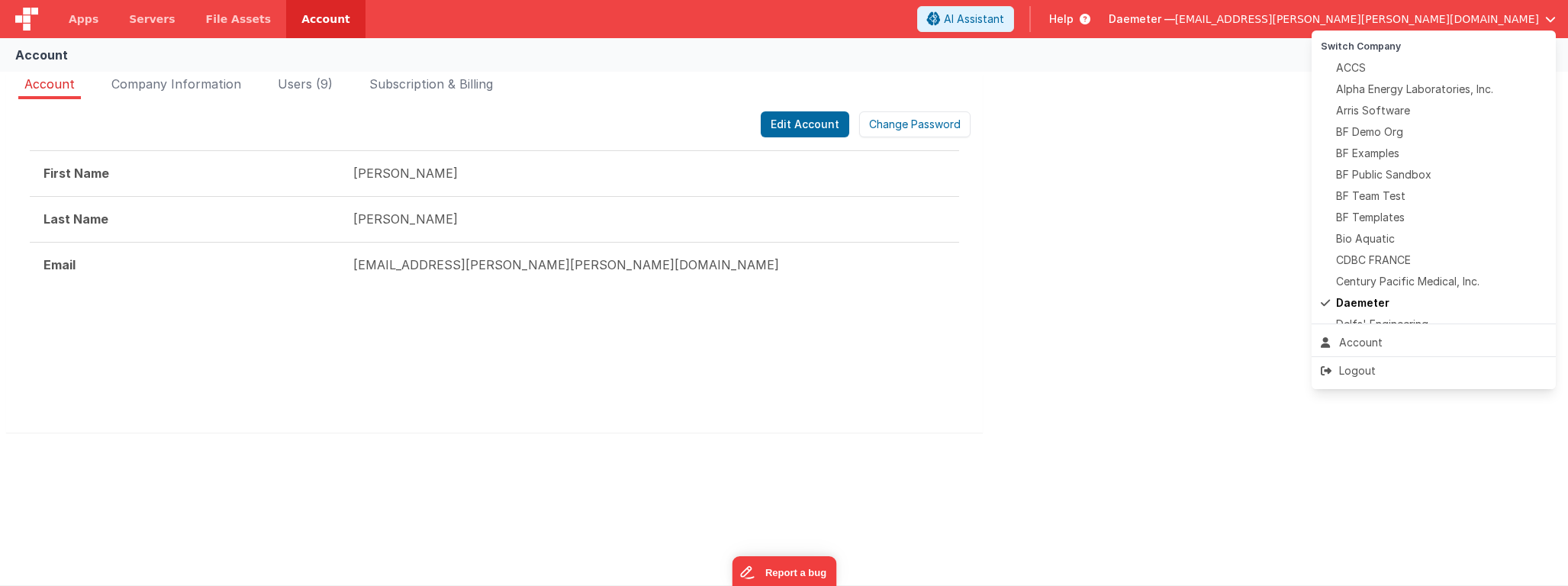
click at [1133, 151] on button at bounding box center [784, 293] width 1568 height 586
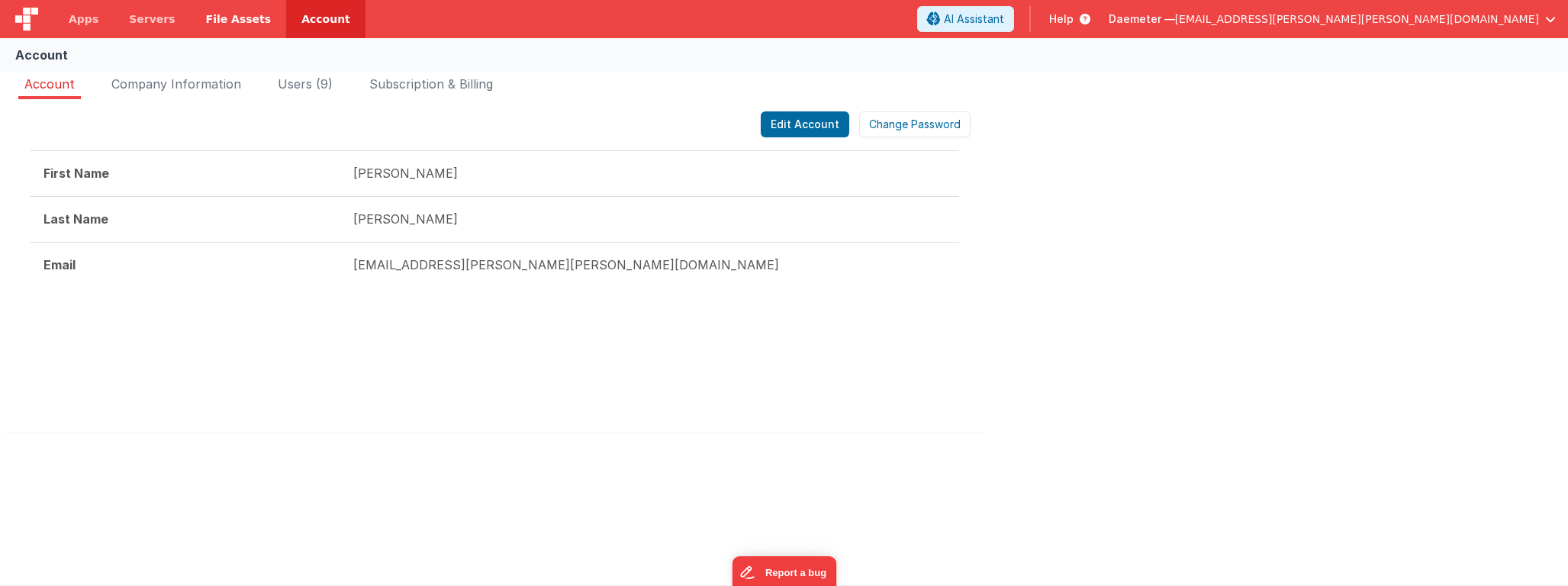
click at [215, 17] on span "File Assets" at bounding box center [239, 19] width 66 height 16
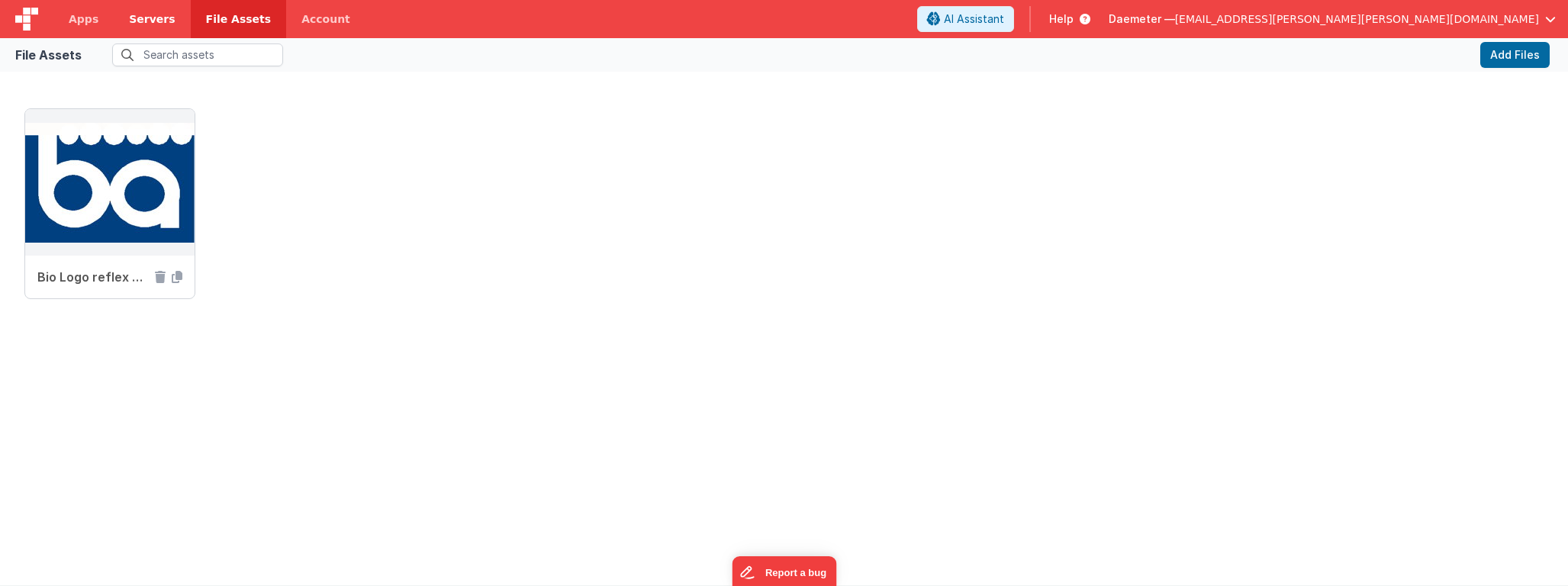
click at [147, 9] on link "Servers" at bounding box center [152, 19] width 76 height 38
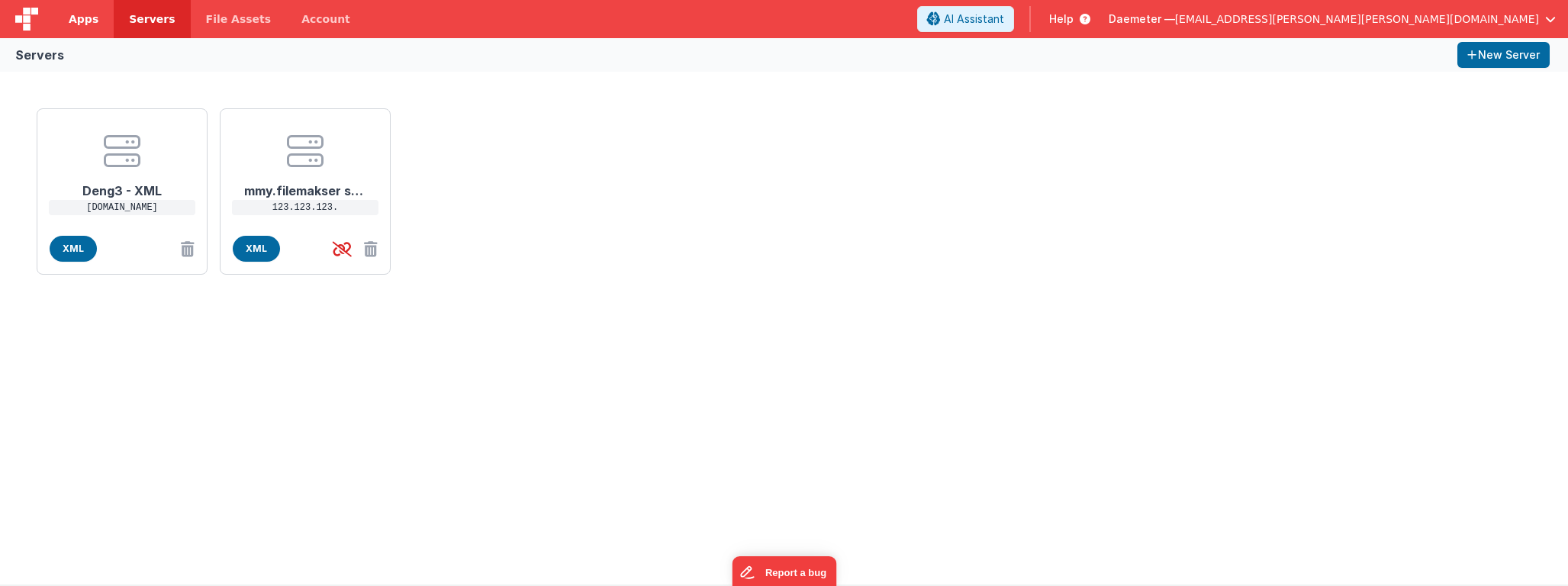
click at [72, 28] on link "Apps" at bounding box center [84, 19] width 60 height 38
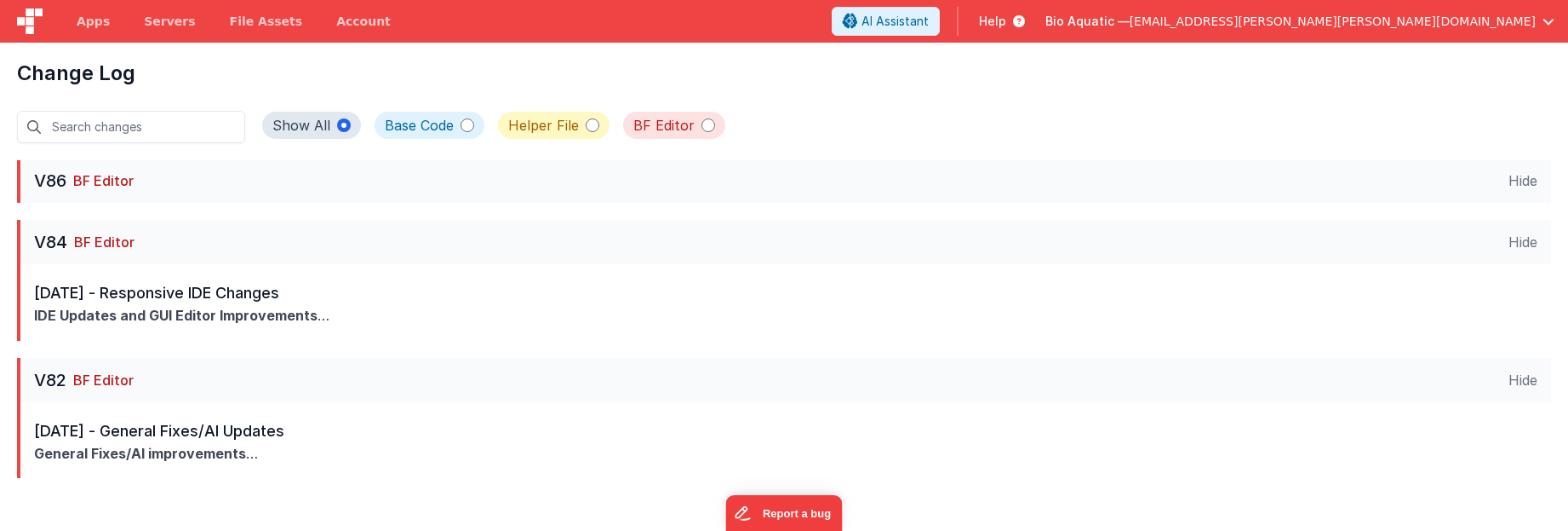
scroll to position [511, 0]
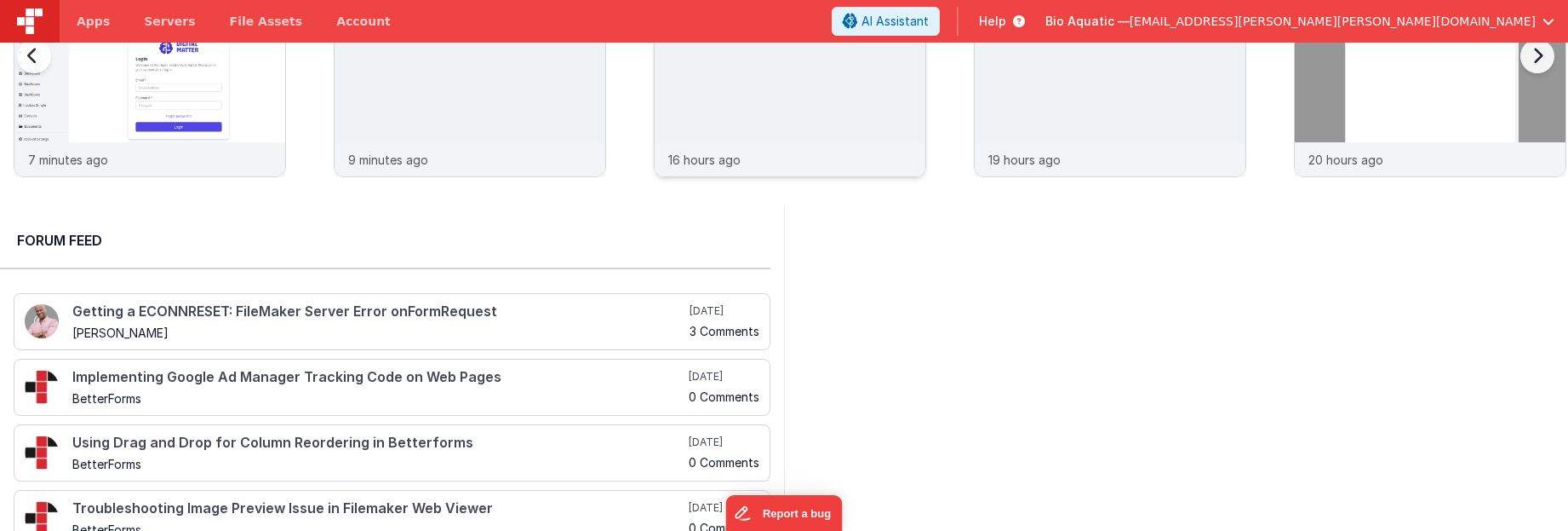
scroll to position [85, 0]
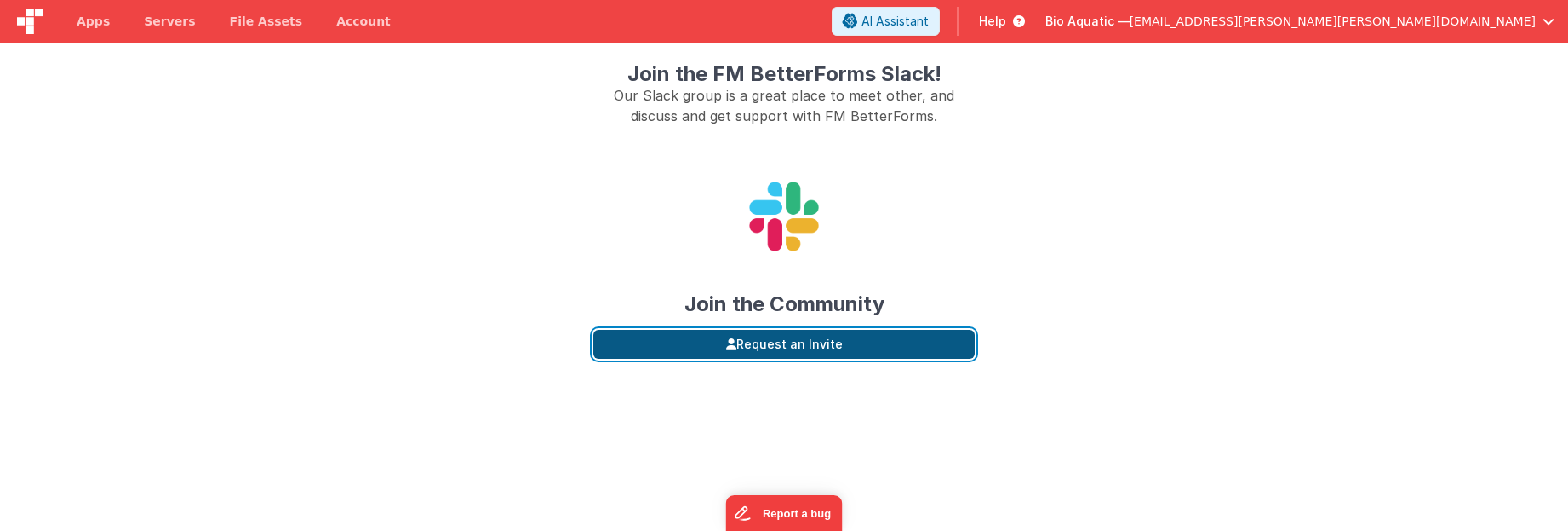
click at [783, 343] on button "Request an Invite" at bounding box center [784, 344] width 381 height 29
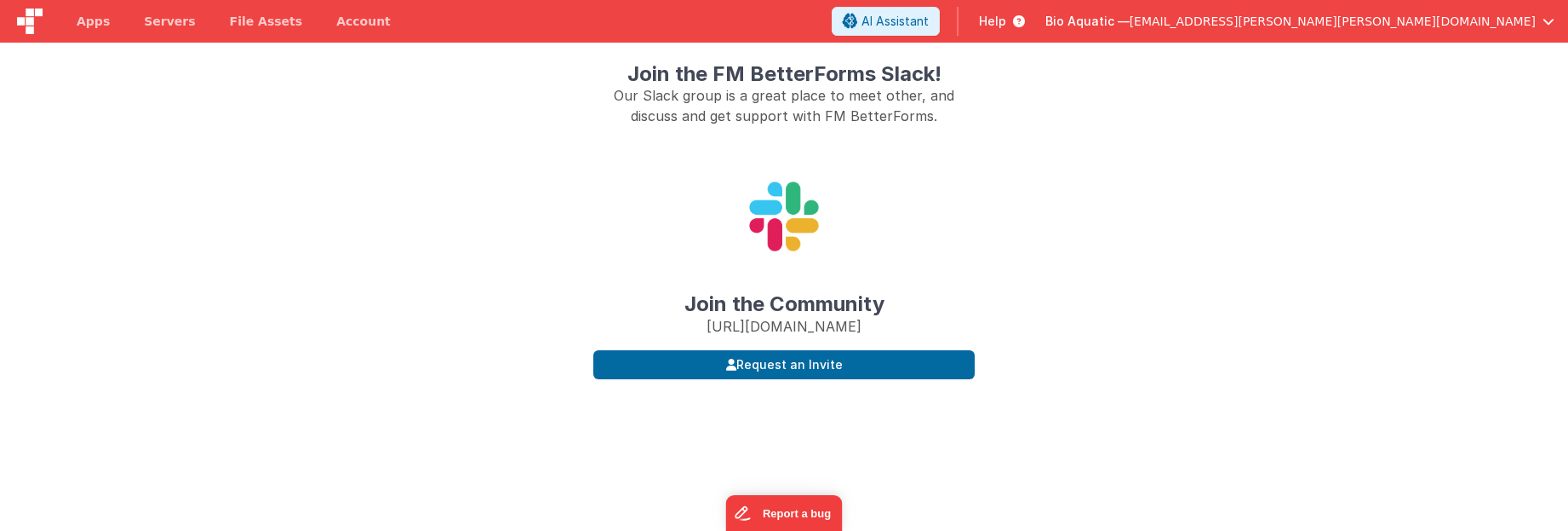
click at [1006, 23] on span "Help" at bounding box center [992, 21] width 27 height 17
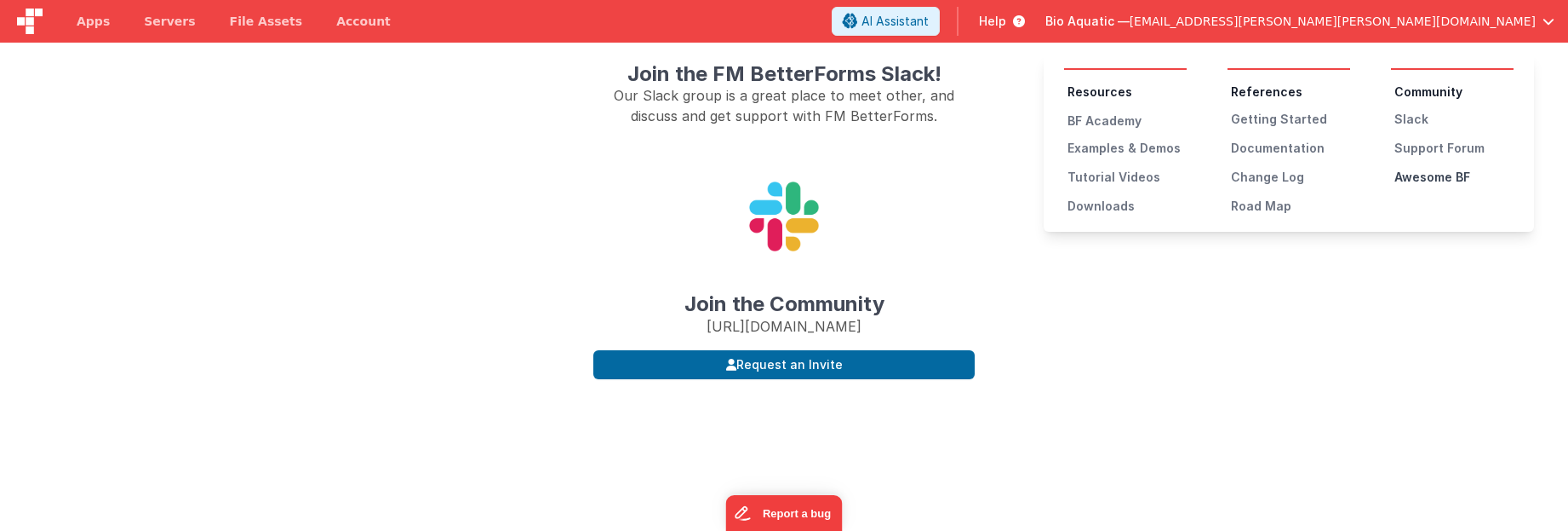
click at [1442, 176] on div "Awesome BF" at bounding box center [1454, 177] width 119 height 17
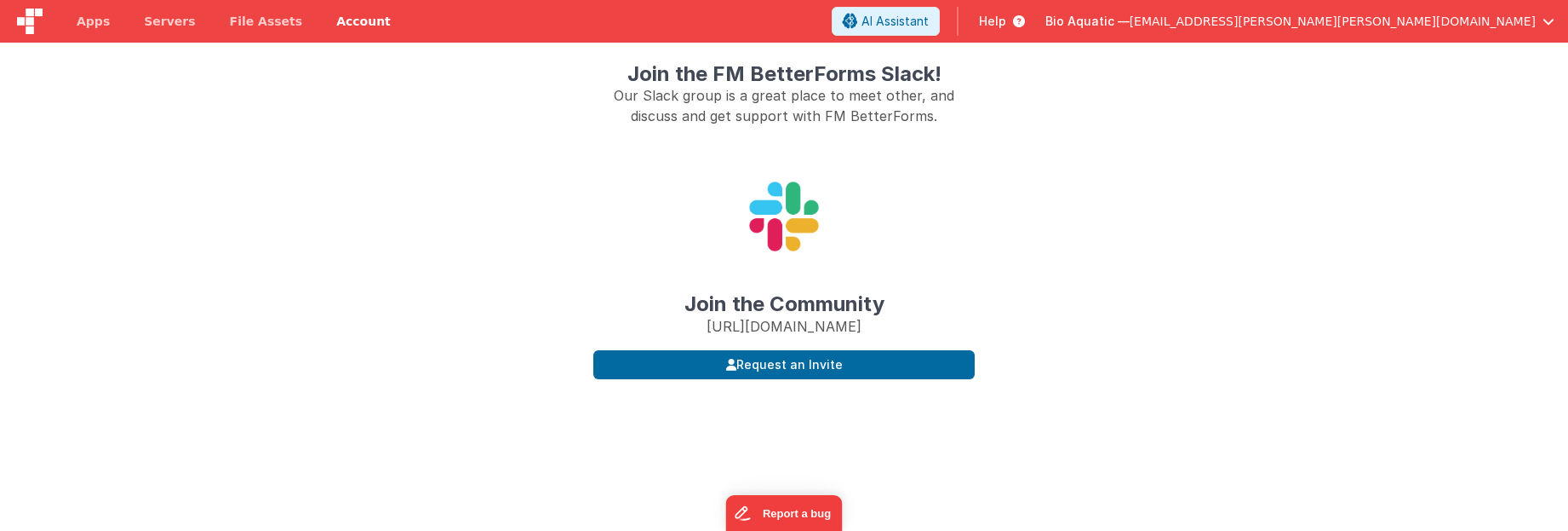
click at [341, 27] on link "Account" at bounding box center [363, 21] width 89 height 42
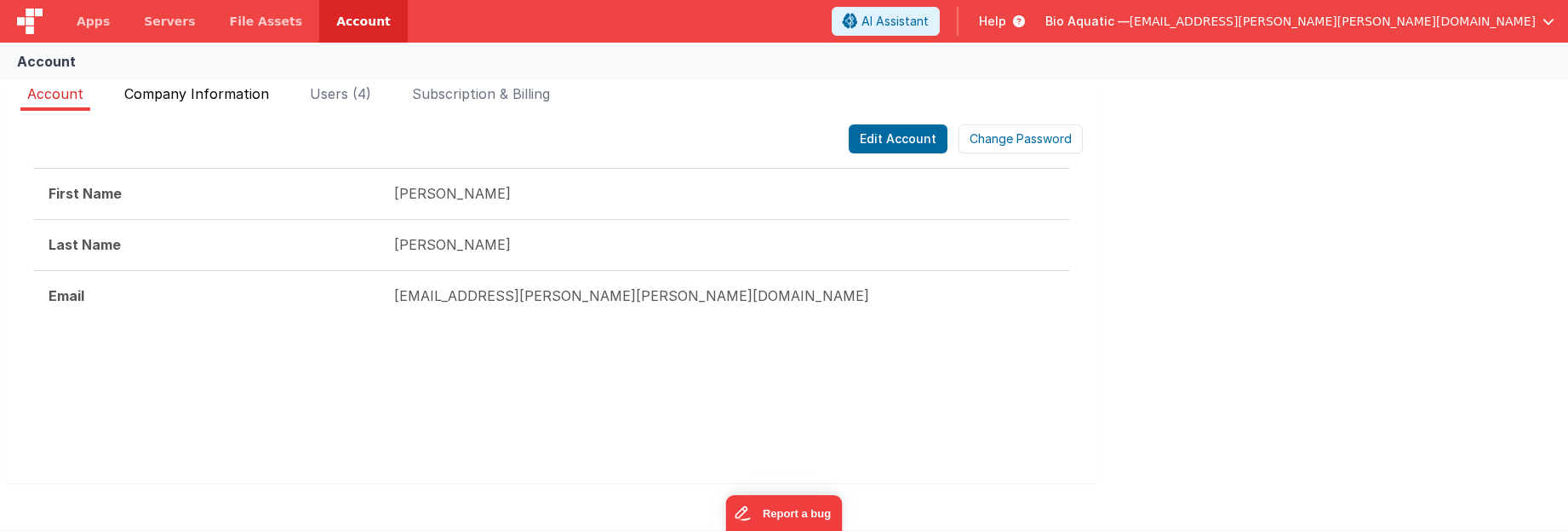
click at [205, 93] on span "Company Information" at bounding box center [196, 93] width 144 height 17
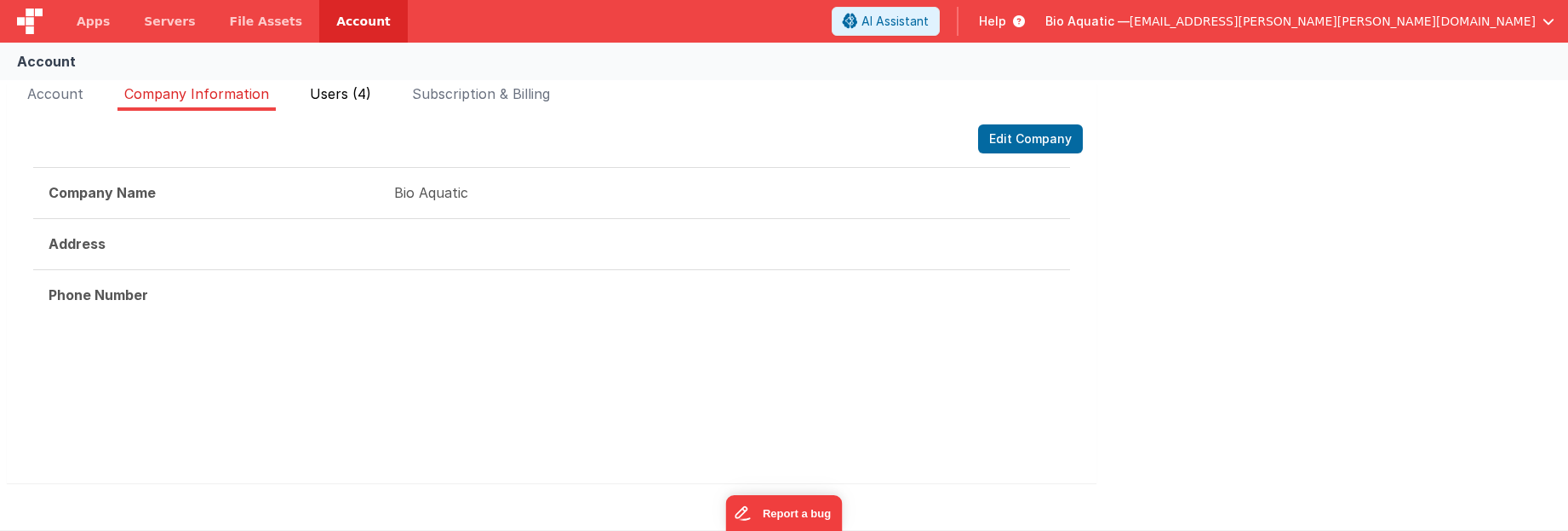
click at [335, 95] on span "Users (4)" at bounding box center [341, 93] width 62 height 17
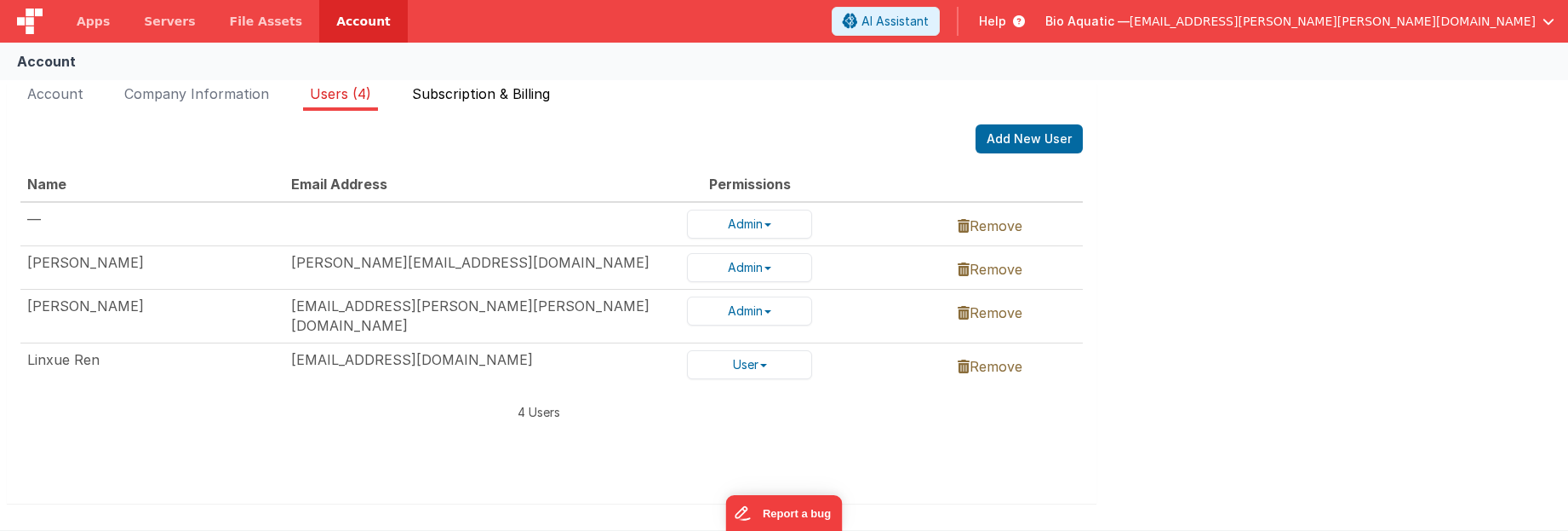
click at [459, 96] on span "Subscription & Billing" at bounding box center [481, 93] width 138 height 17
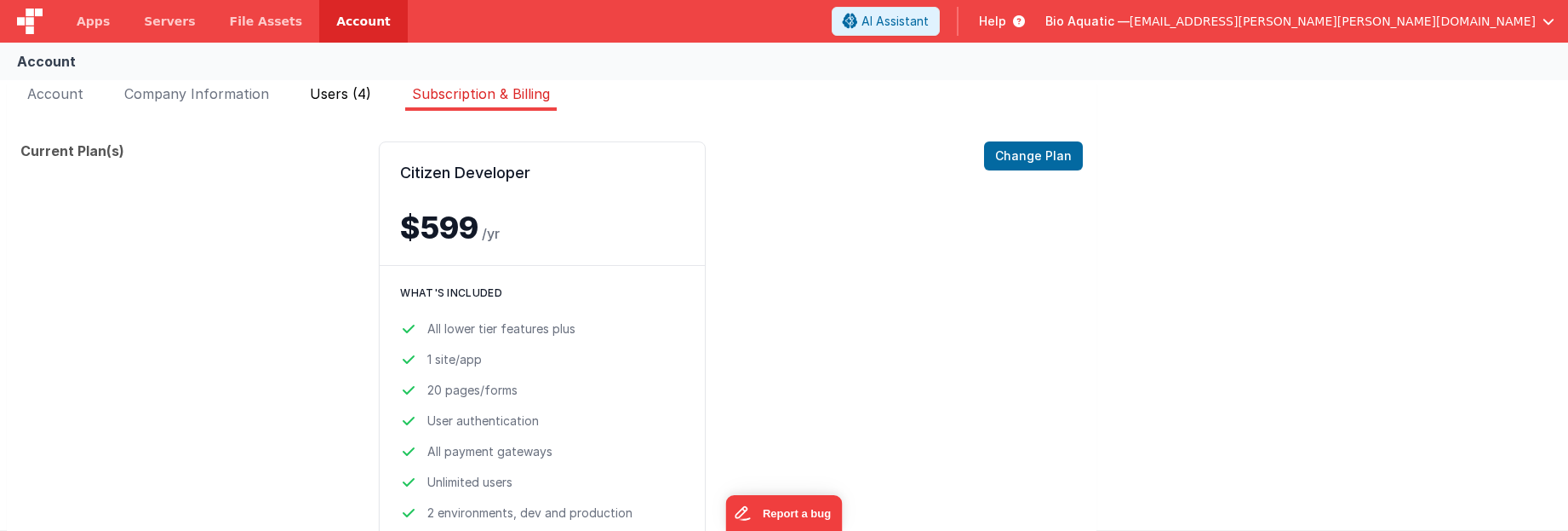
click at [318, 95] on span "Users (4)" at bounding box center [341, 93] width 62 height 17
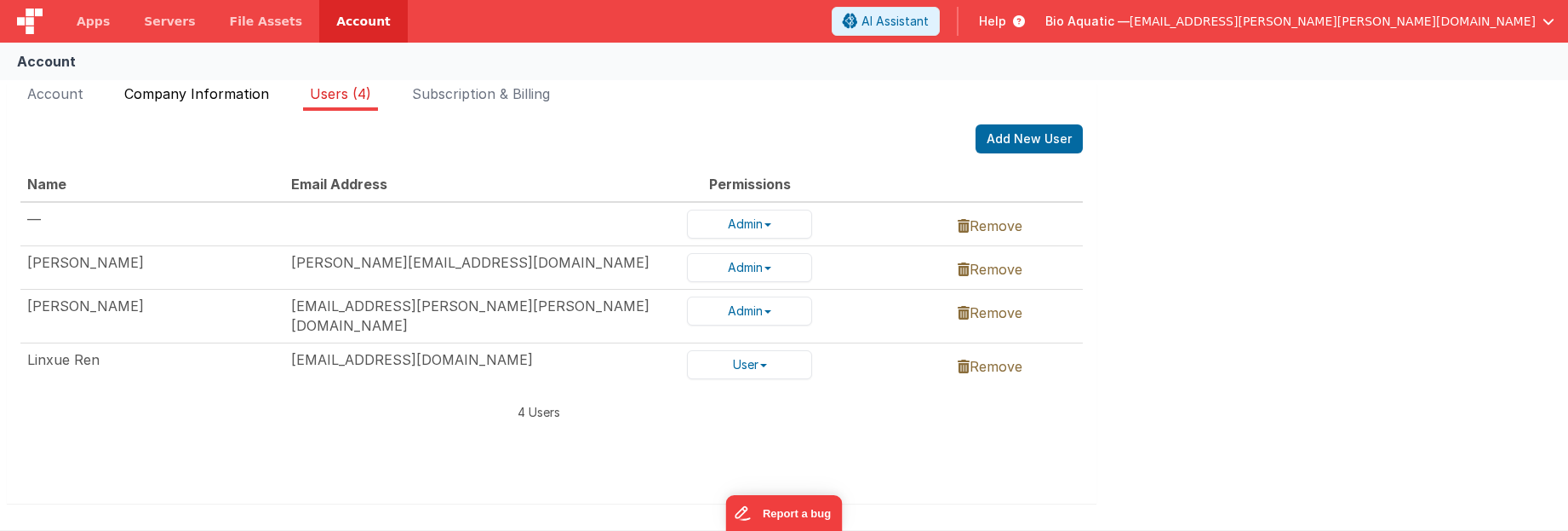
drag, startPoint x: 242, startPoint y: 102, endPoint x: 227, endPoint y: 103, distance: 15.0
click at [239, 102] on li "Company Information" at bounding box center [196, 97] width 158 height 27
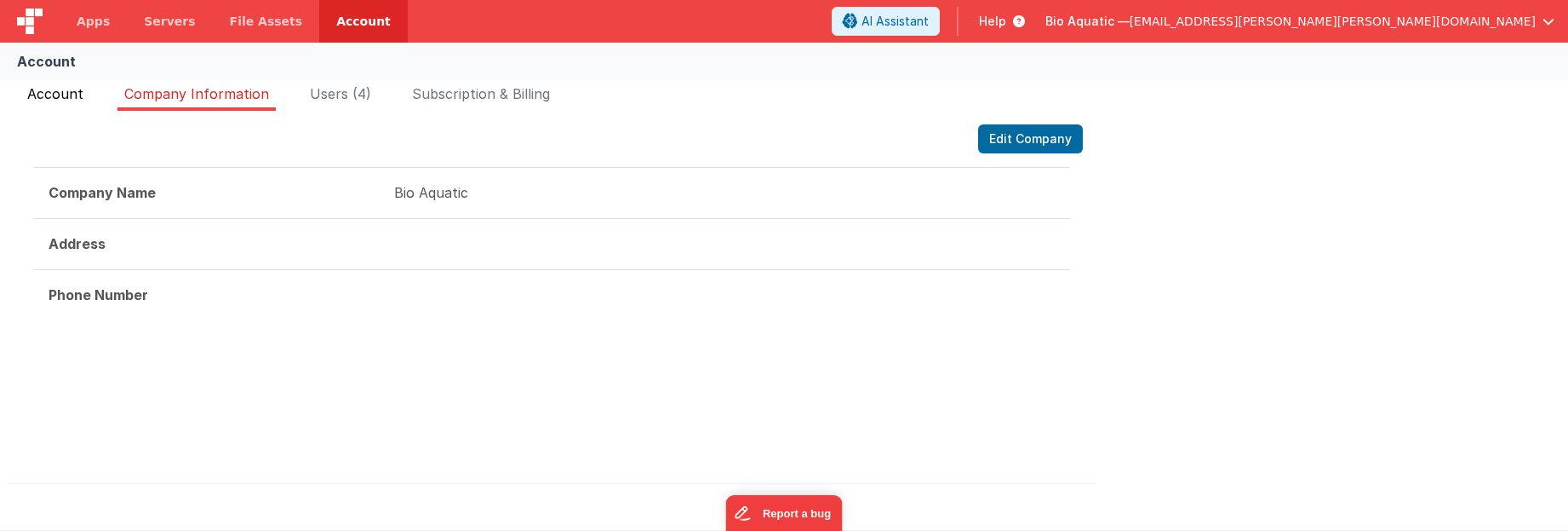
click at [42, 103] on li "Account" at bounding box center [55, 97] width 69 height 27
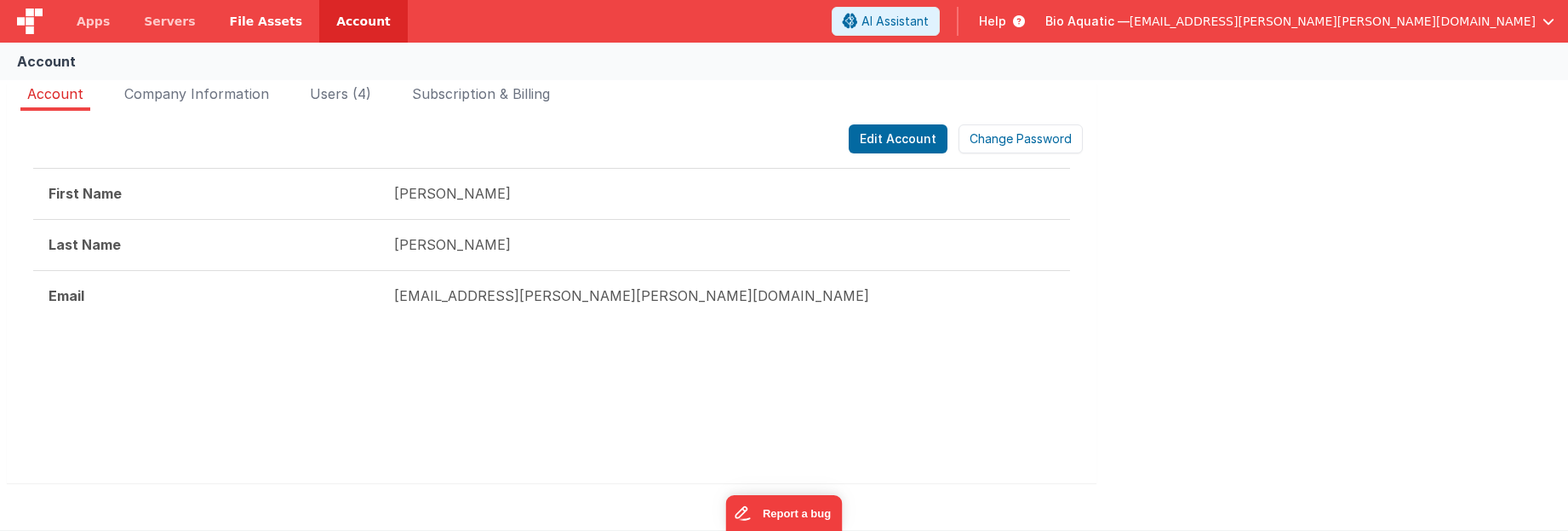
click at [243, 27] on span "File Assets" at bounding box center [267, 21] width 73 height 17
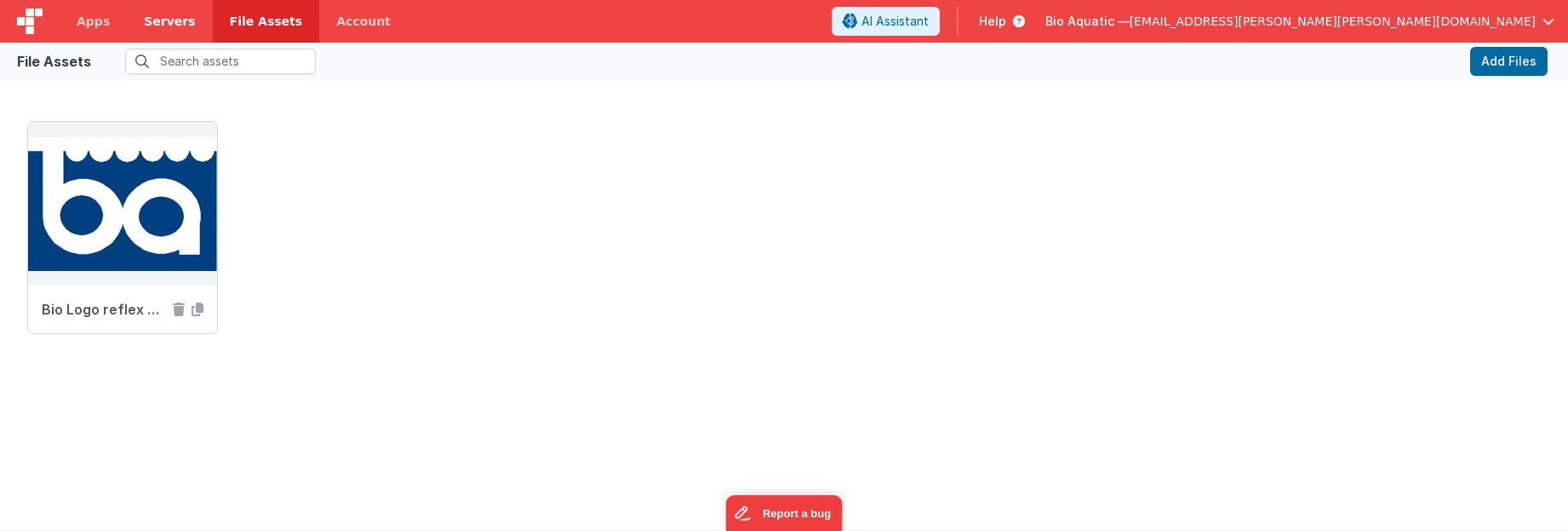
click at [151, 26] on span "Servers" at bounding box center [169, 21] width 51 height 17
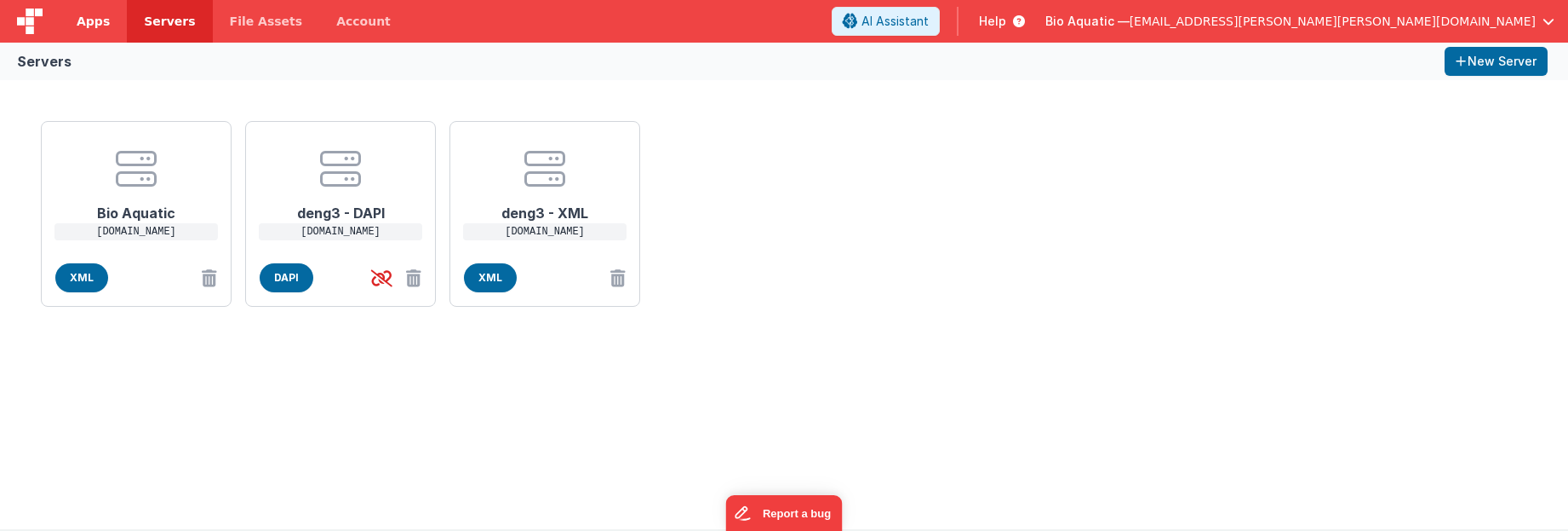
click at [98, 17] on span "Apps" at bounding box center [93, 21] width 33 height 17
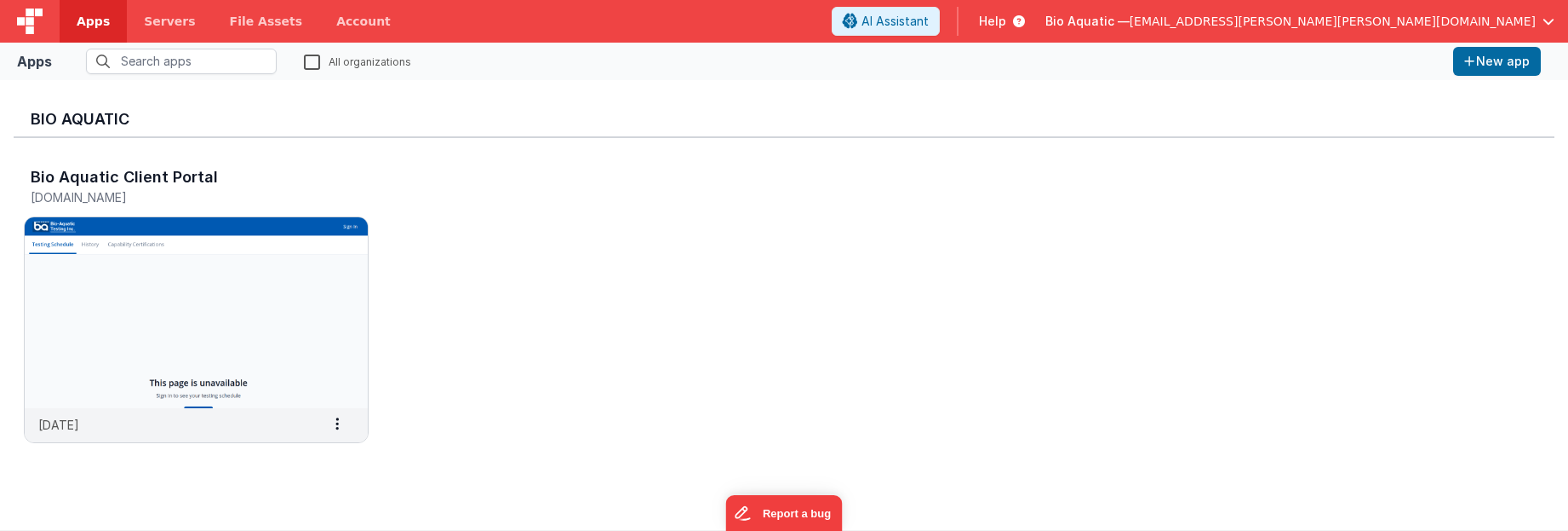
click at [1130, 25] on span "Bio Aquatic —" at bounding box center [1086, 21] width 84 height 17
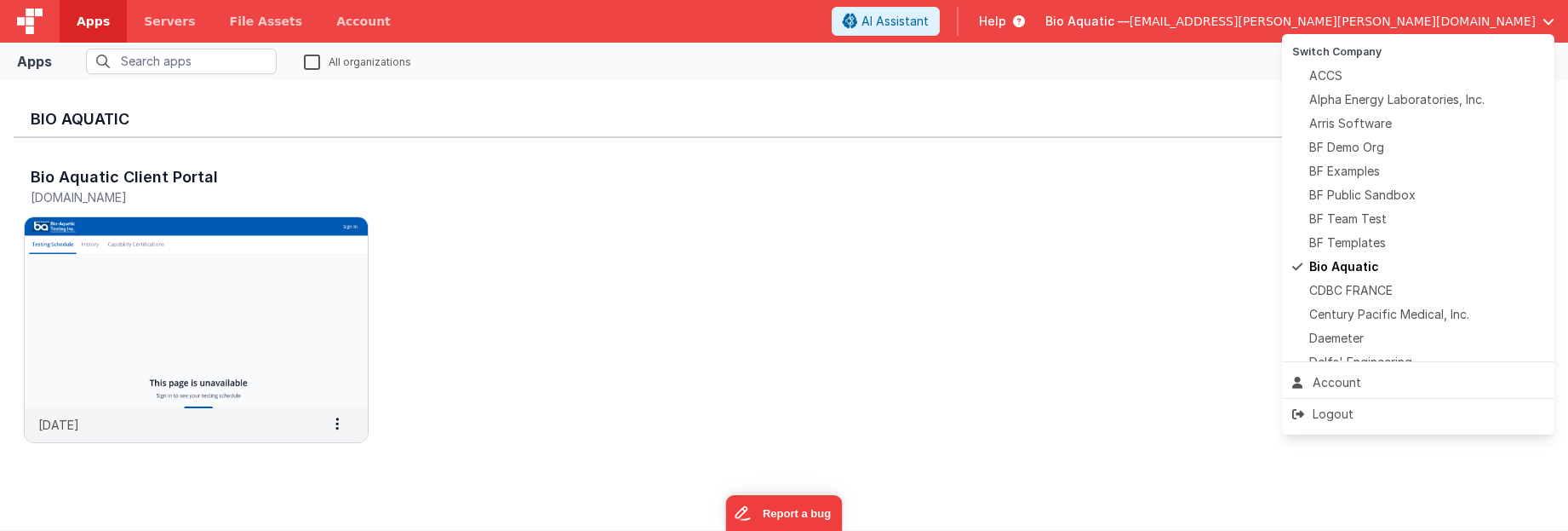
click at [1081, 109] on button at bounding box center [784, 265] width 1568 height 531
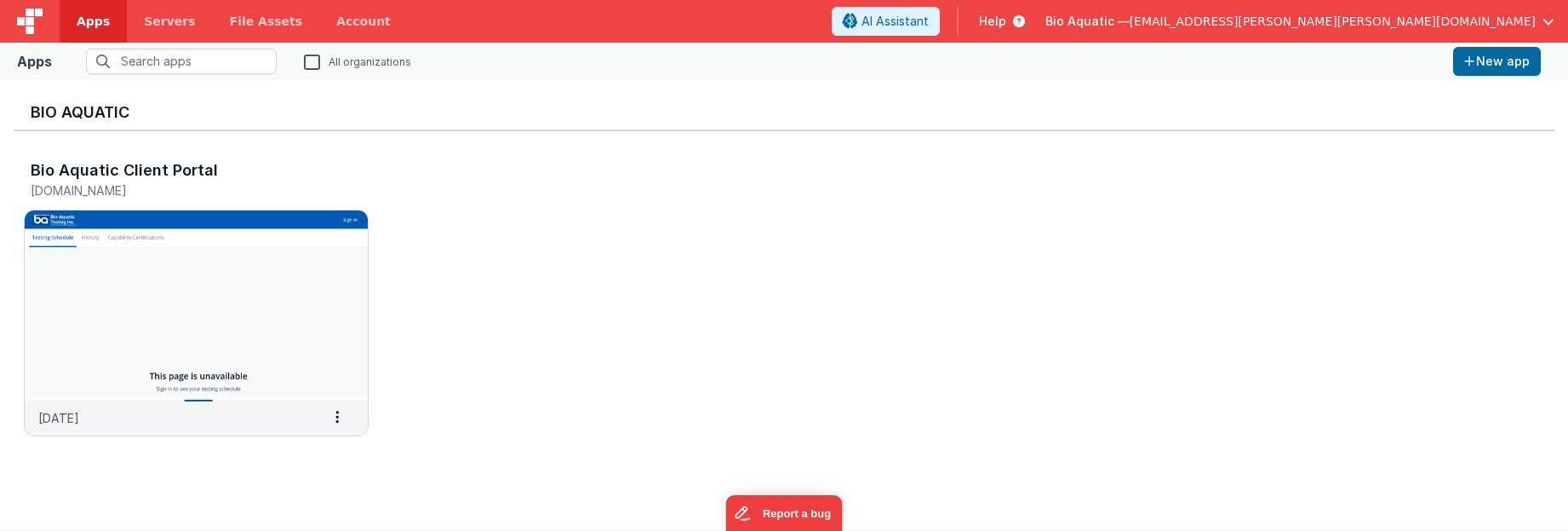
scroll to position [13, 0]
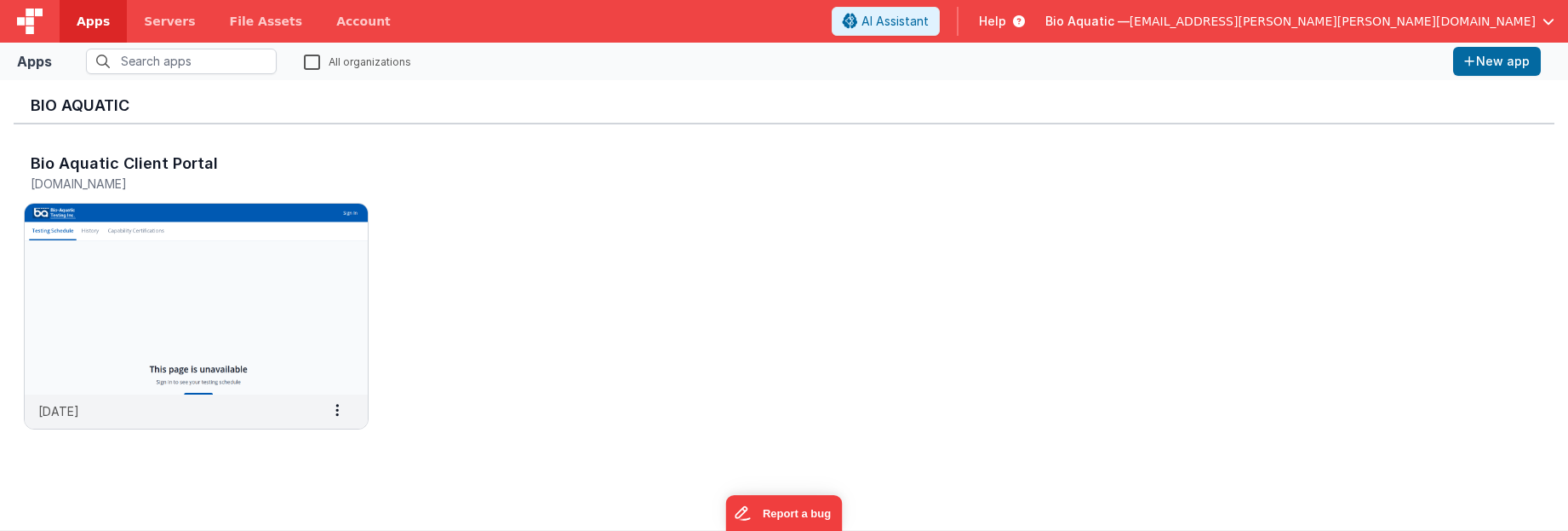
click at [33, 21] on img at bounding box center [30, 21] width 26 height 26
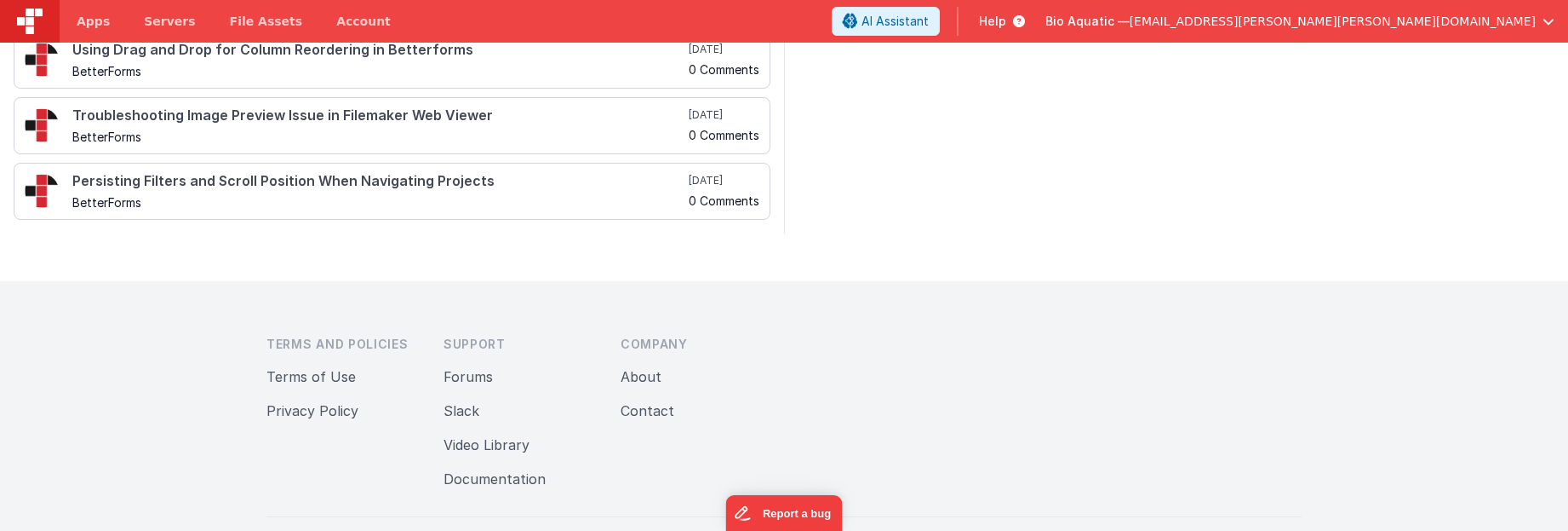
scroll to position [609, 0]
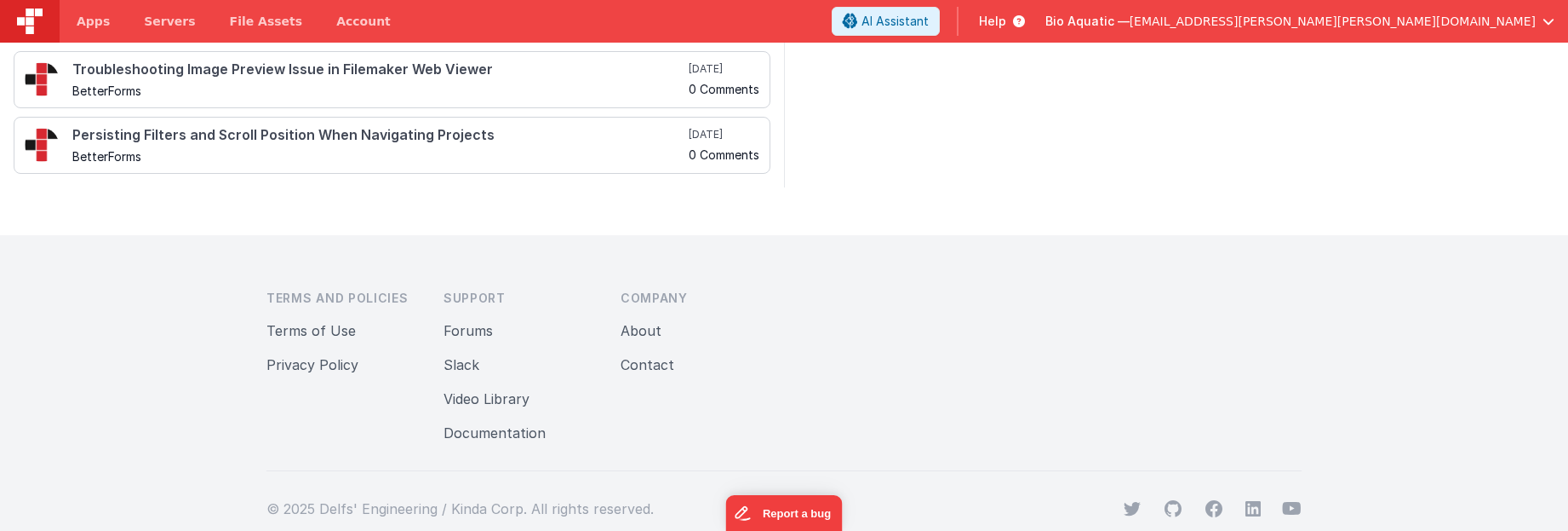
click at [308, 332] on span "Terms of Use" at bounding box center [311, 331] width 90 height 17
click at [320, 356] on span "Privacy Policy" at bounding box center [312, 364] width 91 height 17
click at [483, 324] on button "Forums" at bounding box center [467, 330] width 49 height 20
click at [469, 363] on link "Slack" at bounding box center [460, 364] width 36 height 17
